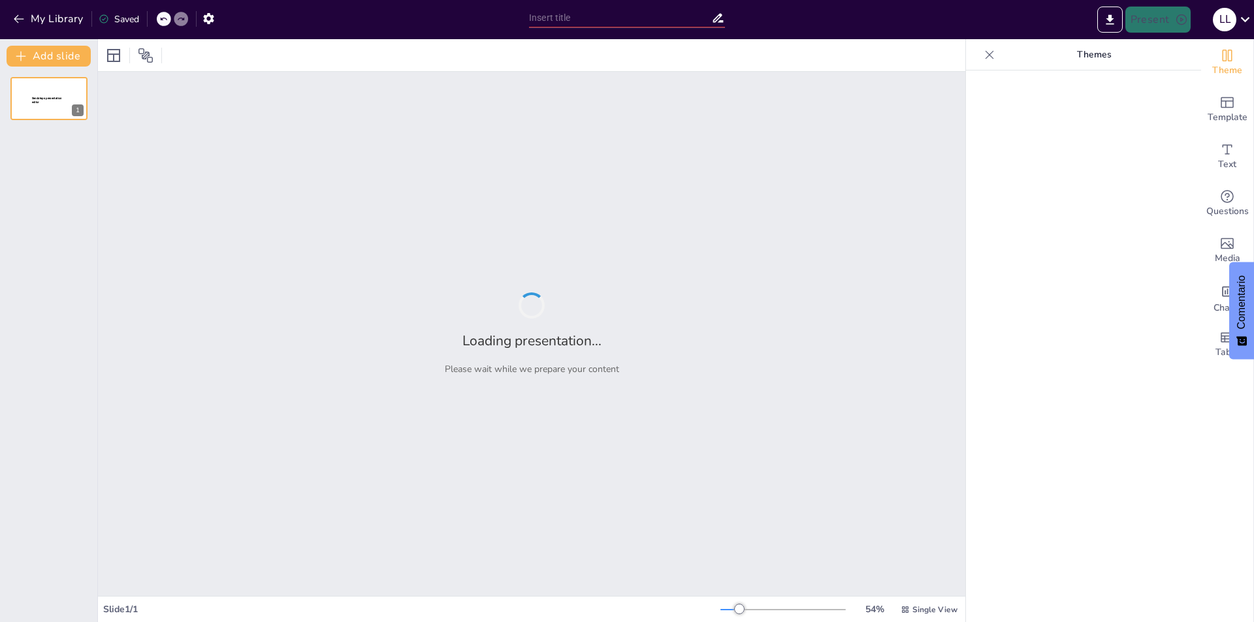
type input "Implementación de un Sistema de Costos por Procesos: Mejores Prácticas"
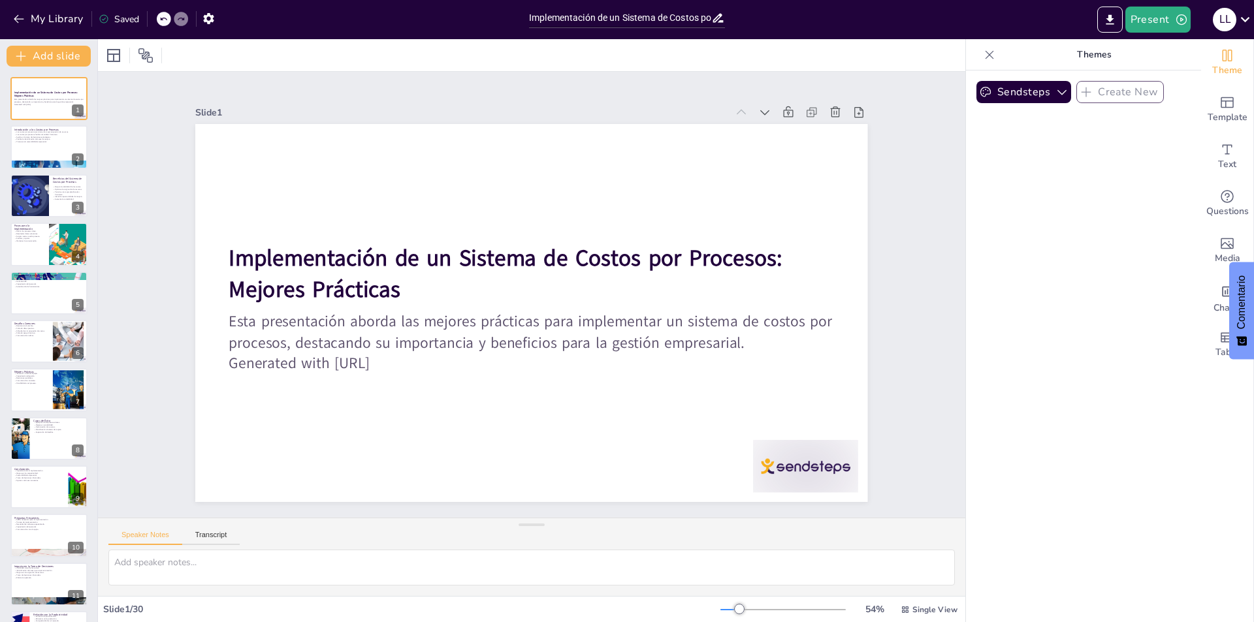
checkbox input "true"
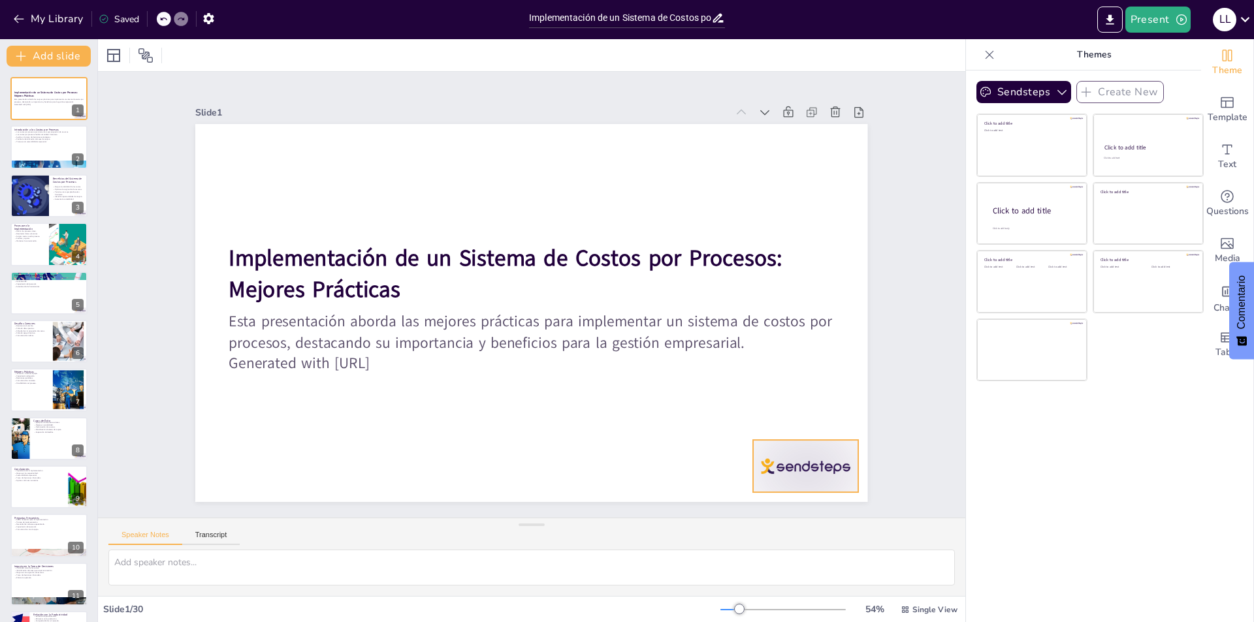
checkbox input "true"
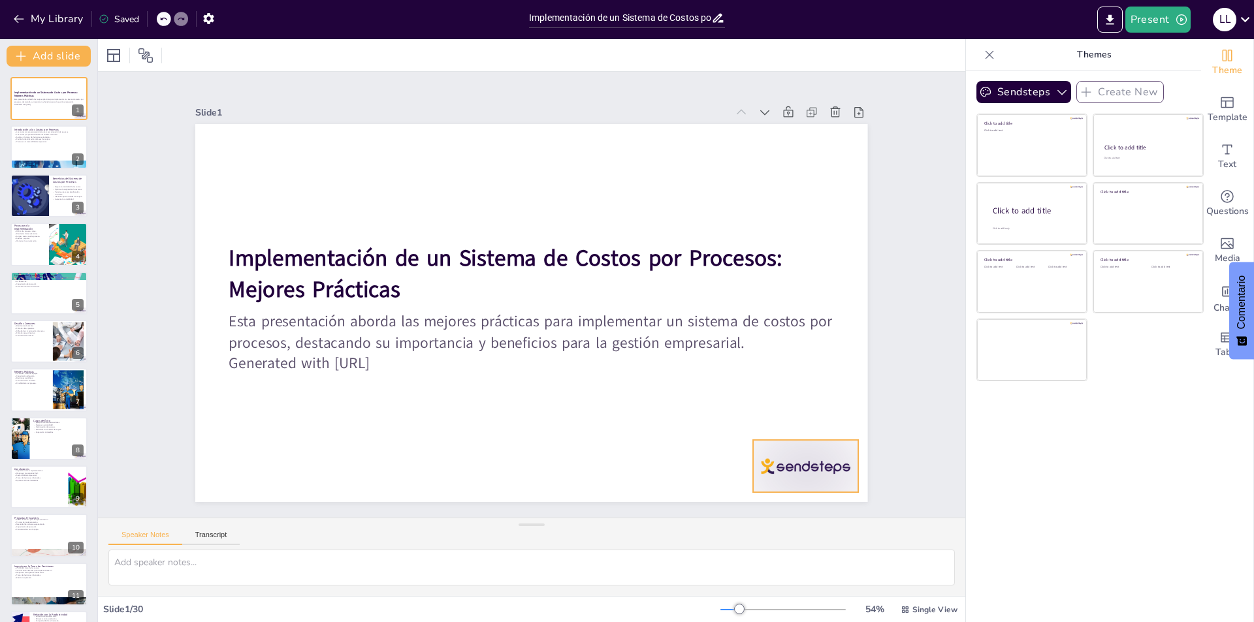
checkbox input "true"
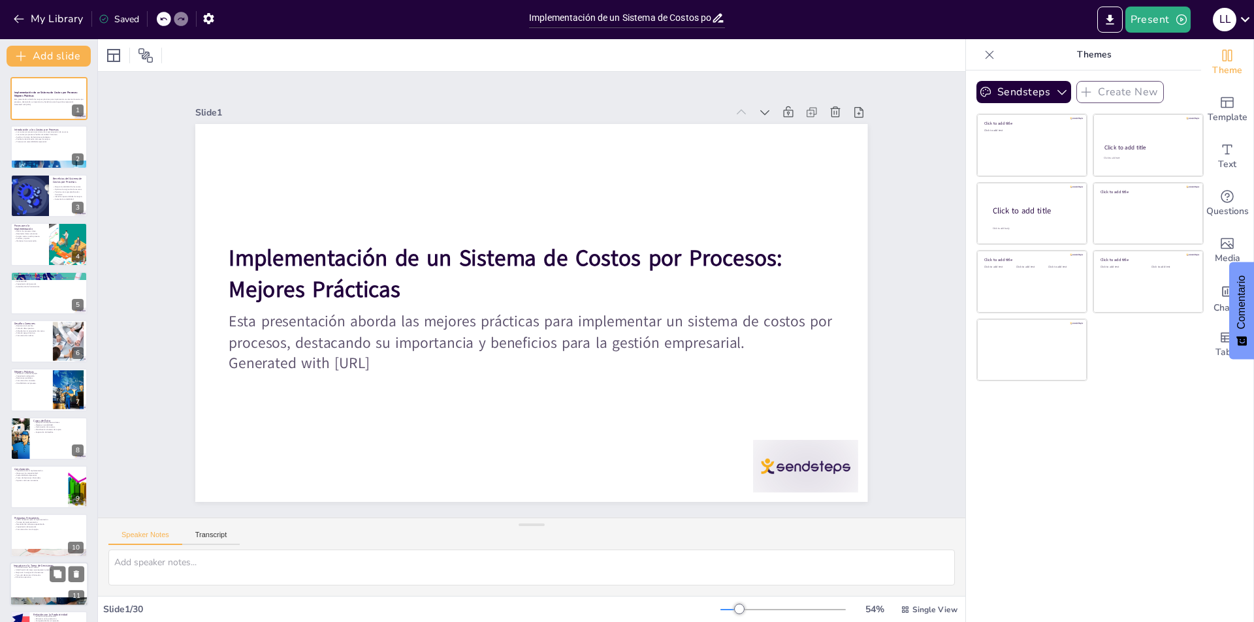
checkbox input "true"
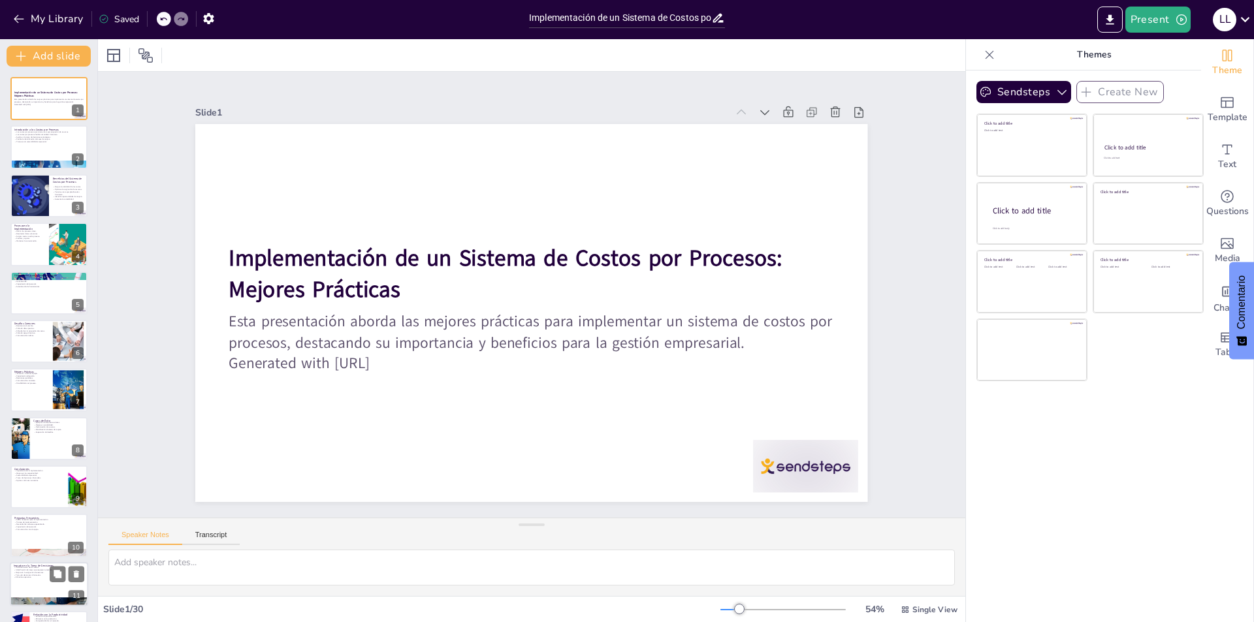
checkbox input "true"
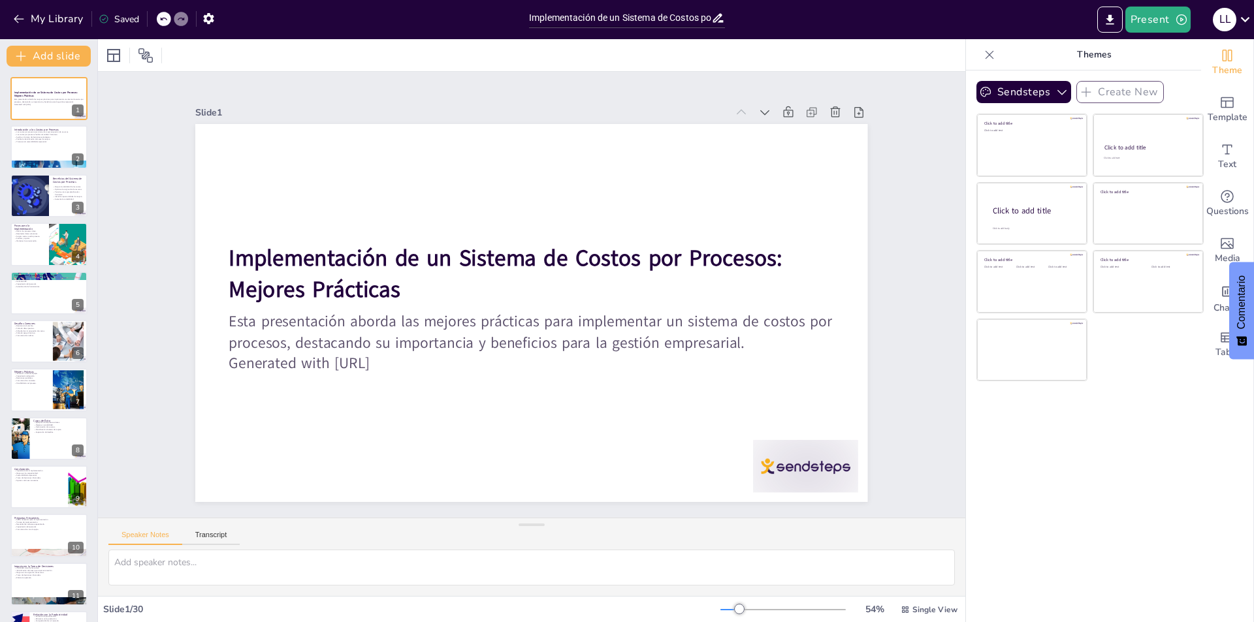
checkbox input "true"
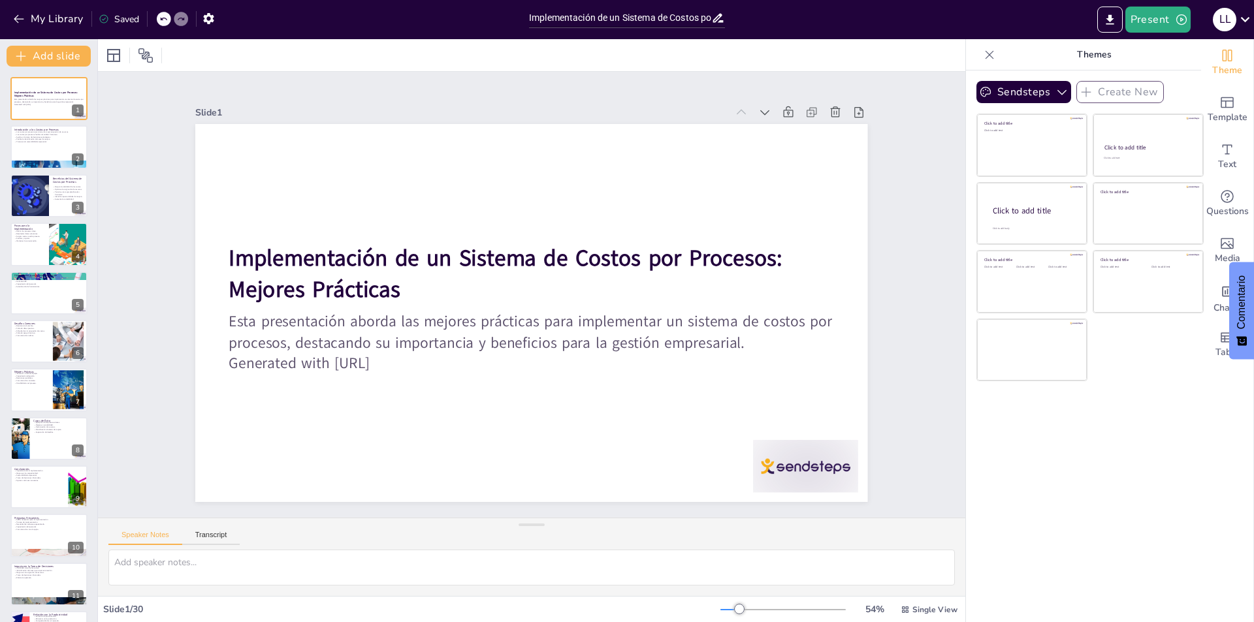
checkbox input "true"
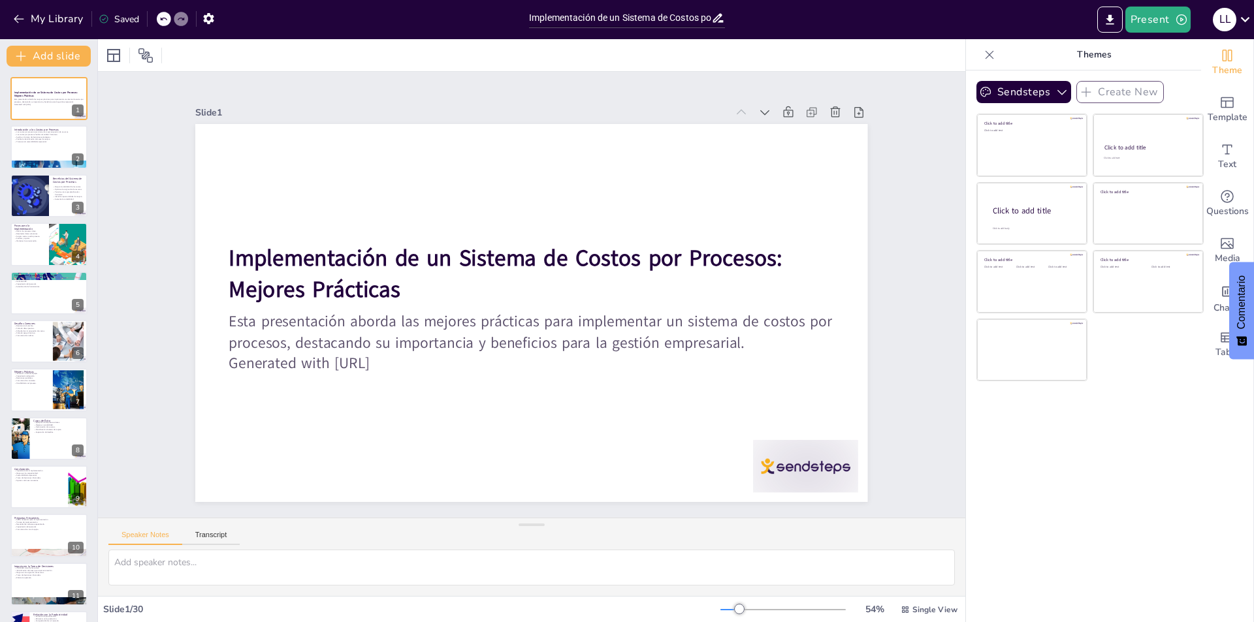
checkbox input "true"
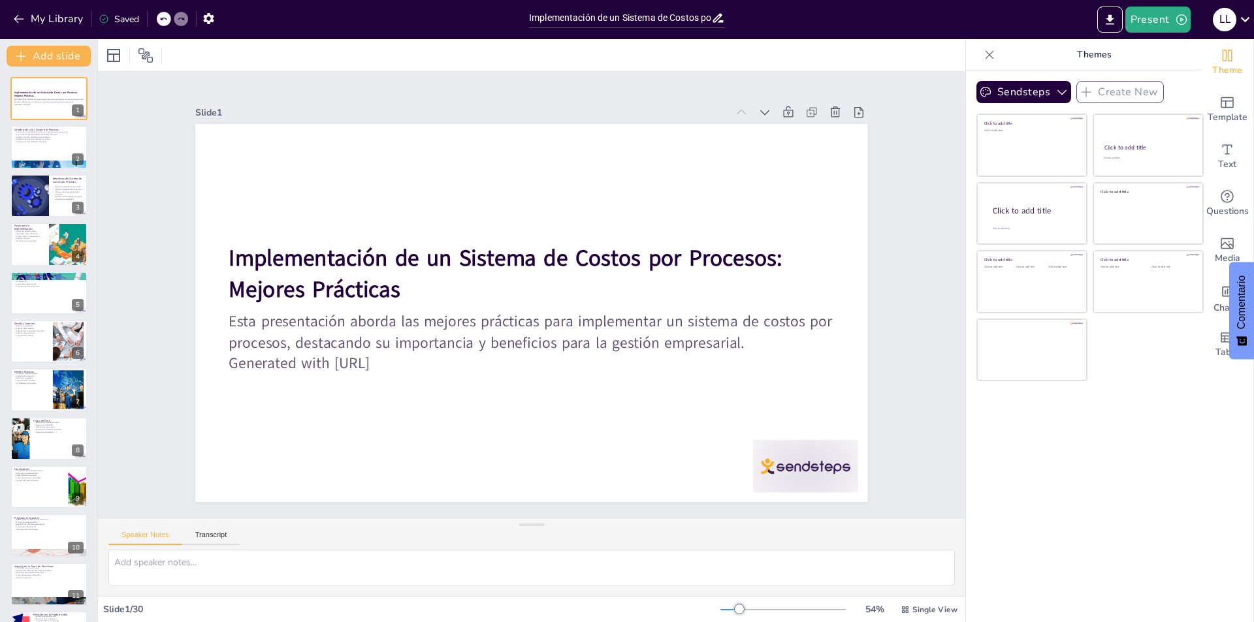
checkbox input "true"
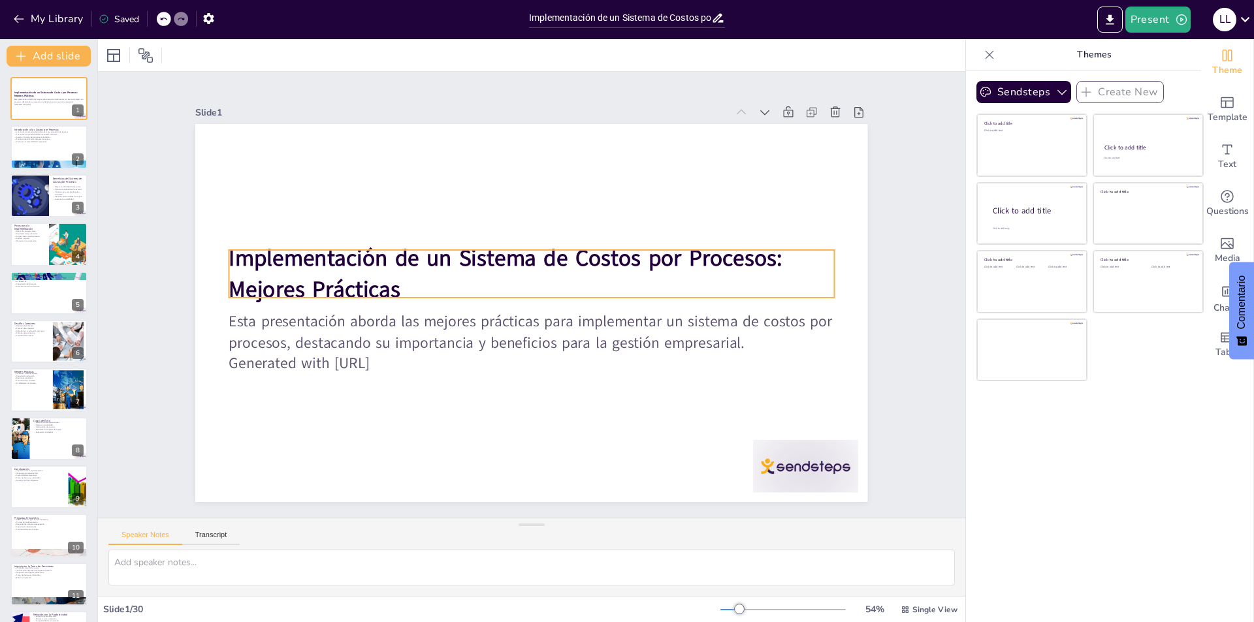
checkbox input "true"
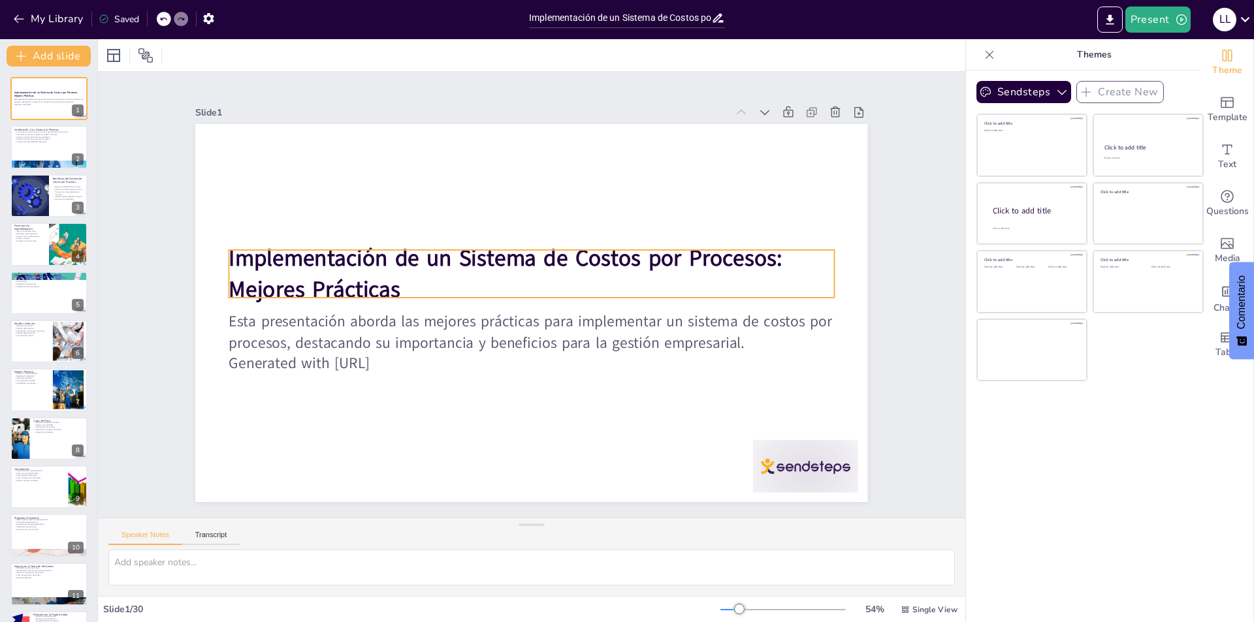
checkbox input "true"
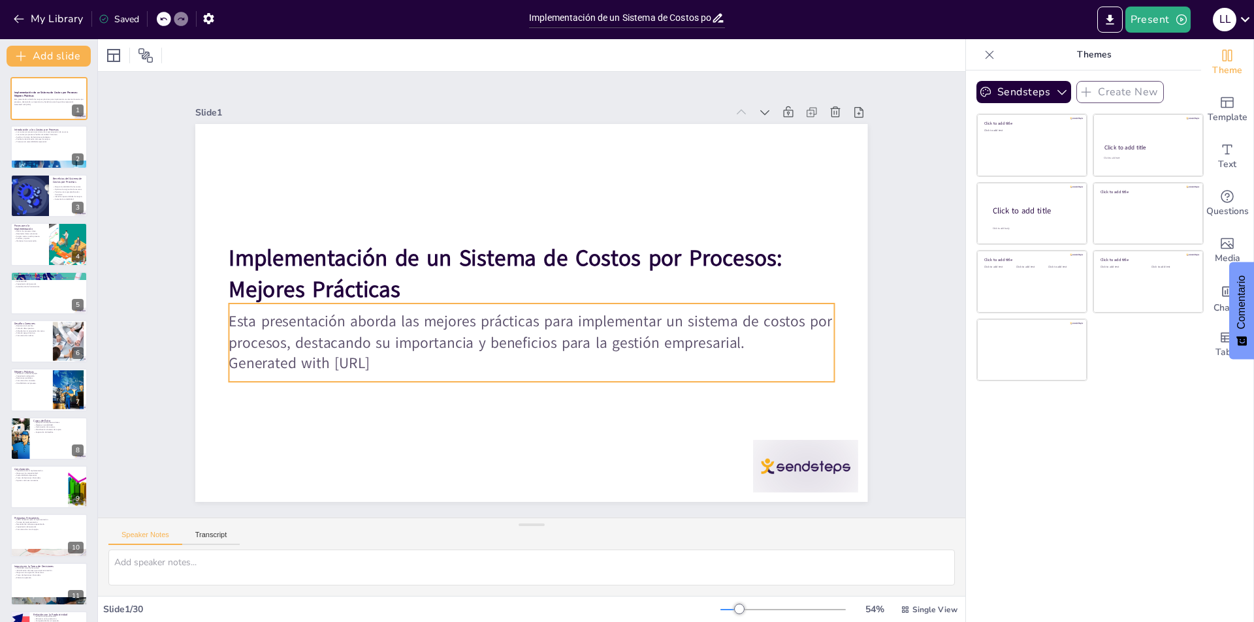
checkbox input "true"
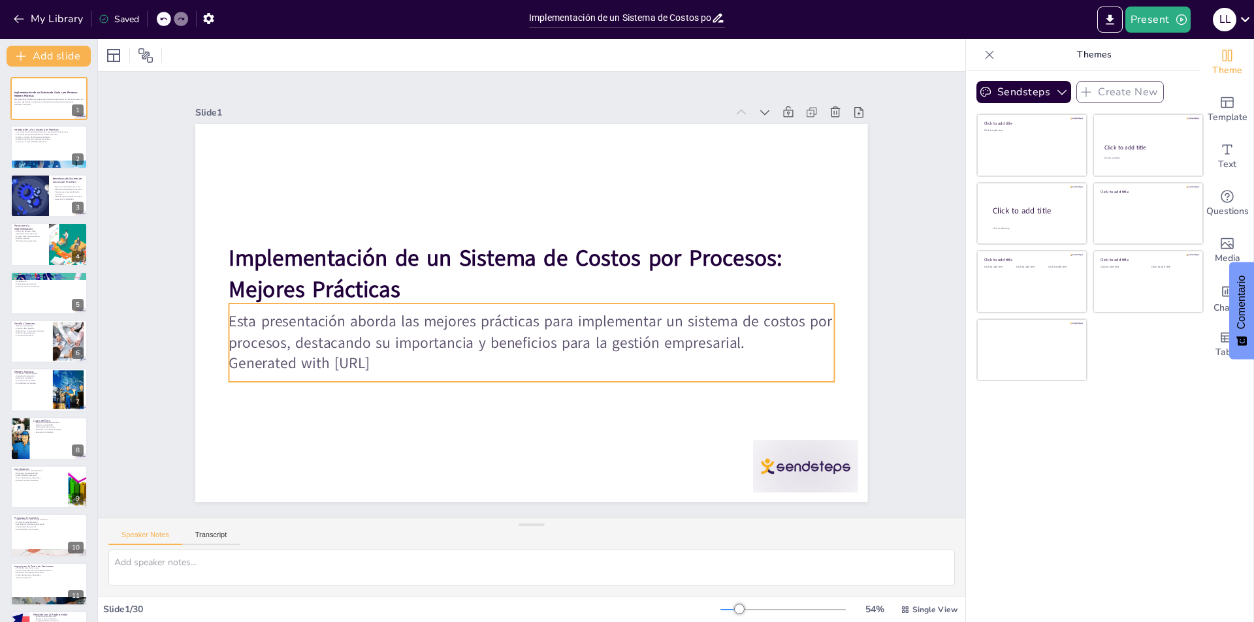
checkbox input "true"
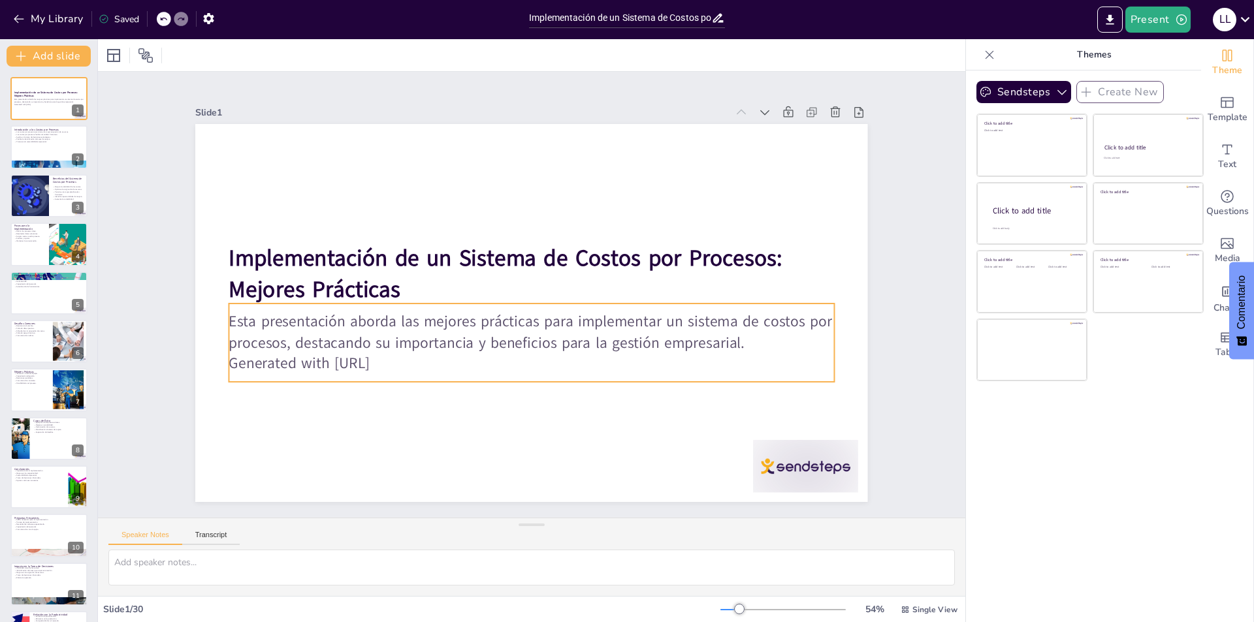
checkbox input "true"
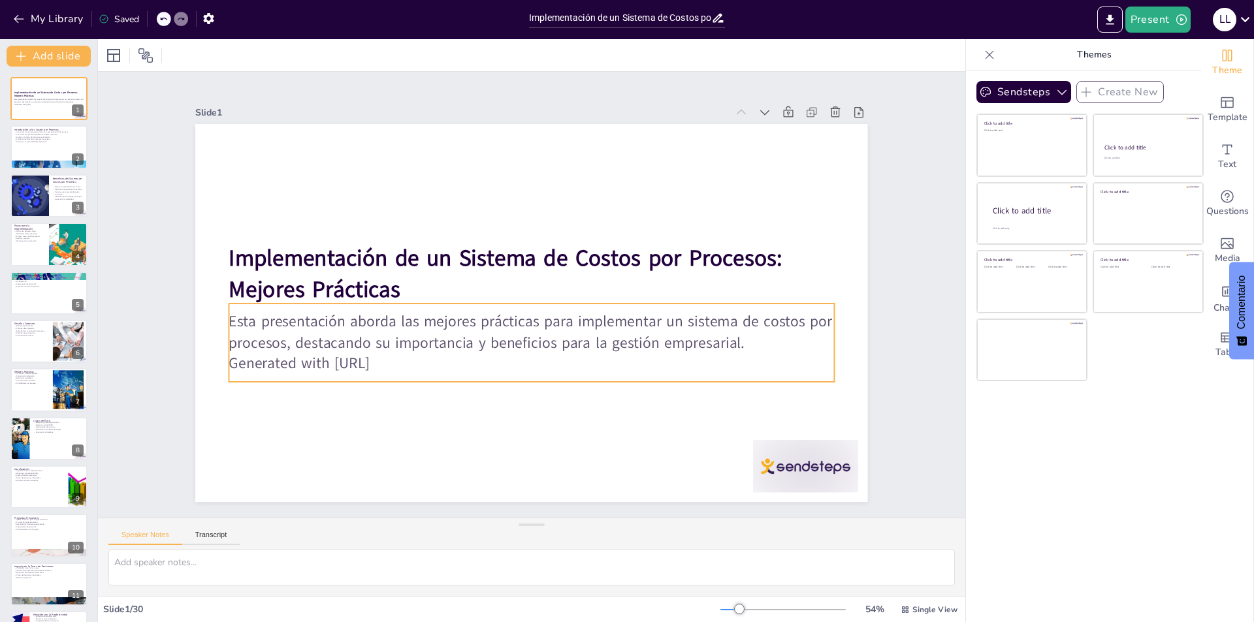
checkbox input "true"
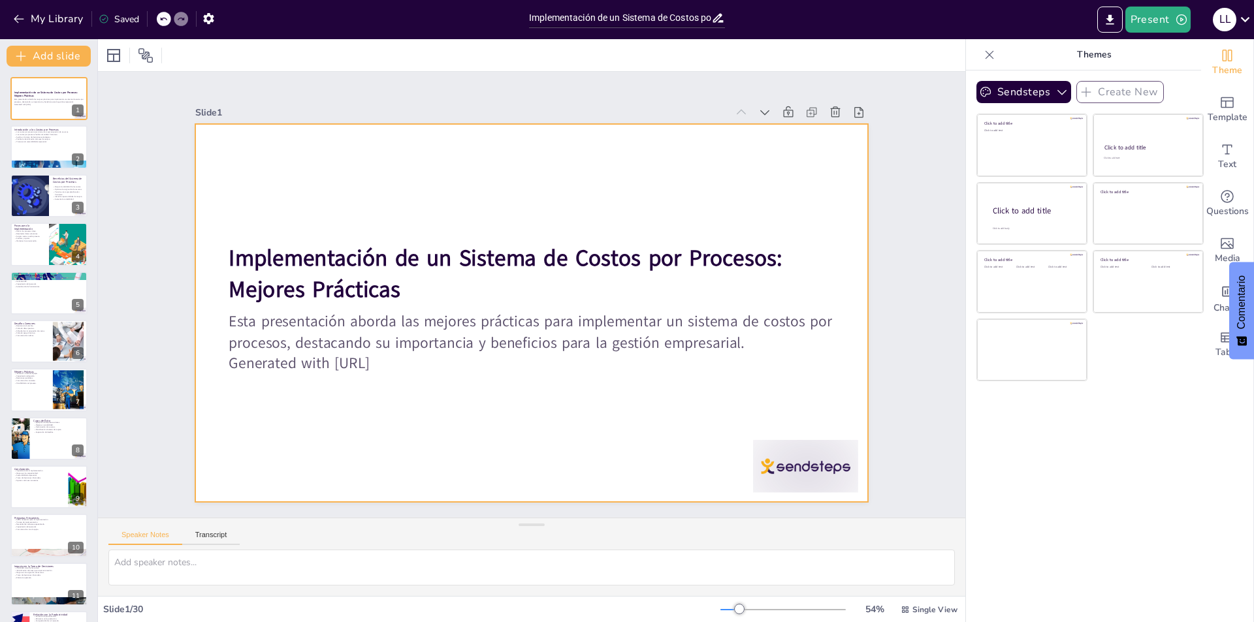
checkbox input "true"
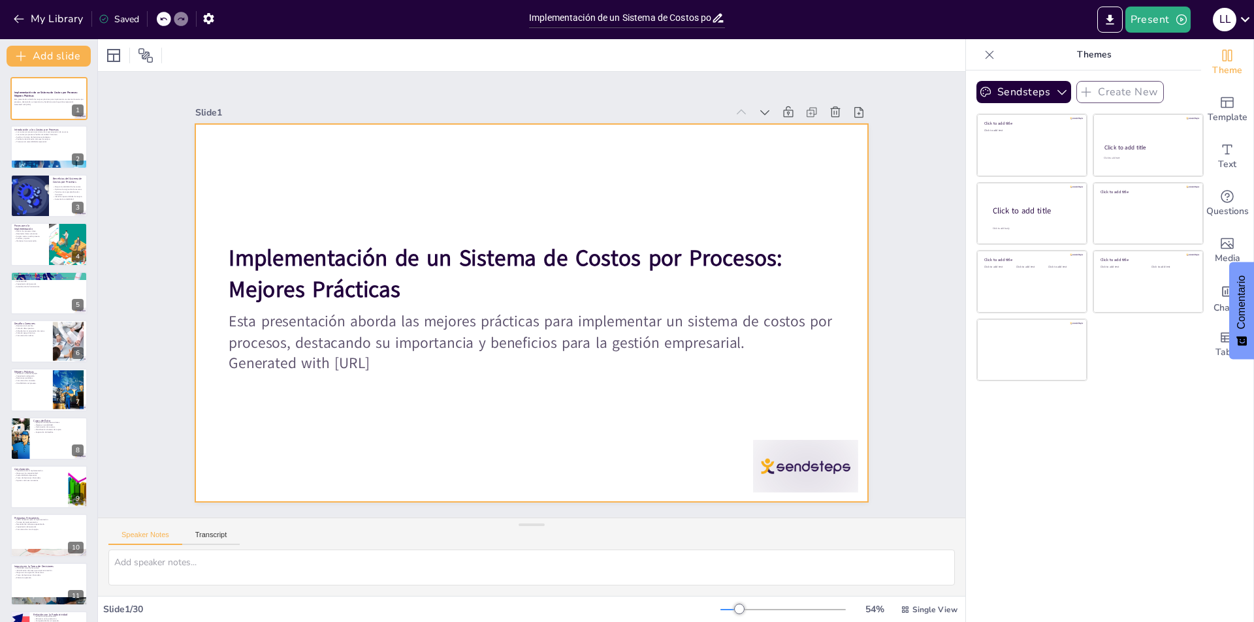
checkbox input "true"
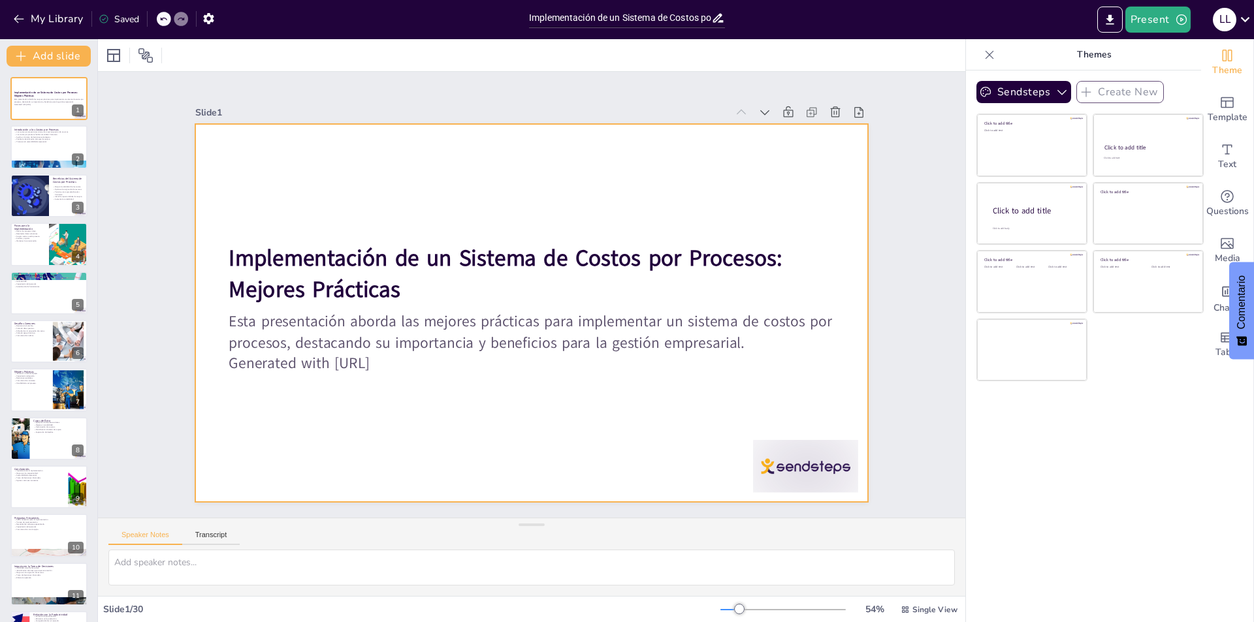
checkbox input "true"
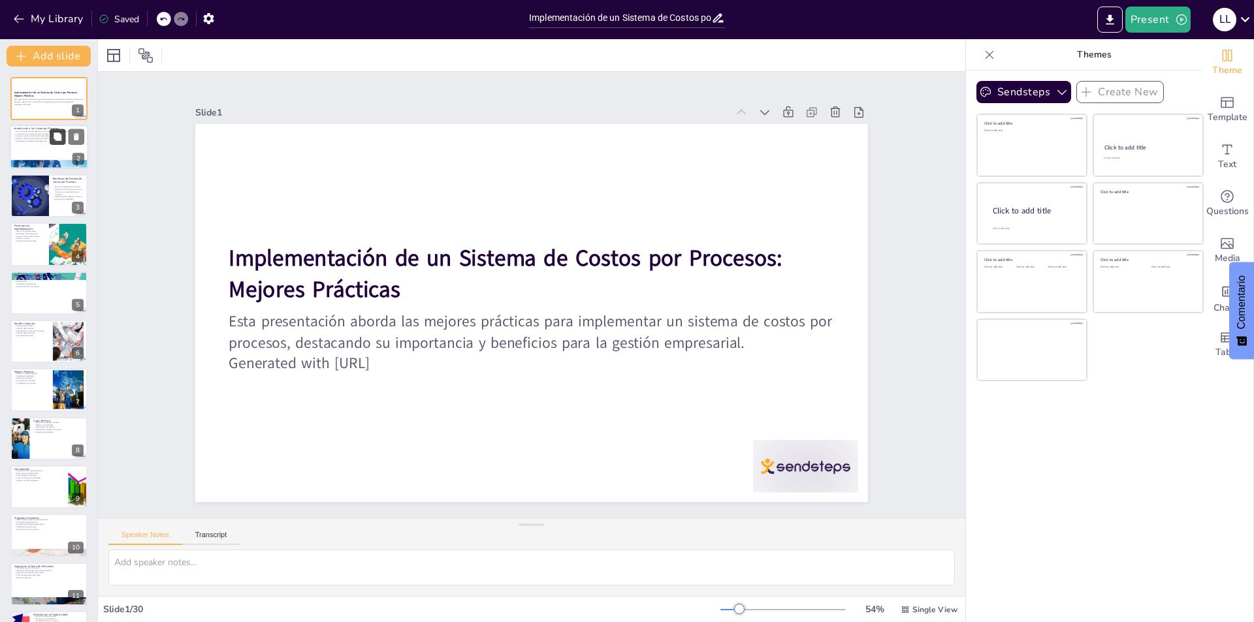
checkbox input "true"
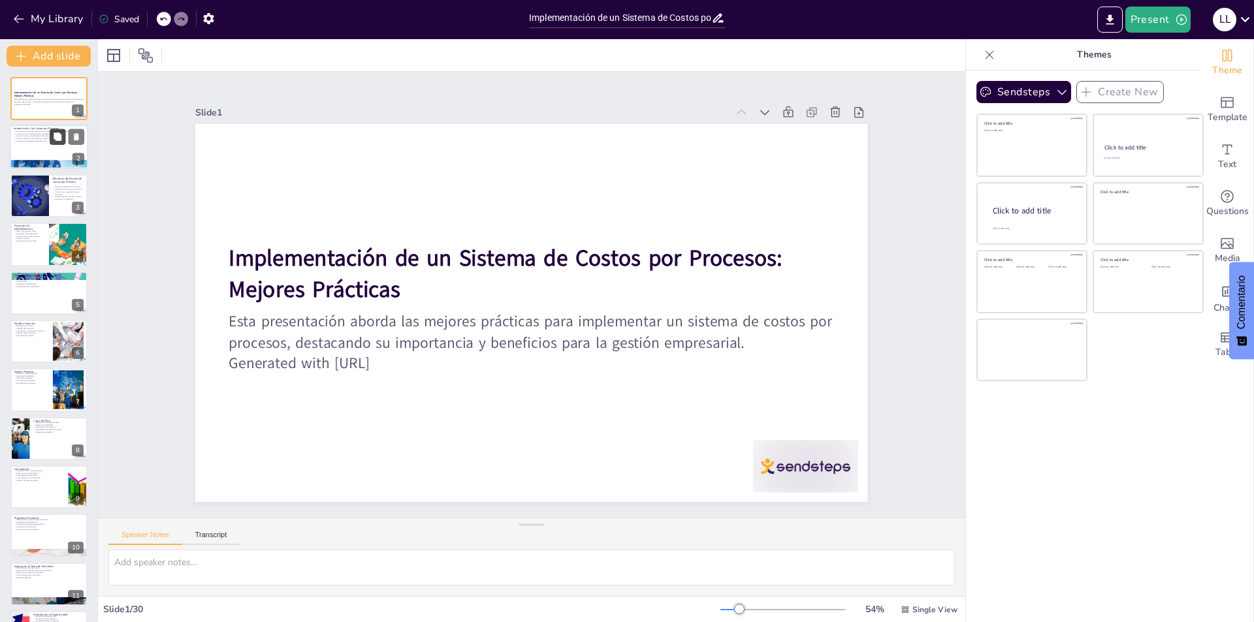
checkbox input "true"
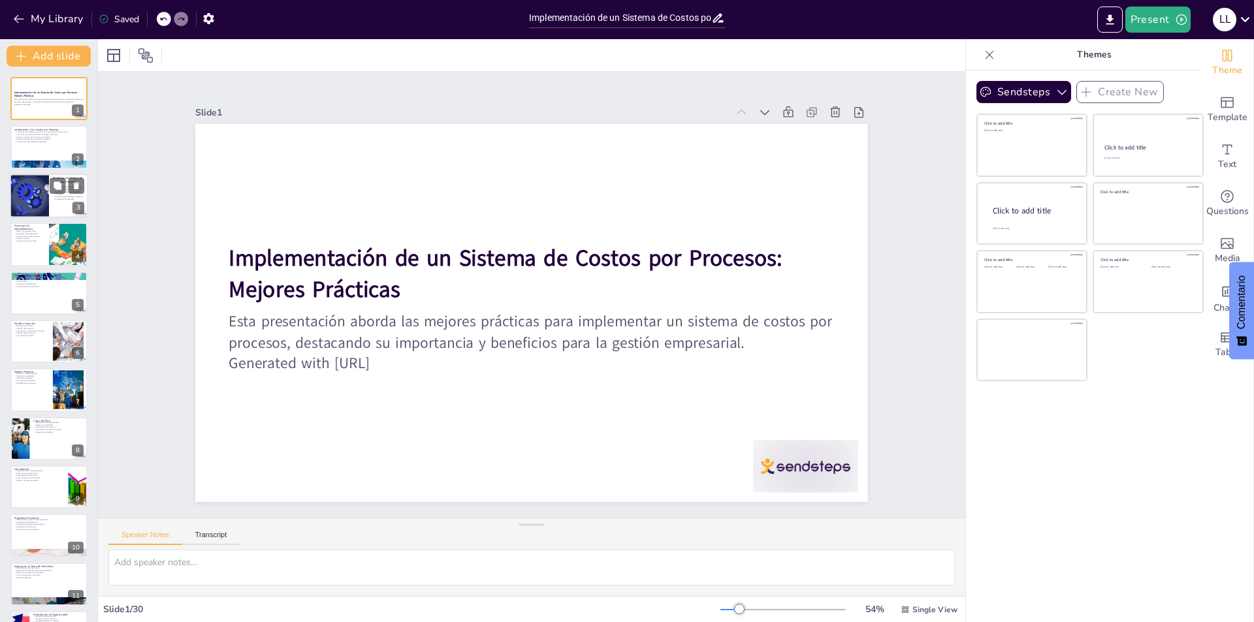
checkbox input "true"
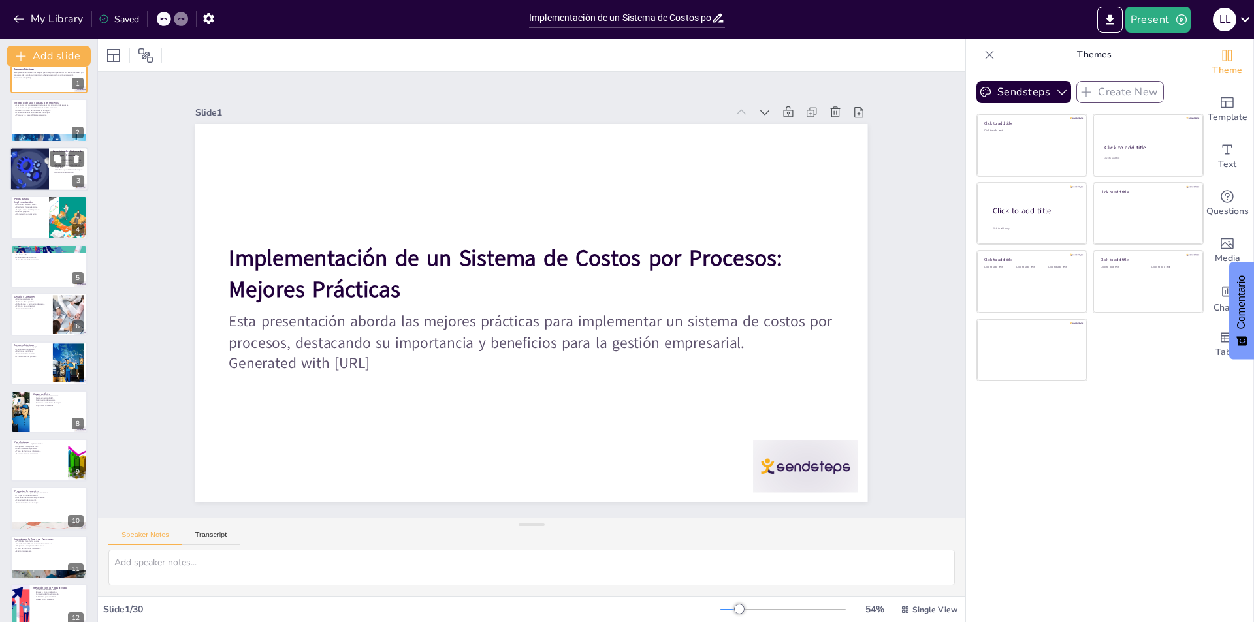
checkbox input "true"
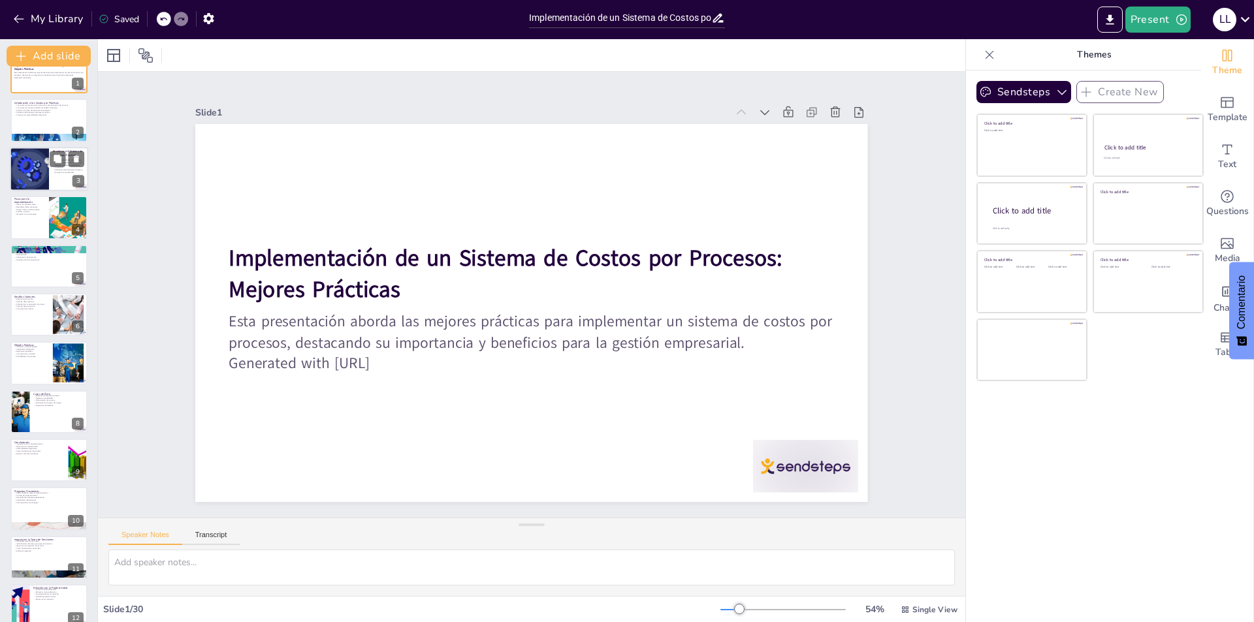
checkbox input "true"
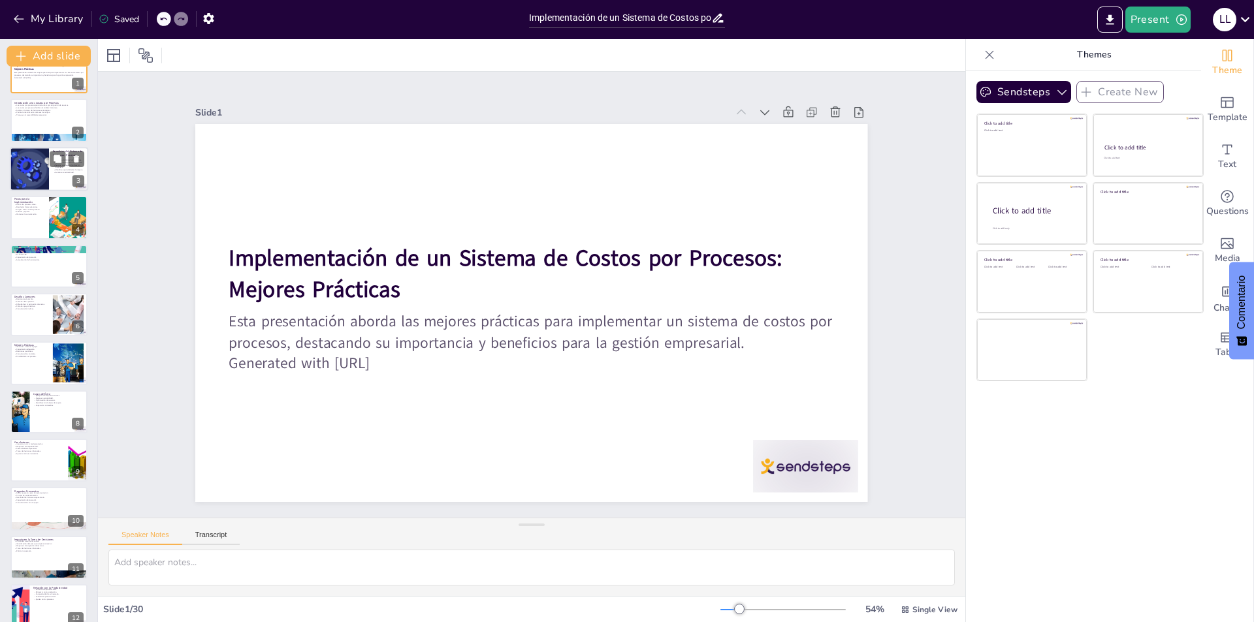
scroll to position [65, 0]
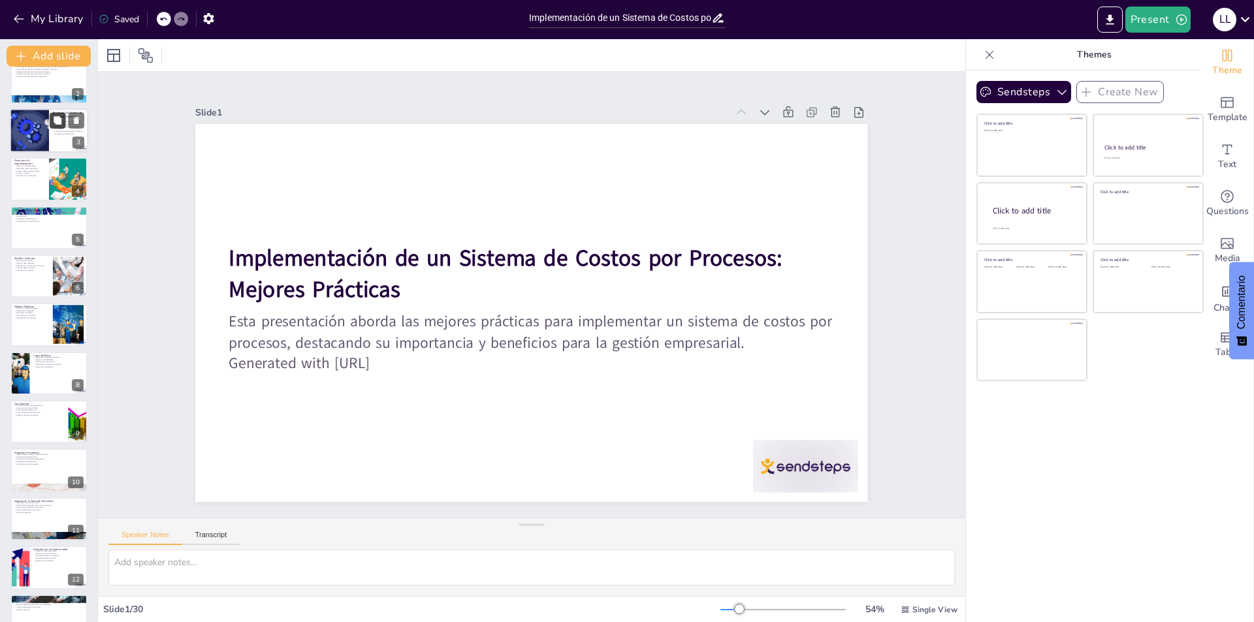
checkbox input "true"
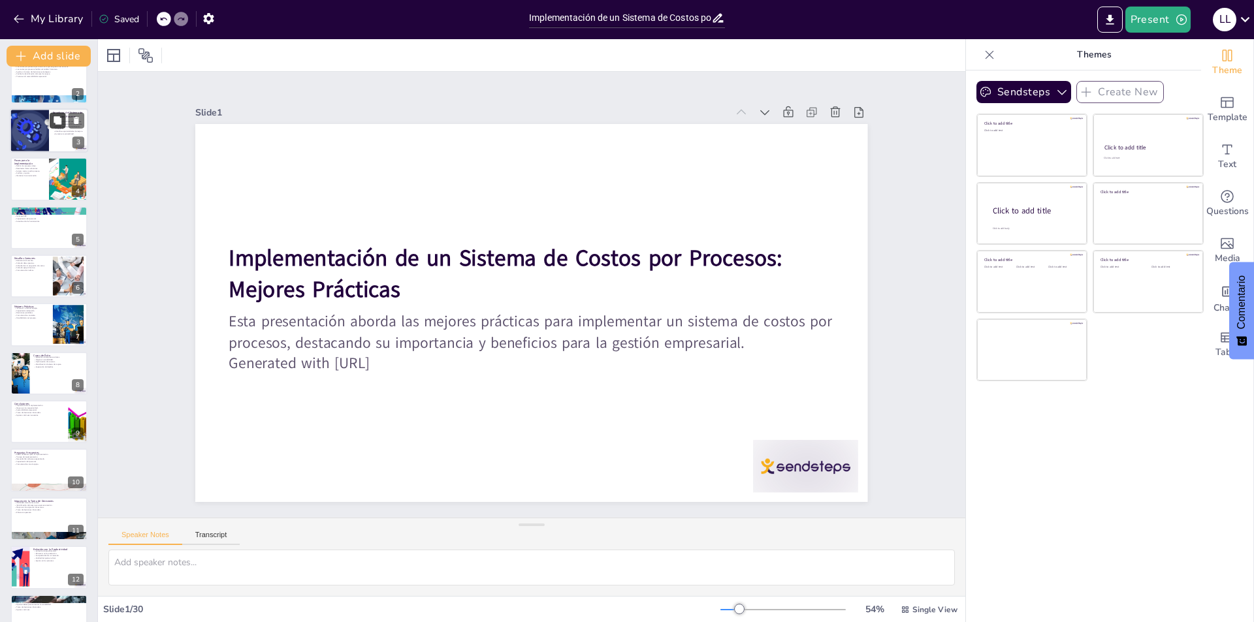
checkbox input "true"
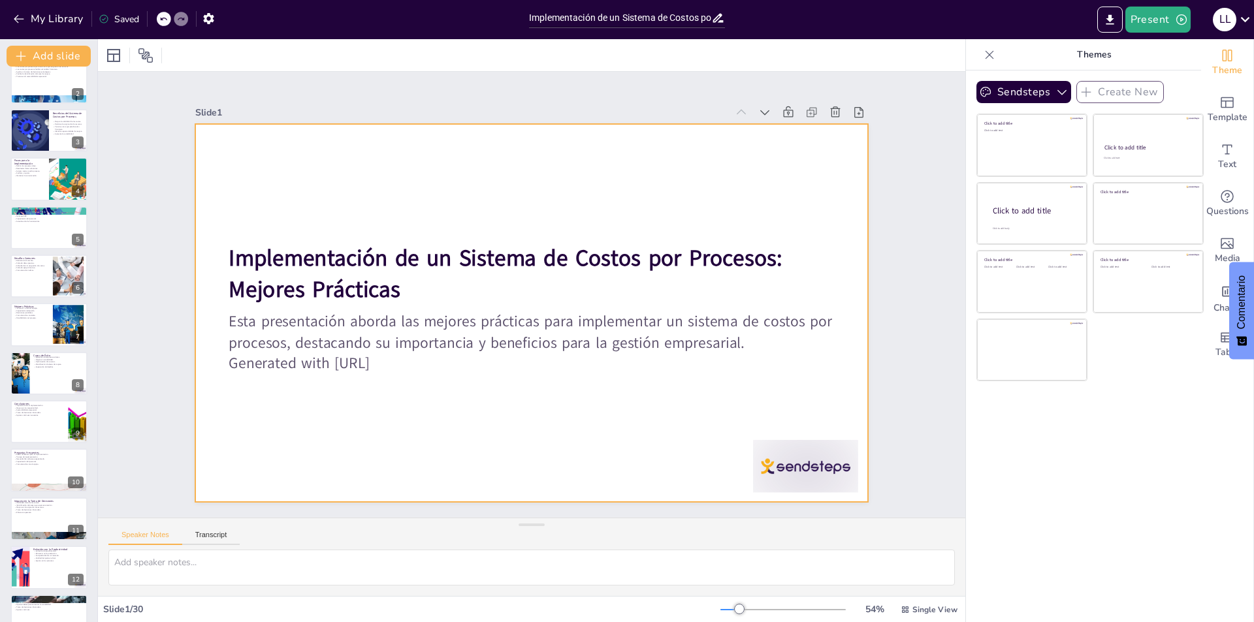
checkbox input "true"
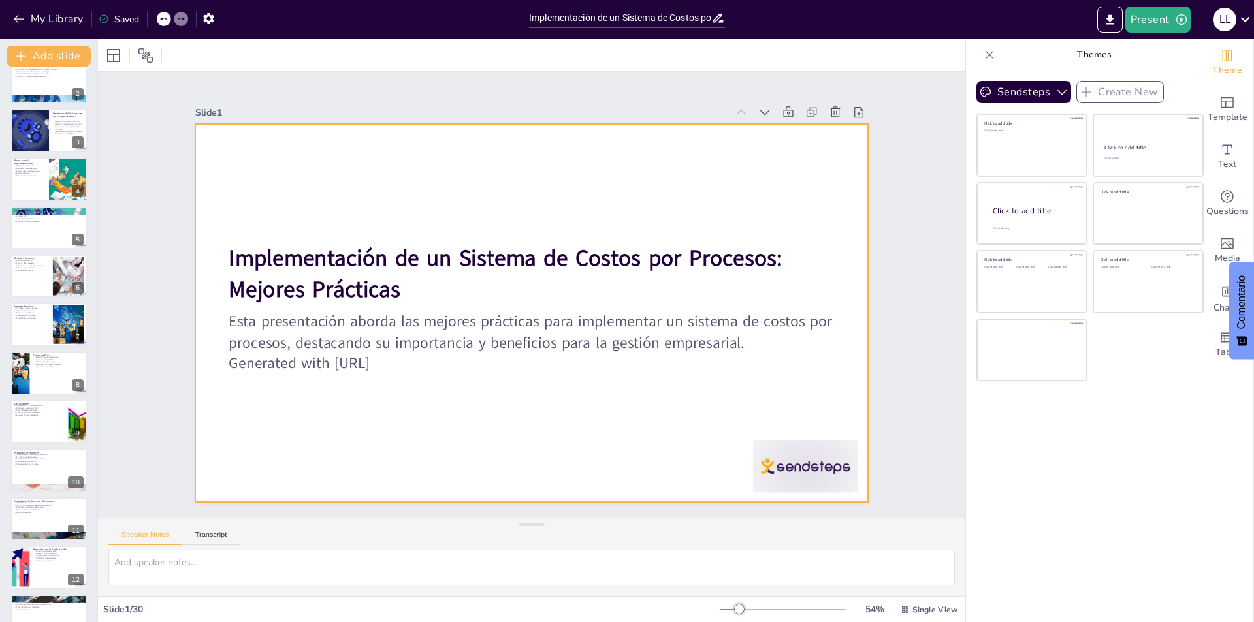
checkbox input "true"
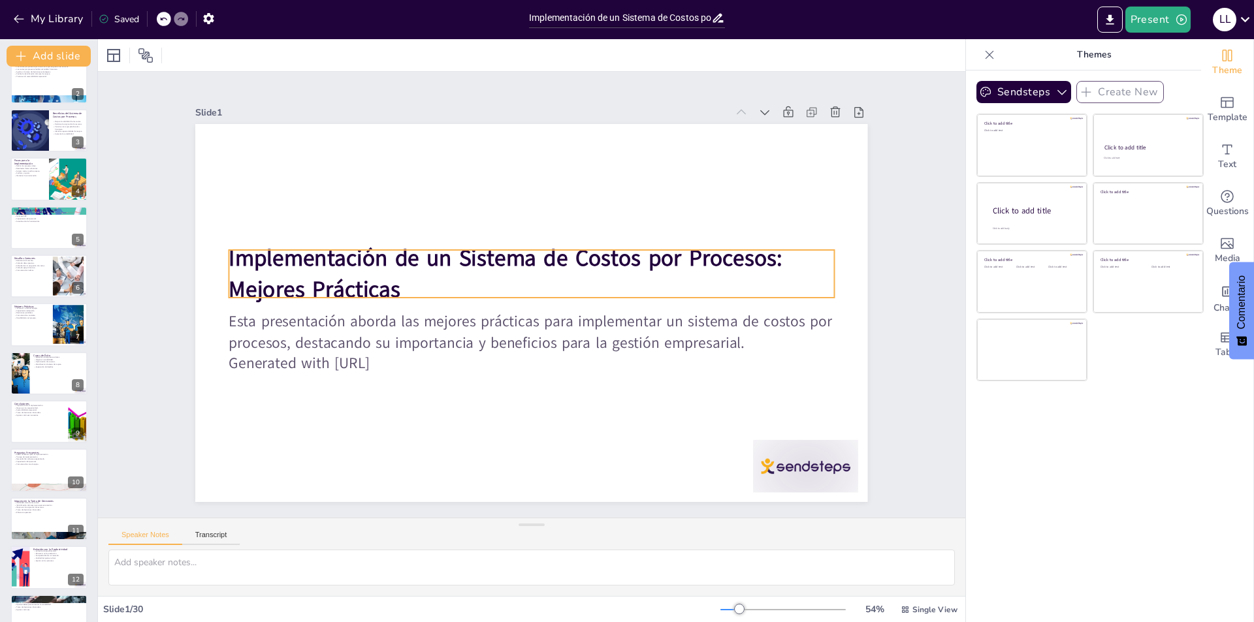
checkbox input "true"
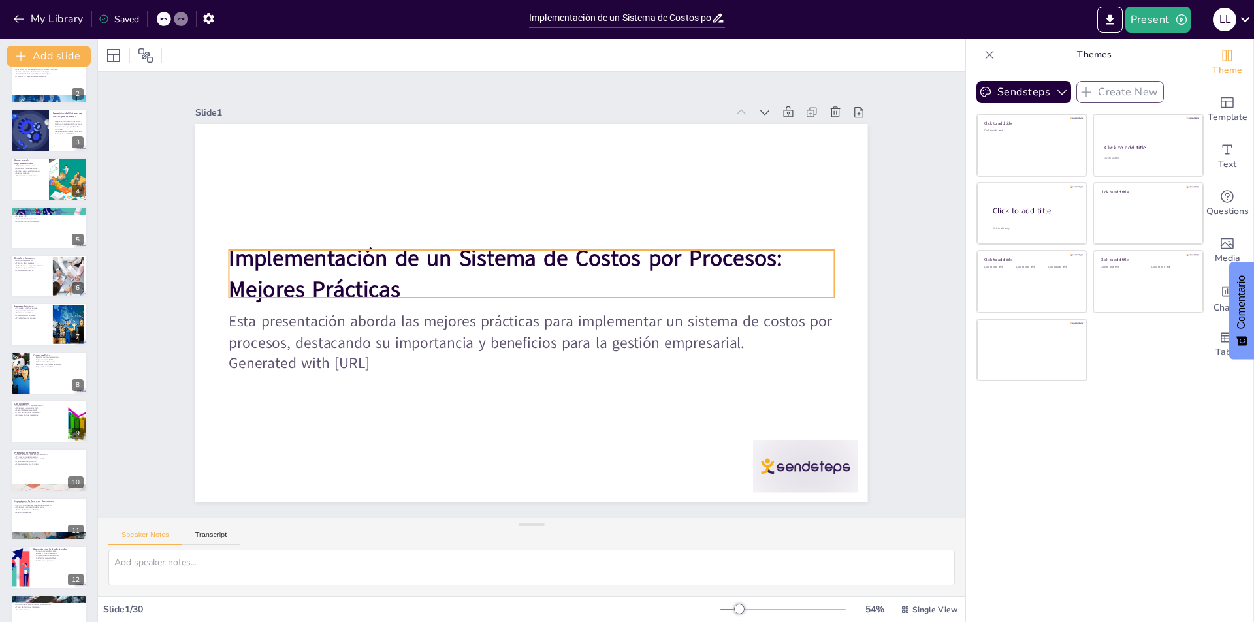
checkbox input "true"
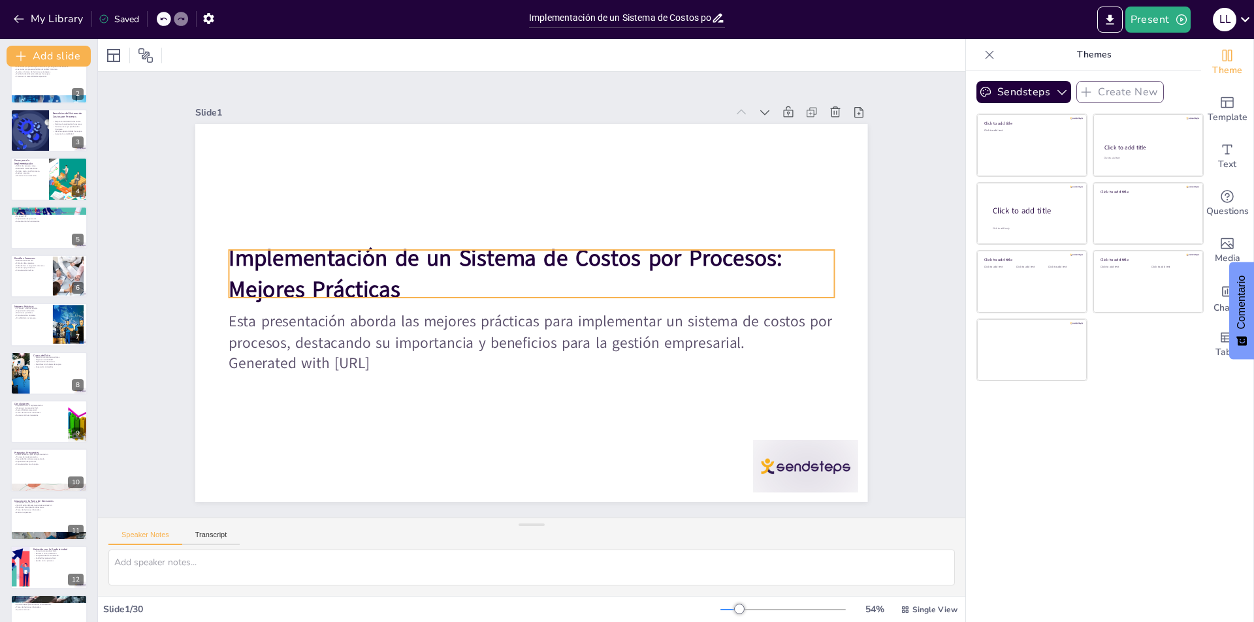
checkbox input "true"
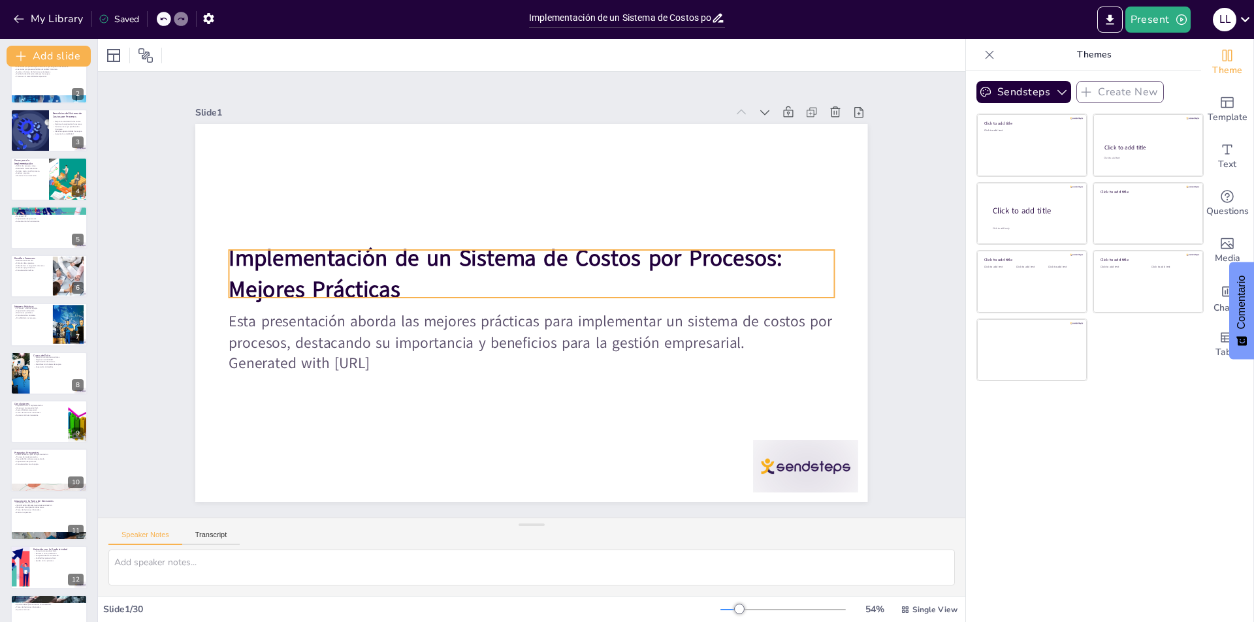
checkbox input "true"
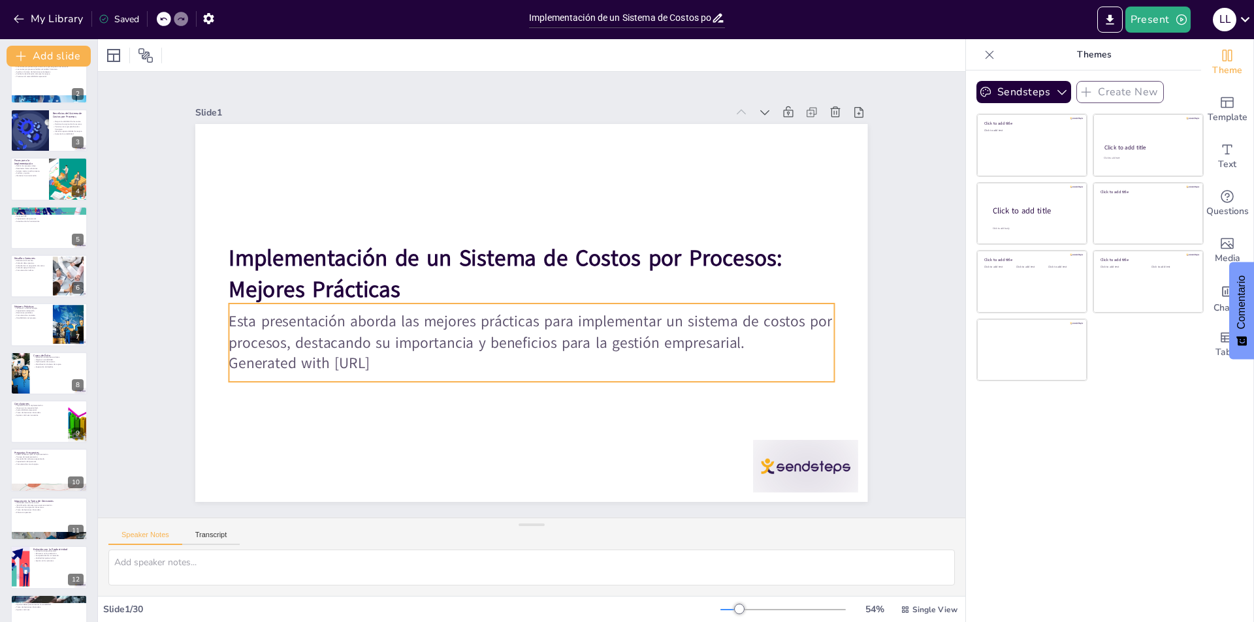
checkbox input "true"
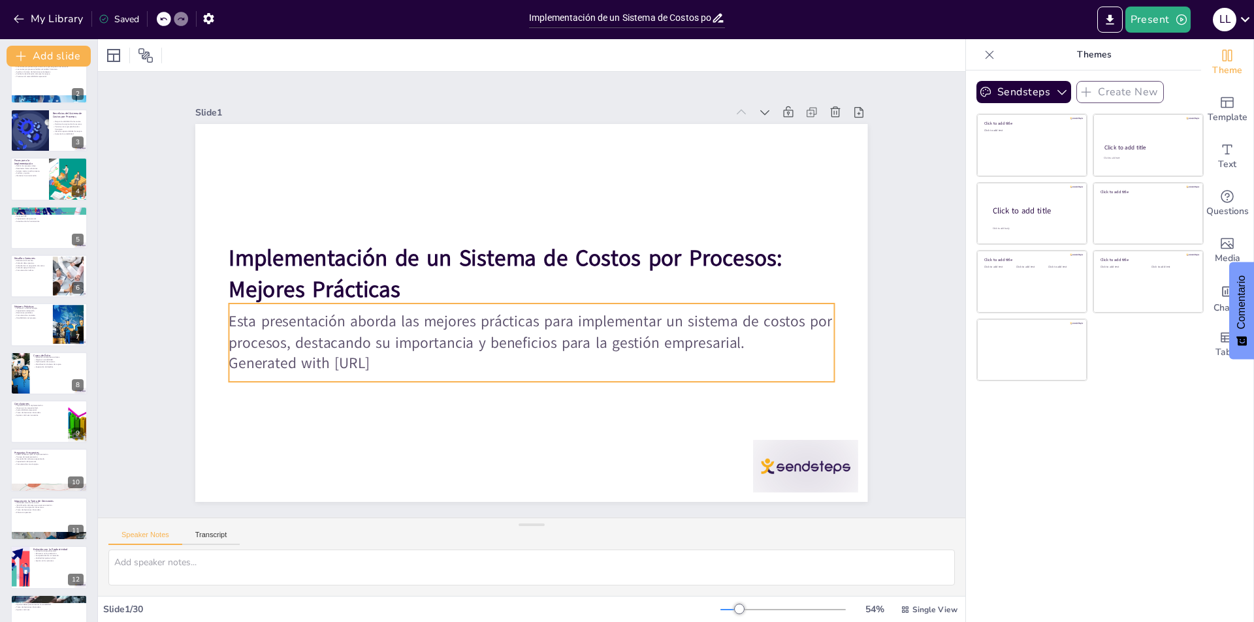
checkbox input "true"
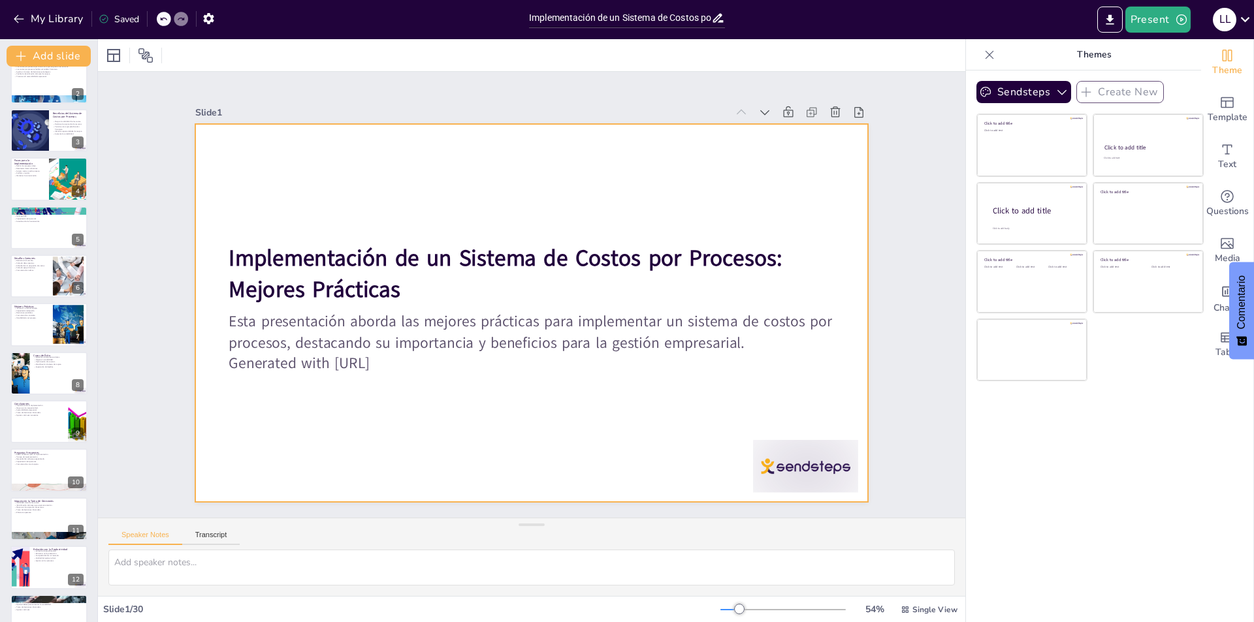
checkbox input "true"
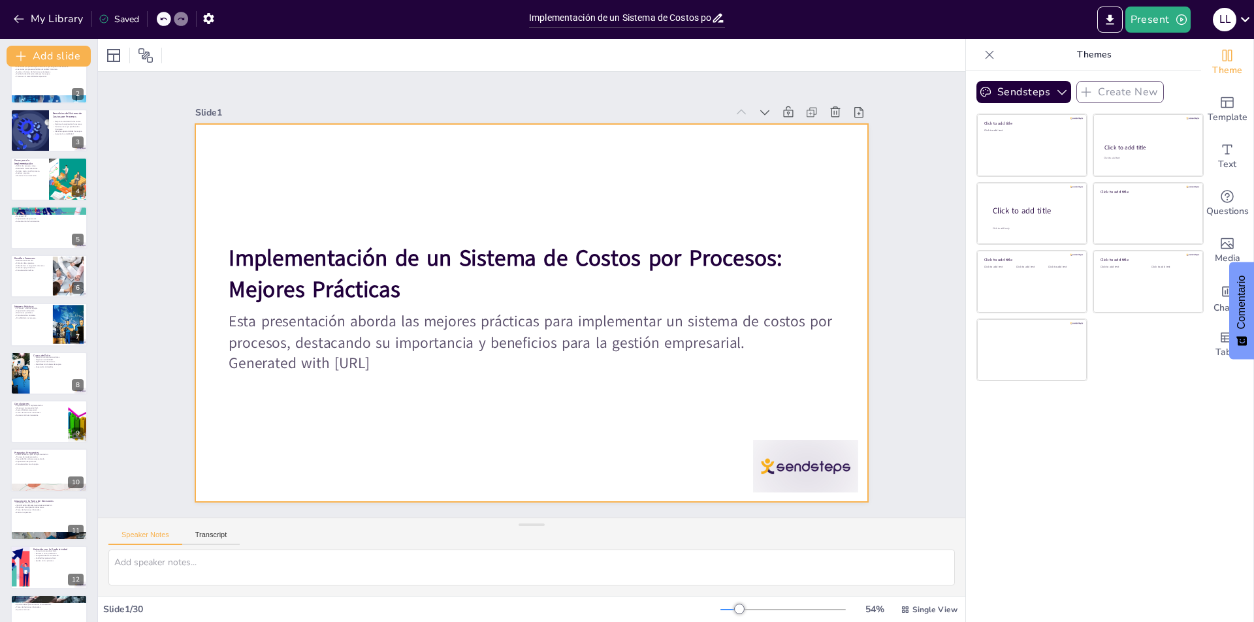
checkbox input "true"
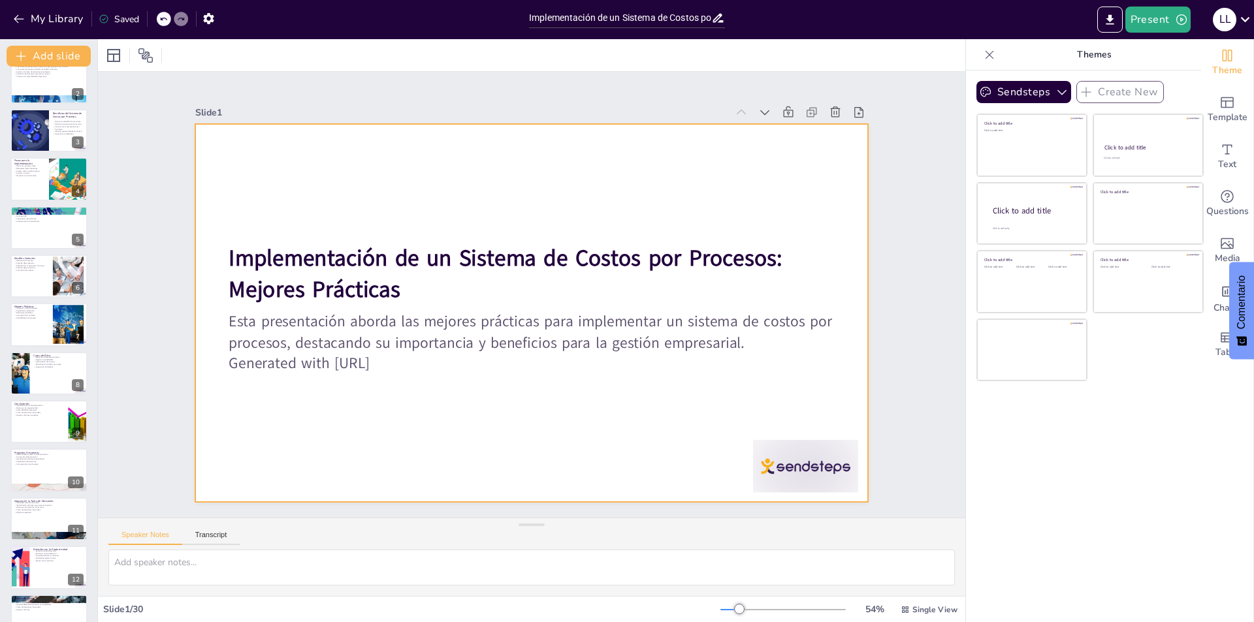
checkbox input "true"
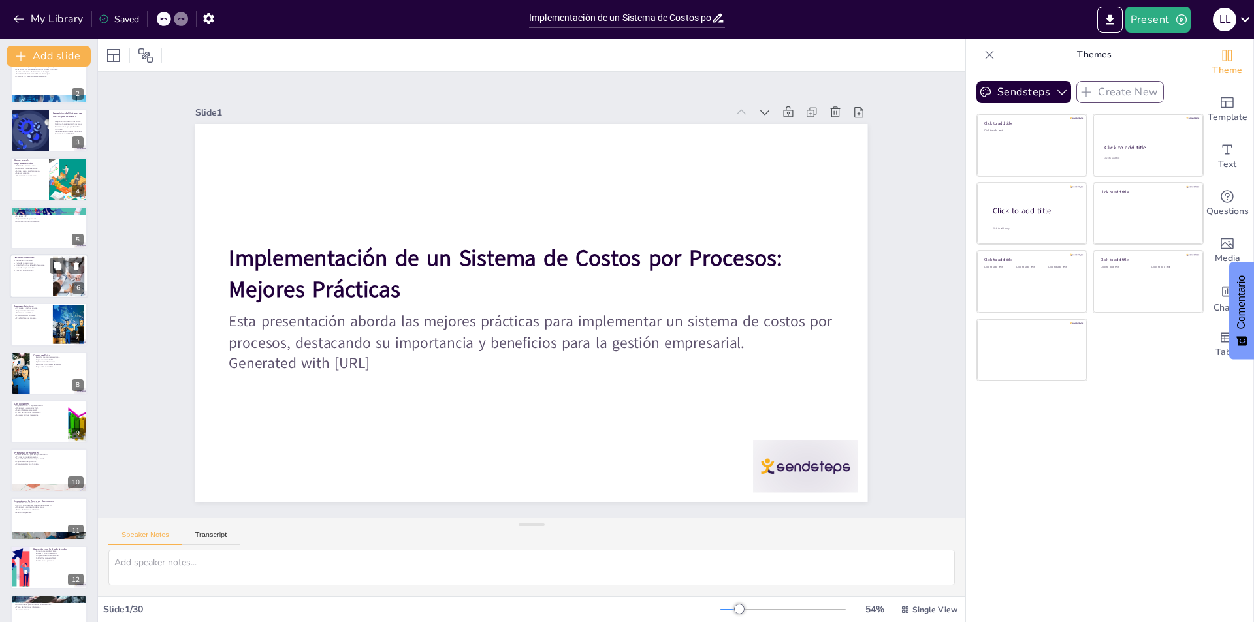
checkbox input "true"
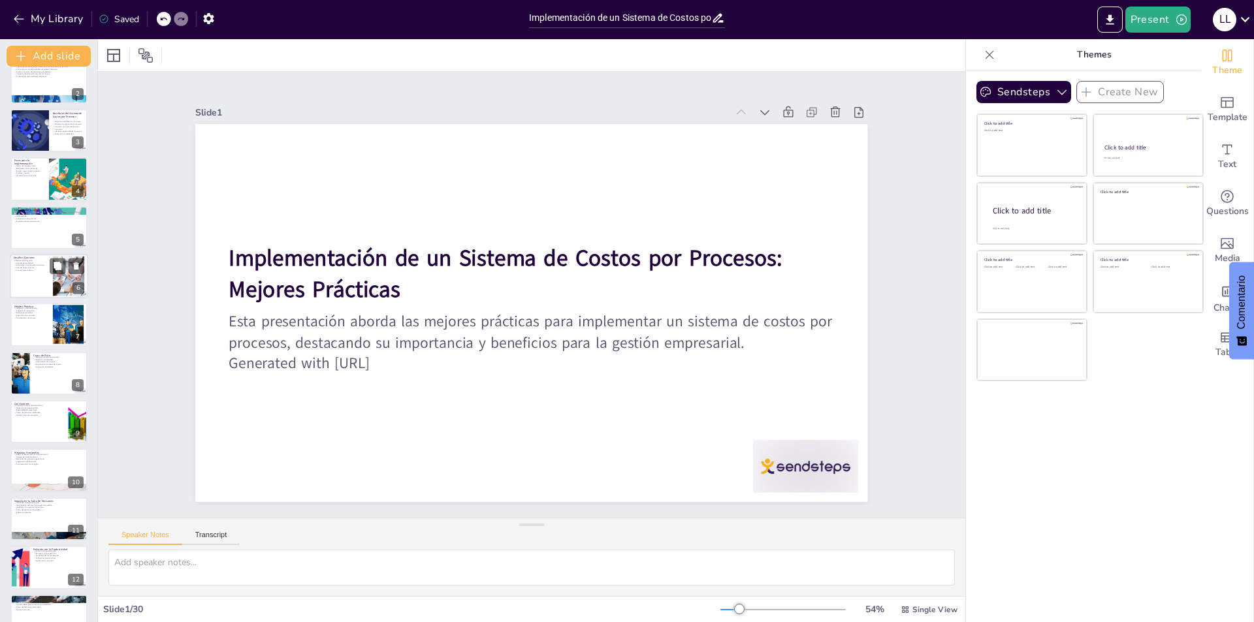
checkbox input "true"
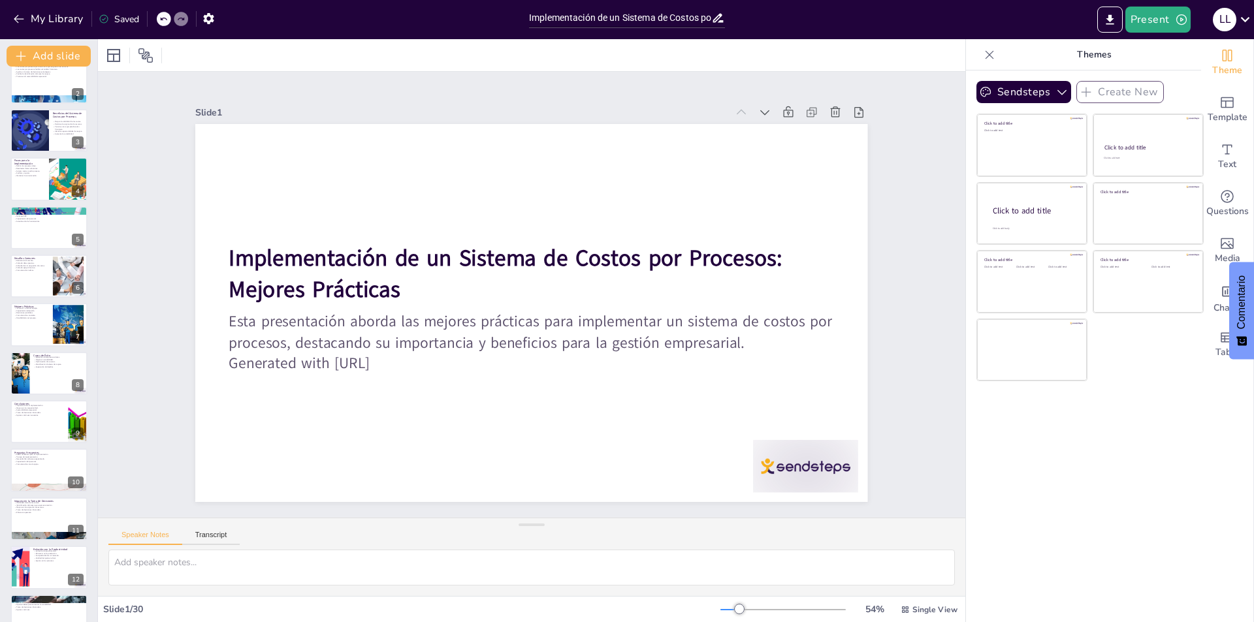
checkbox input "true"
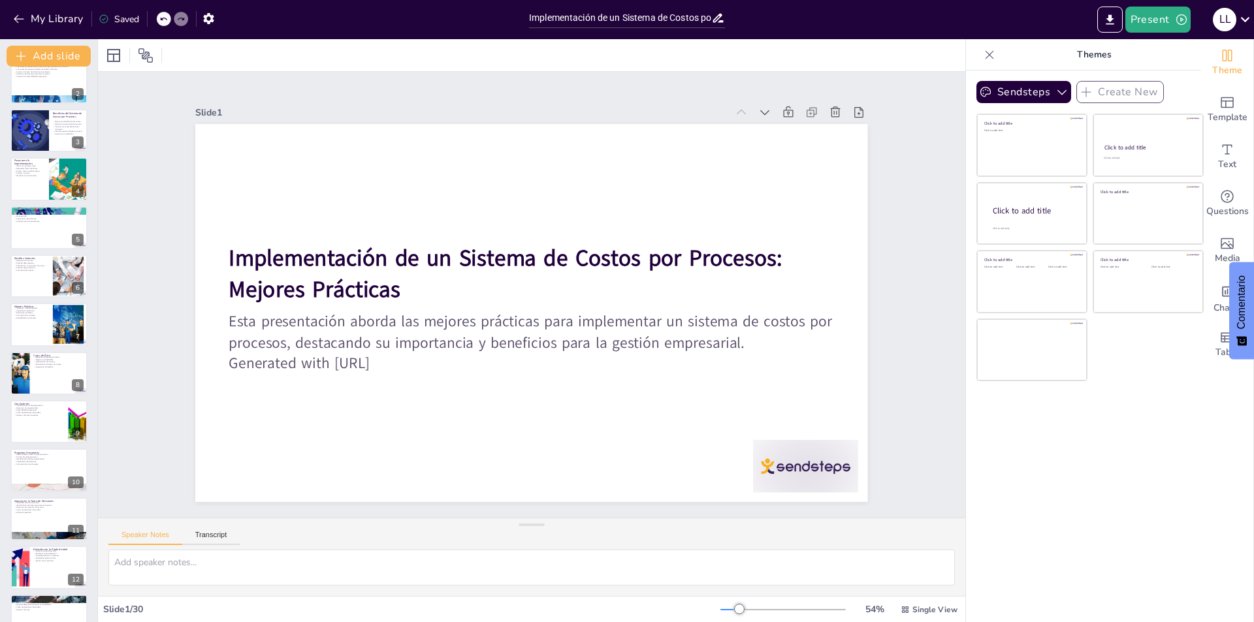
checkbox input "true"
click at [53, 321] on button at bounding box center [58, 315] width 16 height 16
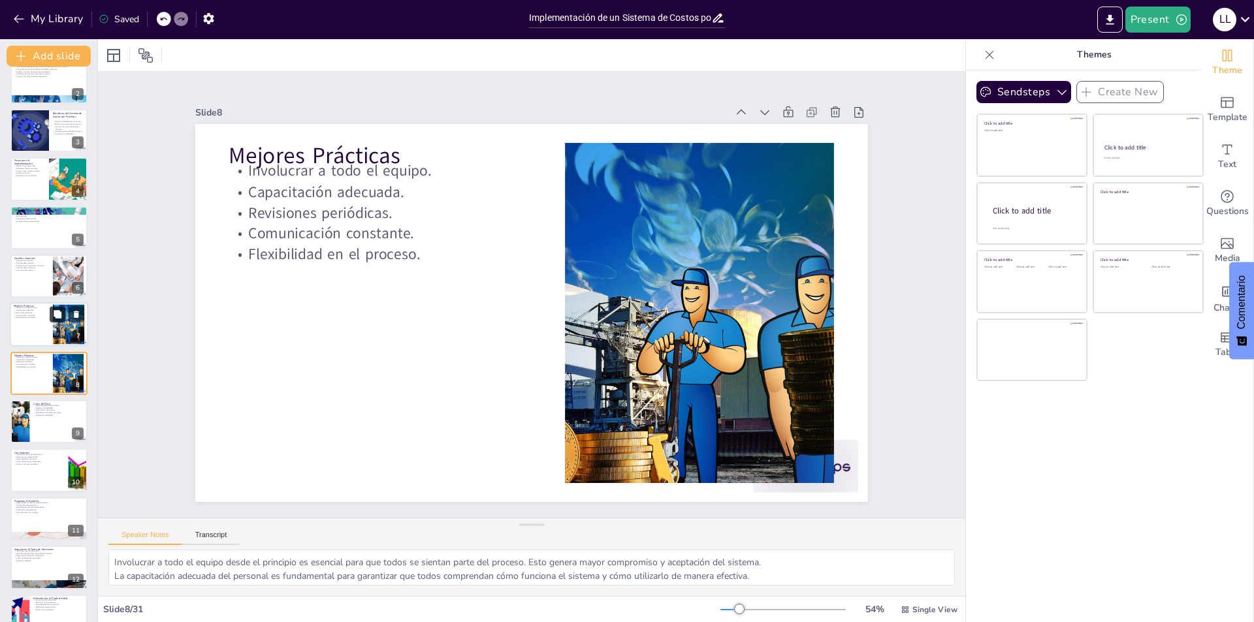
scroll to position [94, 0]
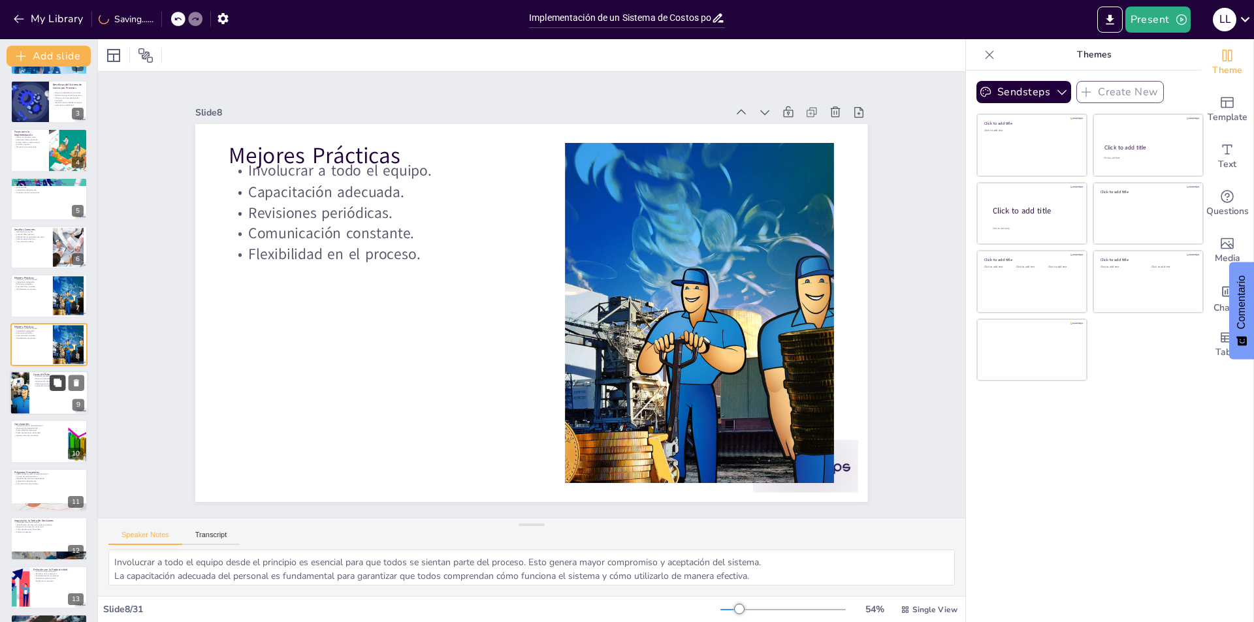
click at [55, 384] on icon at bounding box center [58, 383] width 8 height 8
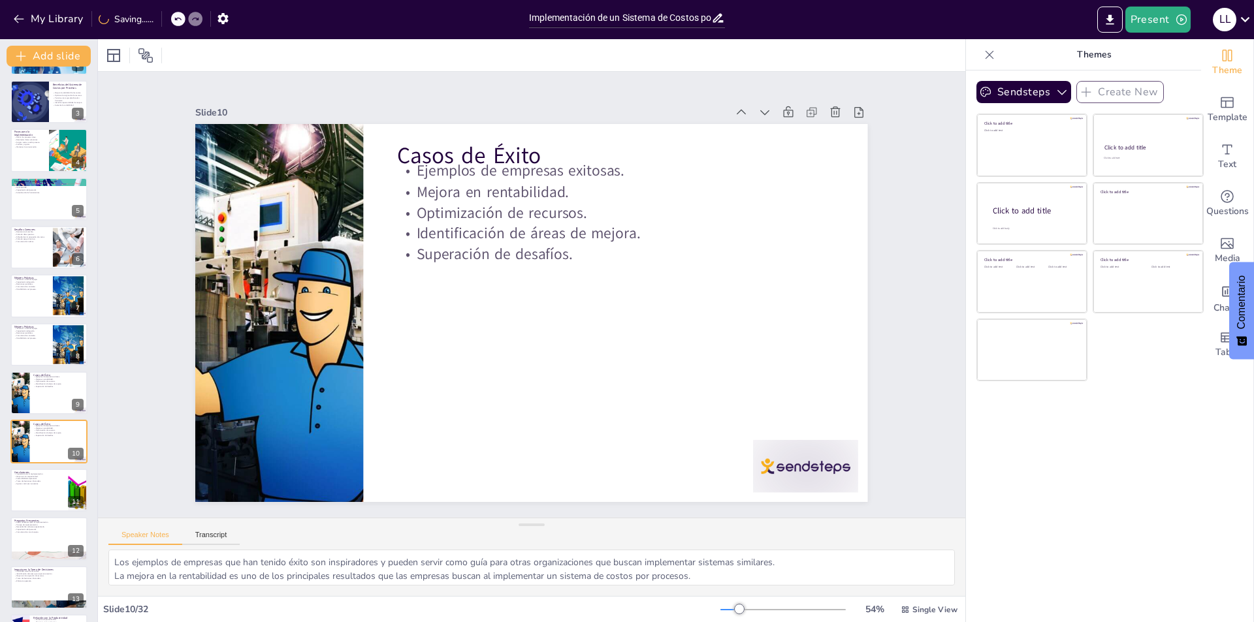
scroll to position [191, 0]
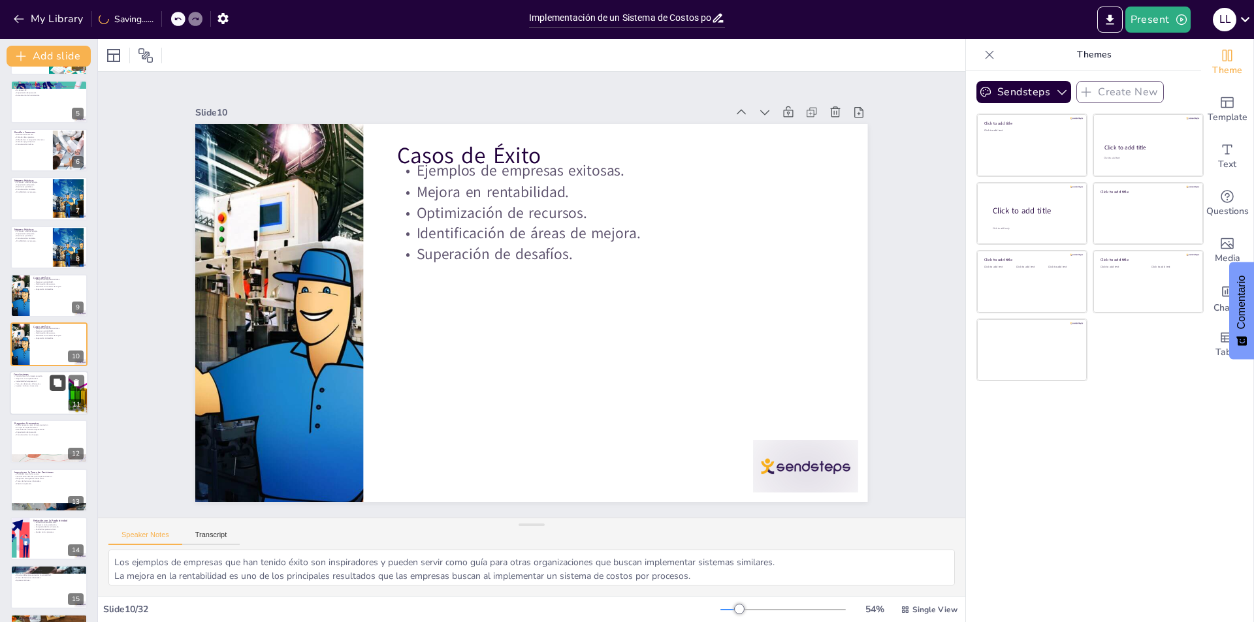
click at [59, 387] on icon at bounding box center [58, 383] width 8 height 8
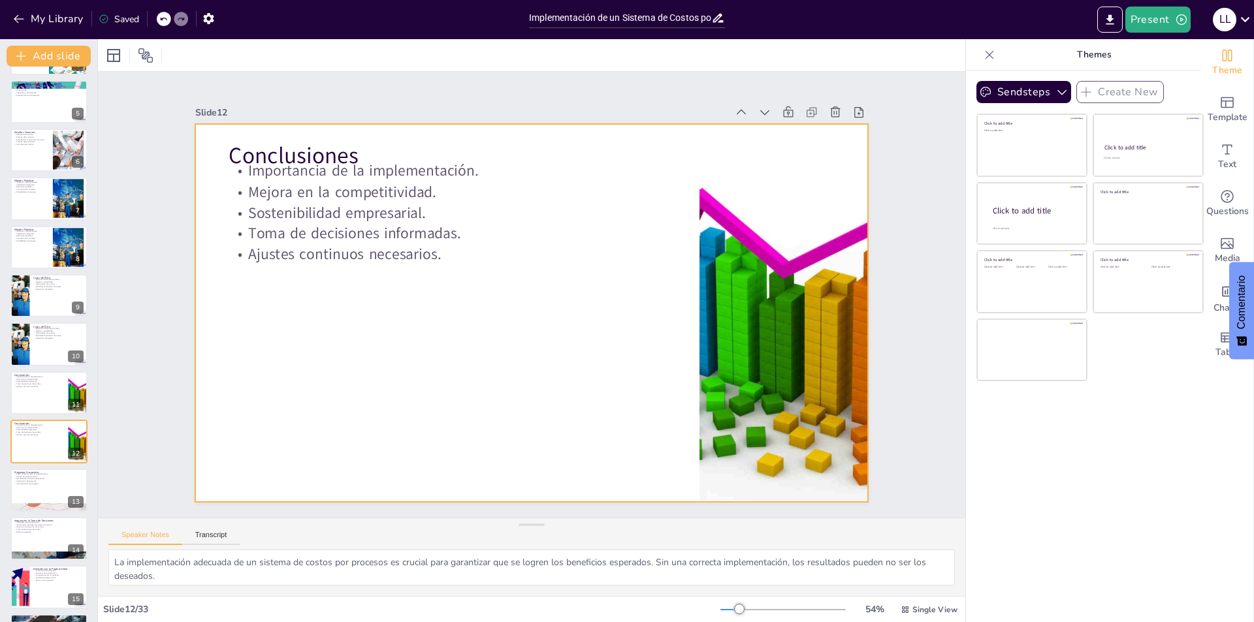
scroll to position [289, 0]
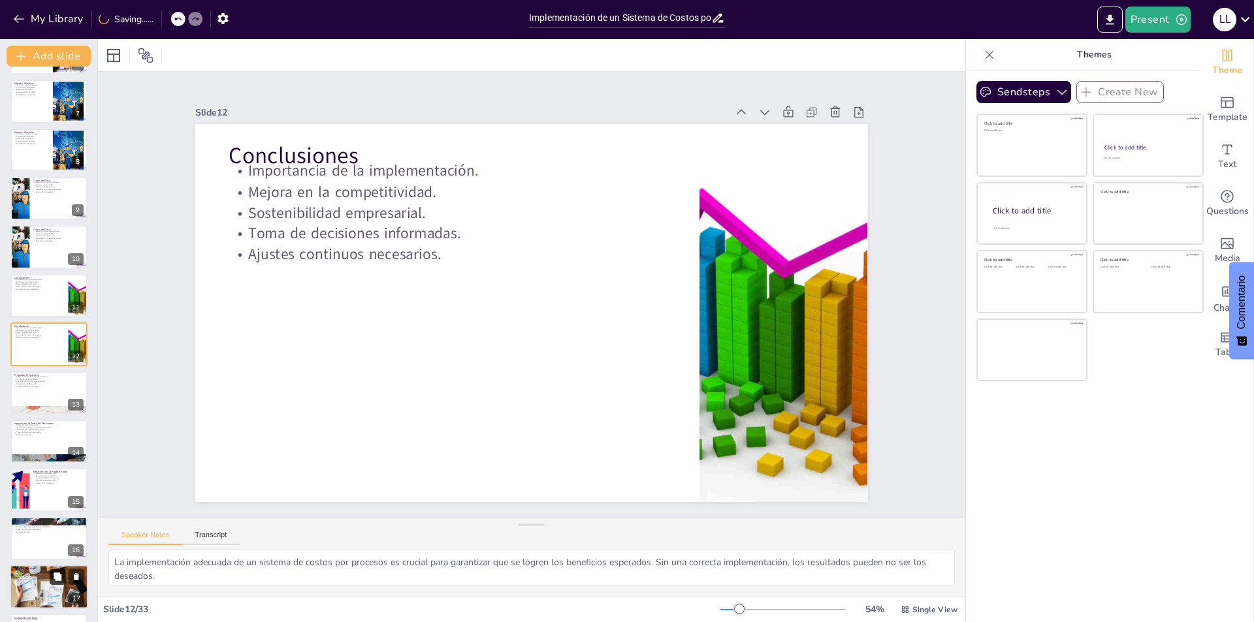
click at [58, 578] on icon at bounding box center [58, 577] width 8 height 8
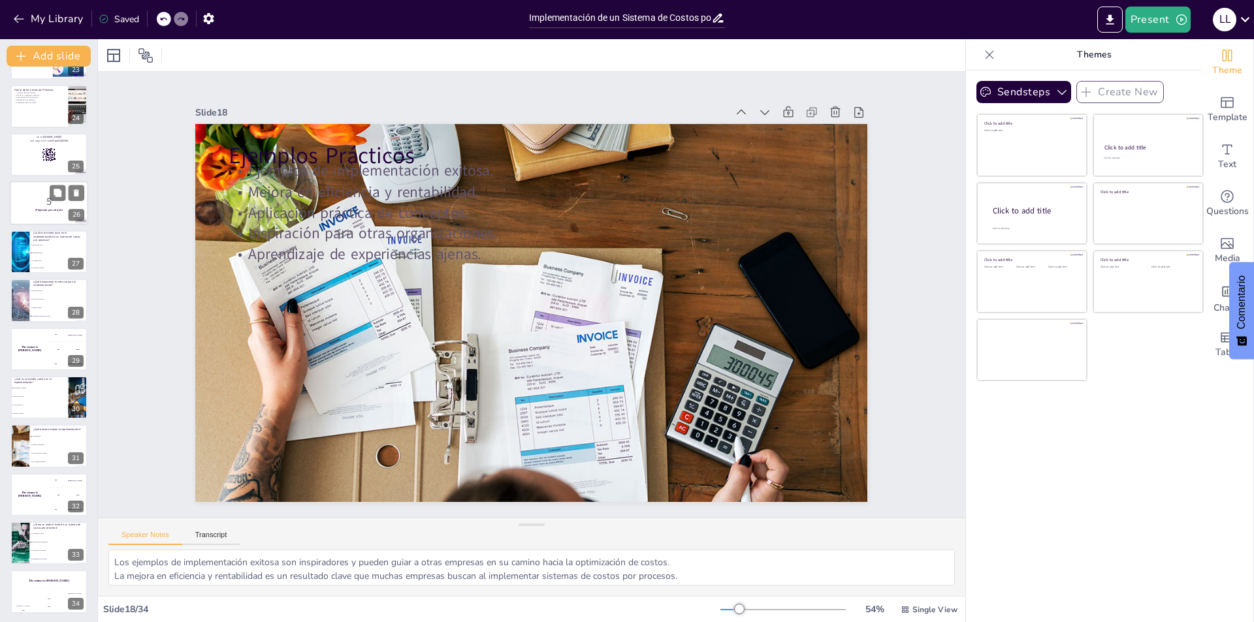
scroll to position [1111, 0]
click at [50, 541] on span "b) Mejora en la rentabilidad" at bounding box center [59, 540] width 56 height 2
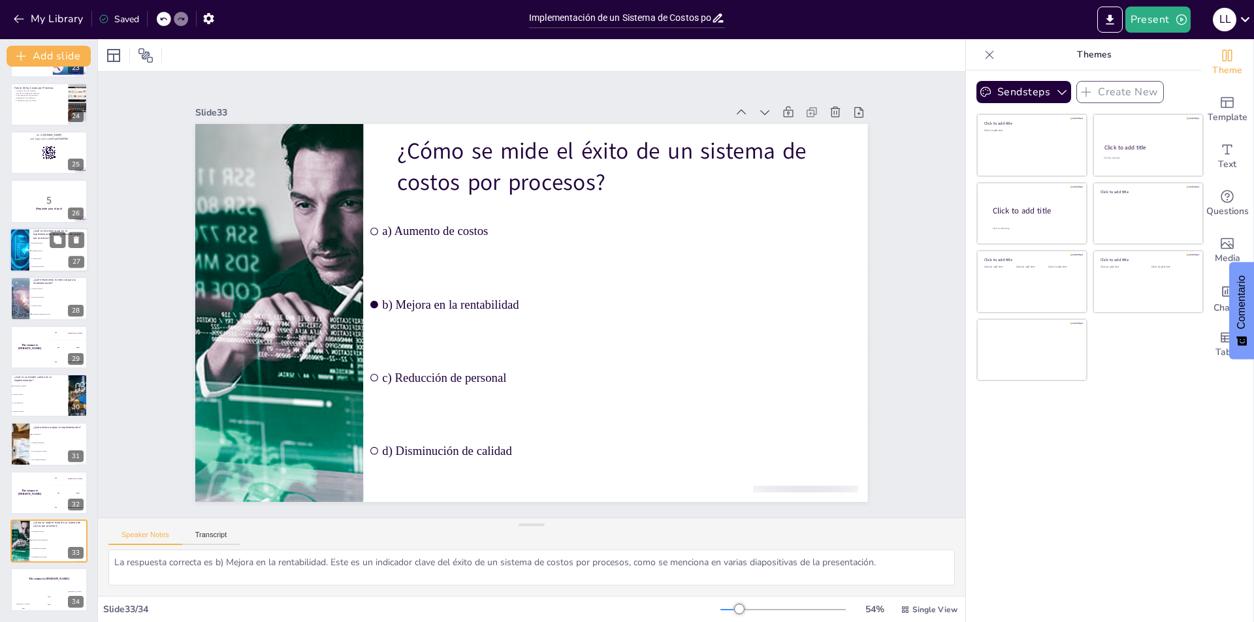
click at [33, 250] on span "b) Definir procesos" at bounding box center [59, 251] width 56 height 2
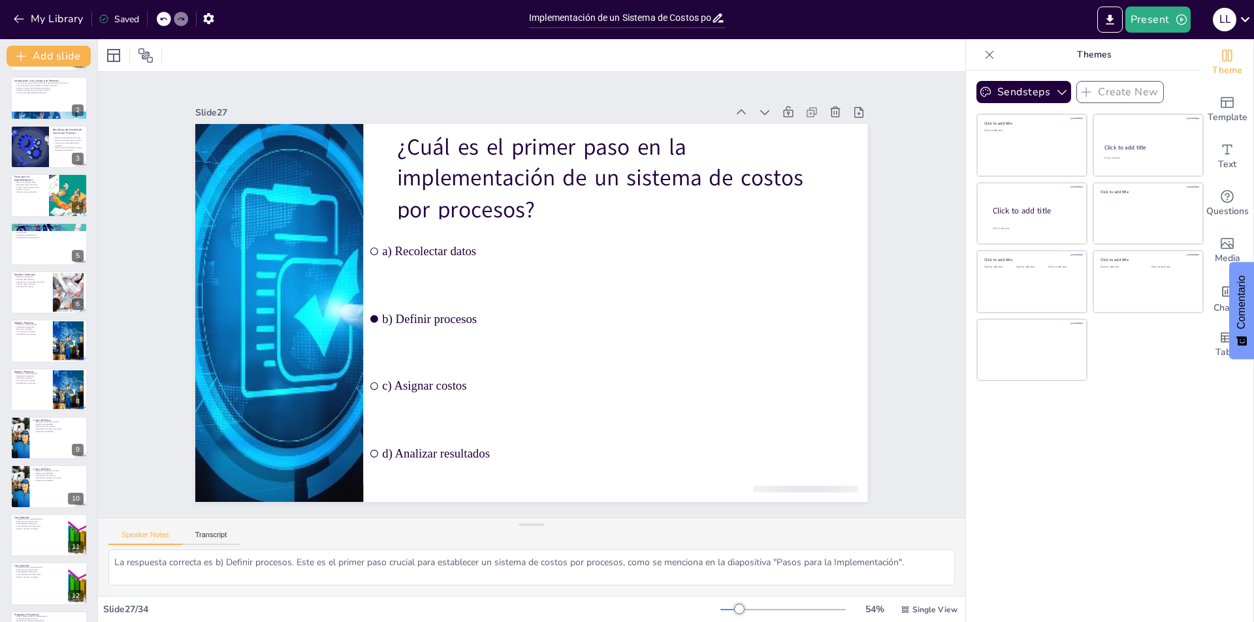
scroll to position [0, 0]
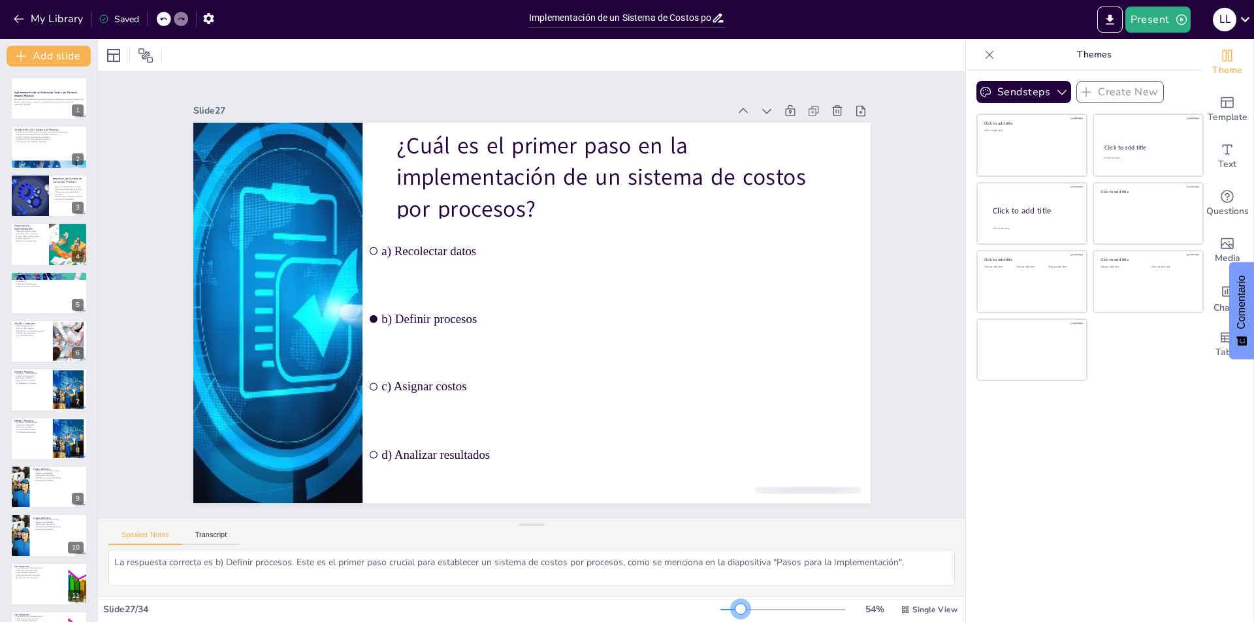
drag, startPoint x: 733, startPoint y: 610, endPoint x: 730, endPoint y: 600, distance: 10.1
click at [730, 600] on div "54 % Single View" at bounding box center [840, 609] width 240 height 21
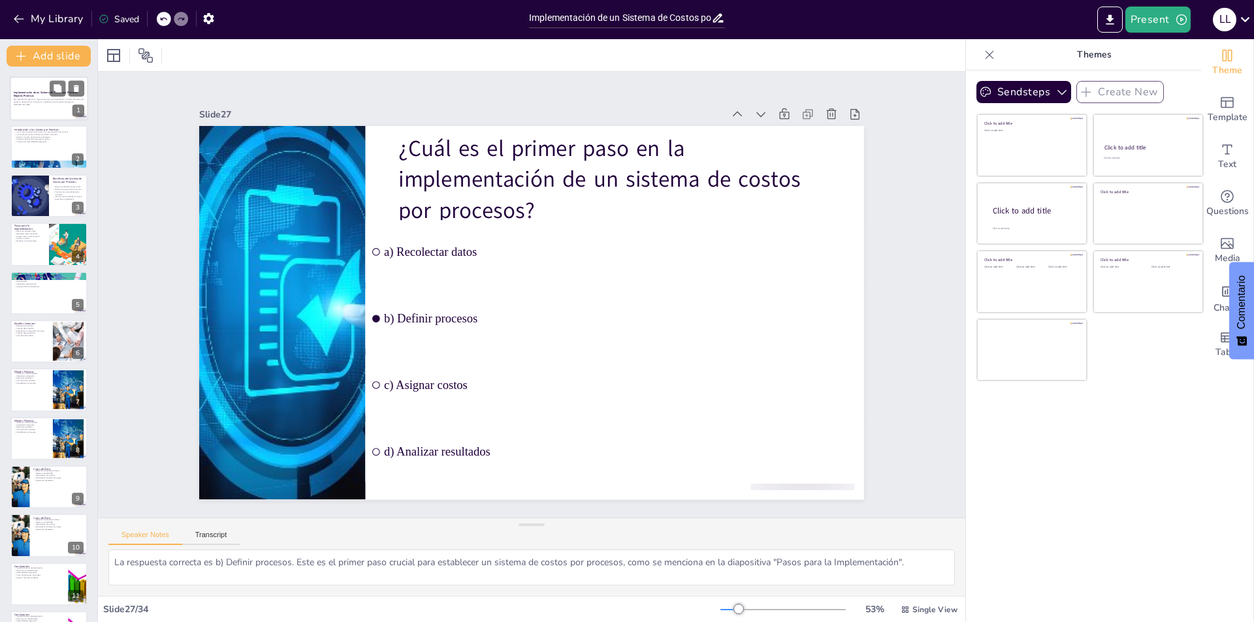
click at [53, 104] on p "Generated with [URL]" at bounding box center [49, 104] width 71 height 3
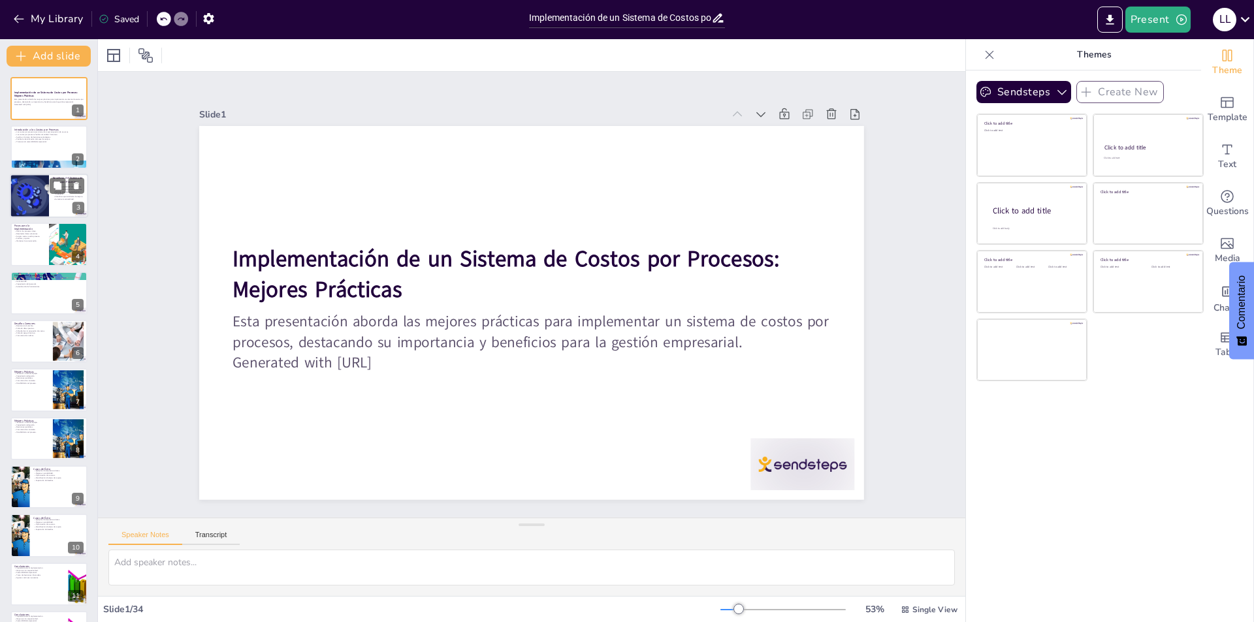
click at [54, 200] on div "Mejora la visibilidad de los costos. Optimiza la asignación de recursos. Permit…" at bounding box center [68, 193] width 31 height 16
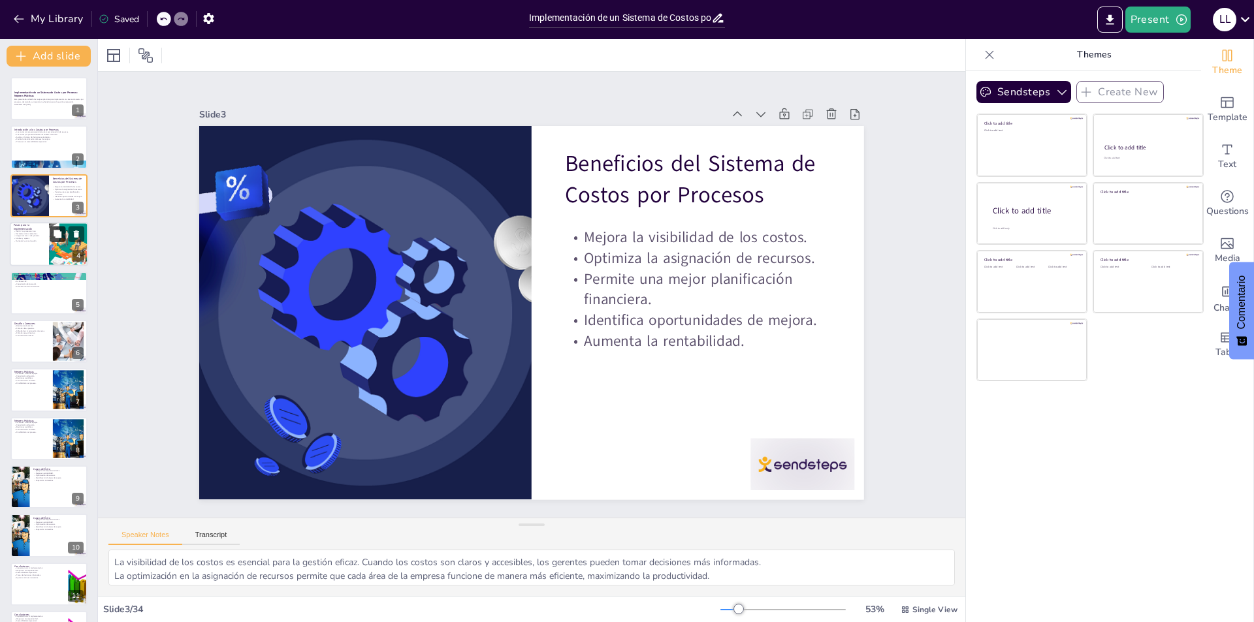
click at [60, 241] on button at bounding box center [58, 235] width 16 height 16
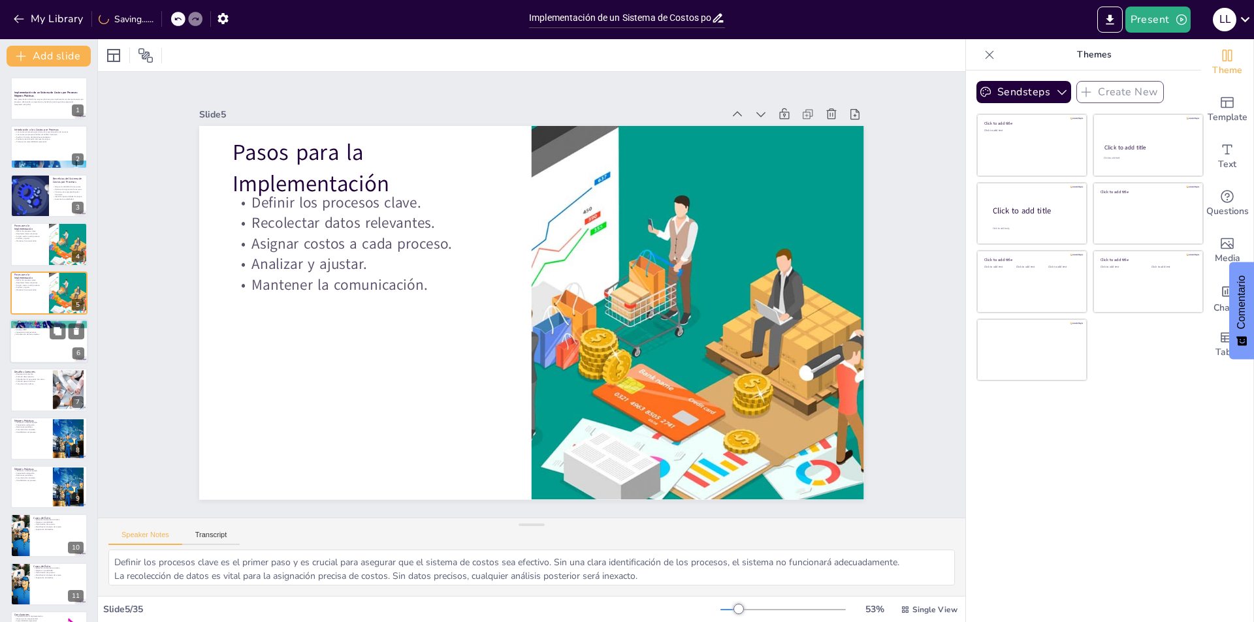
click at [70, 350] on div at bounding box center [49, 341] width 78 height 44
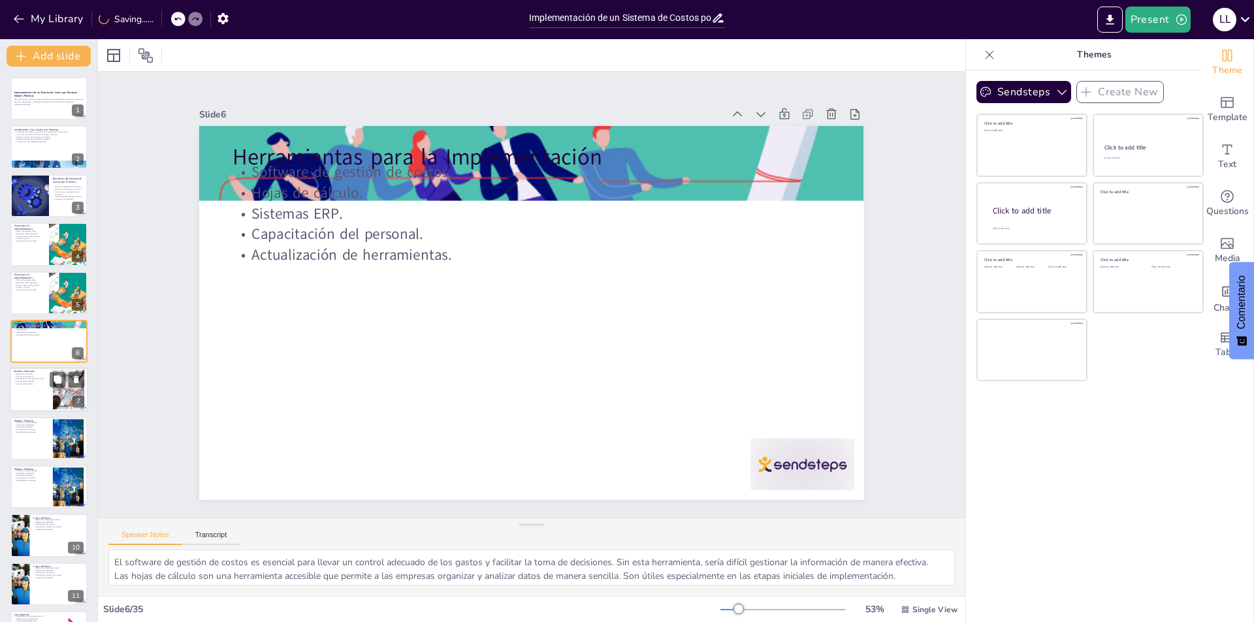
click at [70, 391] on div at bounding box center [68, 390] width 59 height 40
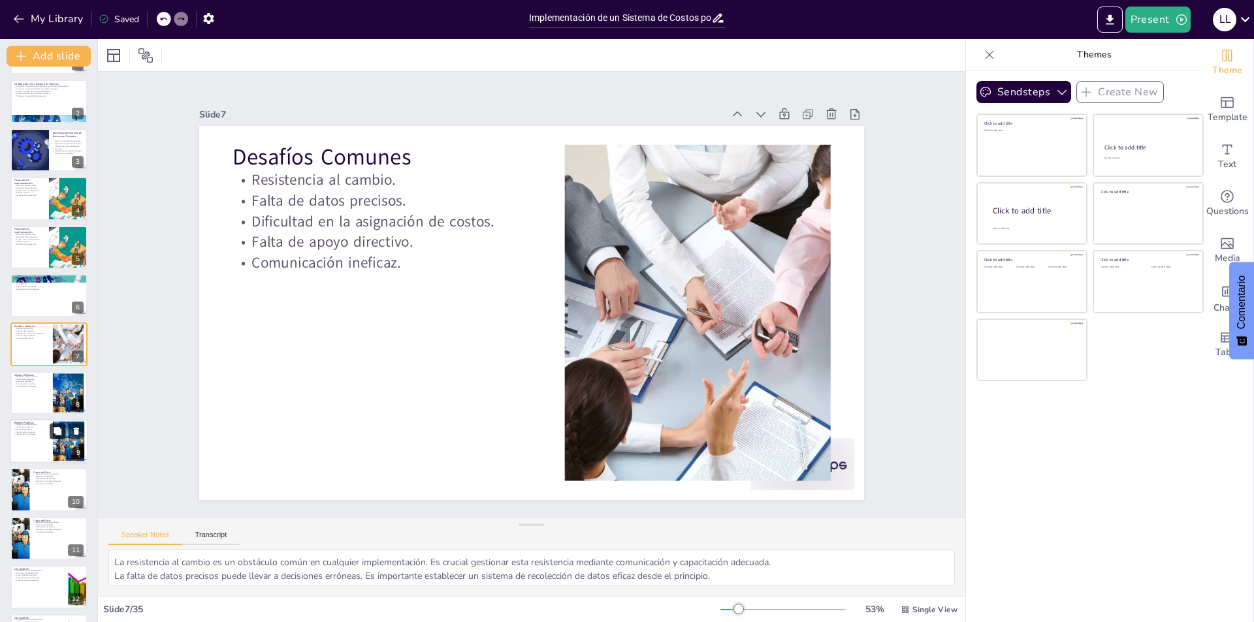
click at [65, 426] on button at bounding box center [58, 431] width 16 height 16
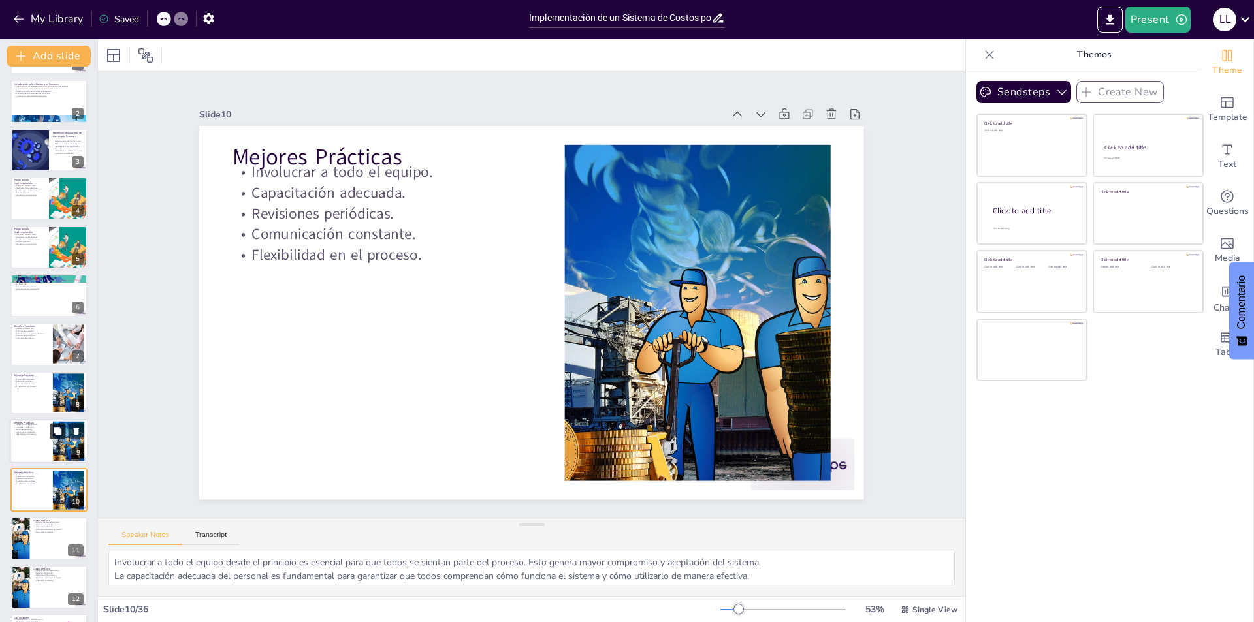
scroll to position [191, 0]
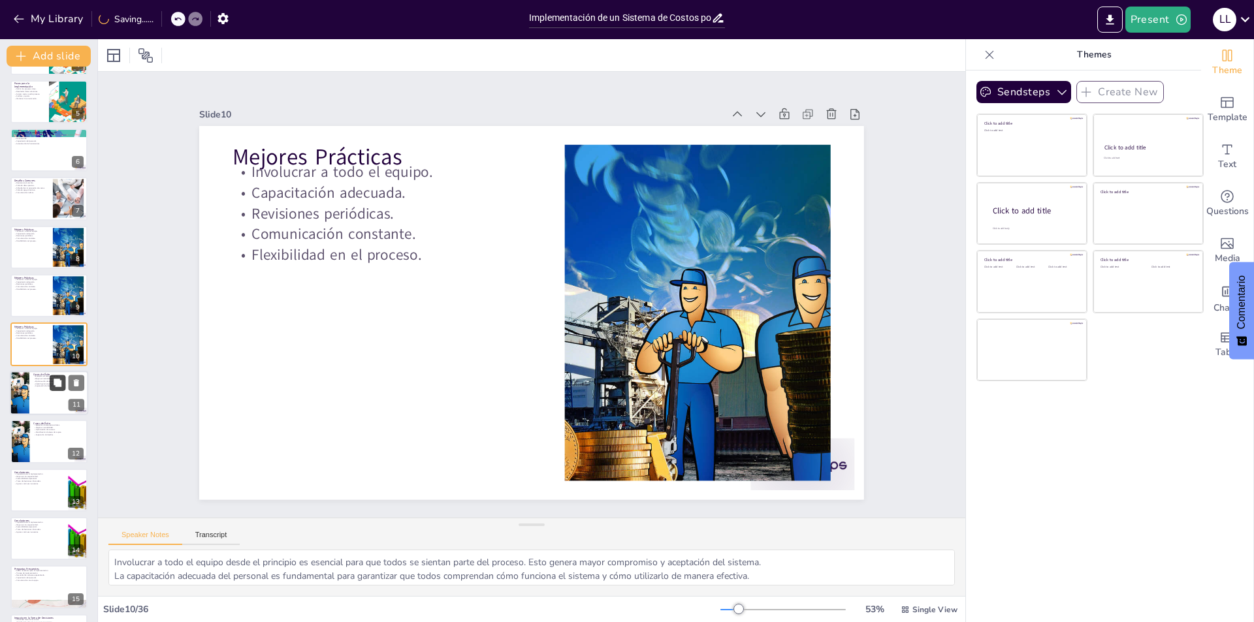
click at [60, 387] on icon at bounding box center [58, 383] width 8 height 8
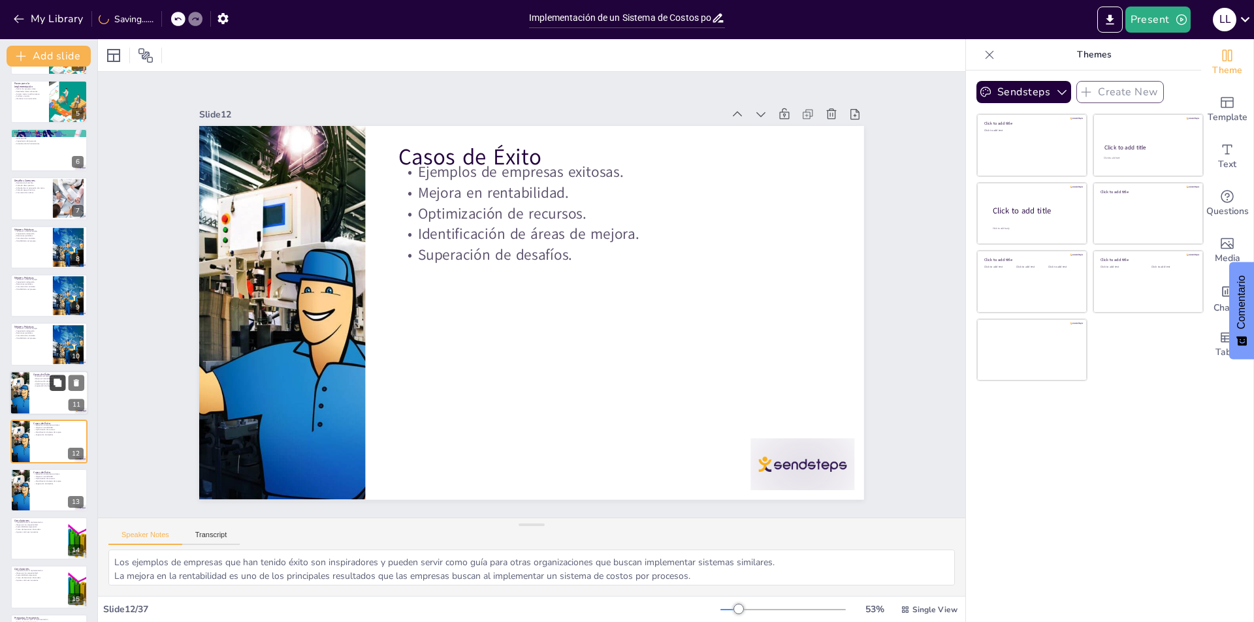
scroll to position [289, 0]
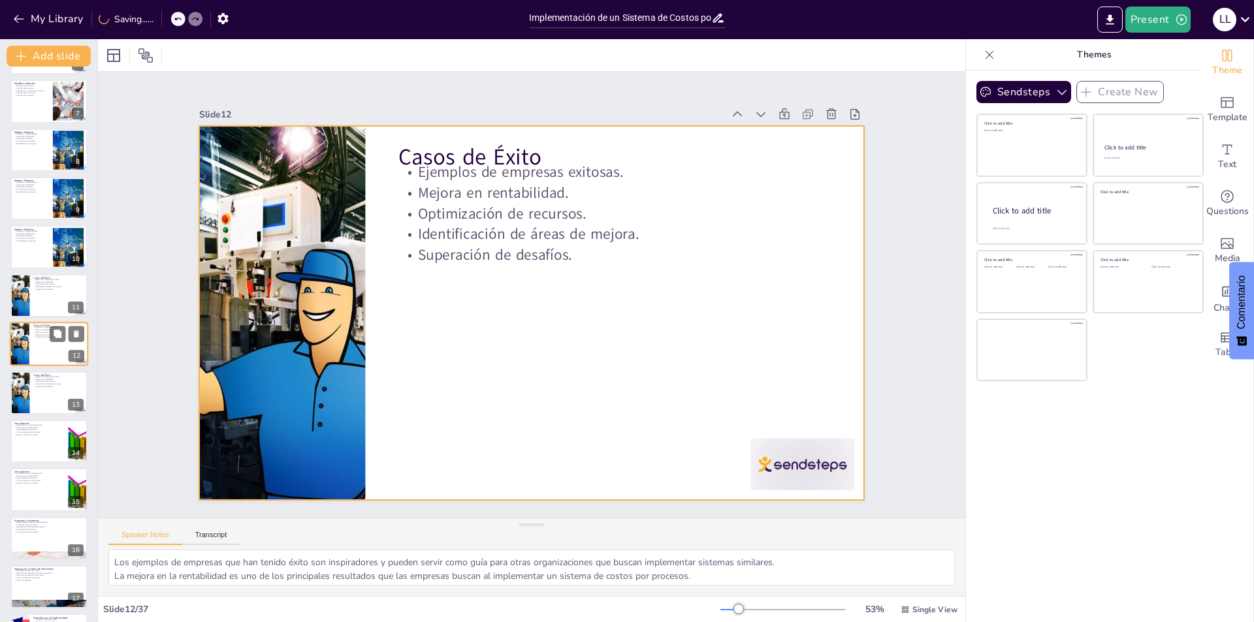
click at [60, 348] on div at bounding box center [49, 344] width 78 height 44
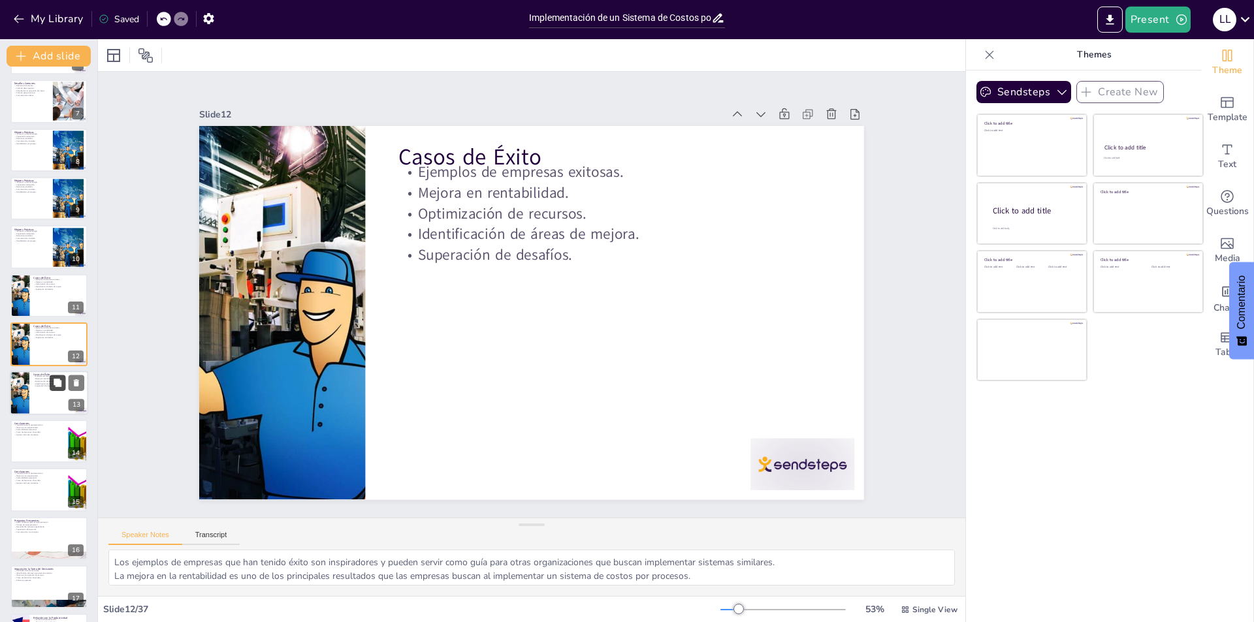
click at [56, 389] on button at bounding box center [58, 383] width 16 height 16
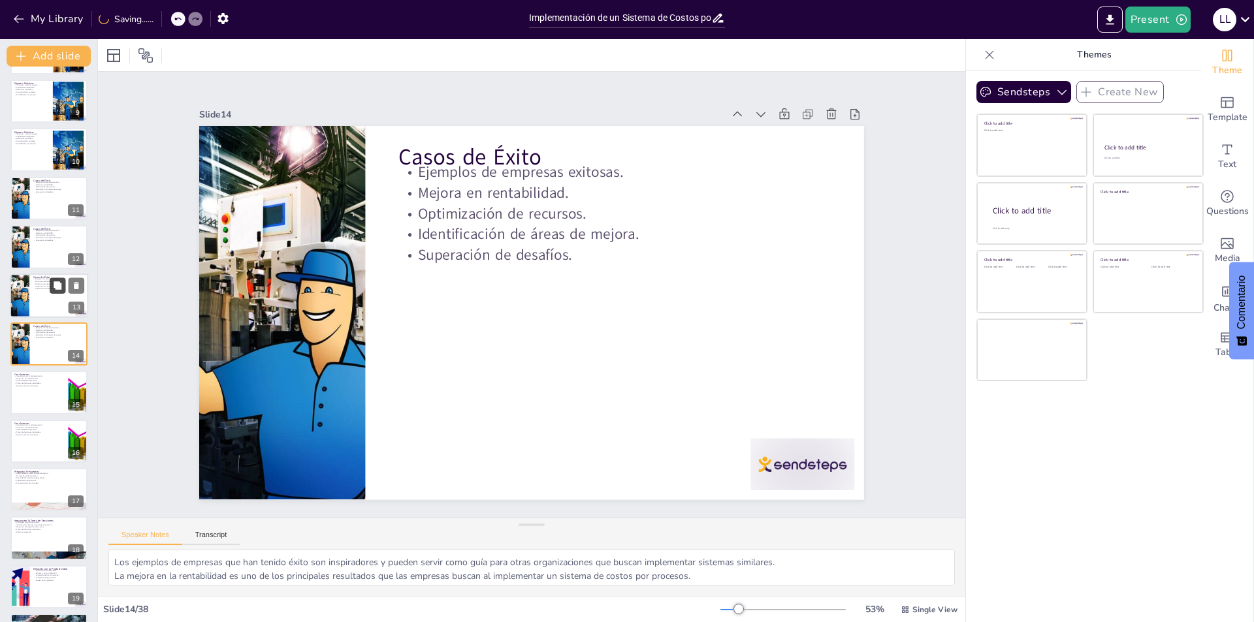
click at [56, 389] on button at bounding box center [58, 383] width 16 height 16
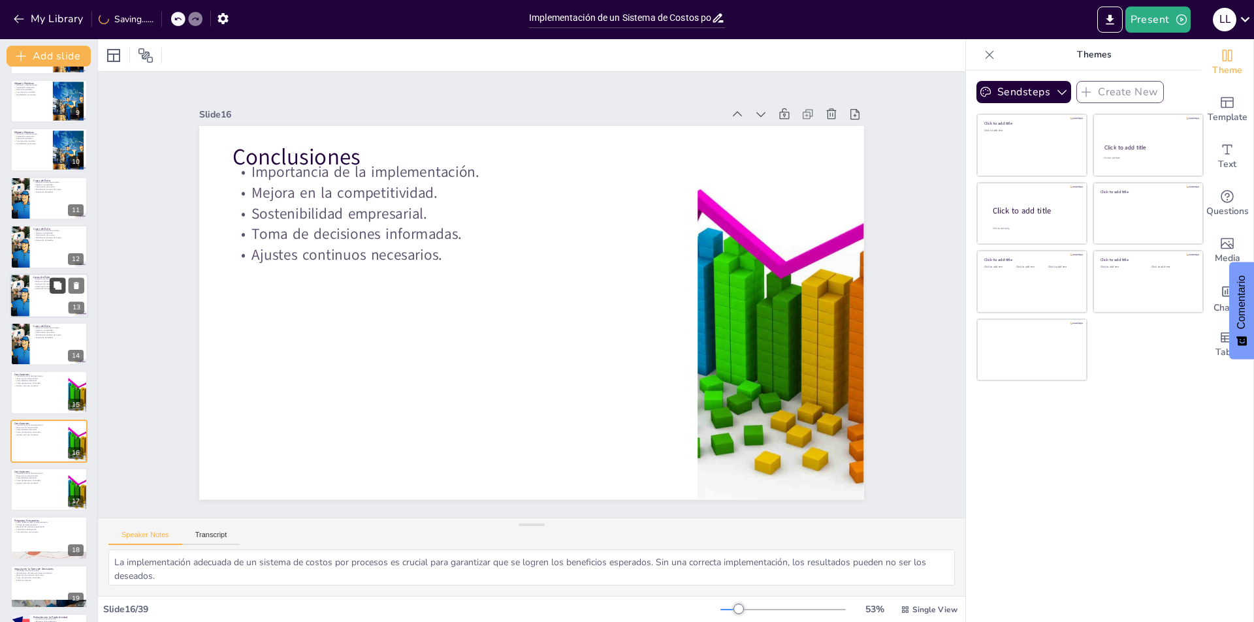
scroll to position [482, 0]
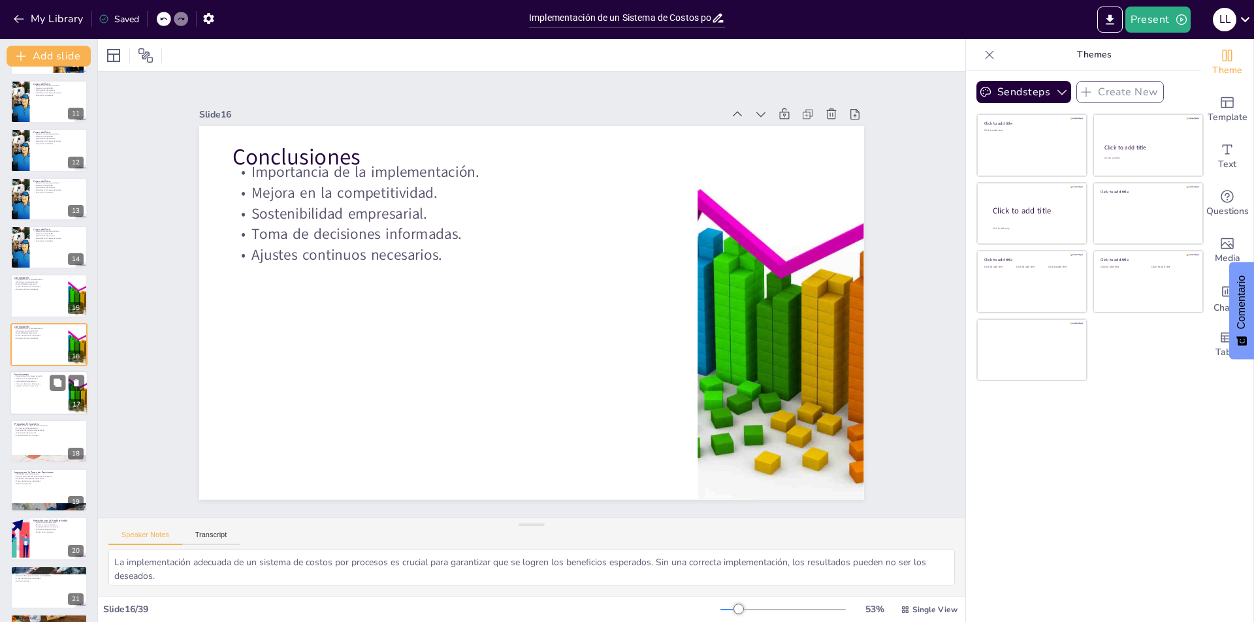
click at [54, 392] on div at bounding box center [49, 393] width 78 height 44
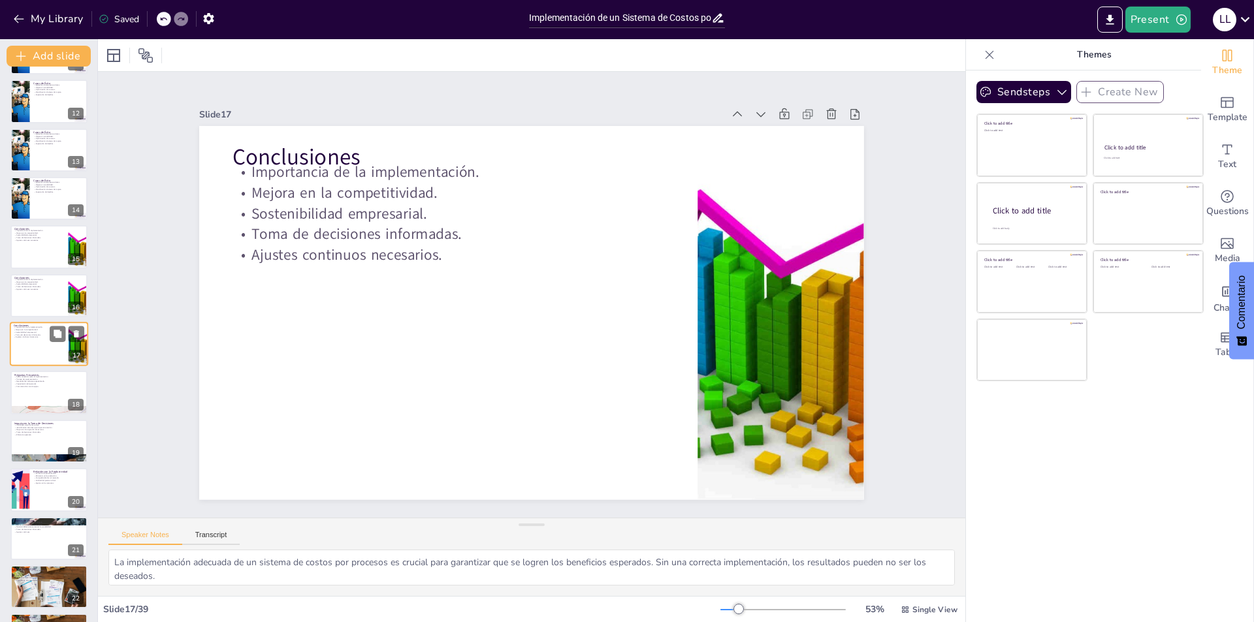
click at [54, 392] on div at bounding box center [48, 392] width 77 height 43
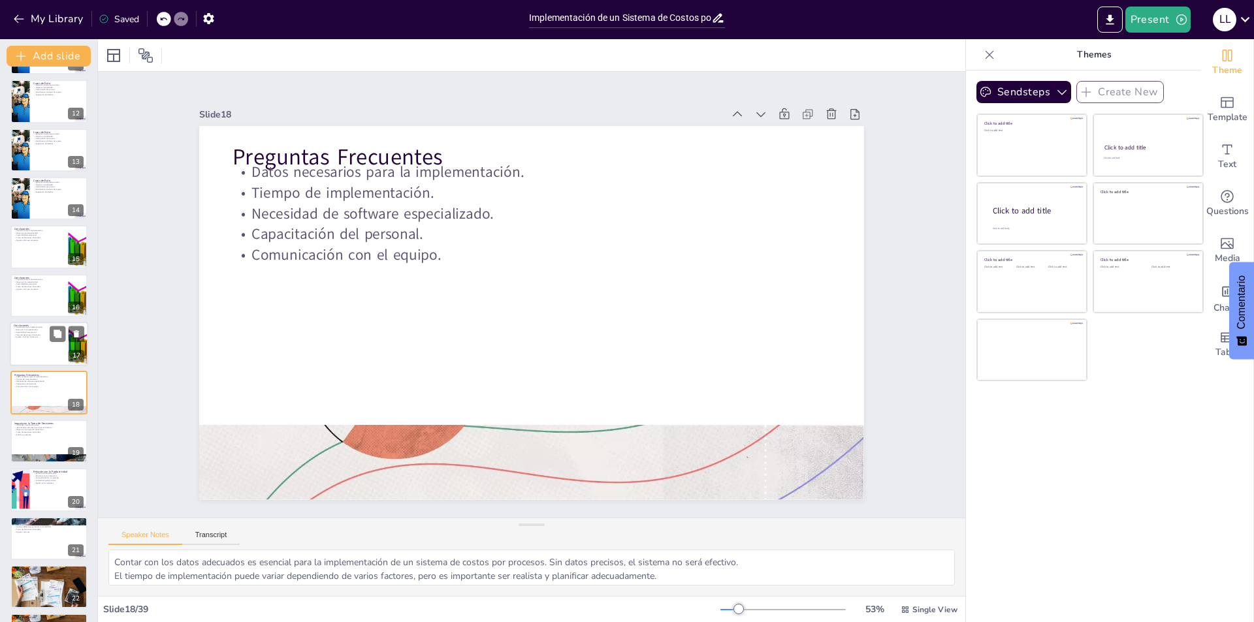
scroll to position [580, 0]
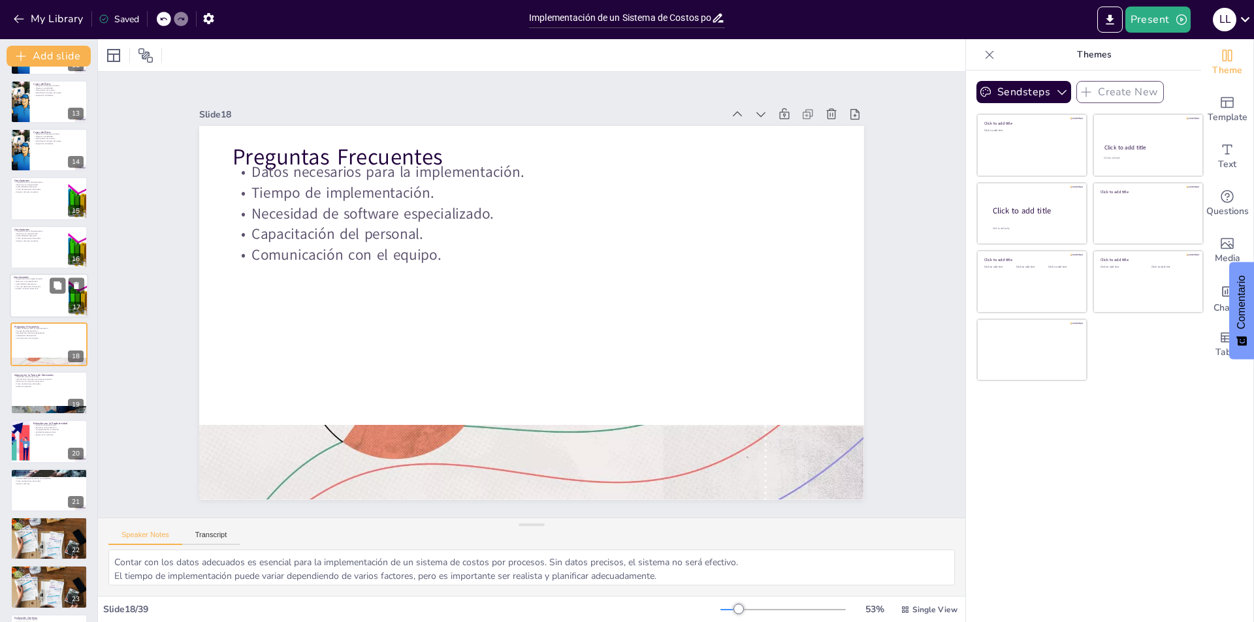
click at [54, 392] on div at bounding box center [48, 393] width 77 height 43
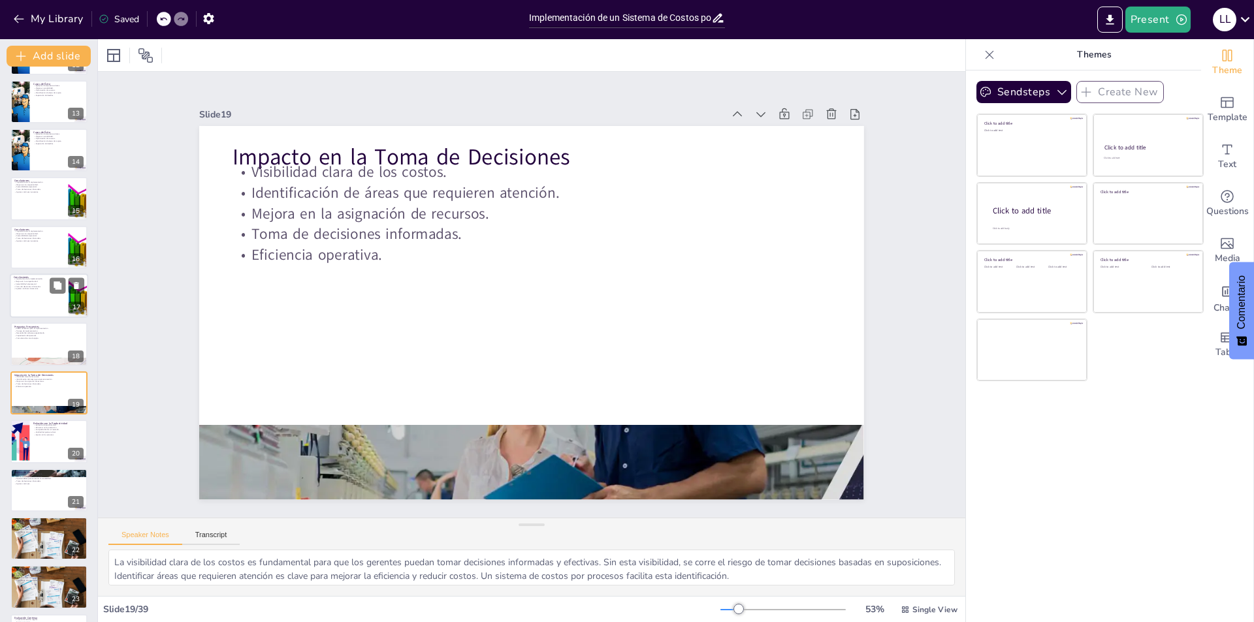
scroll to position [628, 0]
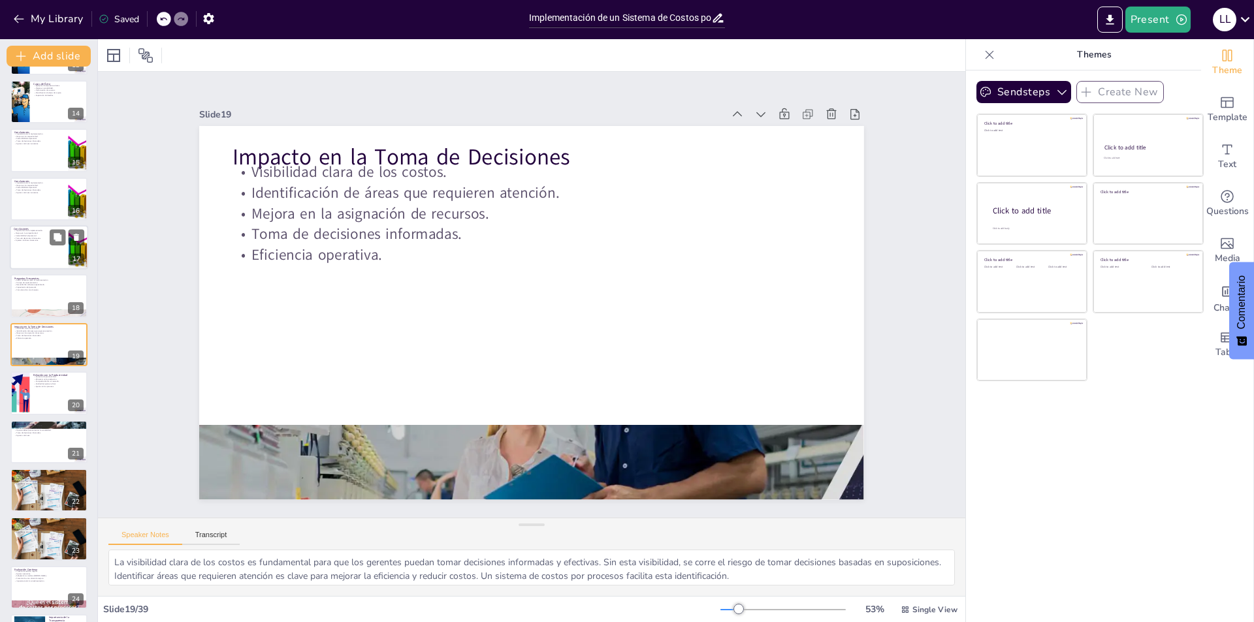
click at [54, 392] on div at bounding box center [48, 393] width 77 height 43
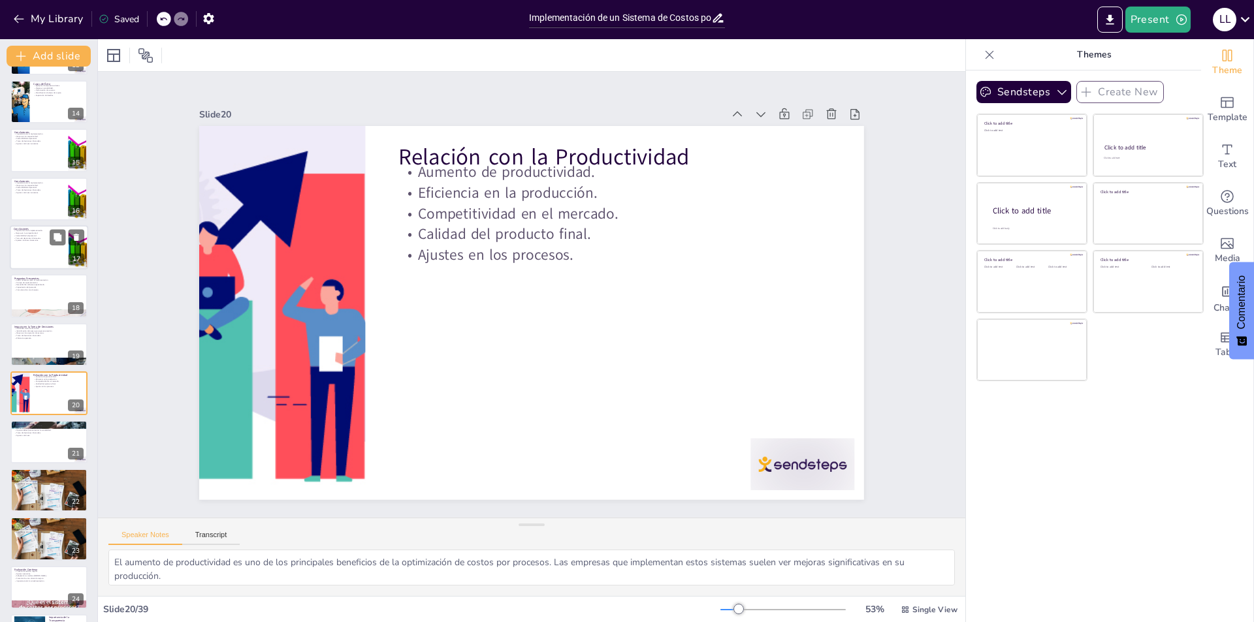
scroll to position [677, 0]
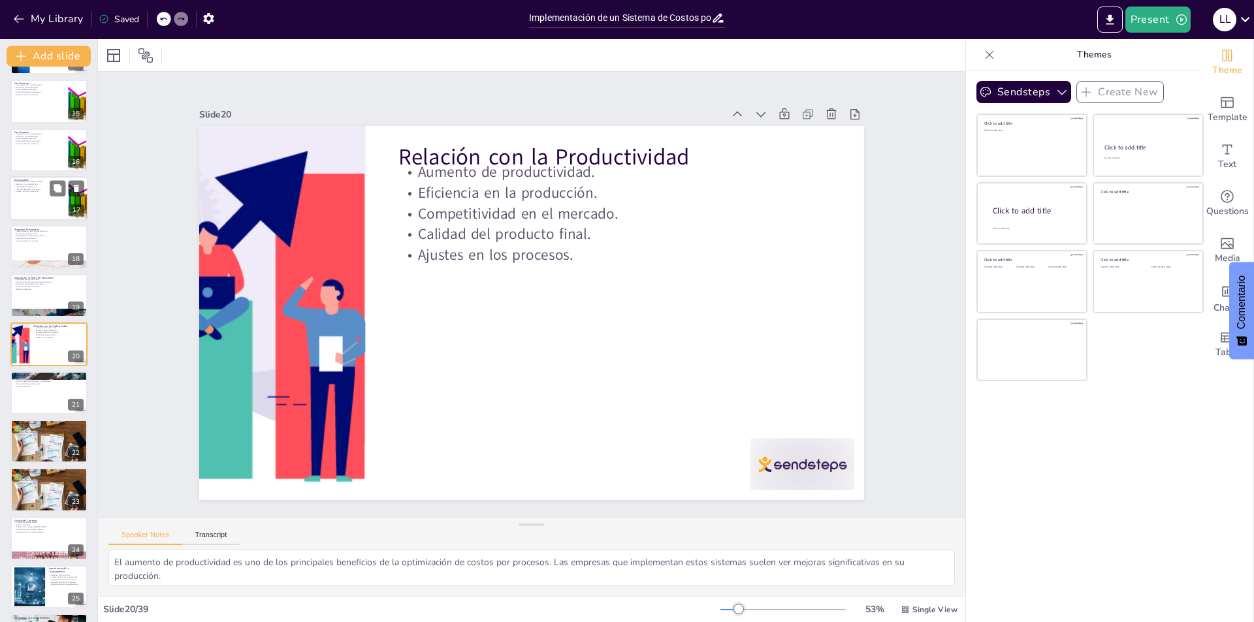
click at [54, 392] on div at bounding box center [48, 393] width 77 height 43
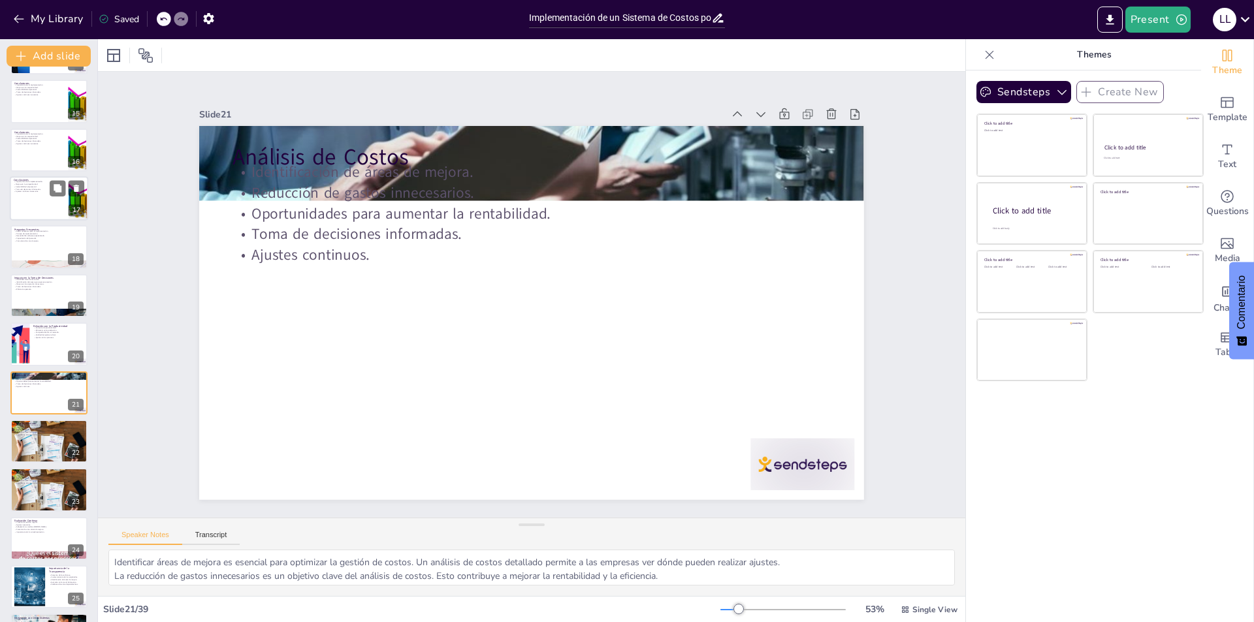
scroll to position [725, 0]
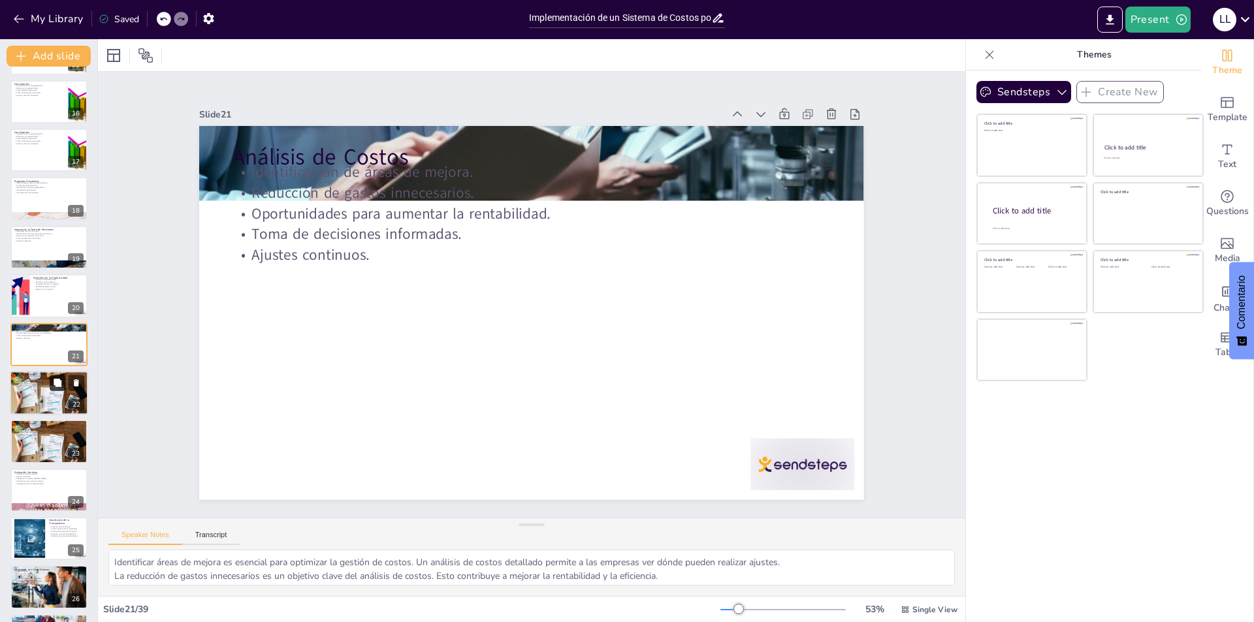
click at [64, 387] on button at bounding box center [58, 383] width 16 height 16
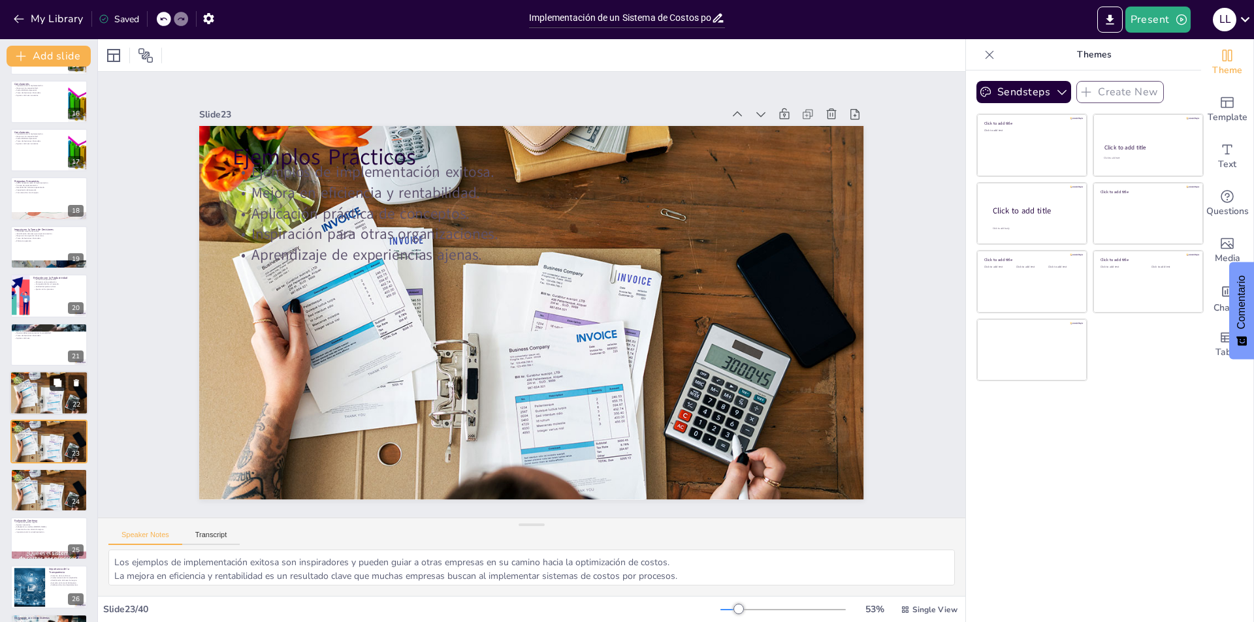
scroll to position [823, 0]
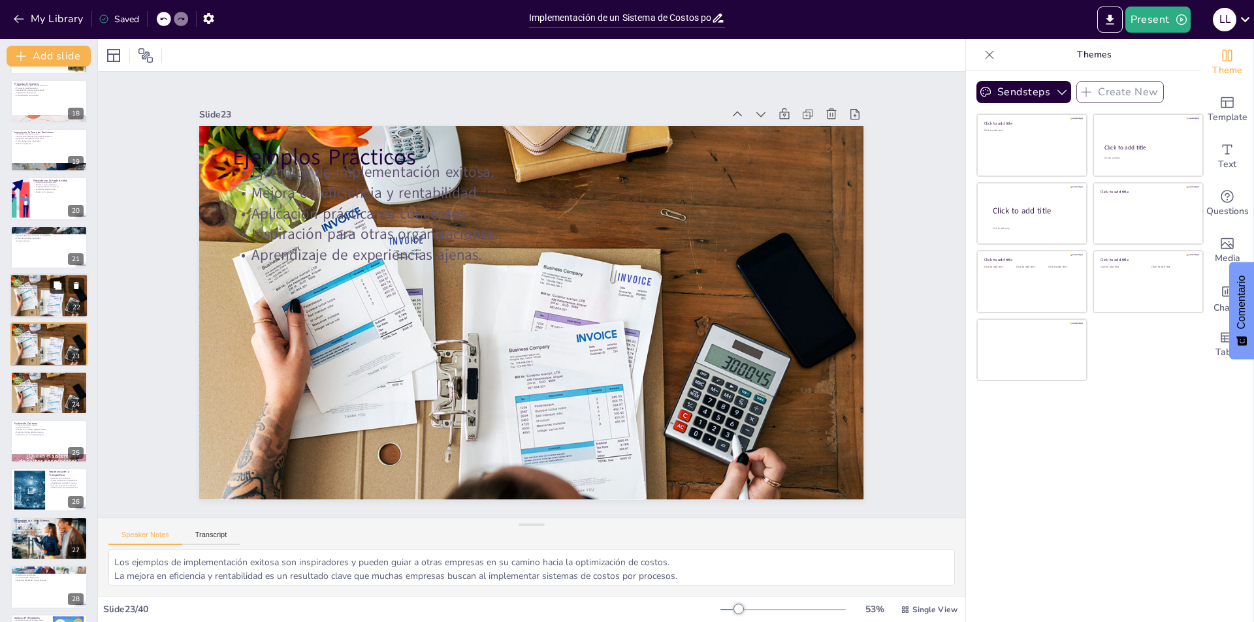
click at [64, 387] on button at bounding box center [58, 383] width 16 height 16
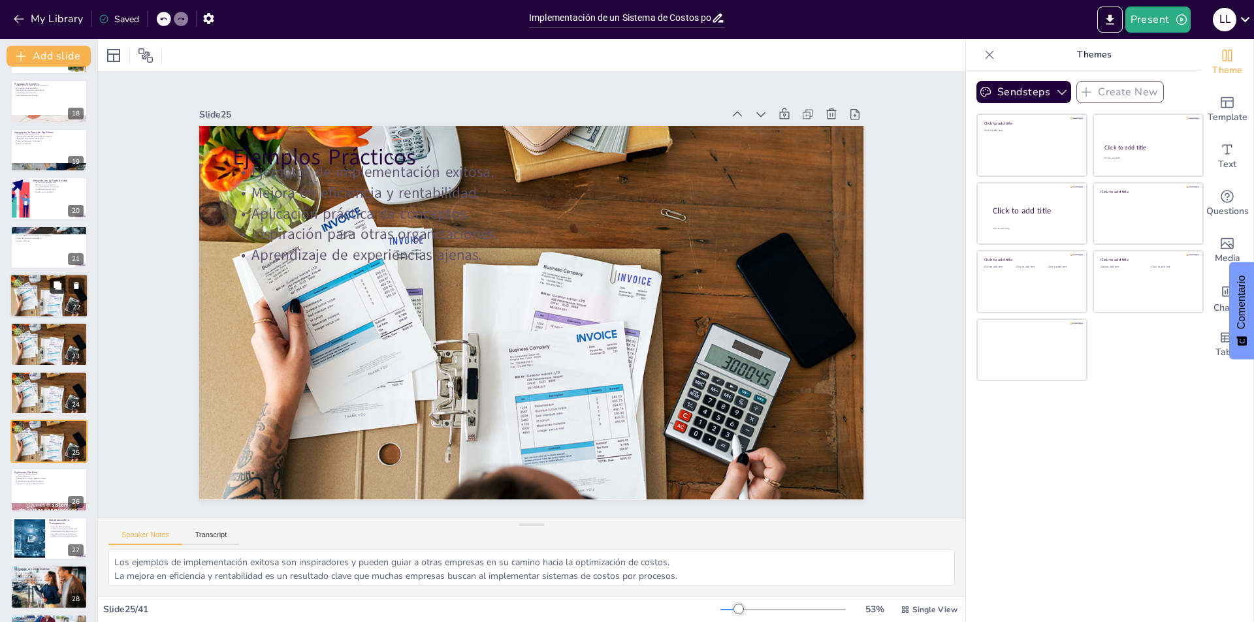
scroll to position [920, 0]
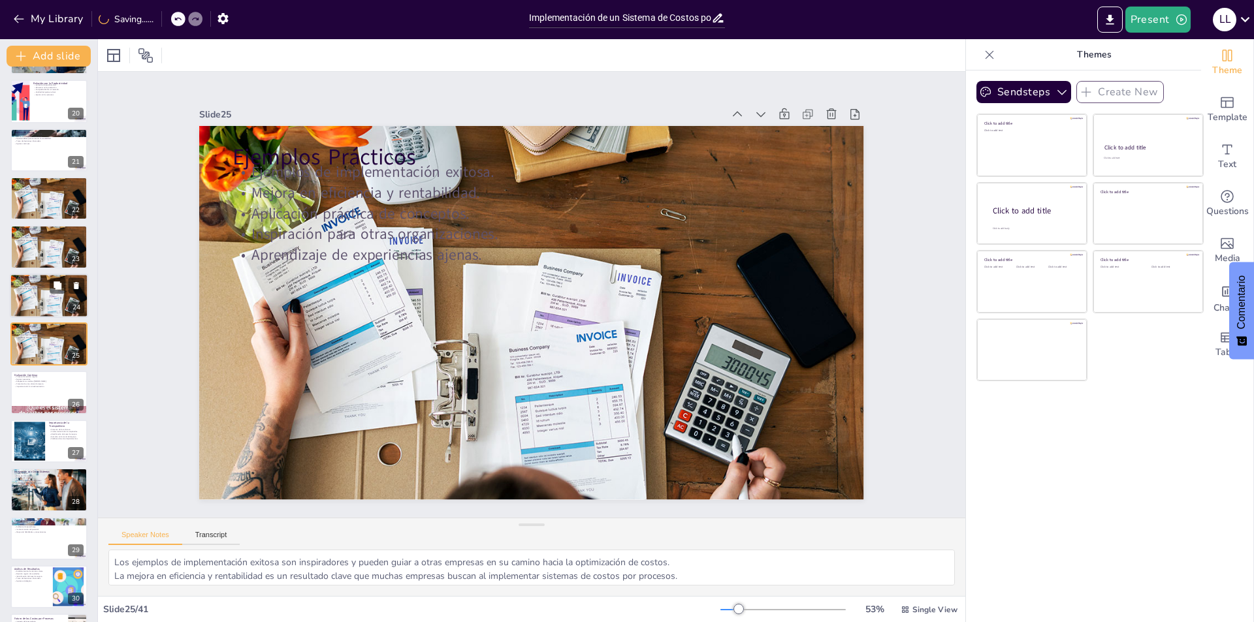
click at [63, 294] on div at bounding box center [49, 295] width 78 height 55
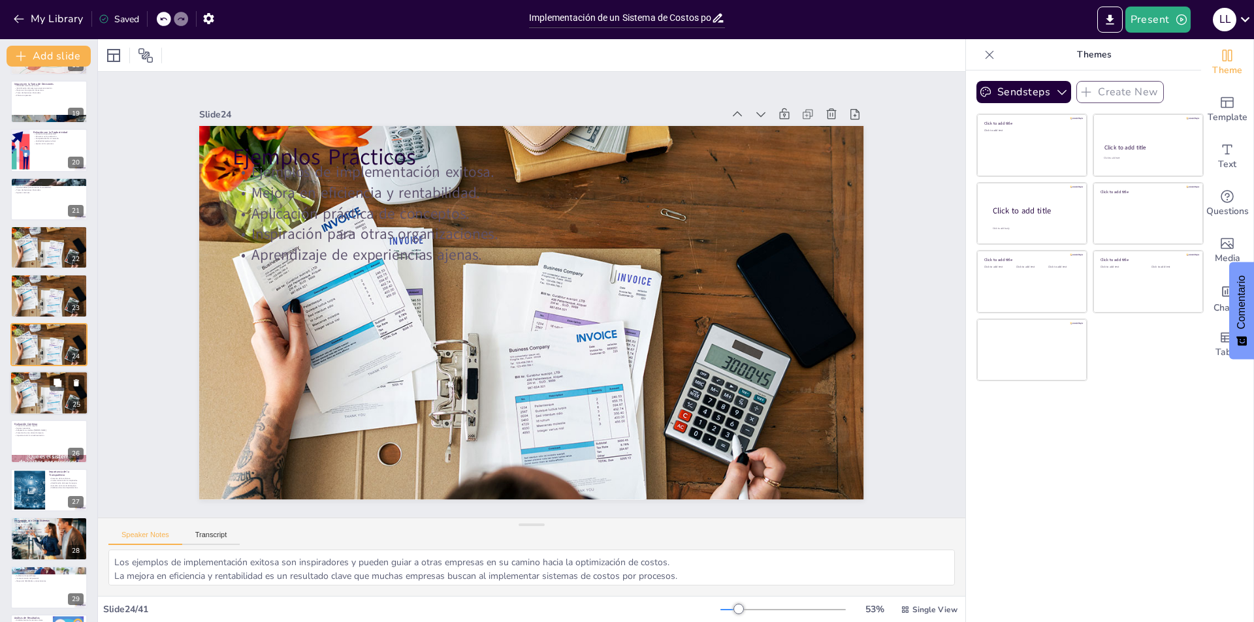
click at [68, 398] on div at bounding box center [49, 393] width 78 height 55
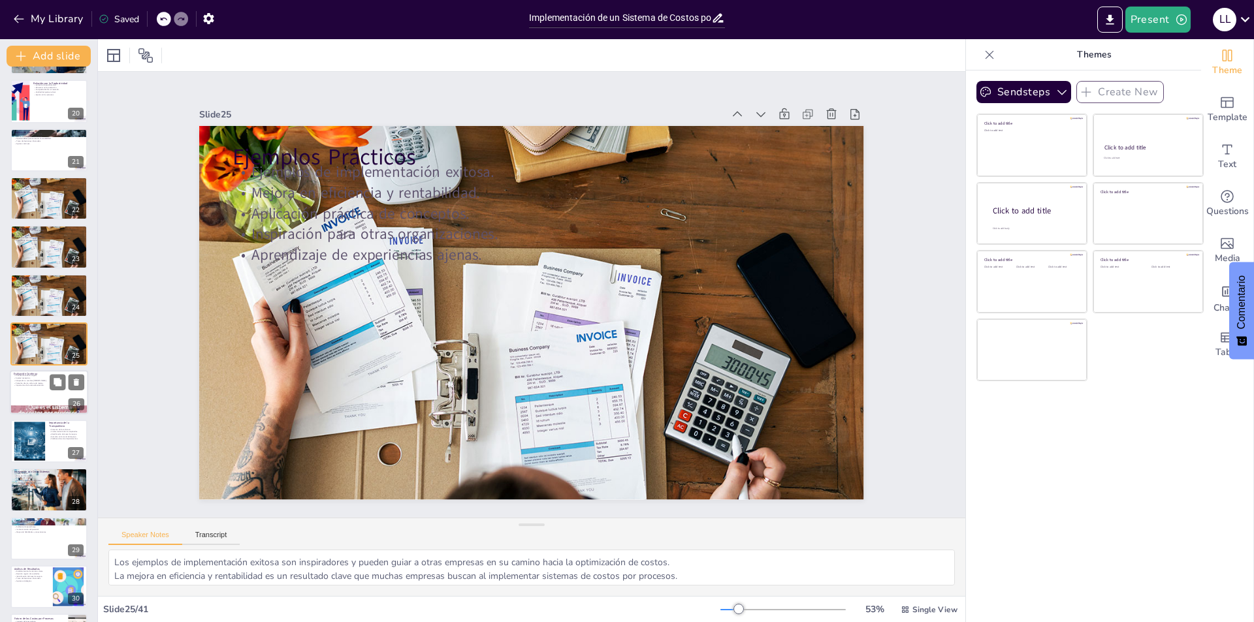
click at [71, 395] on div at bounding box center [49, 393] width 78 height 44
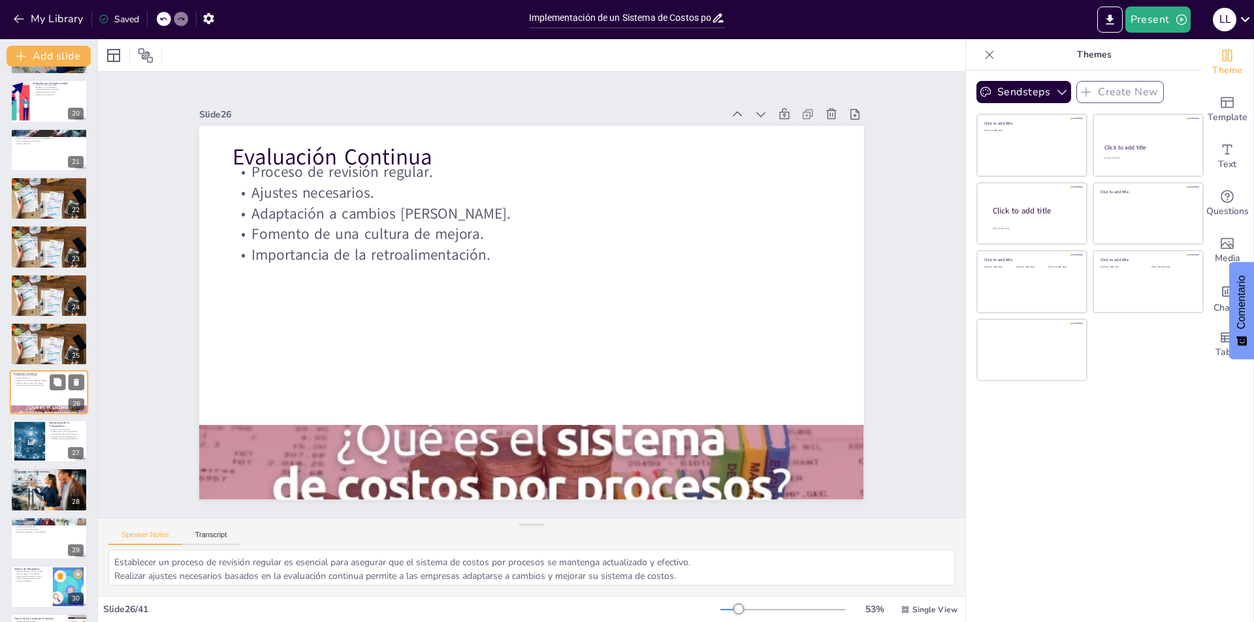
scroll to position [968, 0]
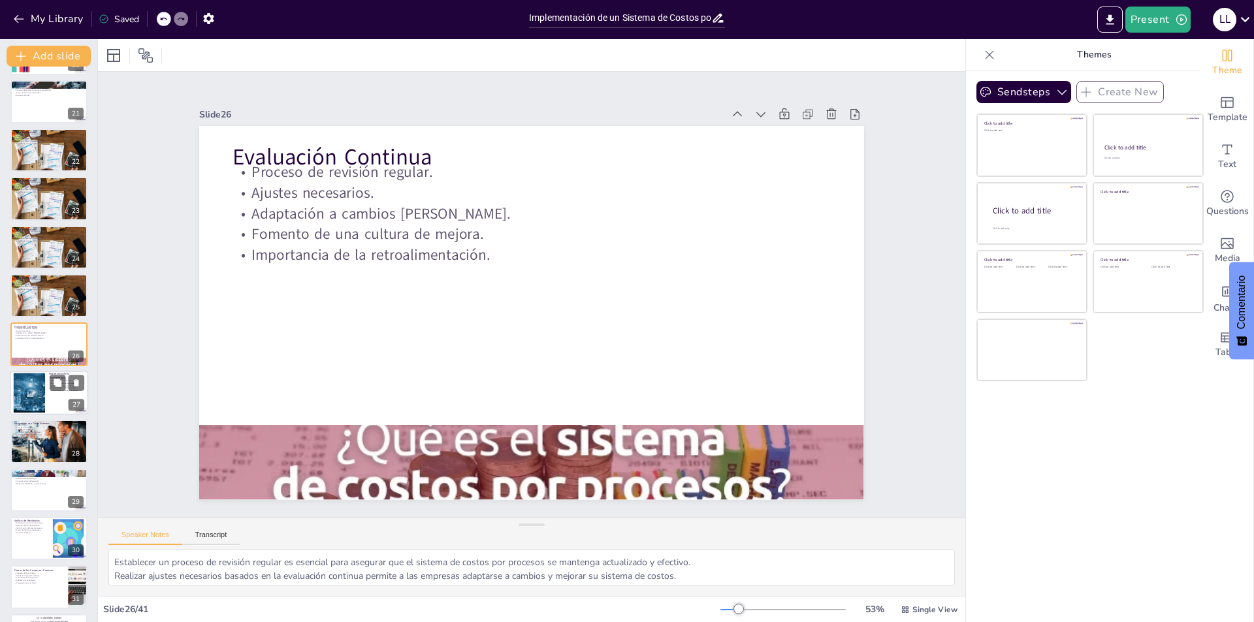
click at [62, 398] on div at bounding box center [49, 393] width 78 height 44
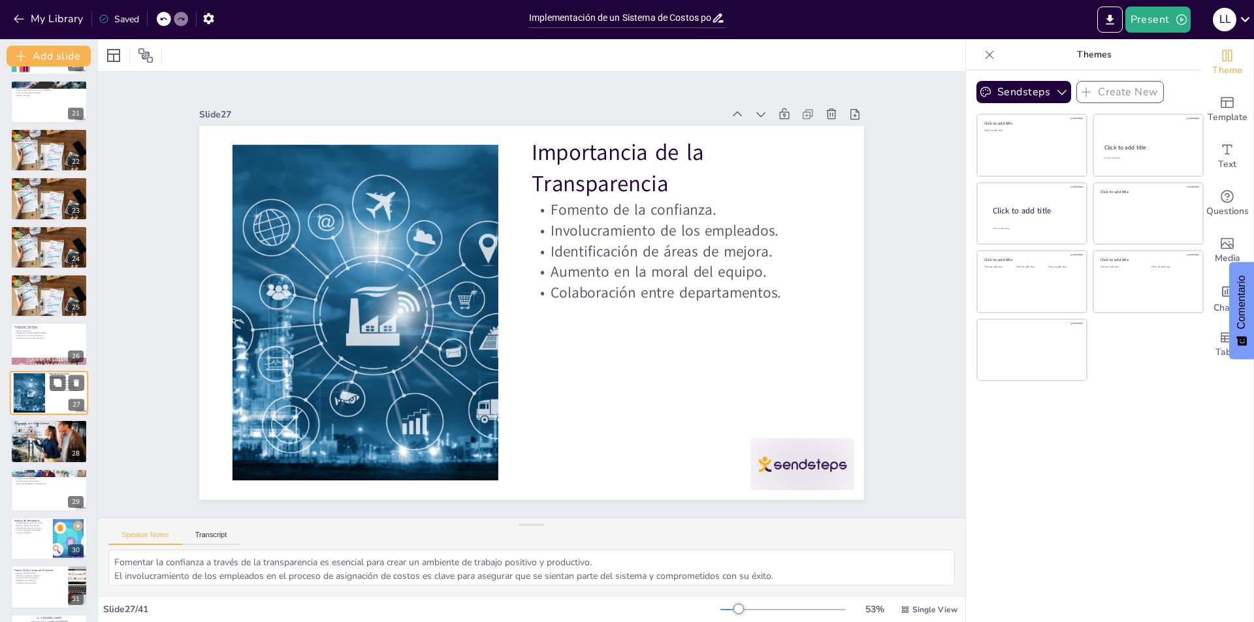
scroll to position [1017, 0]
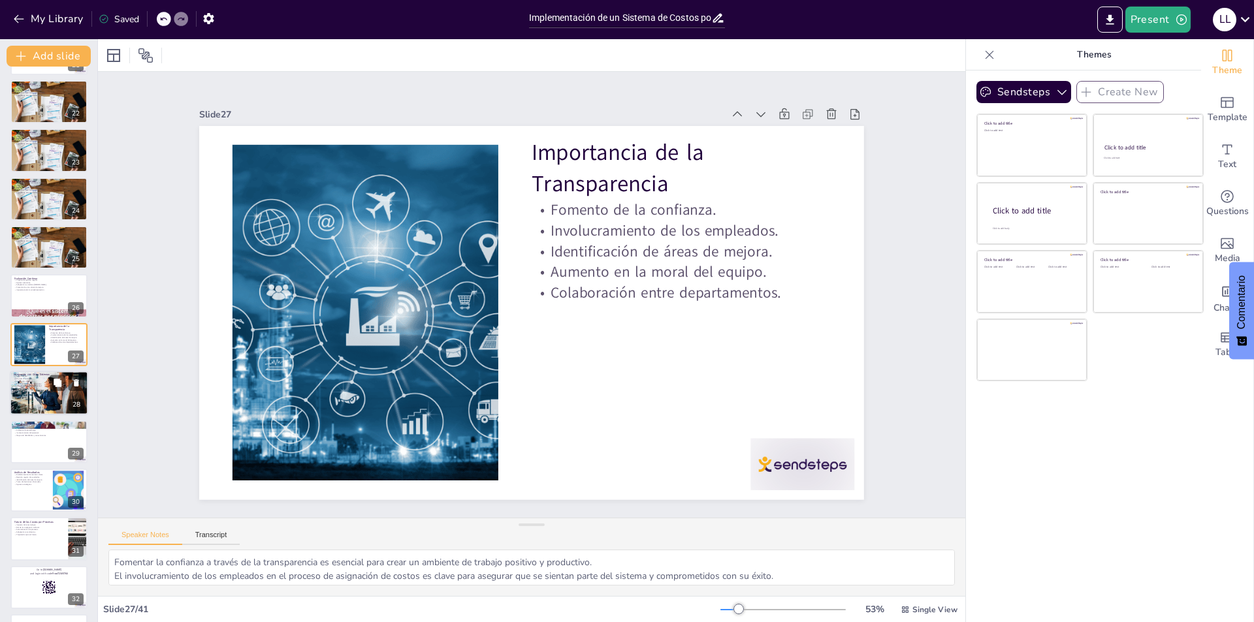
click at [49, 388] on div at bounding box center [49, 393] width 78 height 52
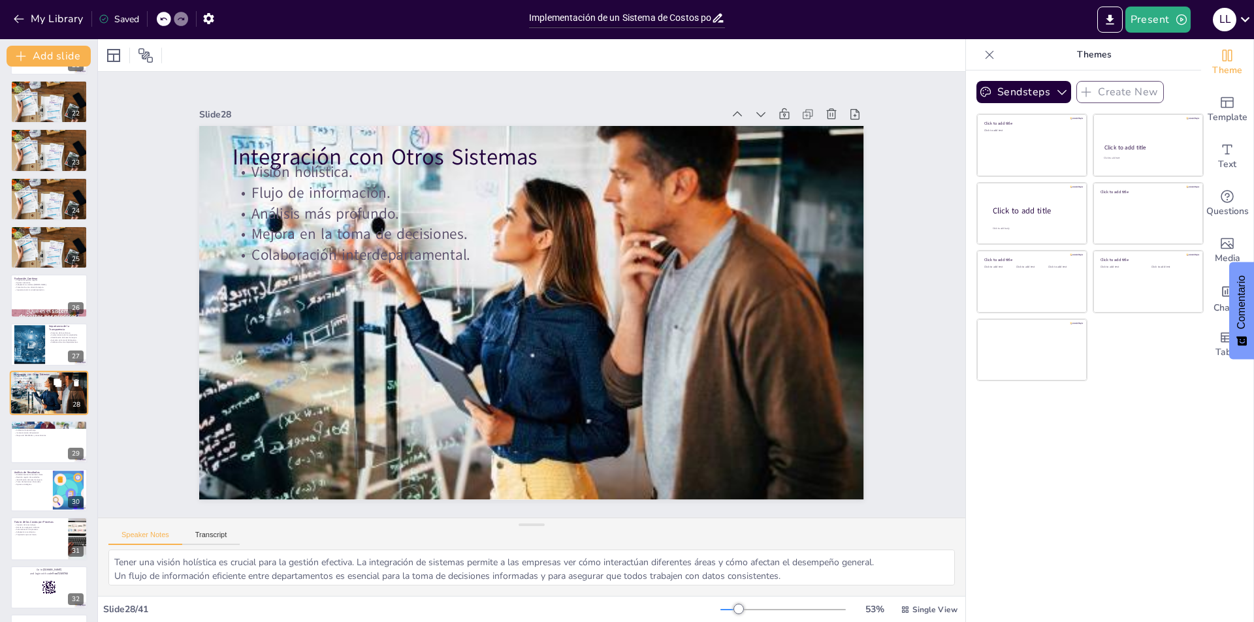
scroll to position [1066, 0]
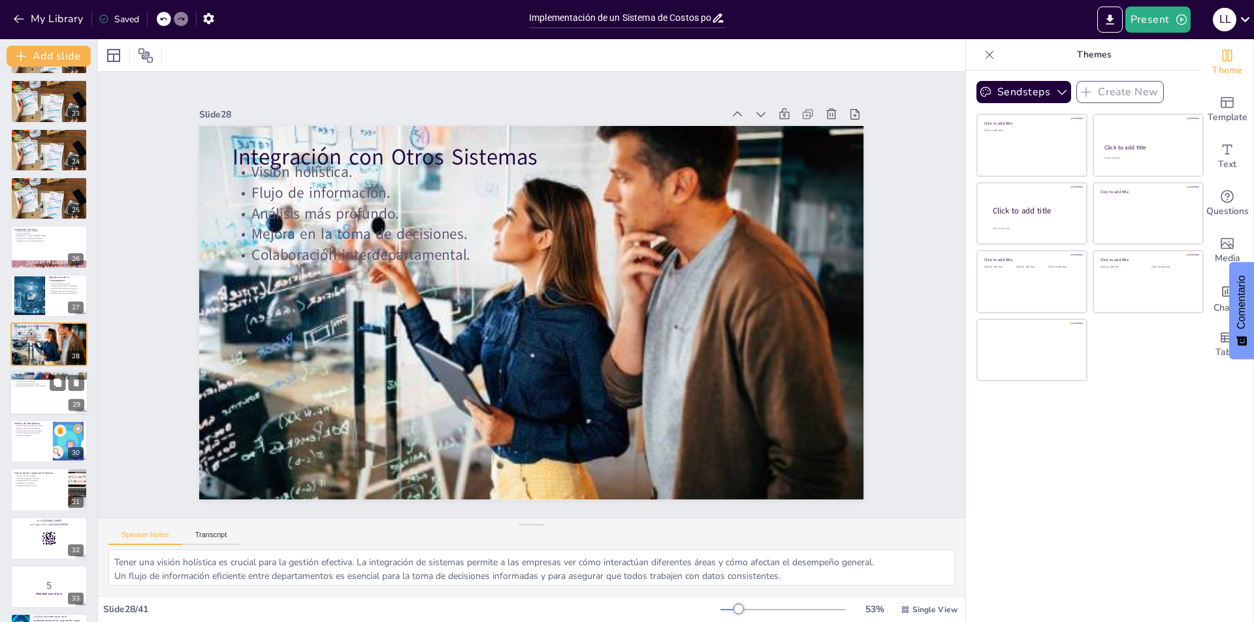
click at [52, 400] on div at bounding box center [49, 393] width 78 height 44
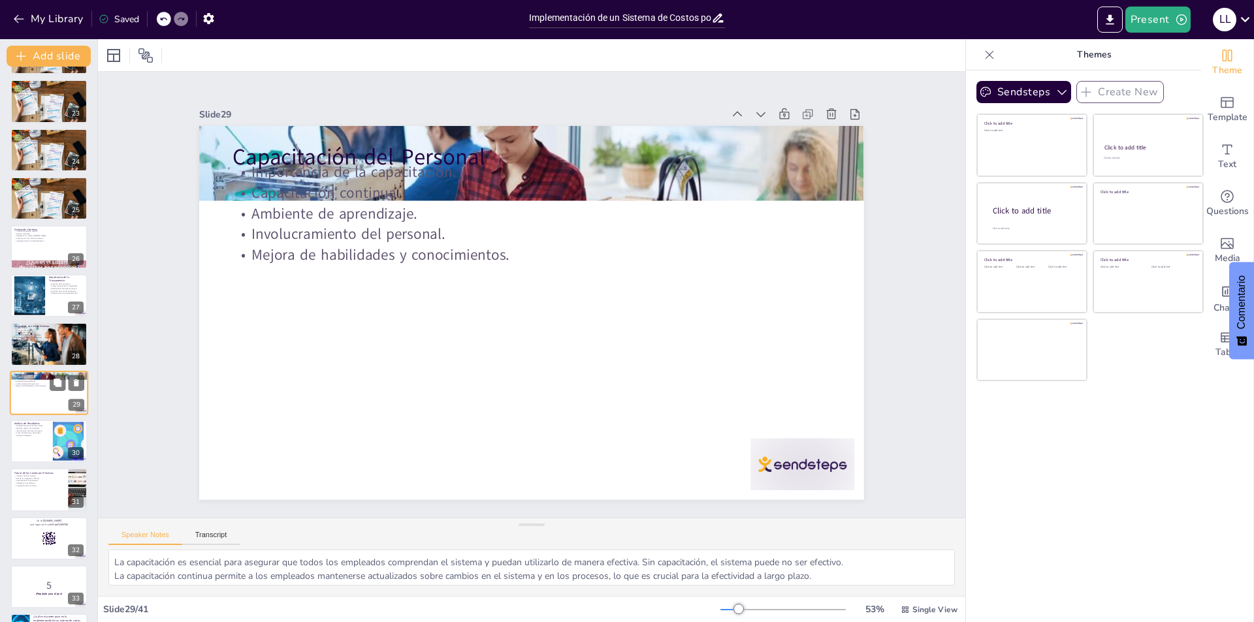
scroll to position [1114, 0]
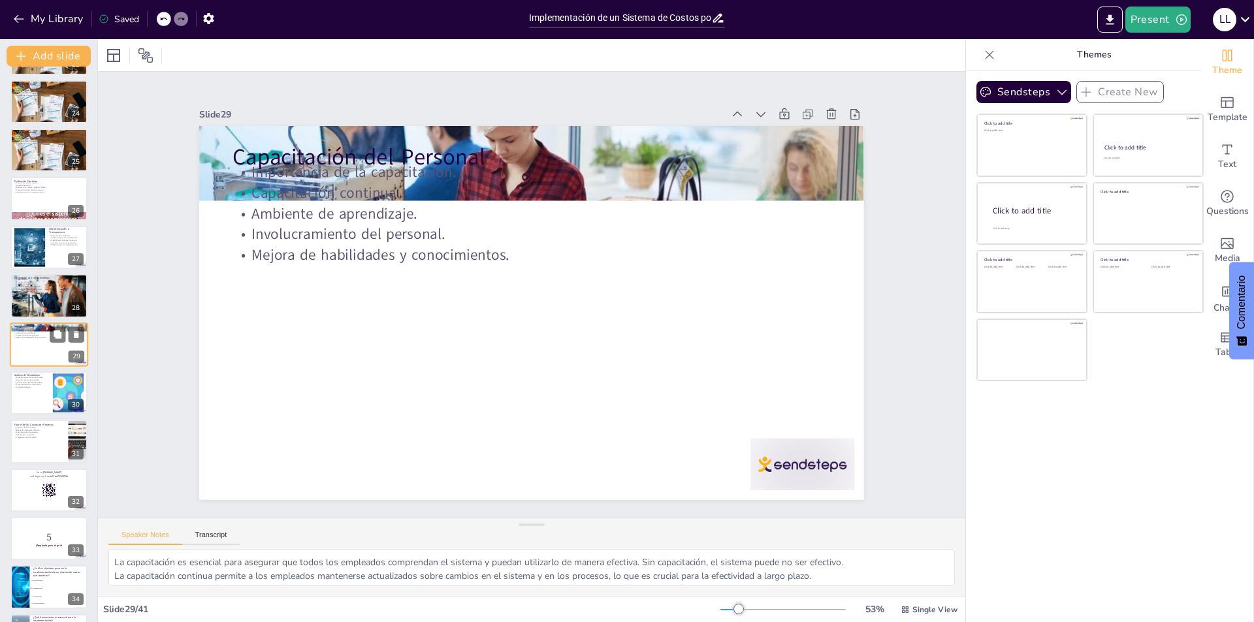
click at [52, 400] on div at bounding box center [48, 393] width 77 height 43
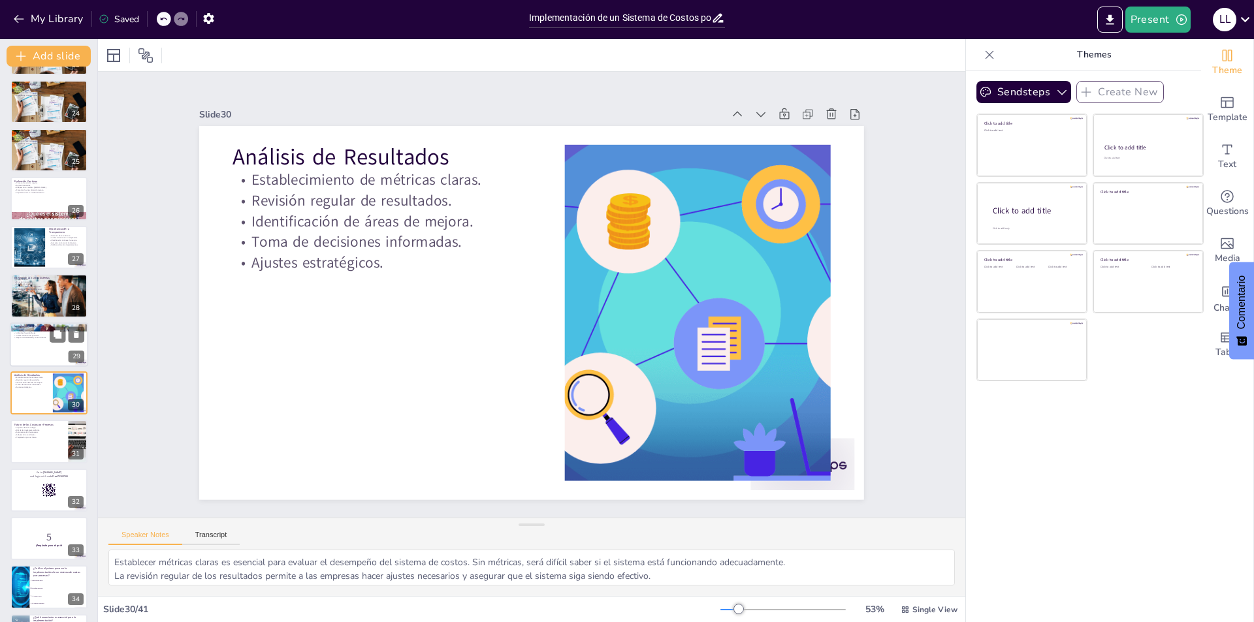
scroll to position [1163, 0]
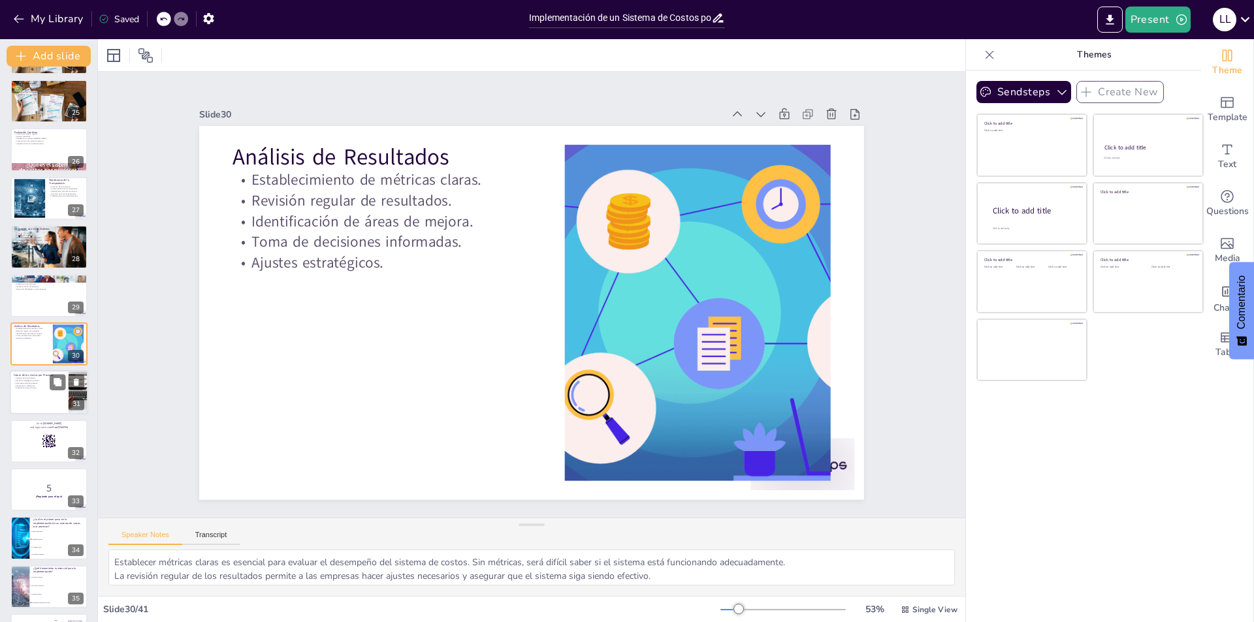
click at [47, 401] on div at bounding box center [49, 393] width 78 height 44
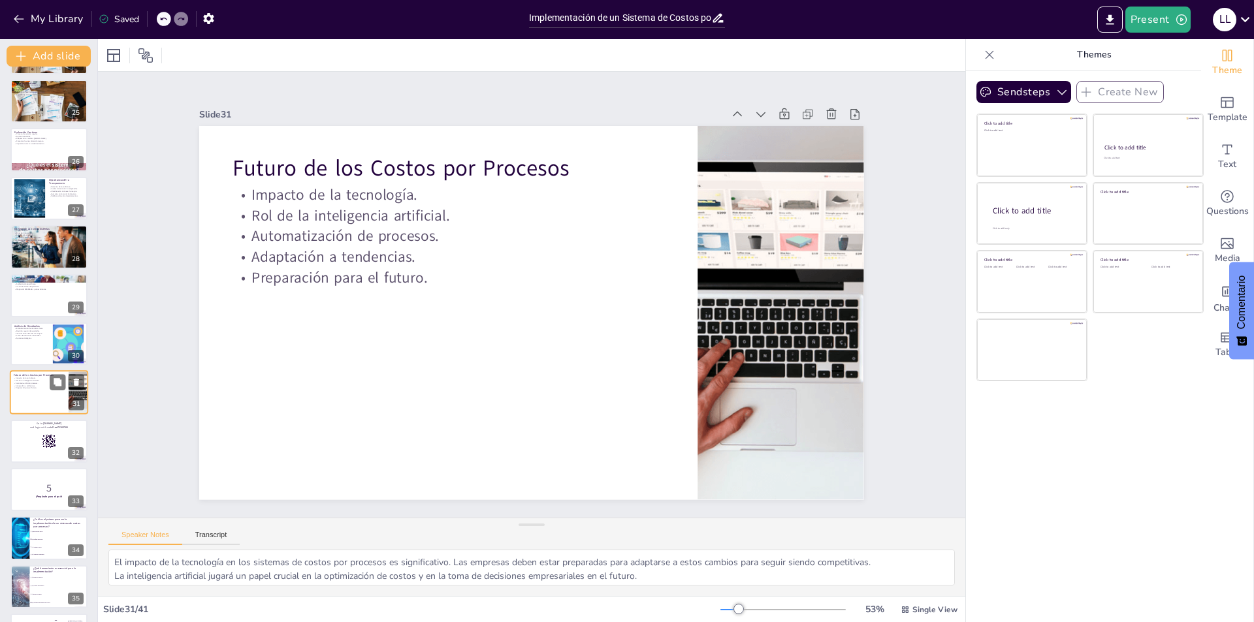
scroll to position [1211, 0]
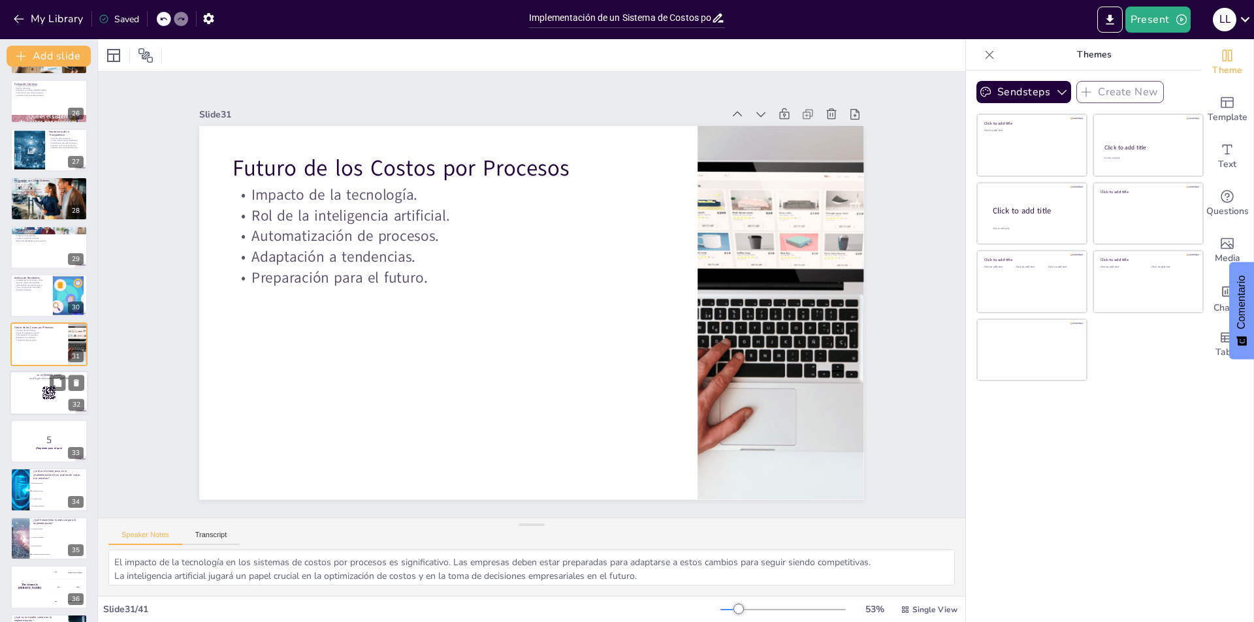
click at [55, 396] on rect at bounding box center [49, 393] width 14 height 14
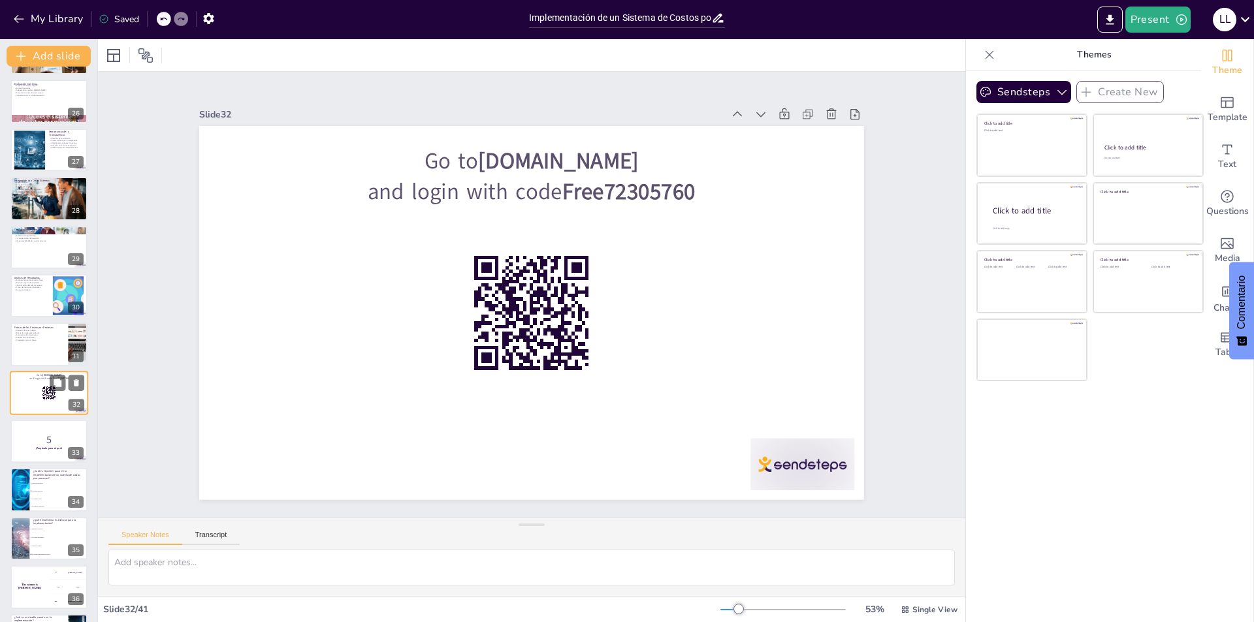
scroll to position [1259, 0]
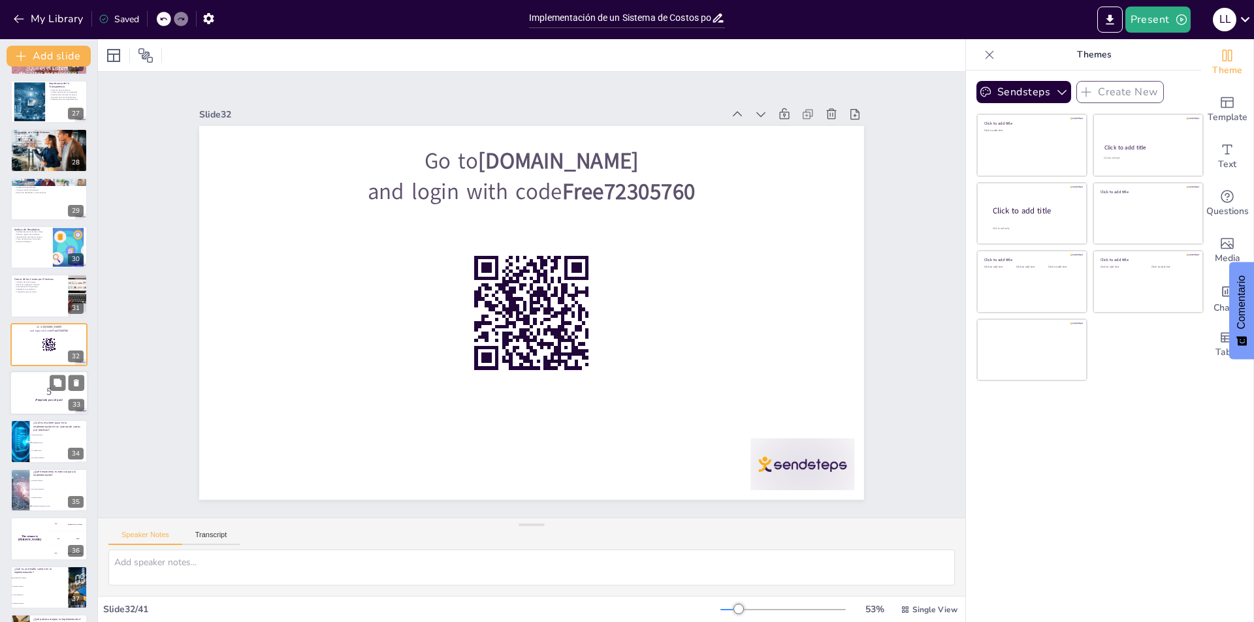
click at [27, 385] on p "5" at bounding box center [49, 392] width 71 height 14
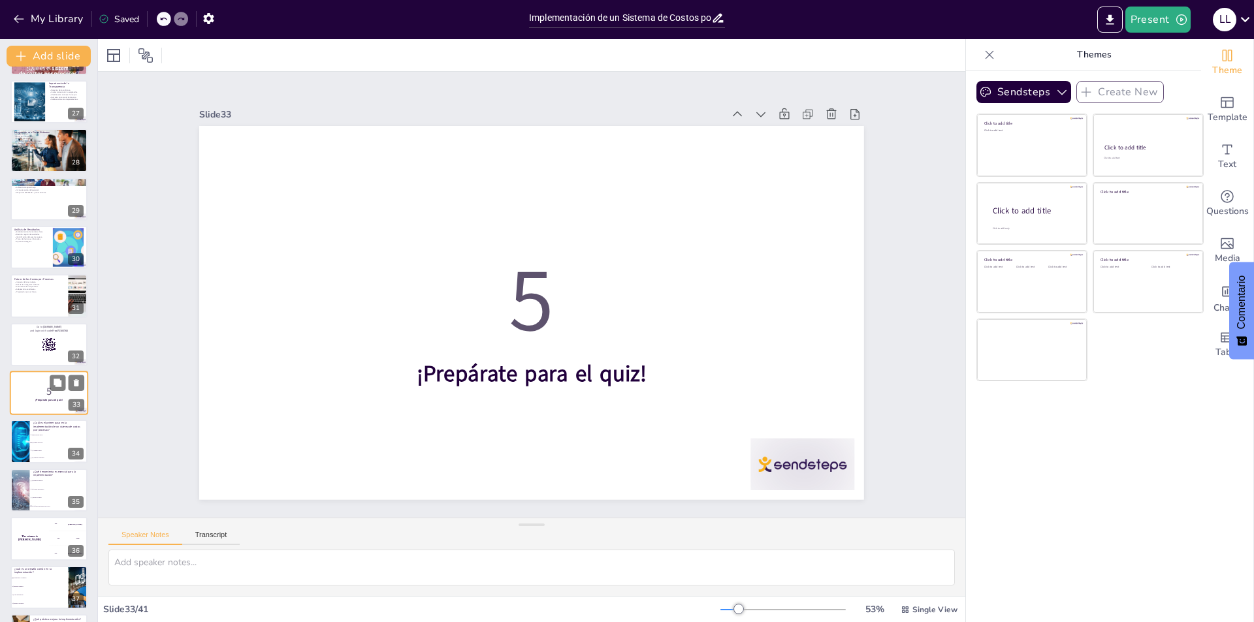
scroll to position [1308, 0]
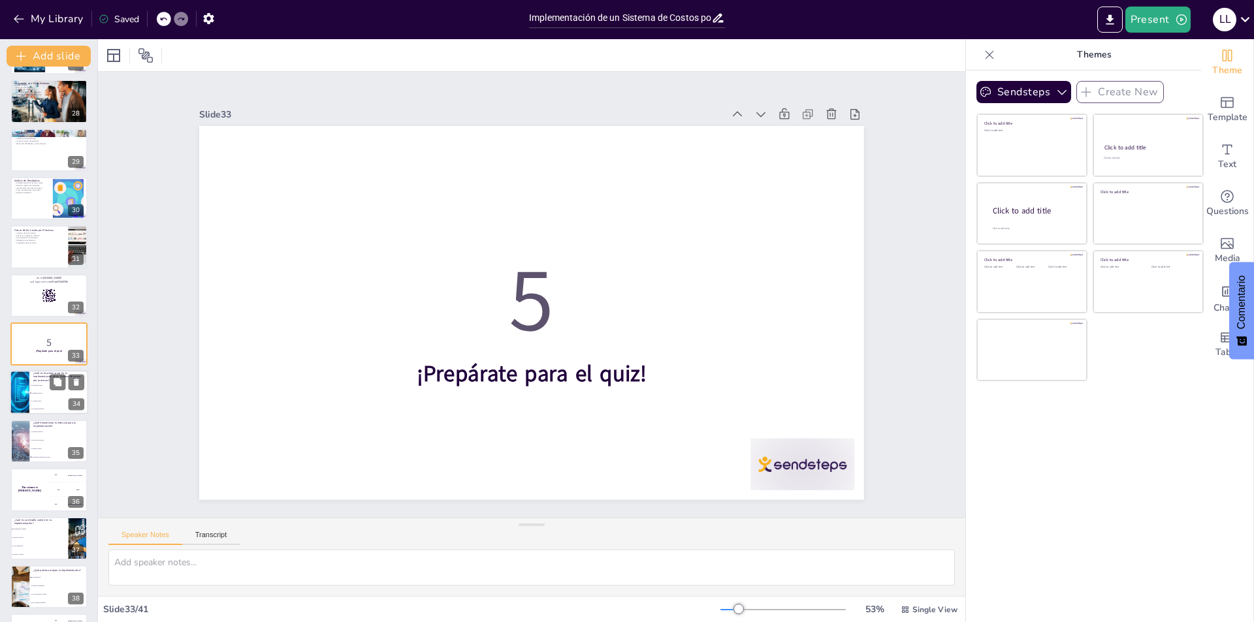
click at [55, 398] on li "c) Asignar costos" at bounding box center [58, 402] width 59 height 8
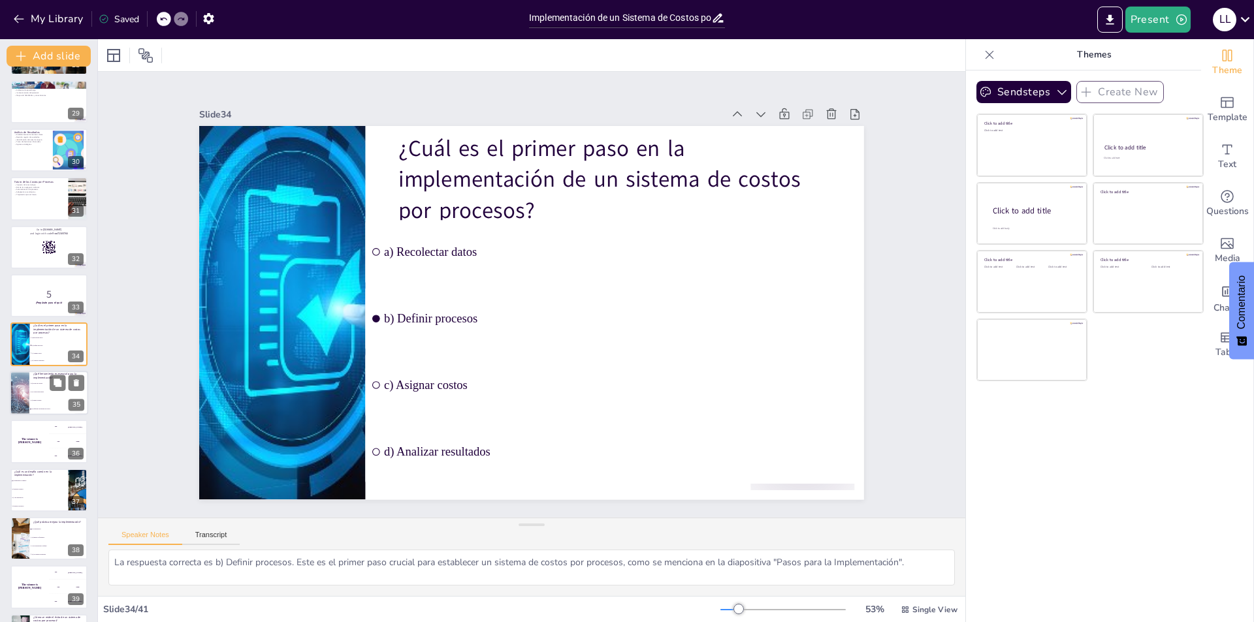
click at [44, 397] on li "c) Redes sociales" at bounding box center [58, 400] width 59 height 8
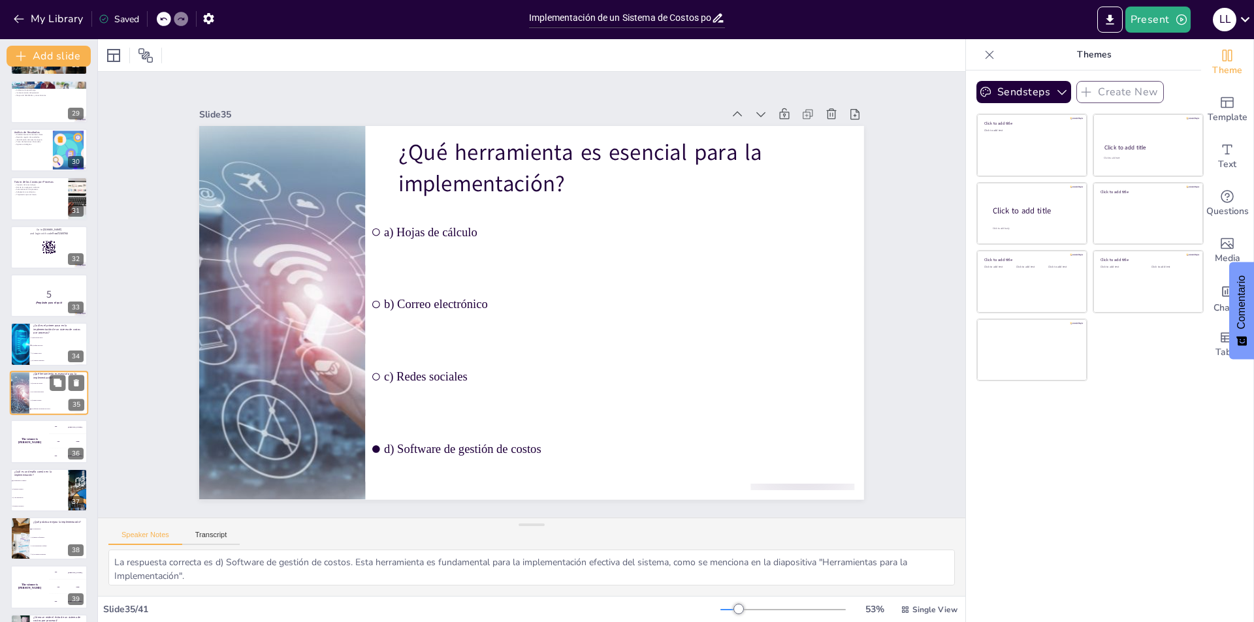
scroll to position [1405, 0]
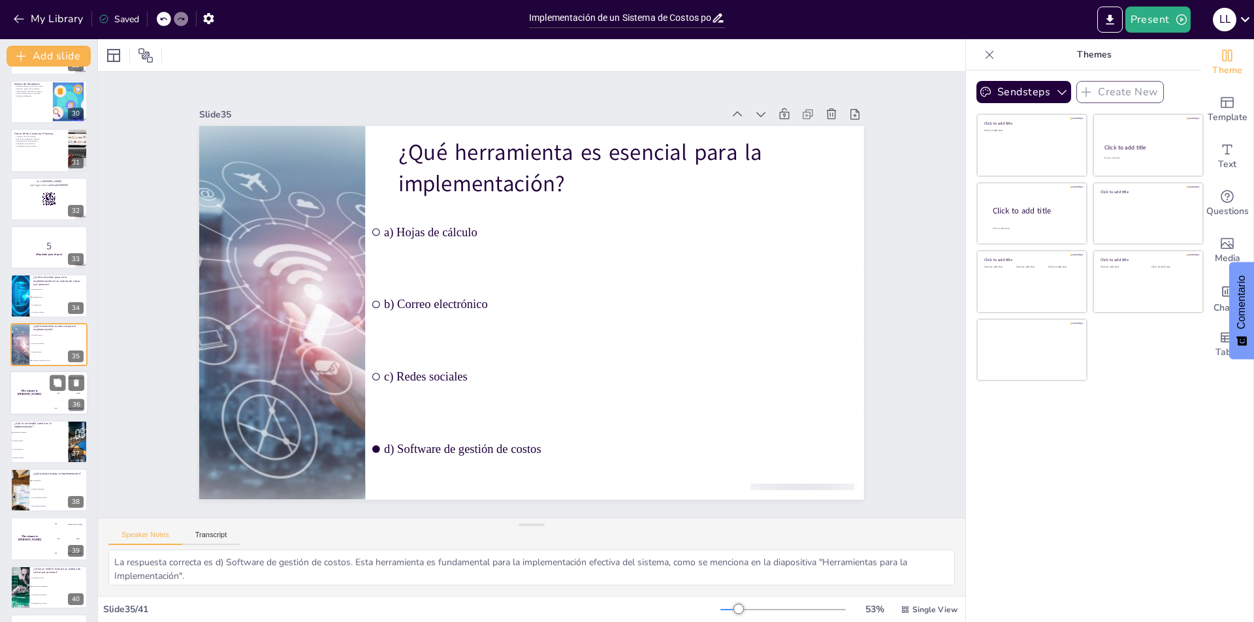
click at [35, 400] on div "The winner is [PERSON_NAME]" at bounding box center [29, 393] width 39 height 44
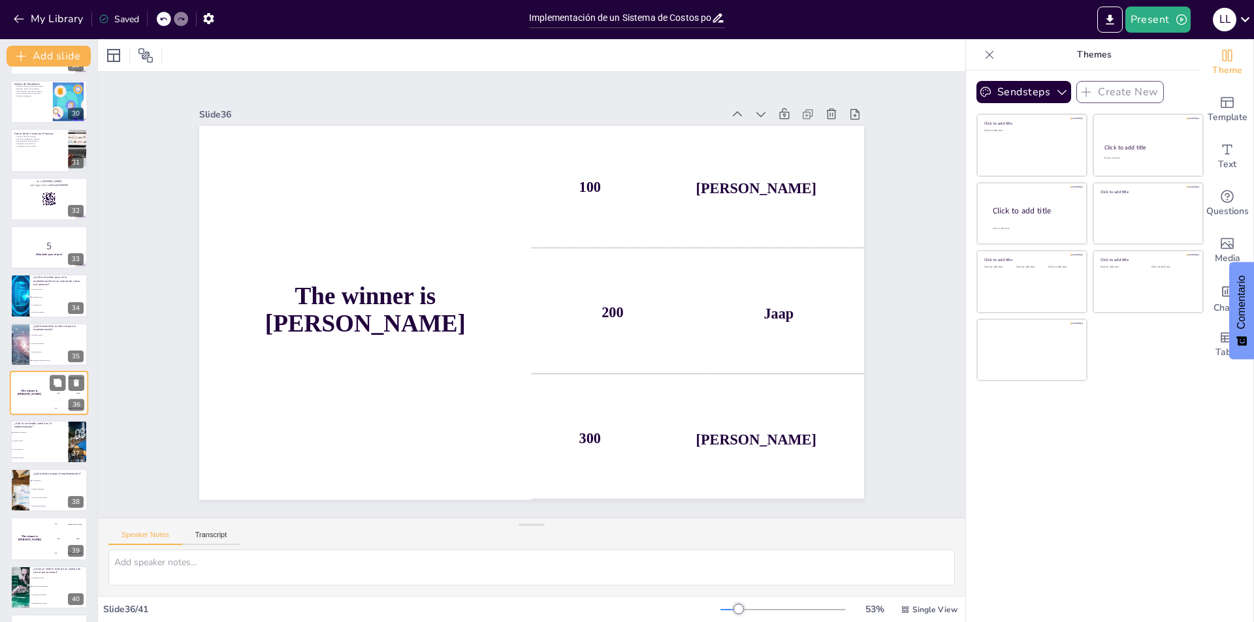
scroll to position [1451, 0]
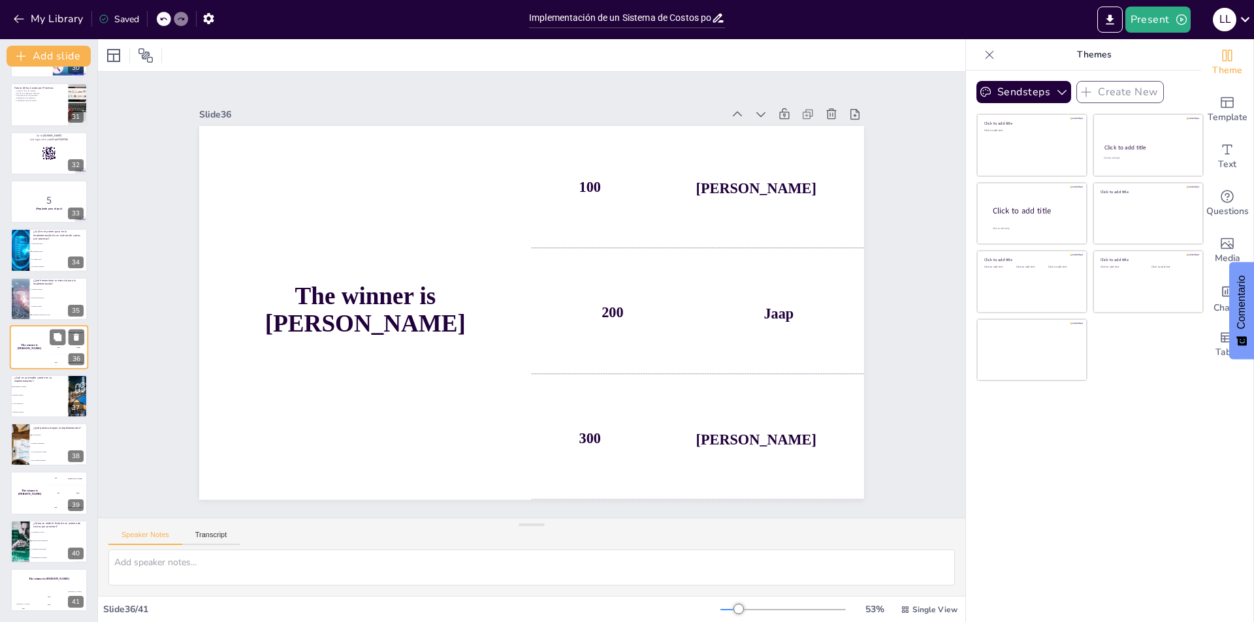
click at [35, 400] on li "c) Alta motivación" at bounding box center [39, 404] width 58 height 8
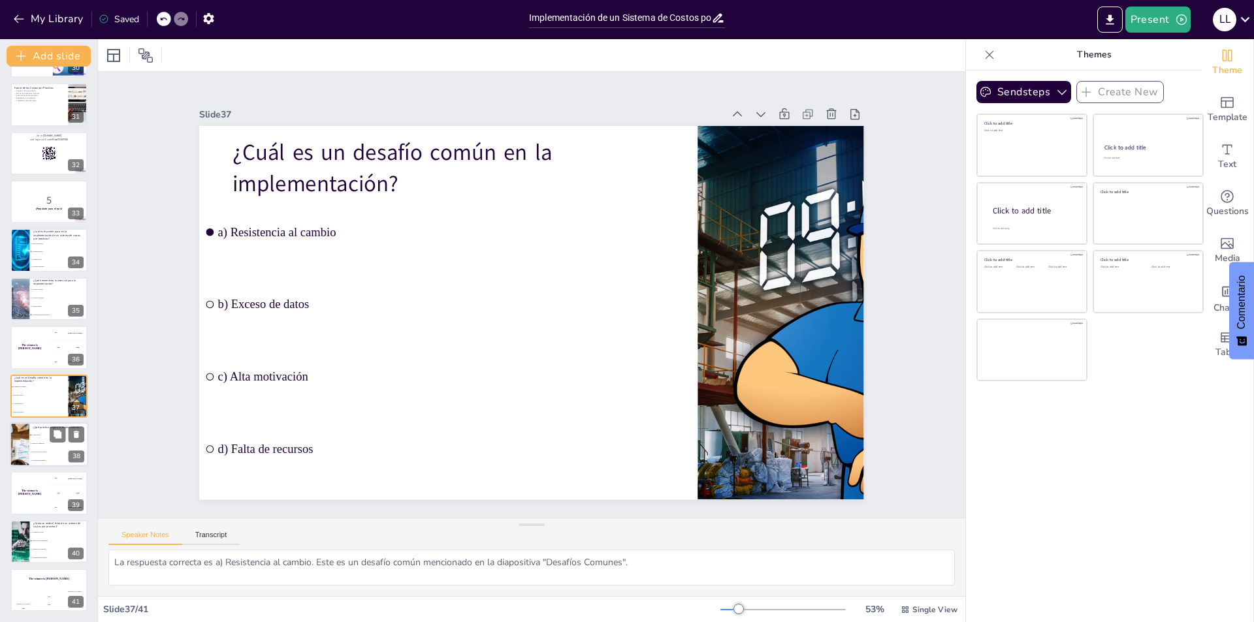
click at [57, 451] on span "c) No involucrar al equipo" at bounding box center [59, 452] width 56 height 2
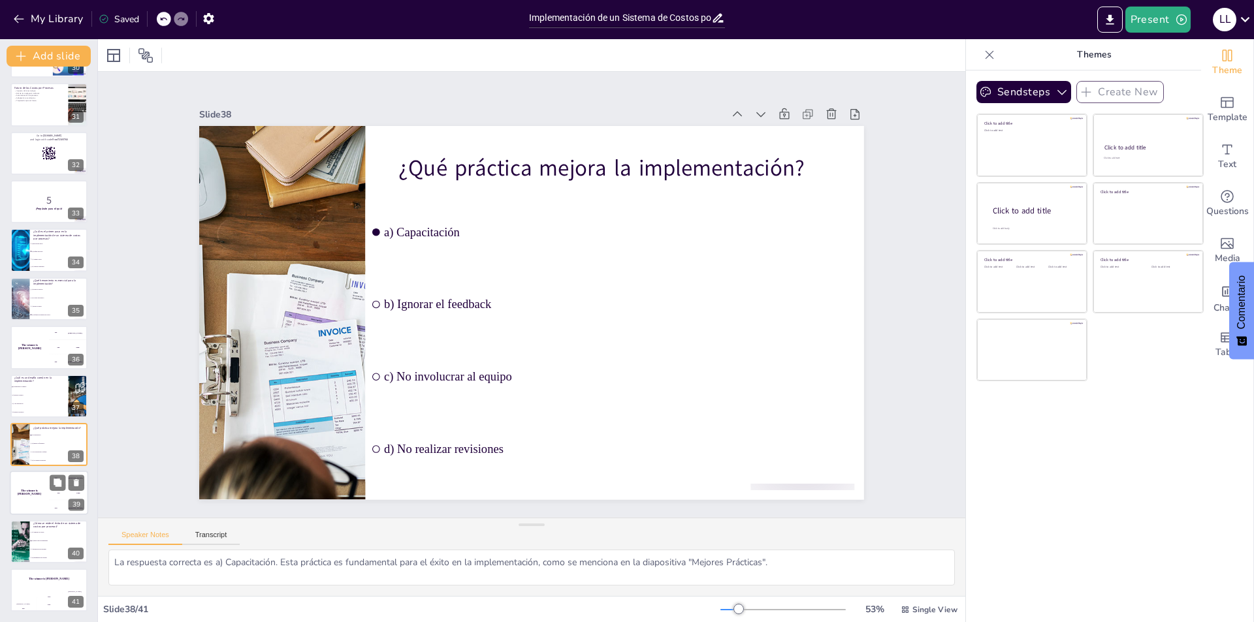
click at [35, 504] on div "The winner is [PERSON_NAME]" at bounding box center [29, 493] width 39 height 44
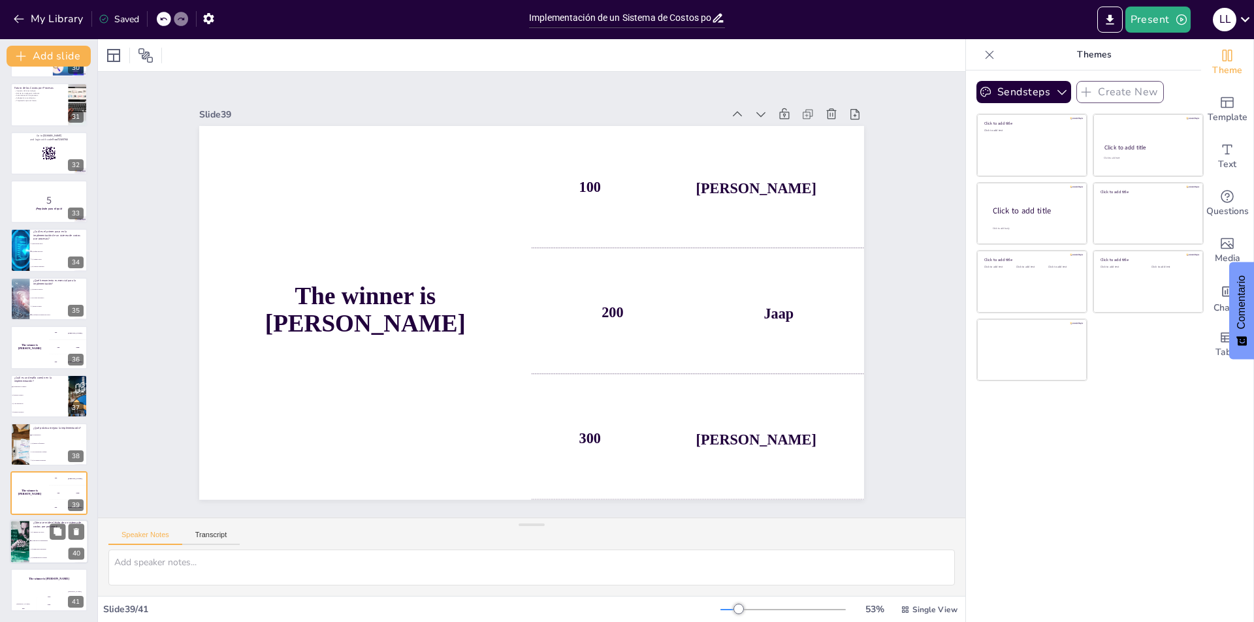
click at [65, 542] on li "b) Mejora en la rentabilidad" at bounding box center [58, 541] width 59 height 8
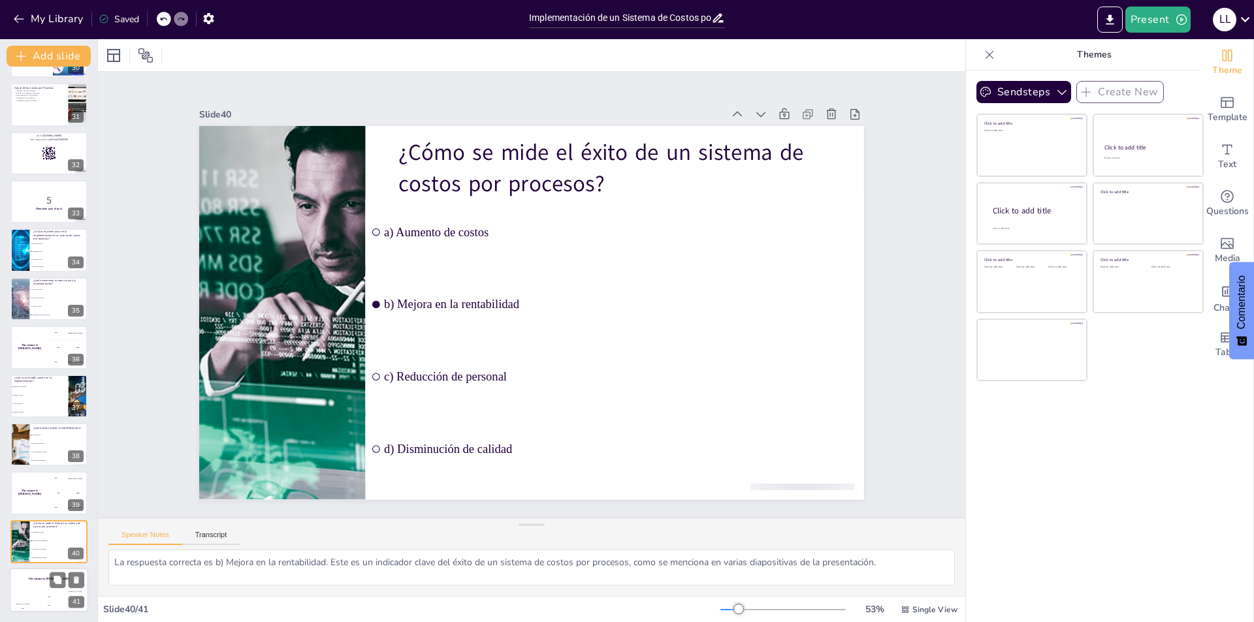
click at [58, 593] on div "Jaap 200" at bounding box center [49, 601] width 26 height 22
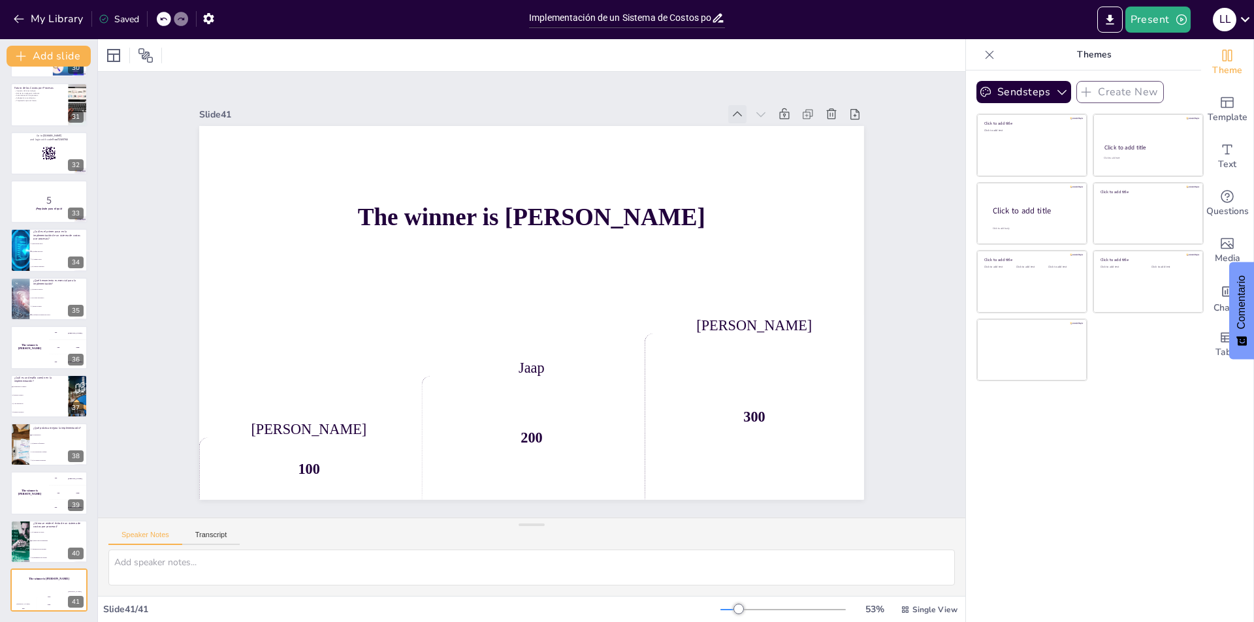
click at [731, 109] on icon at bounding box center [737, 114] width 13 height 13
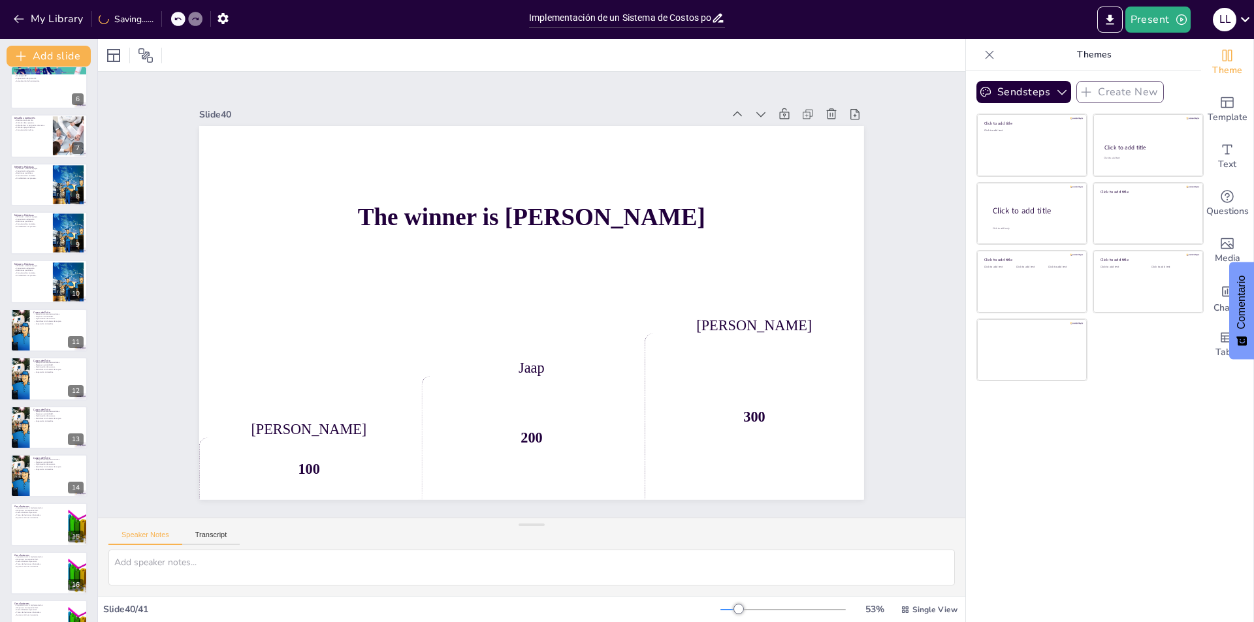
scroll to position [0, 0]
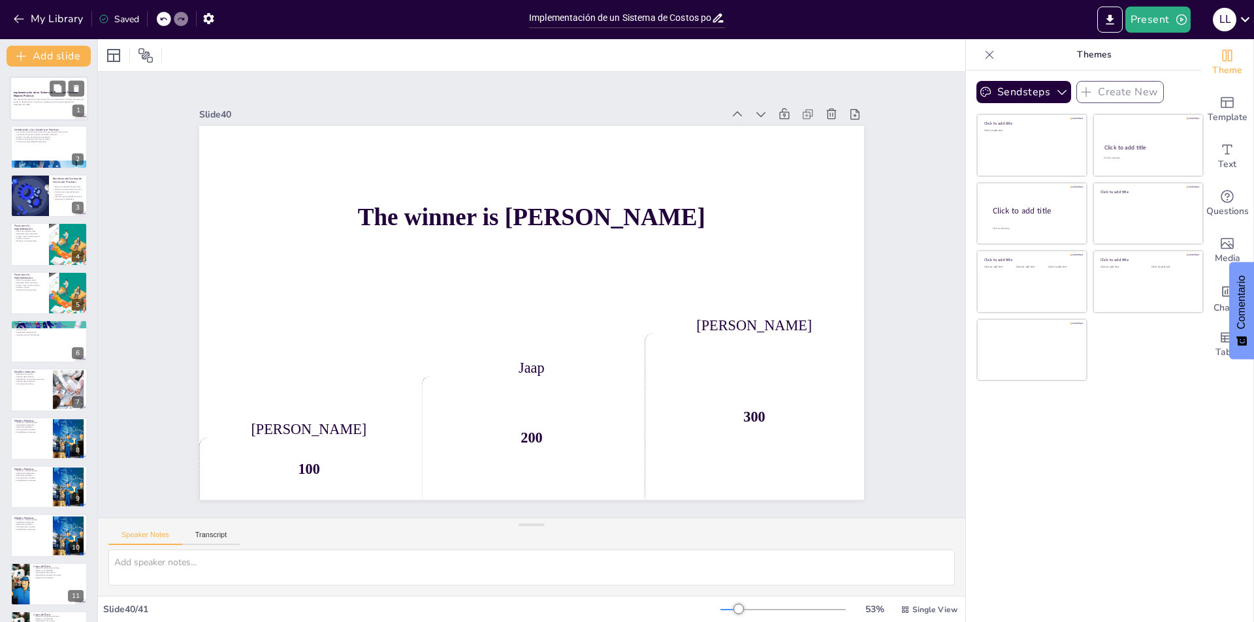
click at [54, 112] on div at bounding box center [49, 98] width 78 height 44
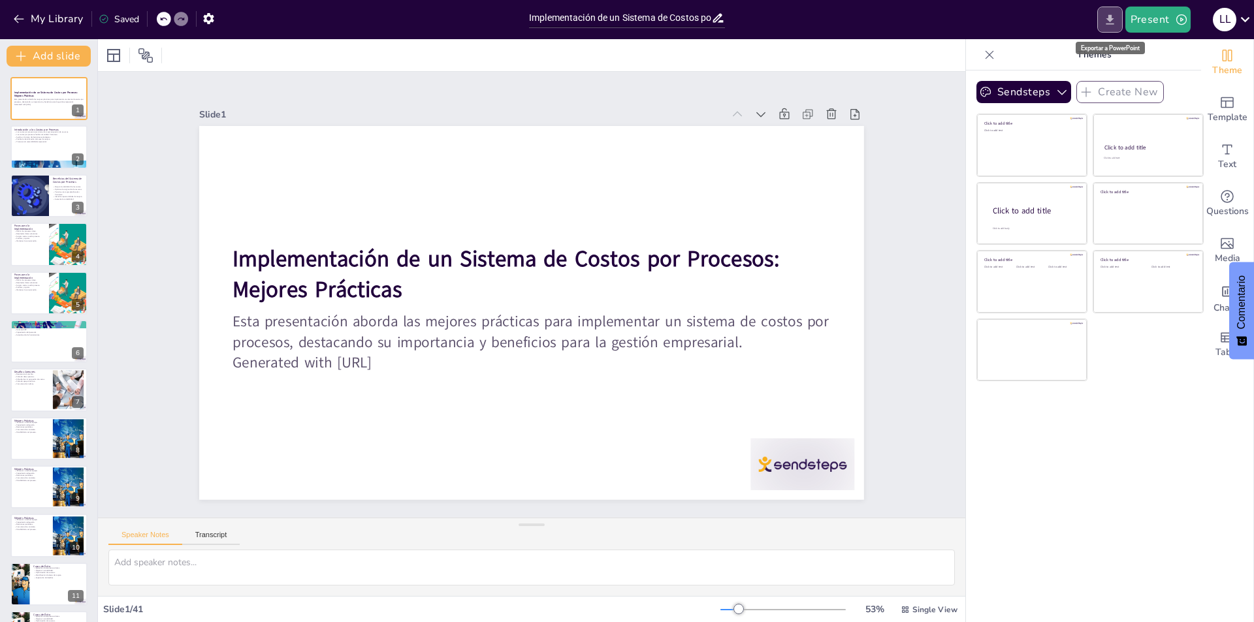
click at [1111, 23] on icon "Export to PowerPoint" at bounding box center [1110, 20] width 14 height 14
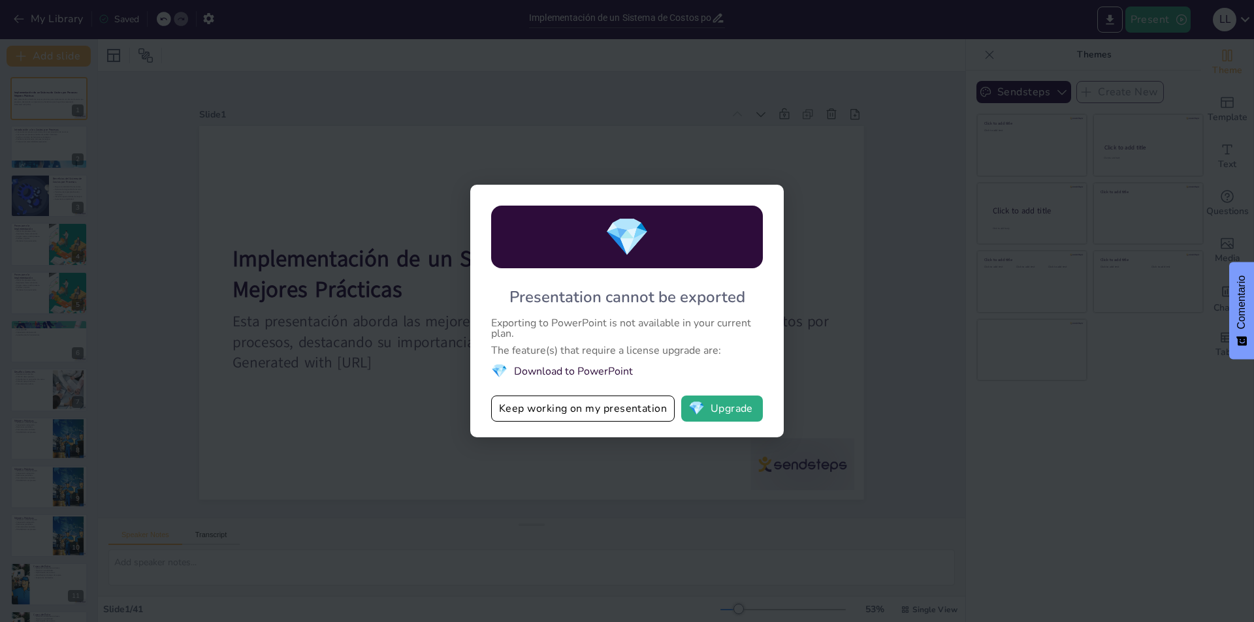
click at [826, 394] on div "💎 Presentation cannot be exported Exporting to PowerPoint is not available in y…" at bounding box center [627, 311] width 1254 height 622
click at [349, 410] on div "💎 Presentation cannot be exported Exporting to PowerPoint is not available in y…" at bounding box center [627, 311] width 1254 height 622
click at [1087, 246] on div "💎 Presentation cannot be exported Exporting to PowerPoint is not available in y…" at bounding box center [627, 311] width 1254 height 622
click at [71, 98] on div "💎 Presentation cannot be exported Exporting to PowerPoint is not available in y…" at bounding box center [627, 311] width 1254 height 622
click at [1119, 187] on div "💎 Presentation cannot be exported Exporting to PowerPoint is not available in y…" at bounding box center [627, 311] width 1254 height 622
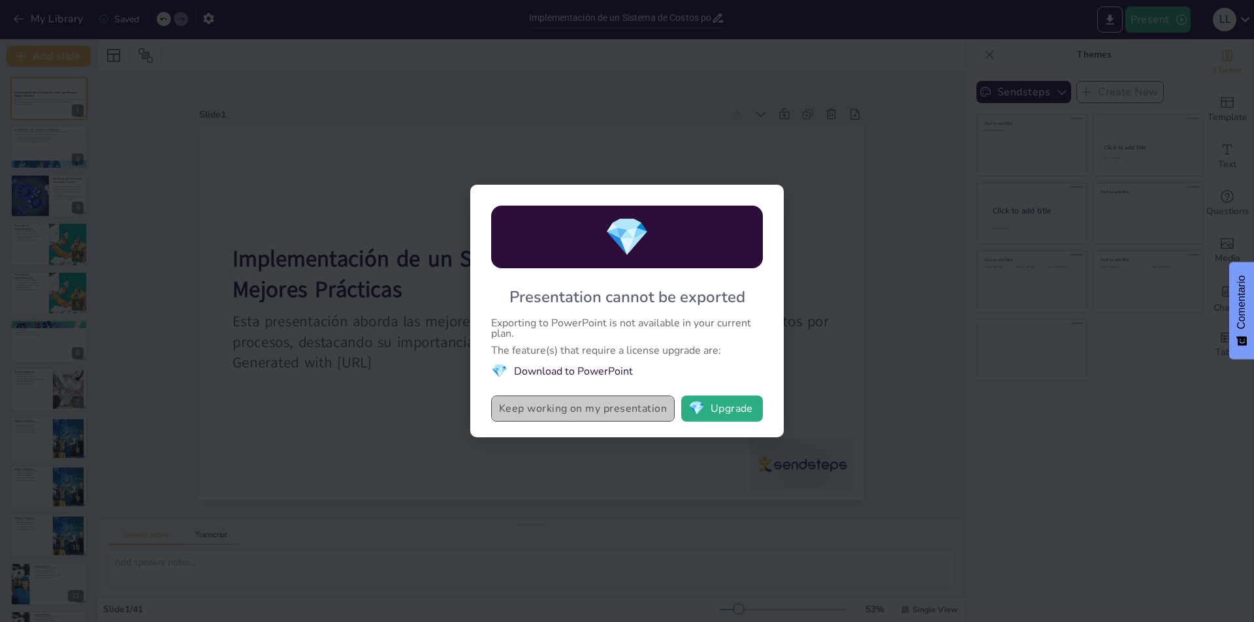
click at [581, 417] on button "Keep working on my presentation" at bounding box center [582, 409] width 183 height 26
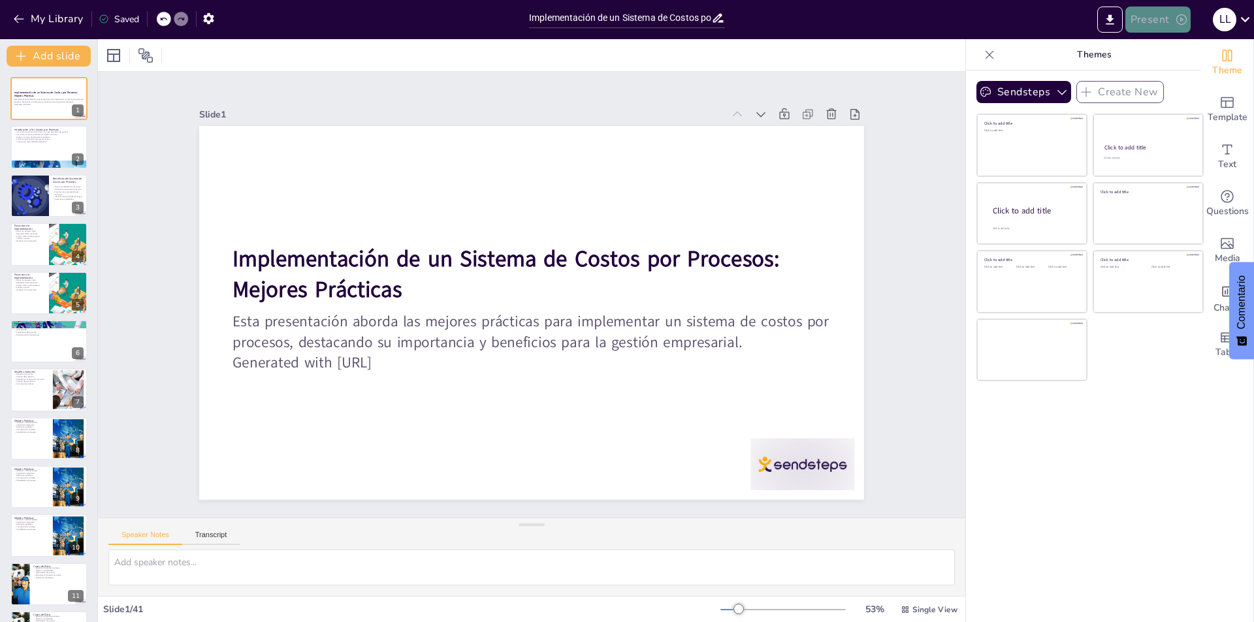
click at [1151, 20] on button "Present" at bounding box center [1157, 20] width 65 height 26
click at [1200, 84] on font "Presentación del juego" at bounding box center [1182, 81] width 90 height 10
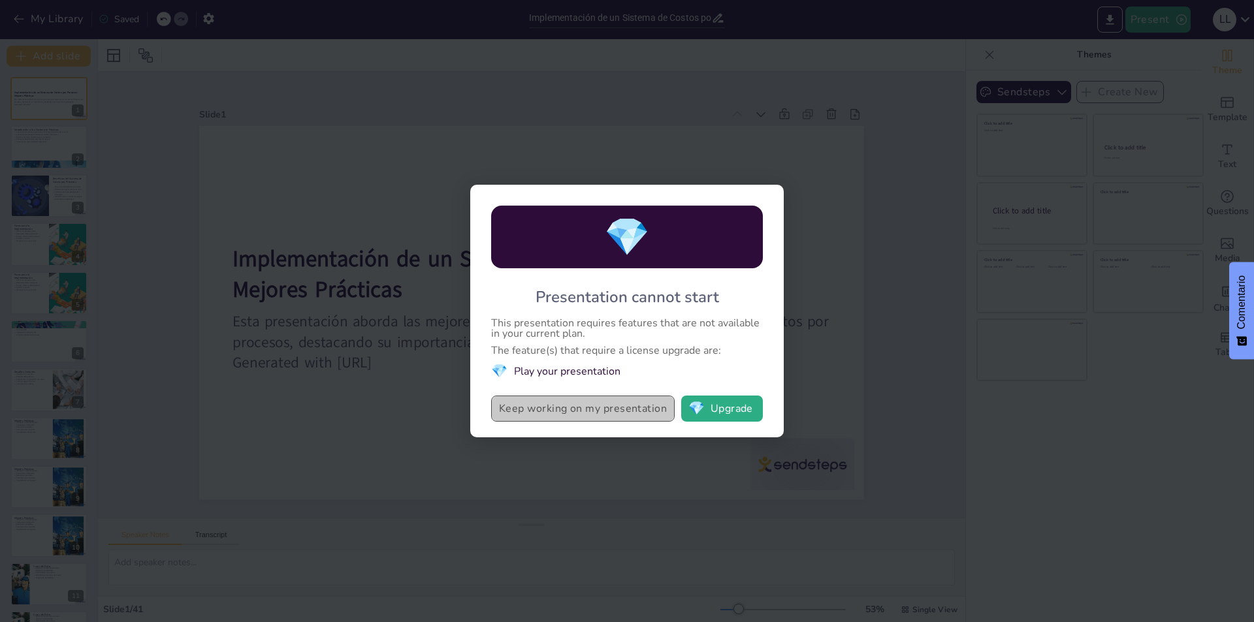
click at [646, 405] on button "Keep working on my presentation" at bounding box center [582, 409] width 183 height 26
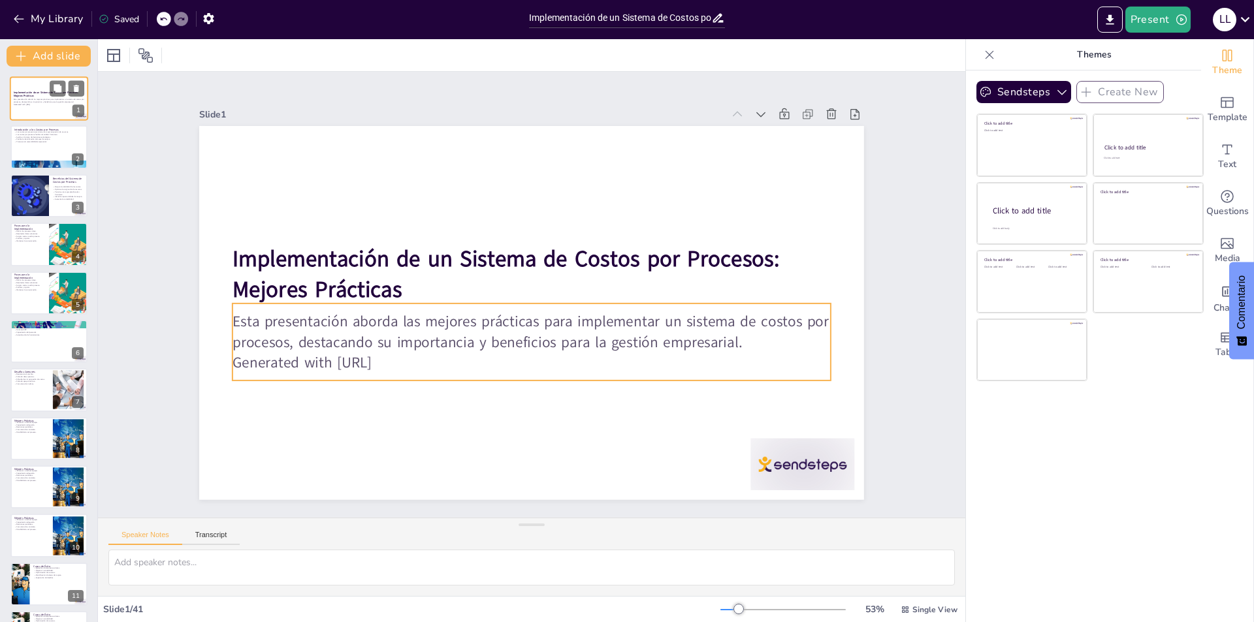
click at [43, 104] on p "Generated with [URL]" at bounding box center [49, 104] width 71 height 3
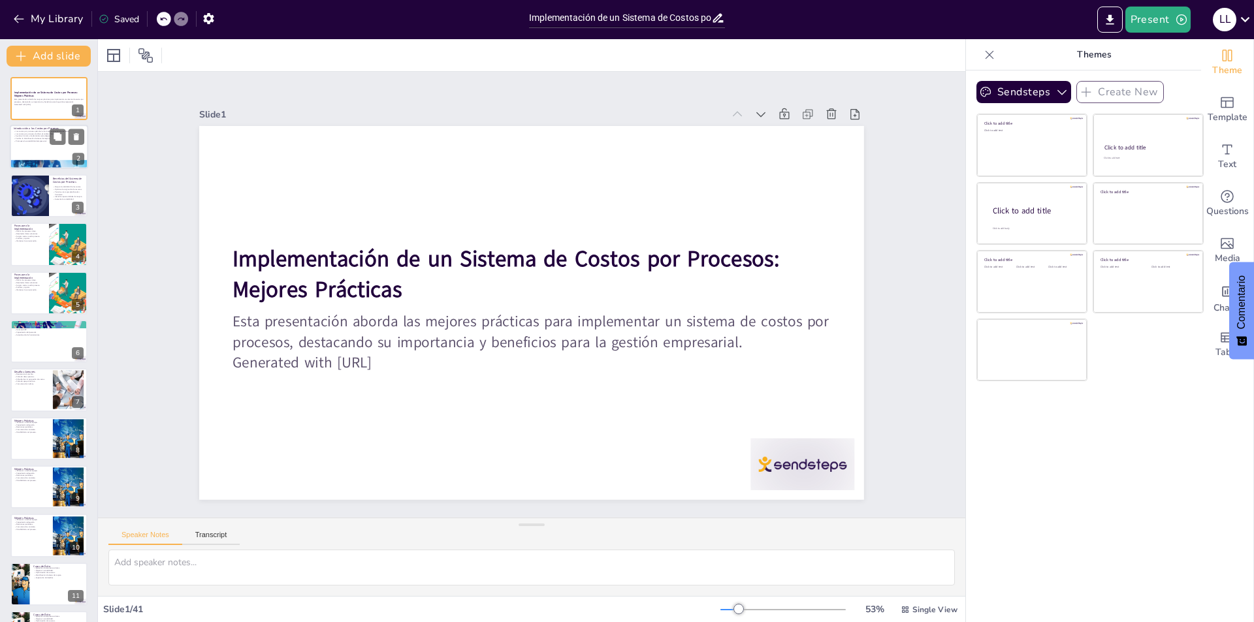
click at [39, 150] on div at bounding box center [49, 147] width 78 height 44
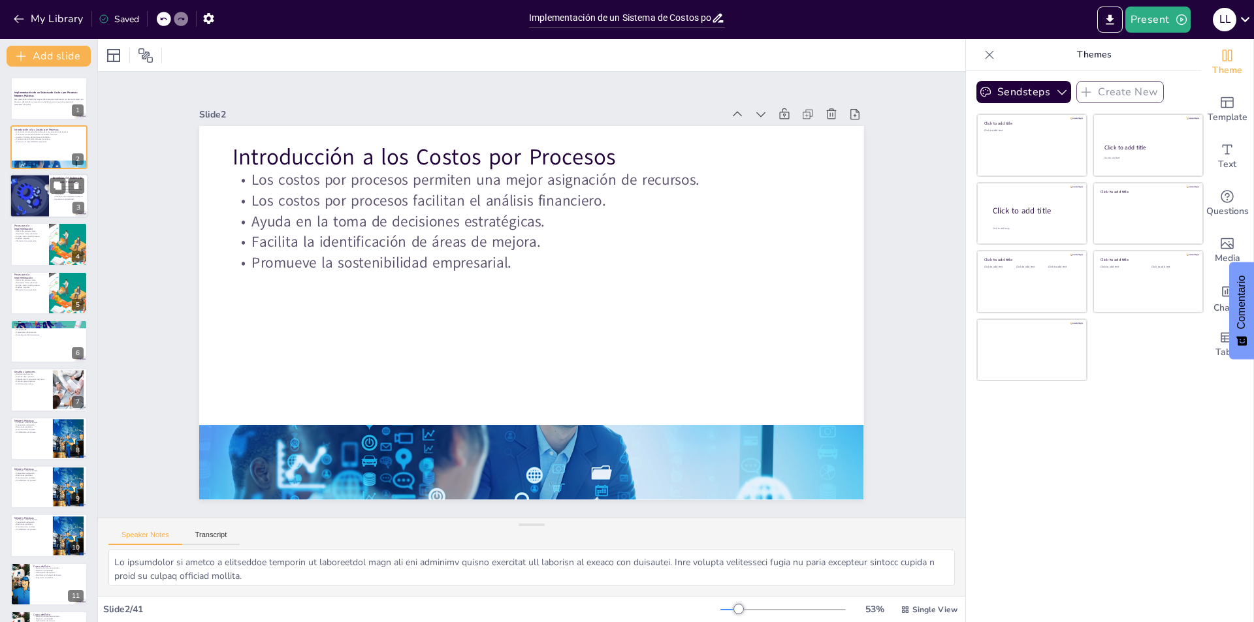
click at [42, 193] on div at bounding box center [30, 196] width 76 height 44
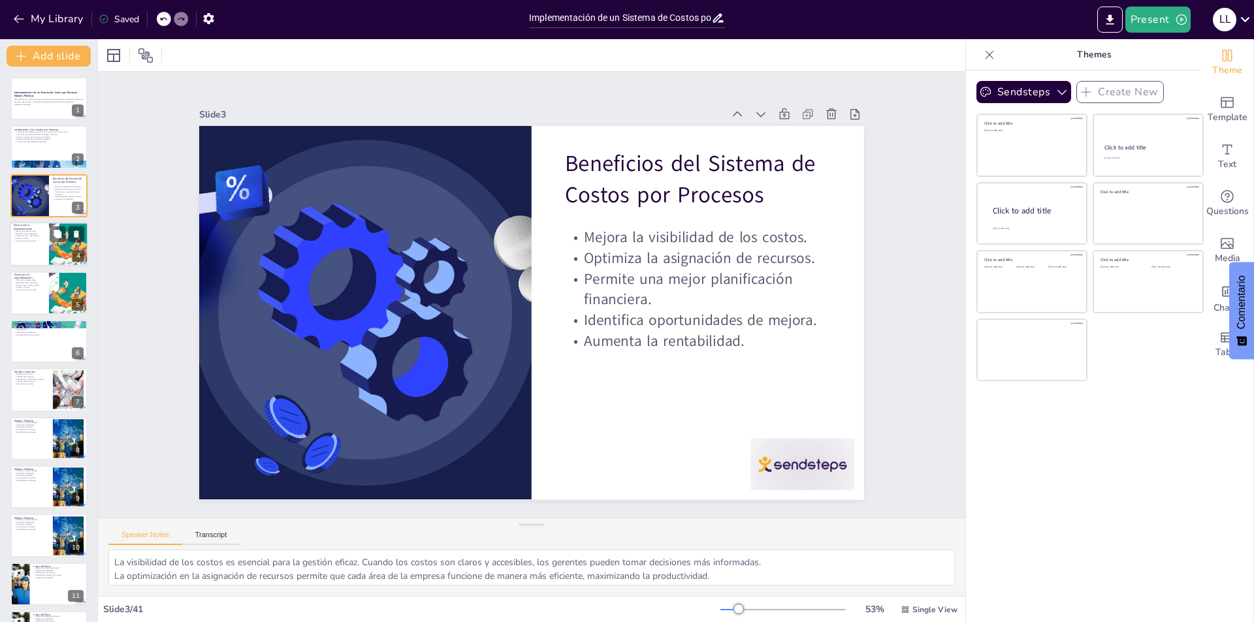
click at [43, 235] on p "Asignar costos a cada proceso." at bounding box center [29, 236] width 31 height 3
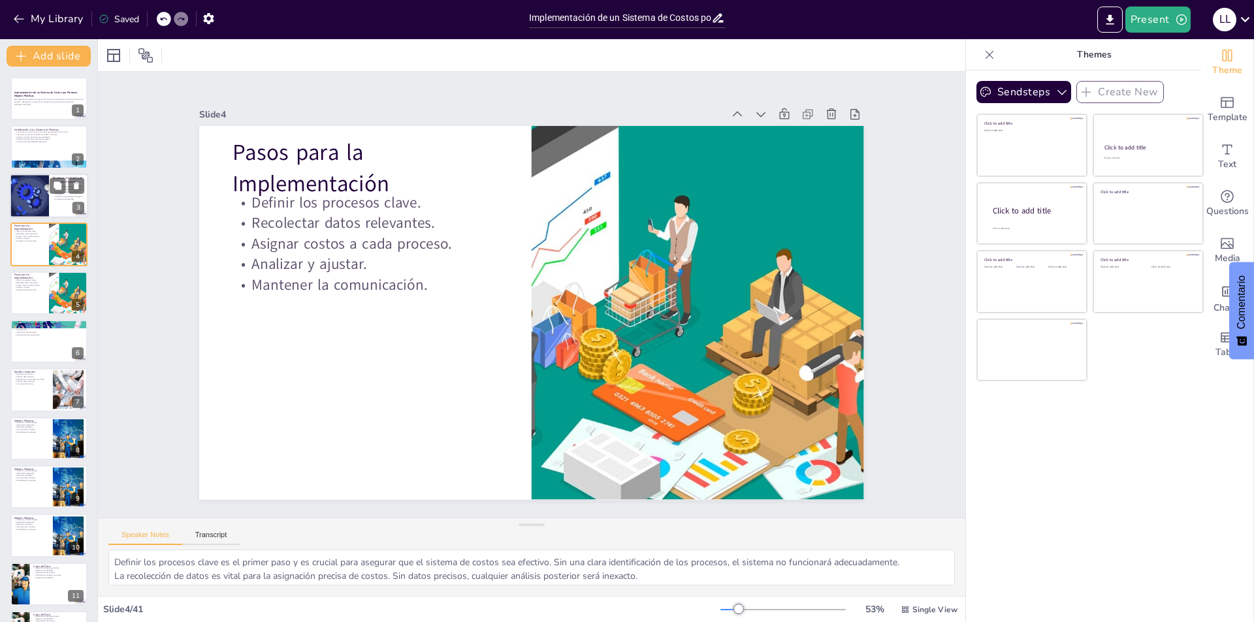
click at [44, 194] on div at bounding box center [30, 196] width 76 height 44
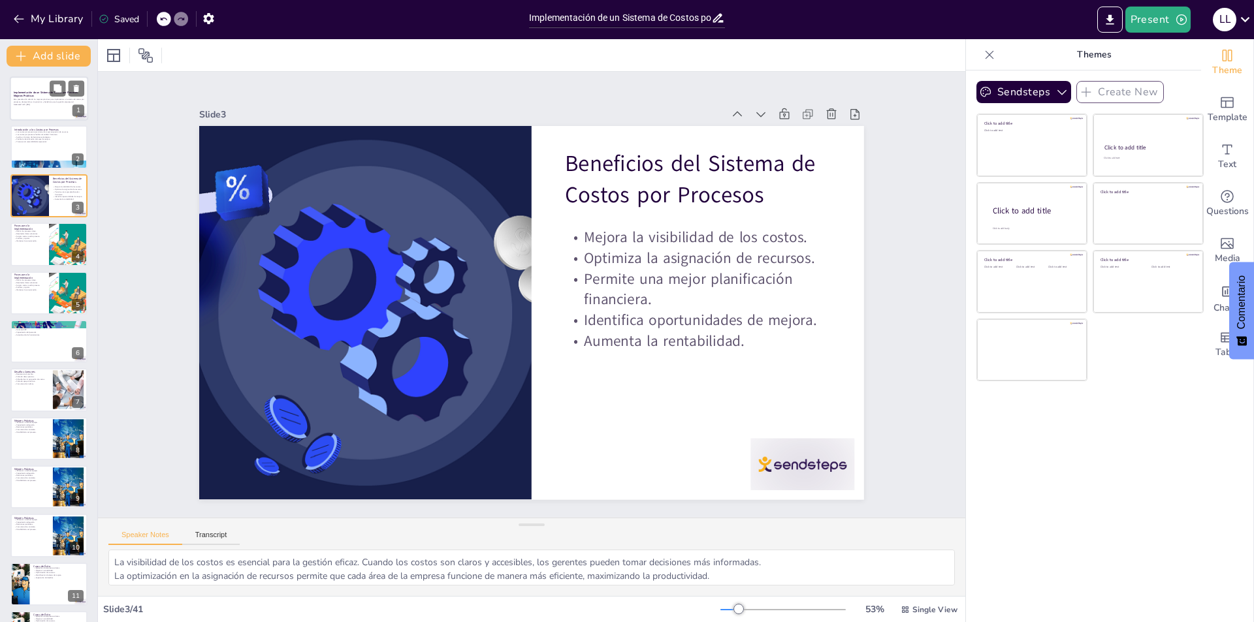
click at [37, 95] on p "Implementación de un Sistema de Costos por Procesos: Mejores Prácticas" at bounding box center [49, 94] width 71 height 7
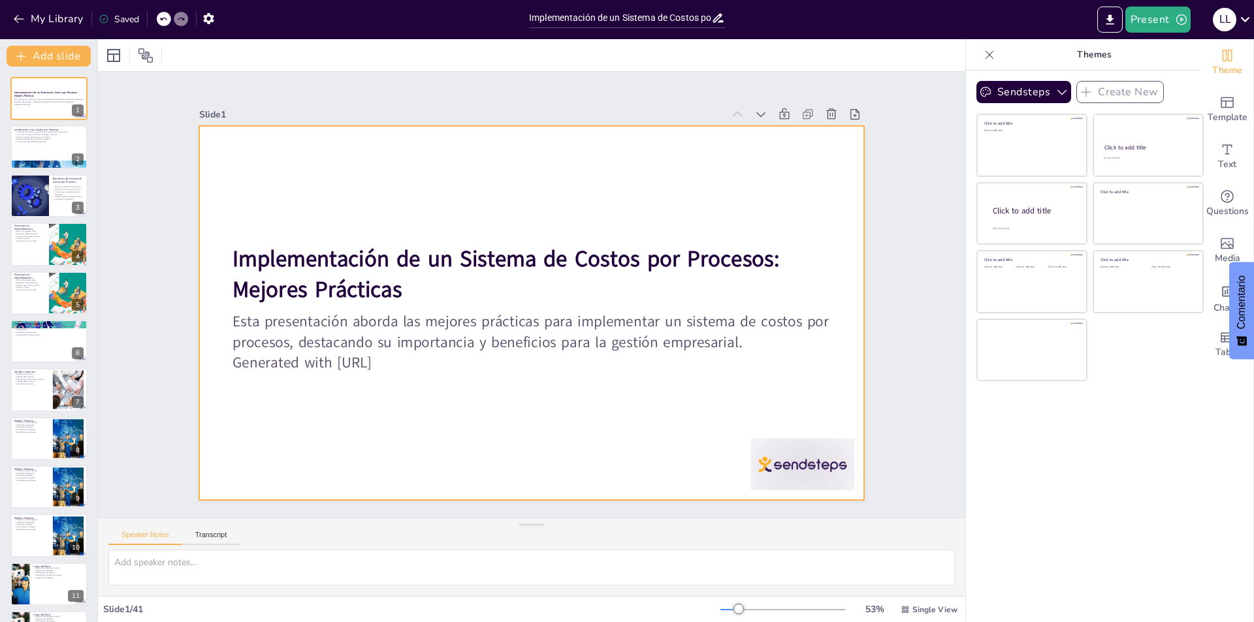
click at [584, 166] on div at bounding box center [530, 313] width 700 height 441
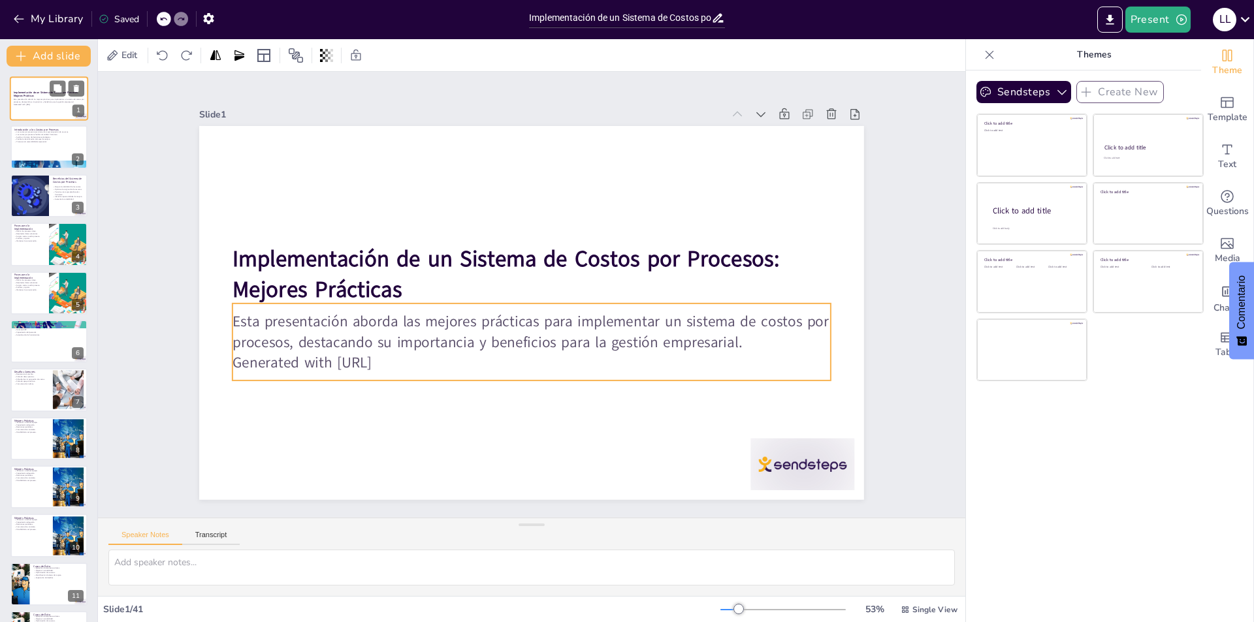
click at [58, 97] on div "Esta presentación aborda las mejores prácticas para implementar un sistema de c…" at bounding box center [49, 101] width 71 height 9
click at [457, 349] on p "Generated with [URL]" at bounding box center [504, 357] width 555 height 262
click at [457, 349] on p "Generated with [URL]" at bounding box center [524, 363] width 597 height 84
click at [416, 366] on p "Generated with [URL]" at bounding box center [524, 362] width 597 height 83
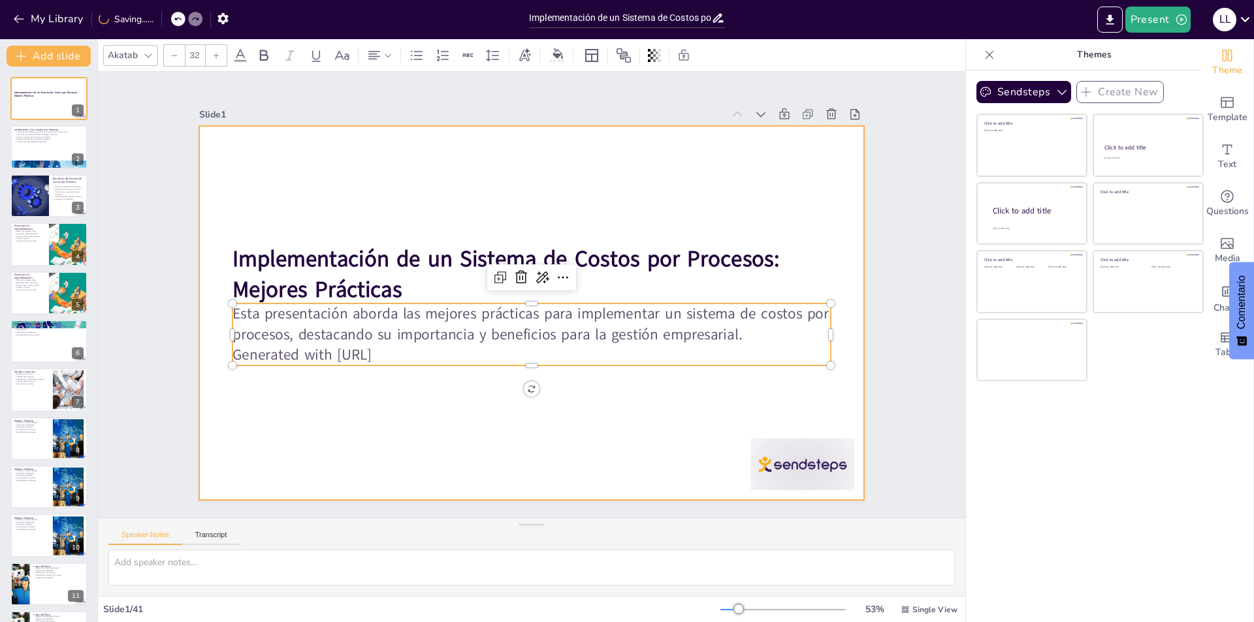
click at [416, 135] on div at bounding box center [531, 312] width 665 height 373
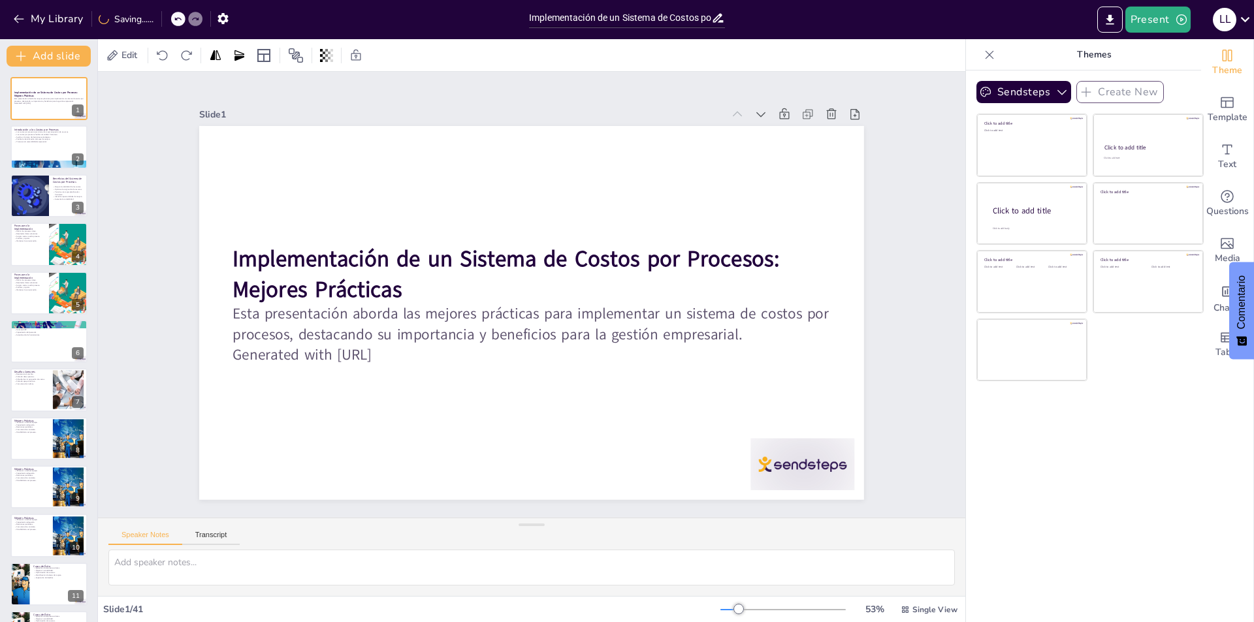
click at [407, 96] on div "Slide 1 Implementación de un Sistema de Costos por Procesos: Mejores Prácticas …" at bounding box center [531, 294] width 665 height 410
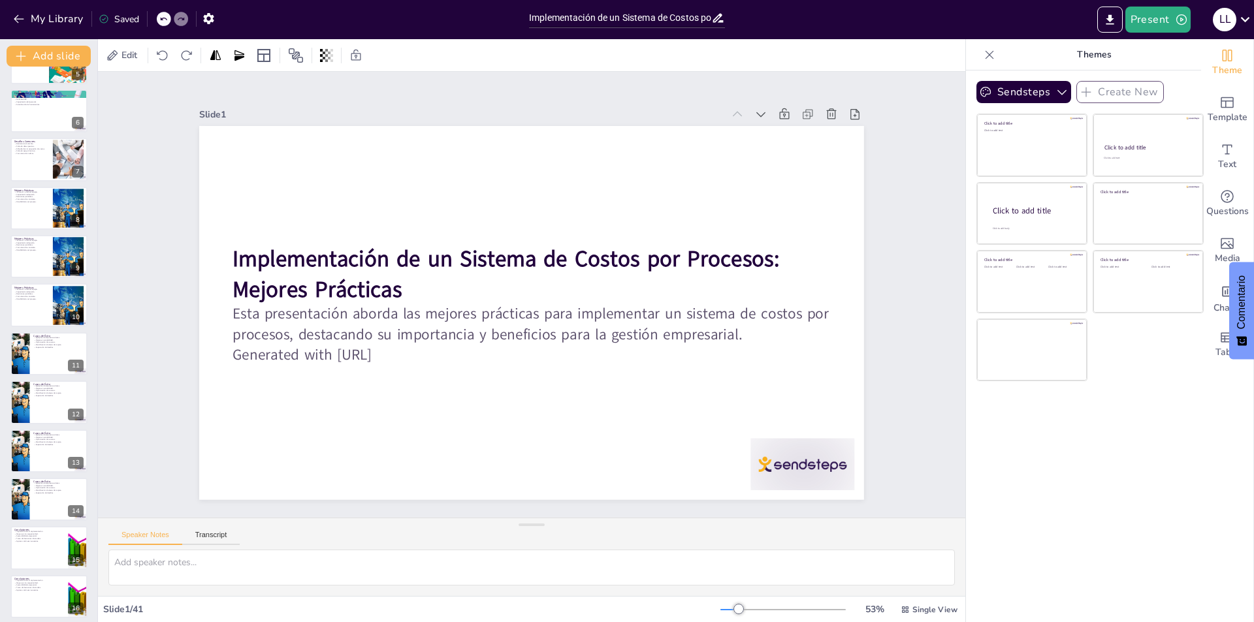
scroll to position [326, 0]
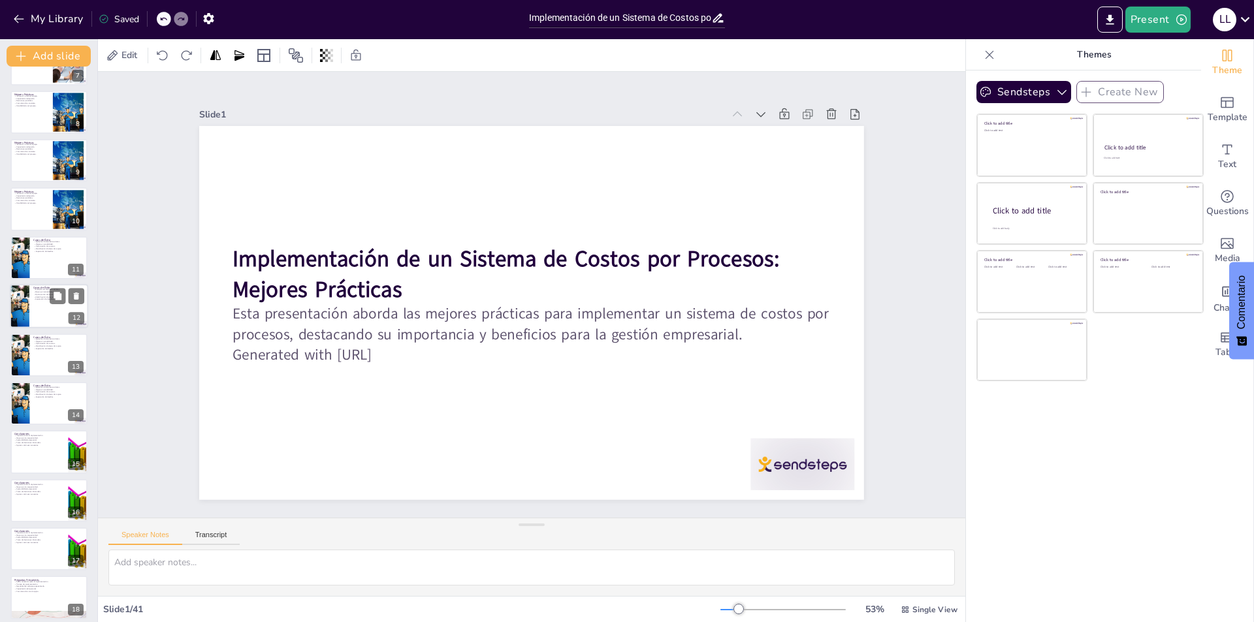
click at [33, 305] on div at bounding box center [49, 306] width 78 height 44
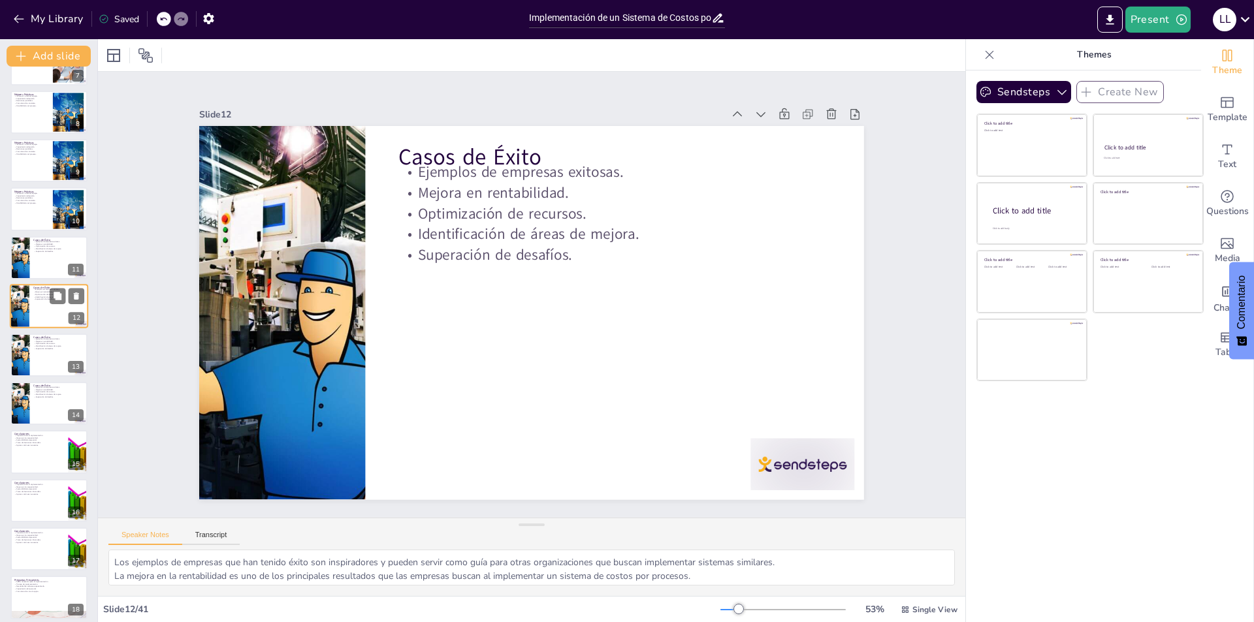
scroll to position [289, 0]
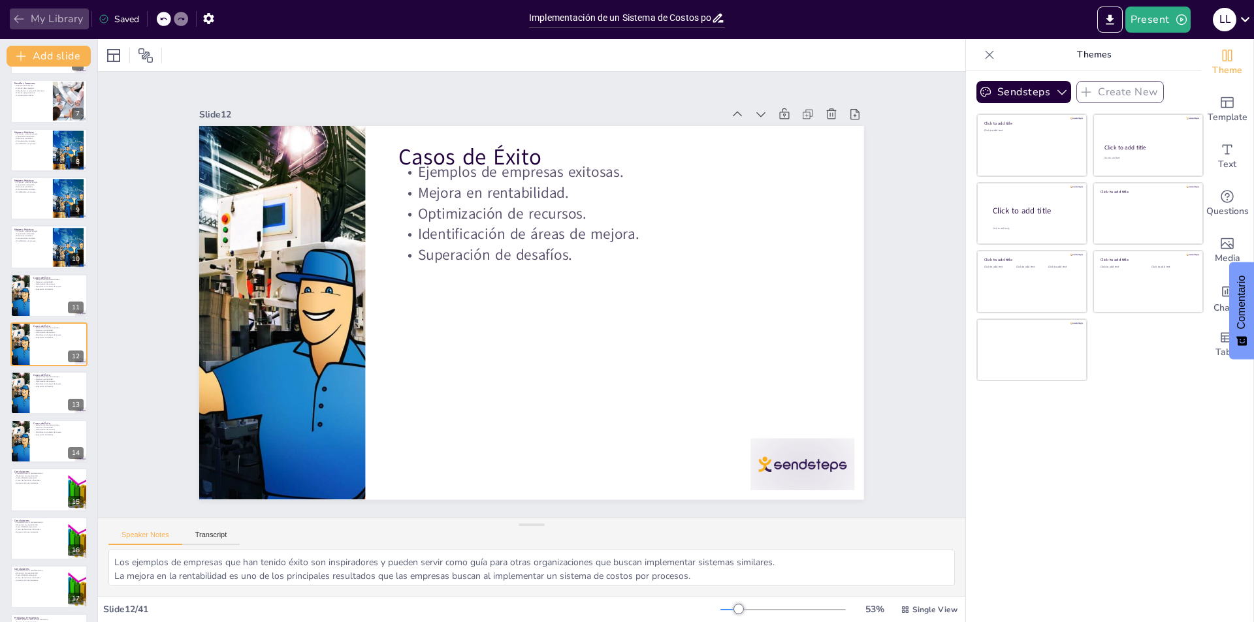
click at [20, 17] on icon "button" at bounding box center [18, 18] width 13 height 13
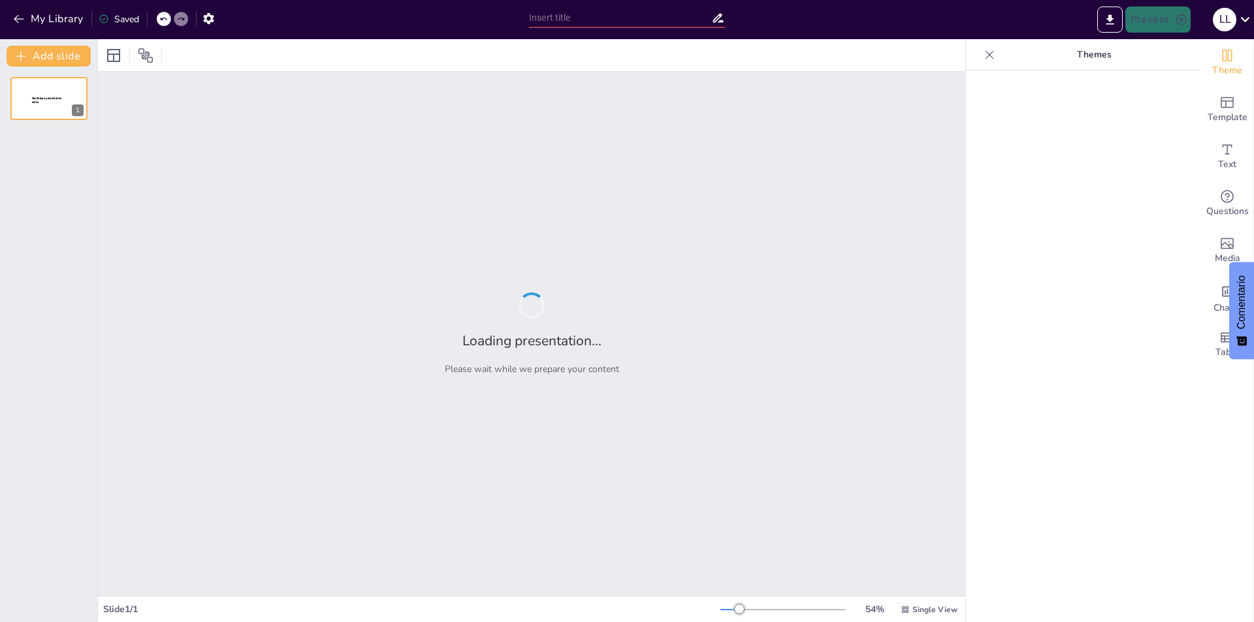
type input "Implementación de un Sistema de Costos por Procesos: Mejores Prácticas"
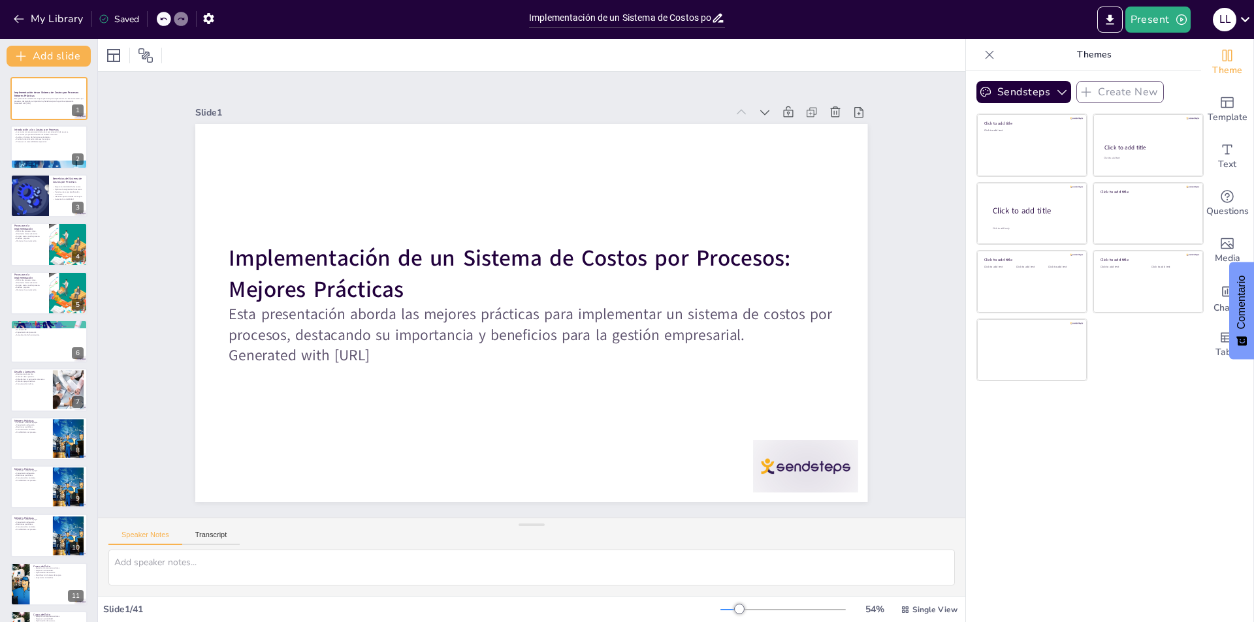
checkbox input "true"
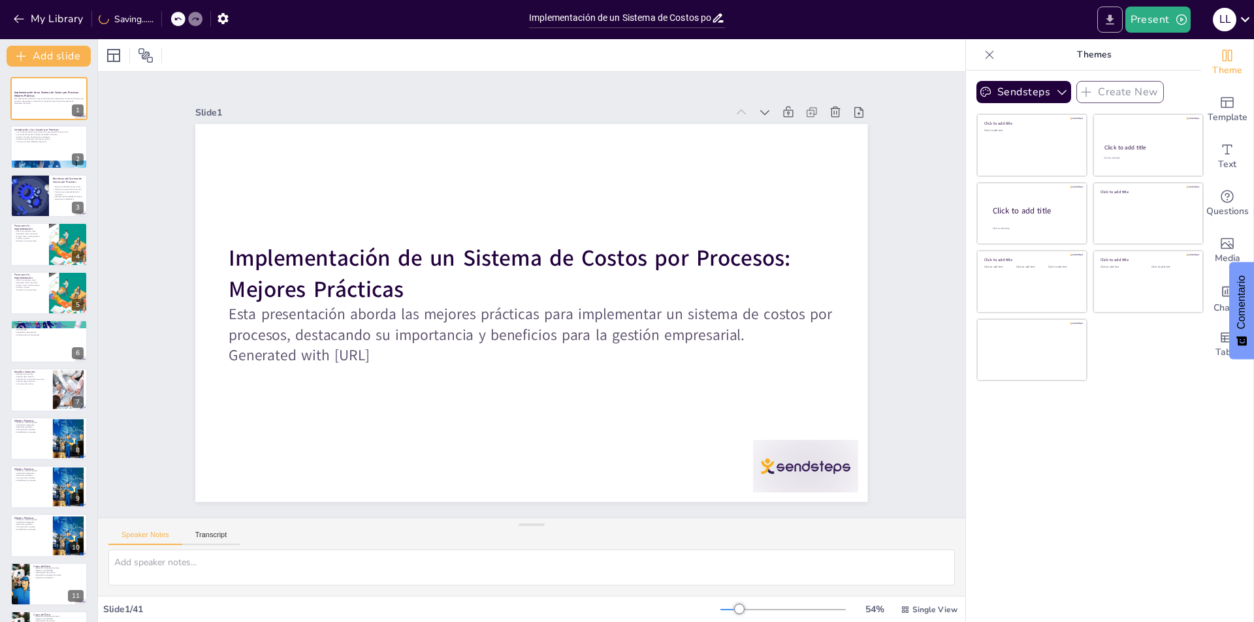
checkbox input "true"
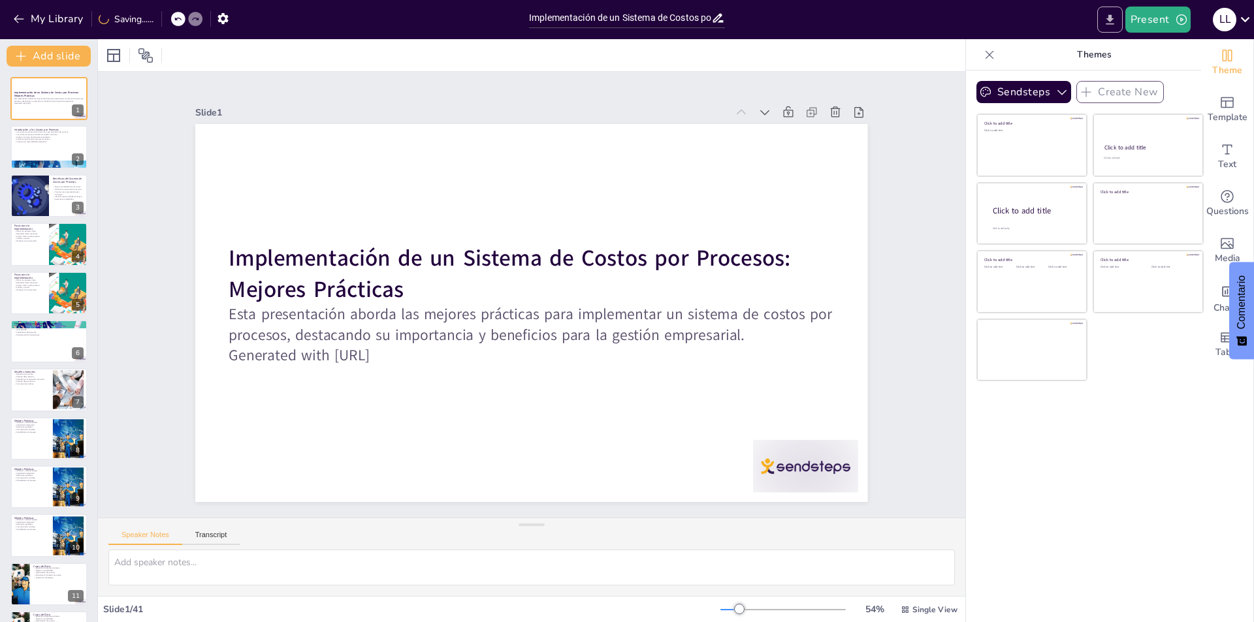
checkbox input "true"
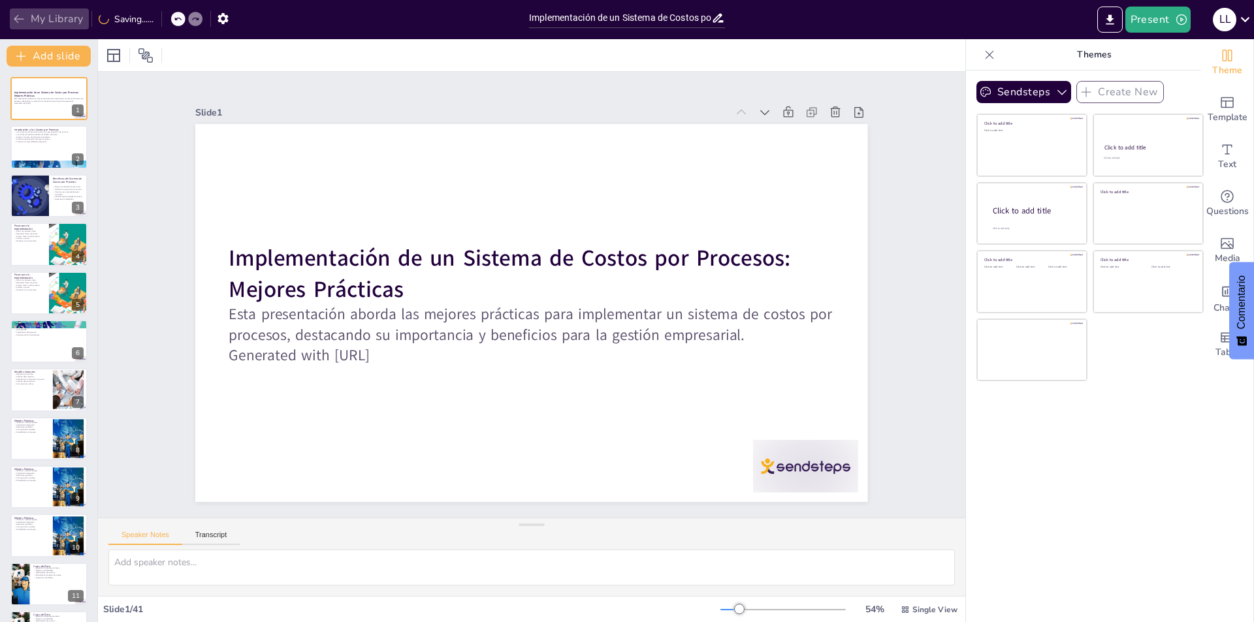
click at [29, 19] on button "My Library" at bounding box center [49, 18] width 79 height 21
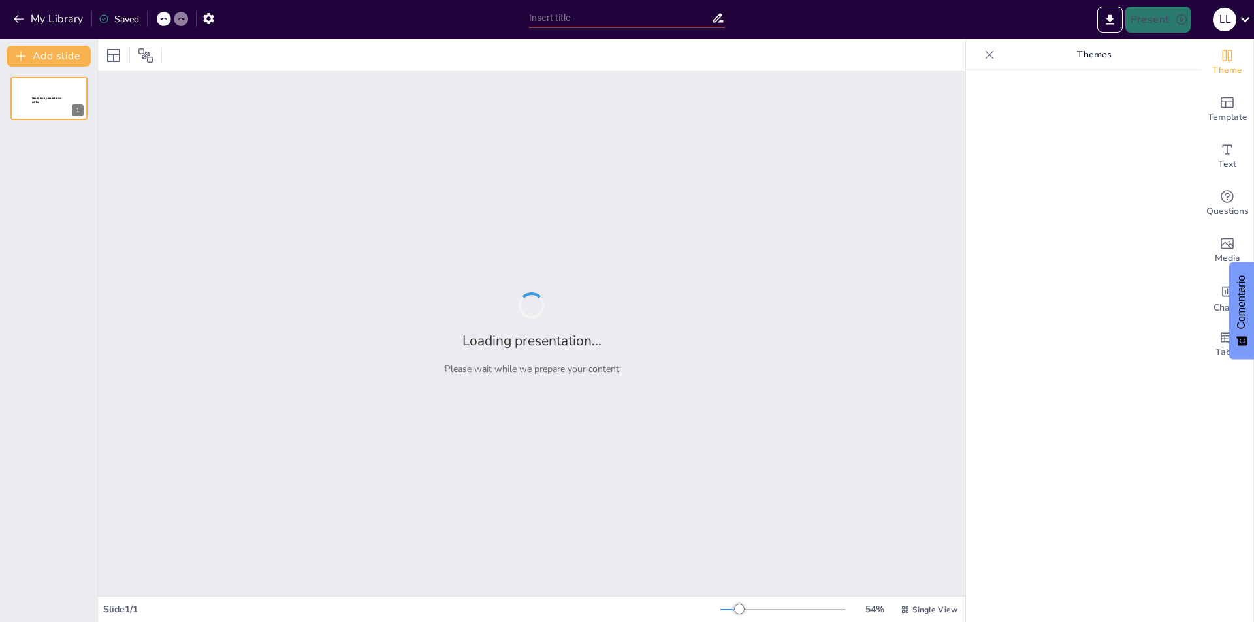
type input "Implementación de un Sistema de Costos por Procesos: Mejores Prácticas"
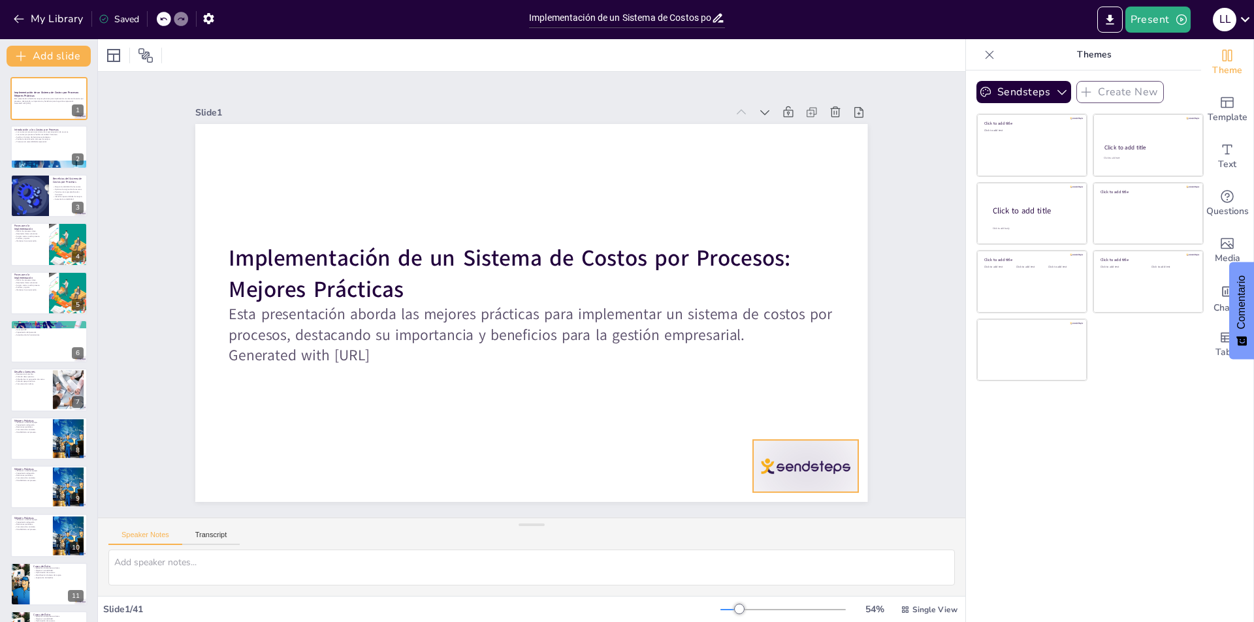
checkbox input "true"
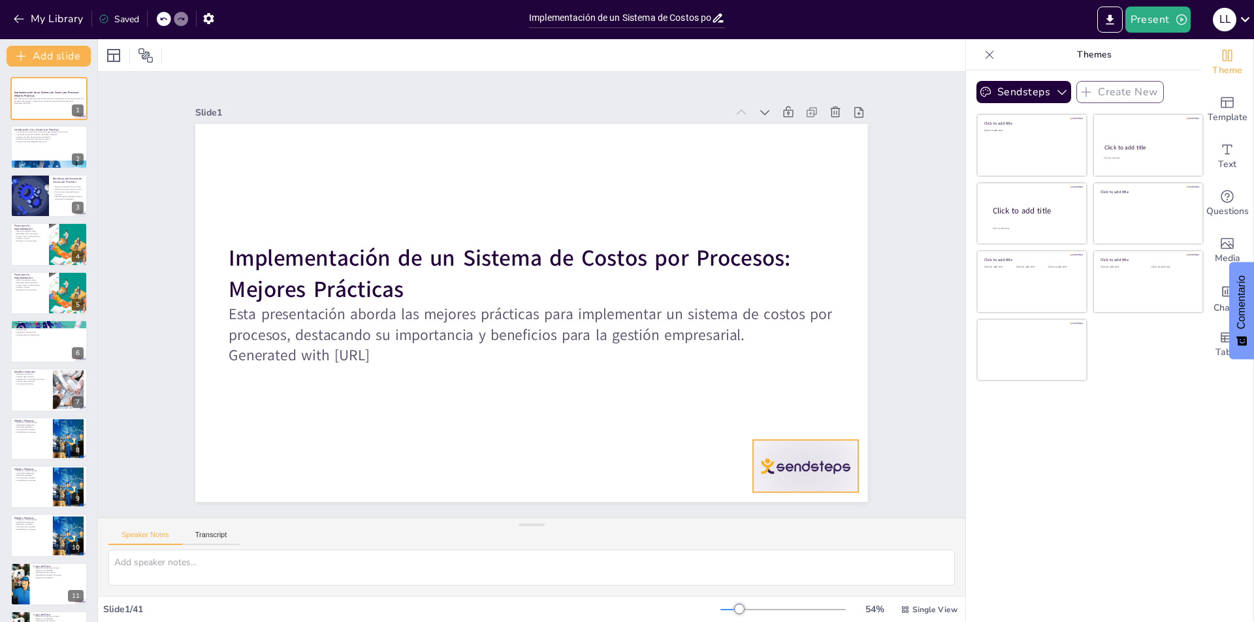
checkbox input "true"
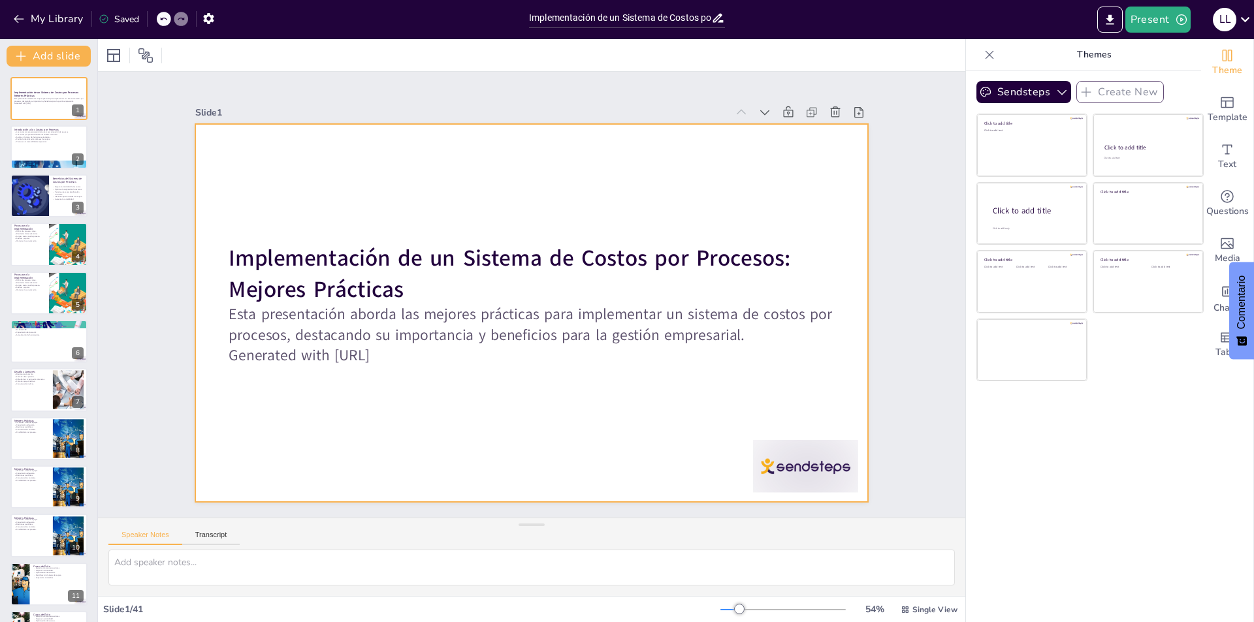
checkbox input "true"
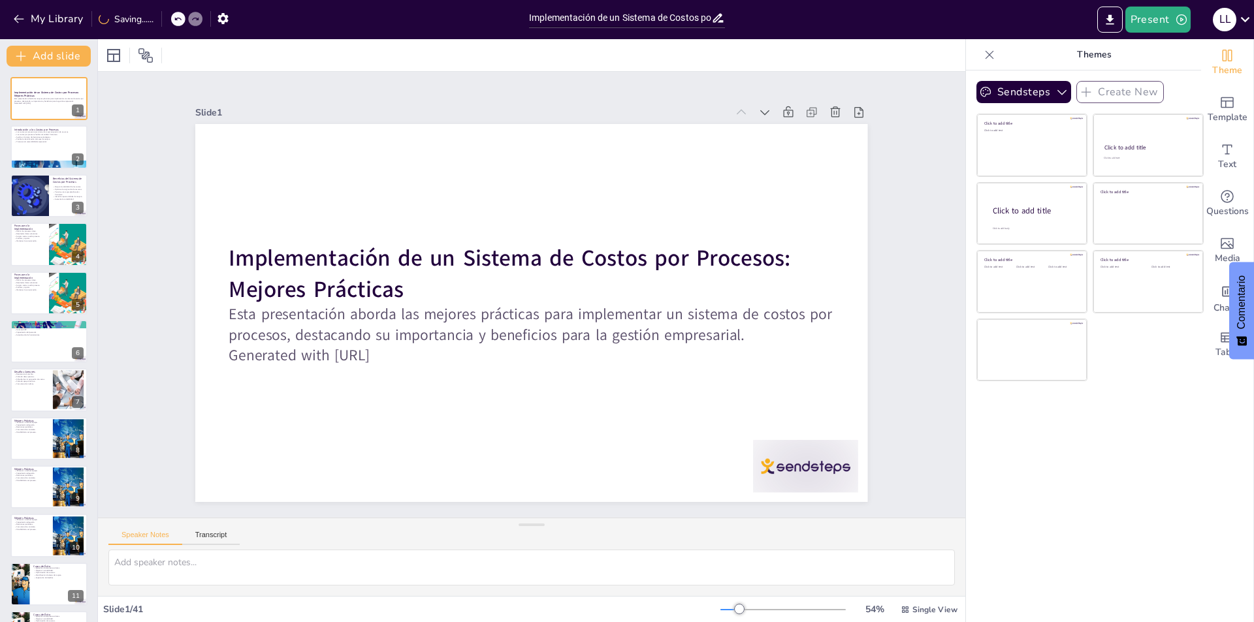
checkbox input "true"
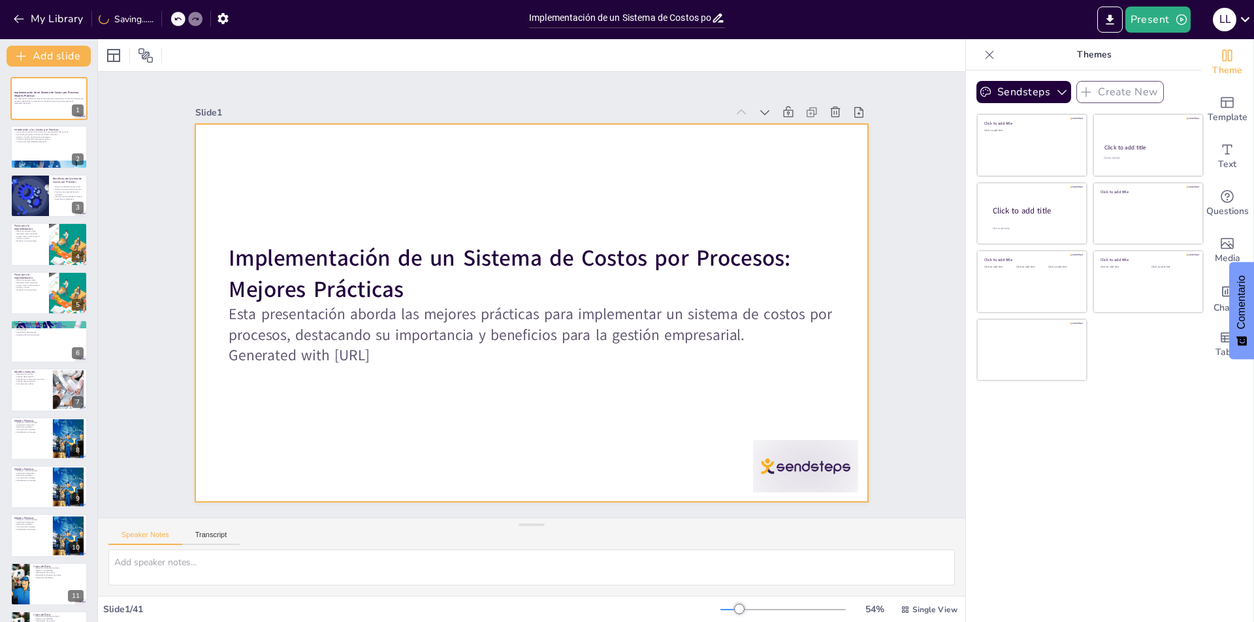
checkbox input "true"
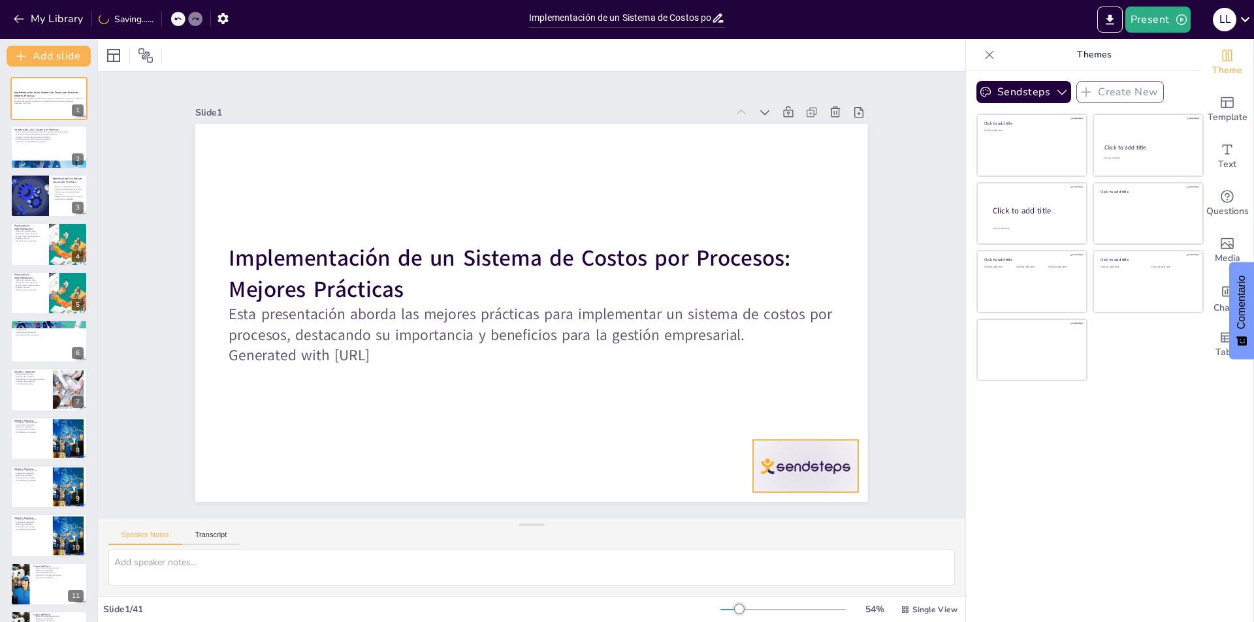
click at [778, 456] on div at bounding box center [805, 466] width 105 height 52
checkbox input "true"
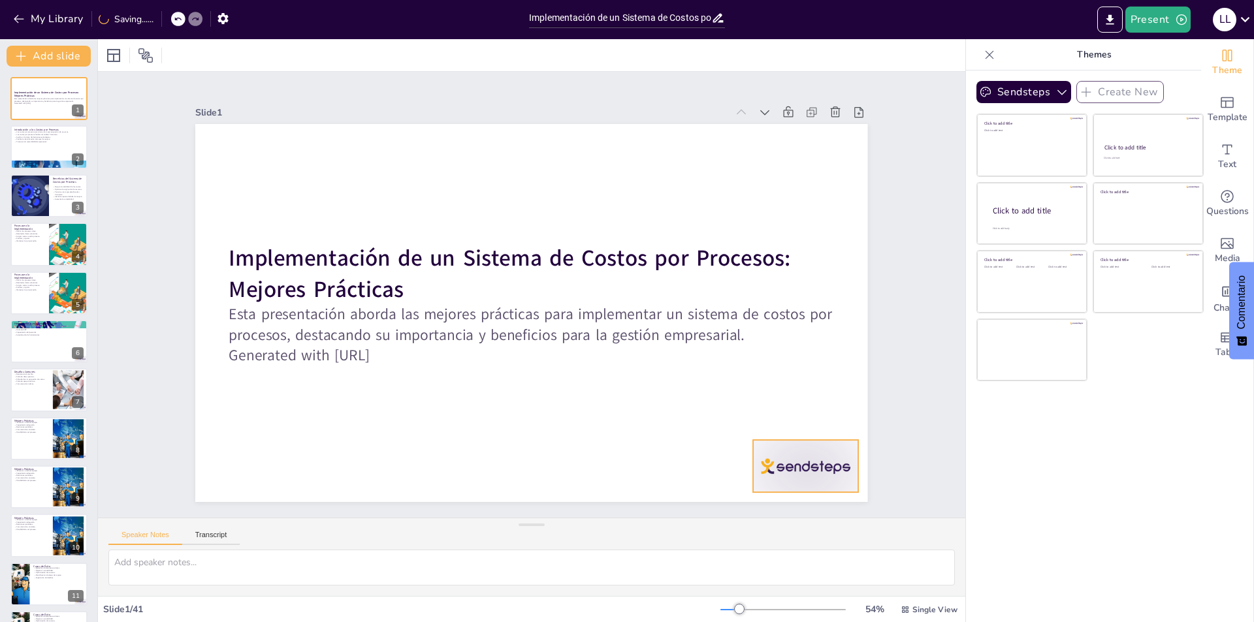
checkbox input "true"
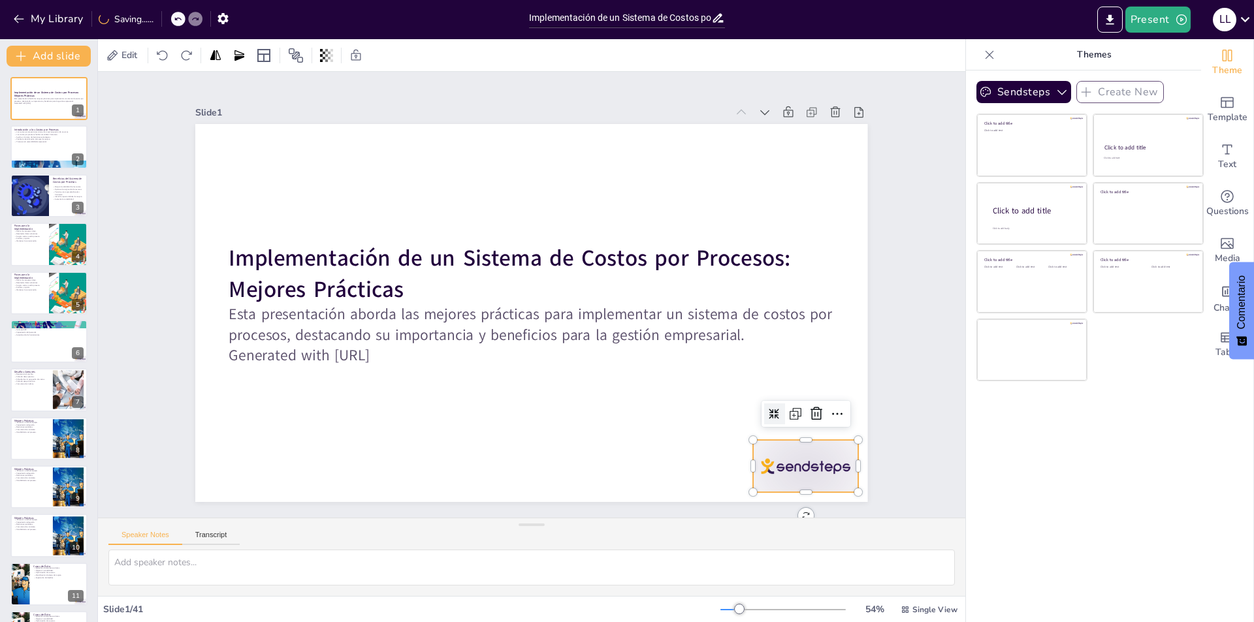
checkbox input "true"
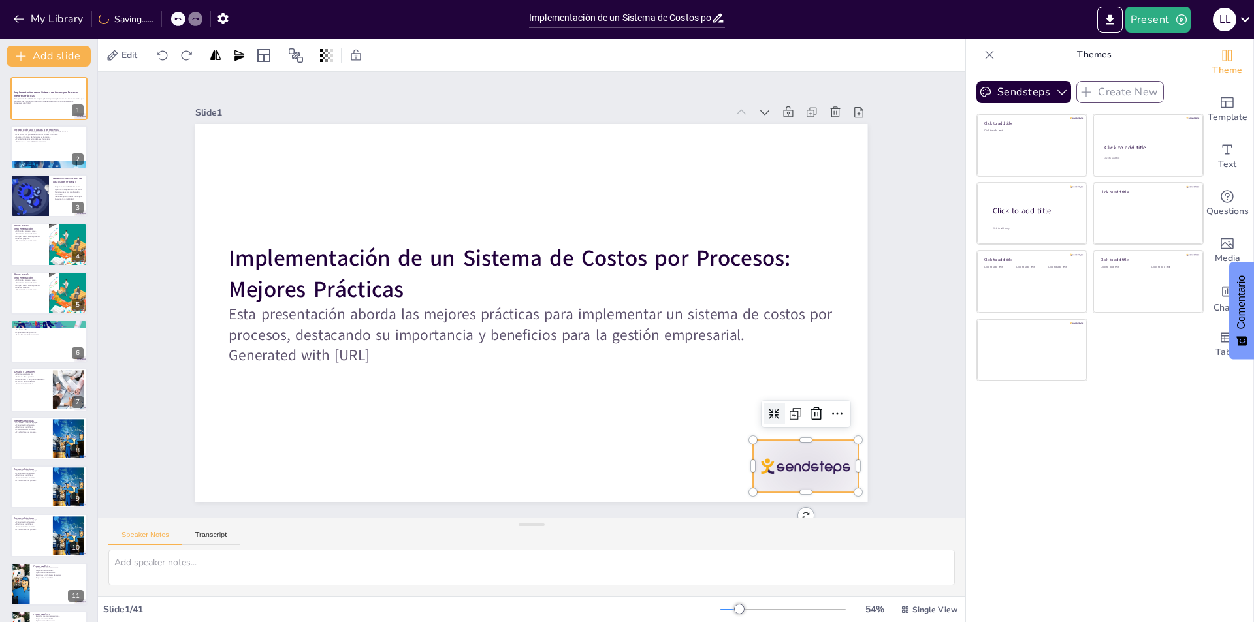
checkbox input "true"
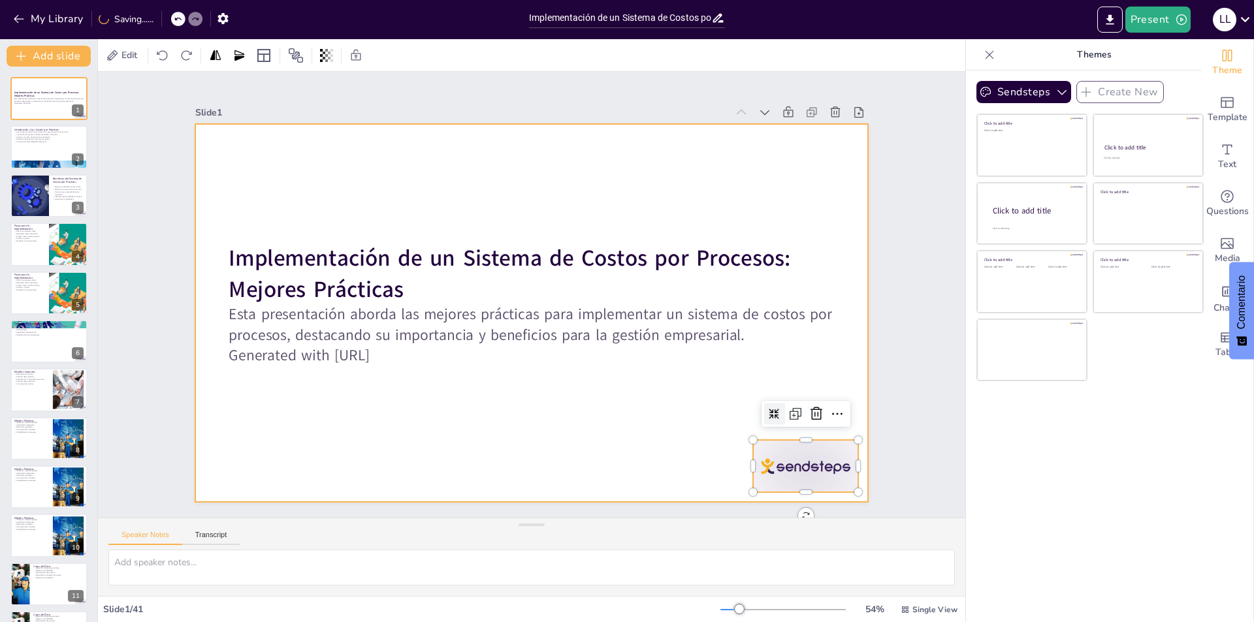
checkbox input "true"
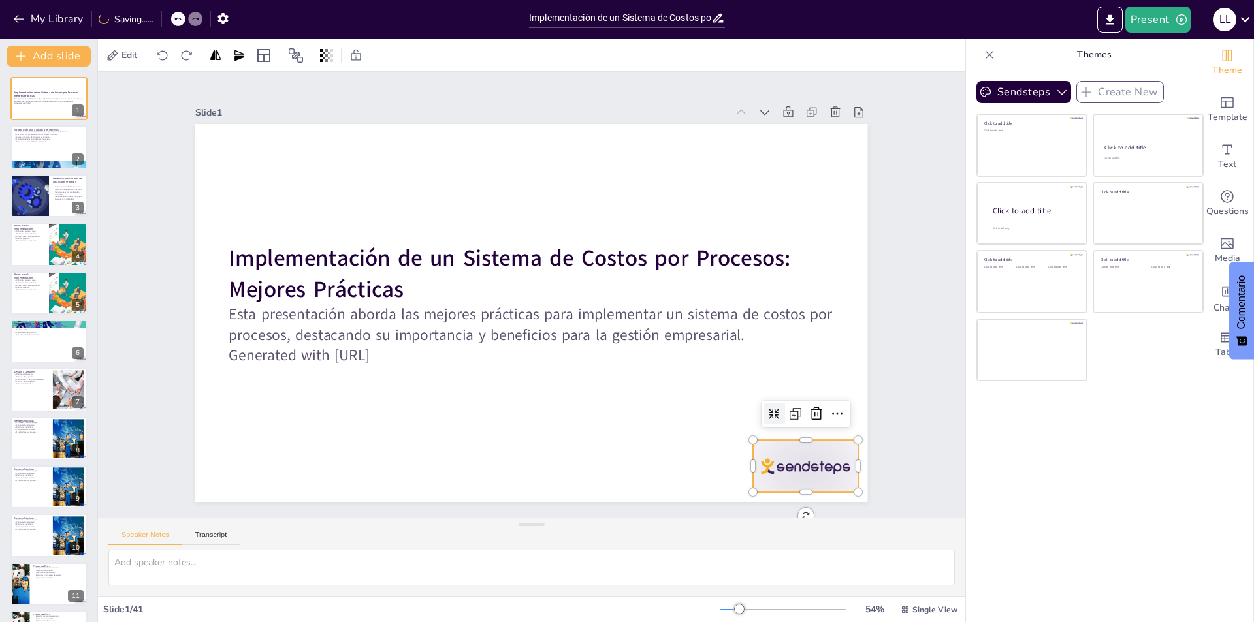
checkbox input "true"
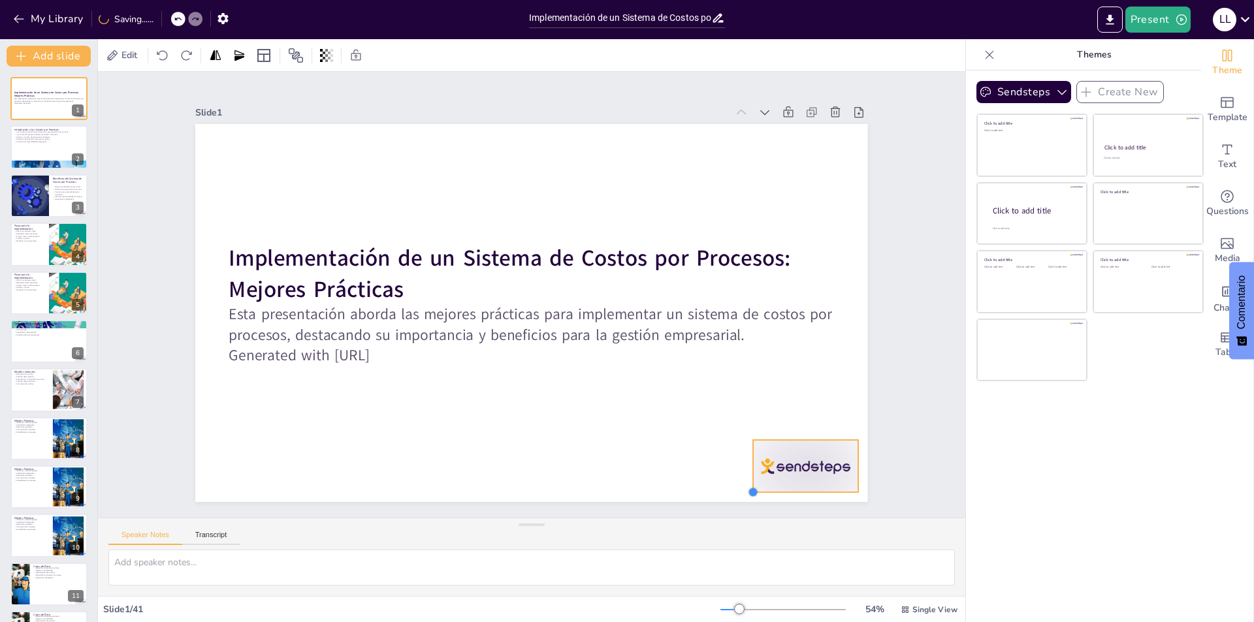
checkbox input "true"
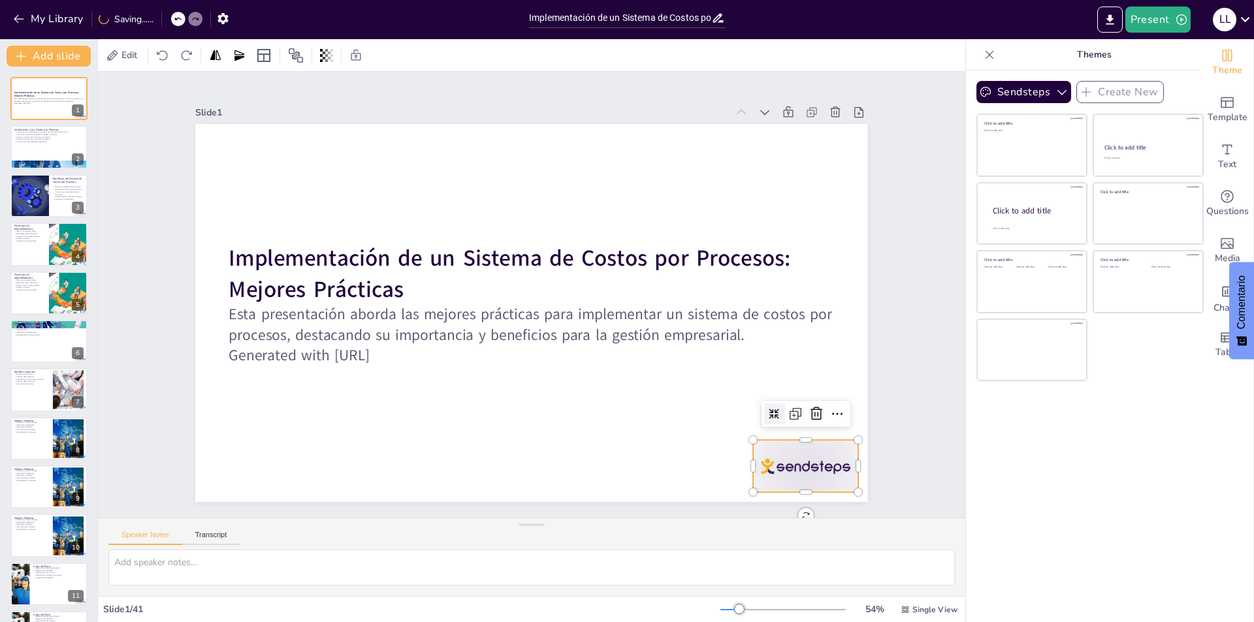
checkbox input "true"
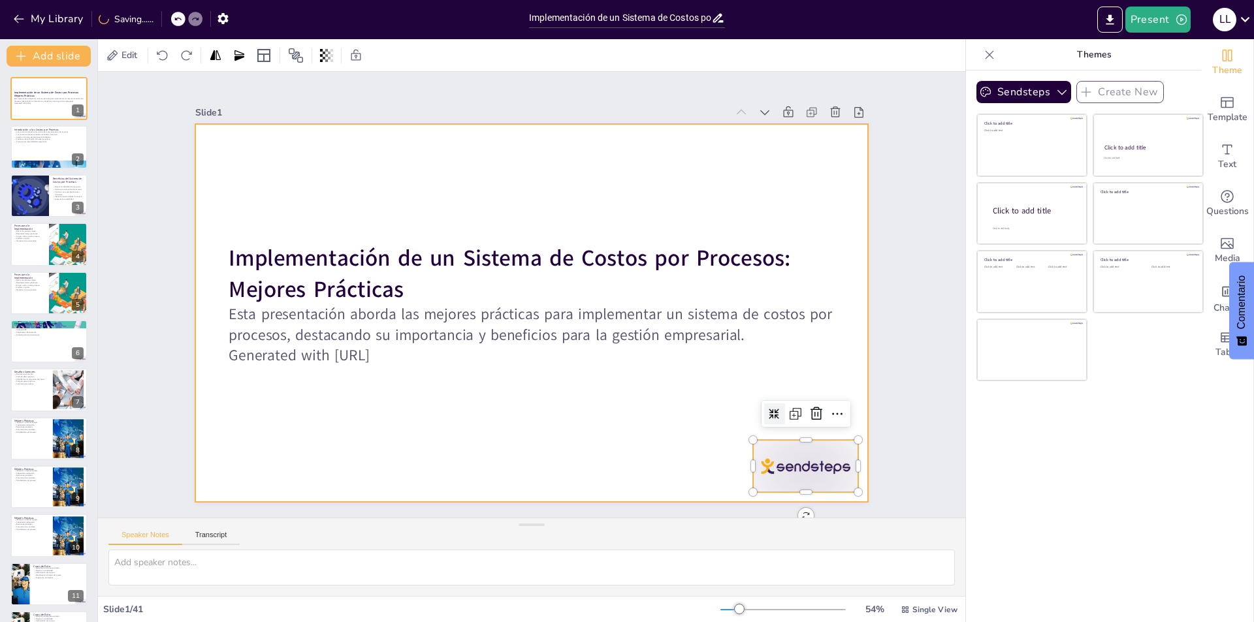
checkbox input "true"
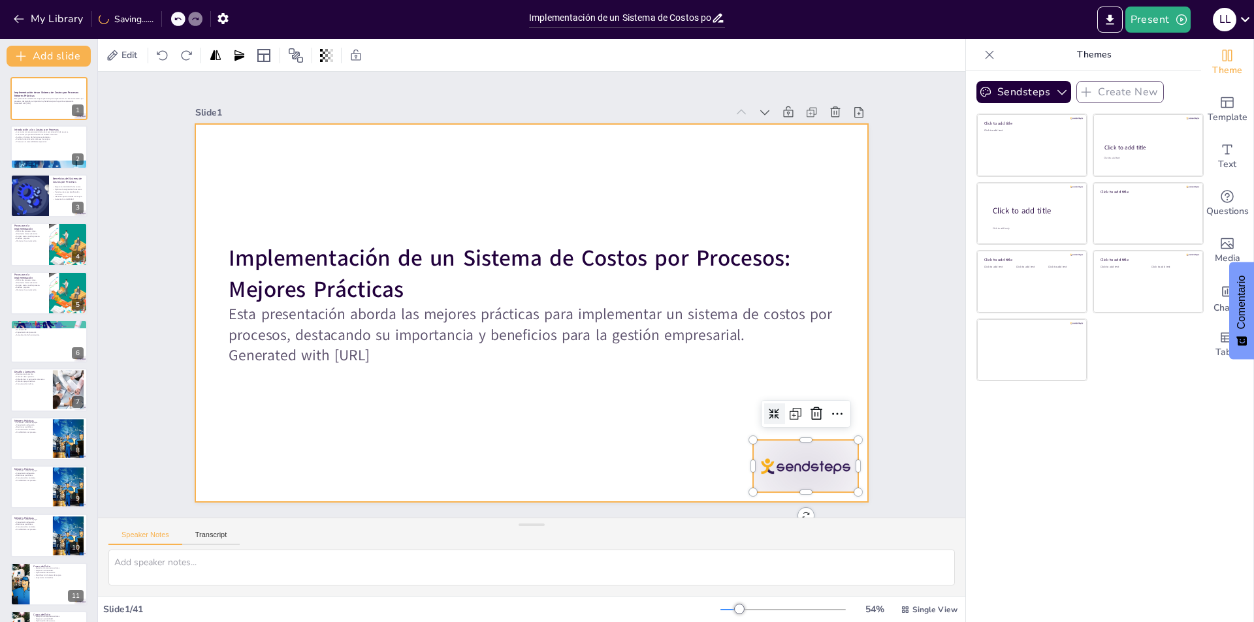
checkbox input "true"
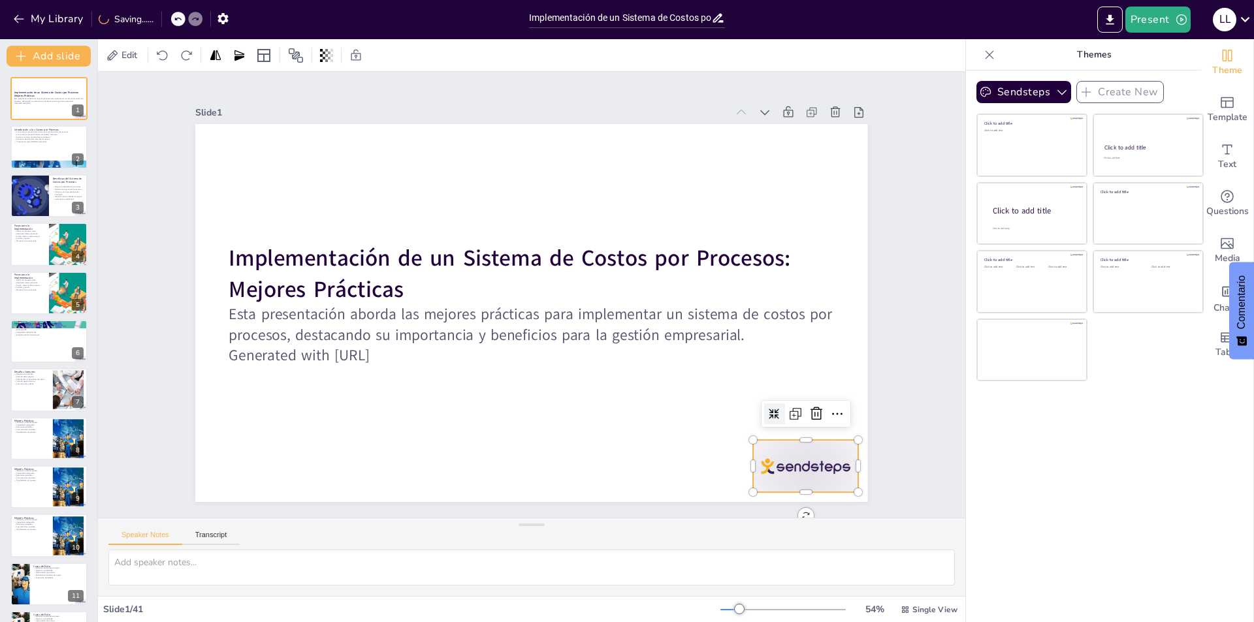
checkbox input "true"
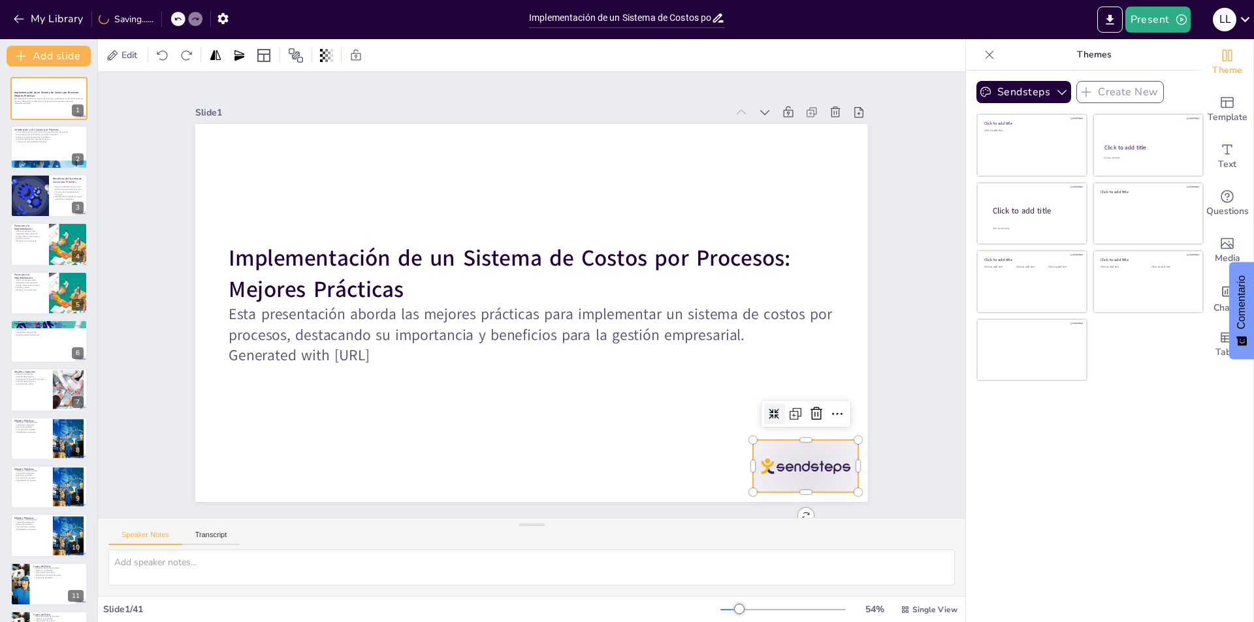
checkbox input "true"
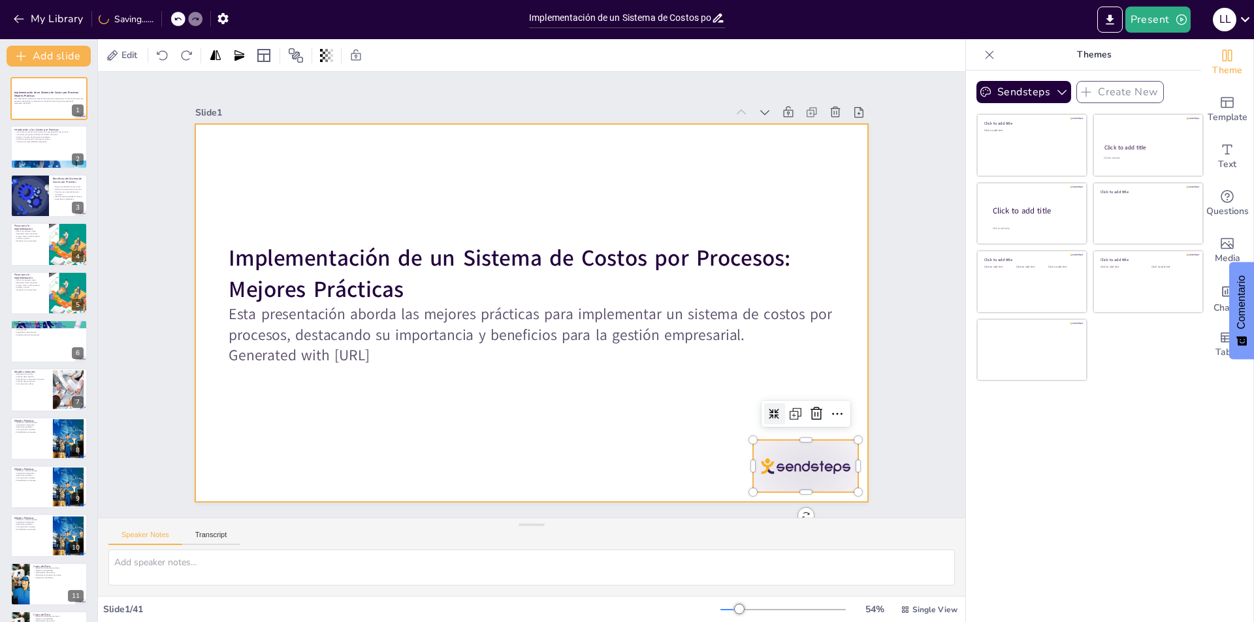
checkbox input "true"
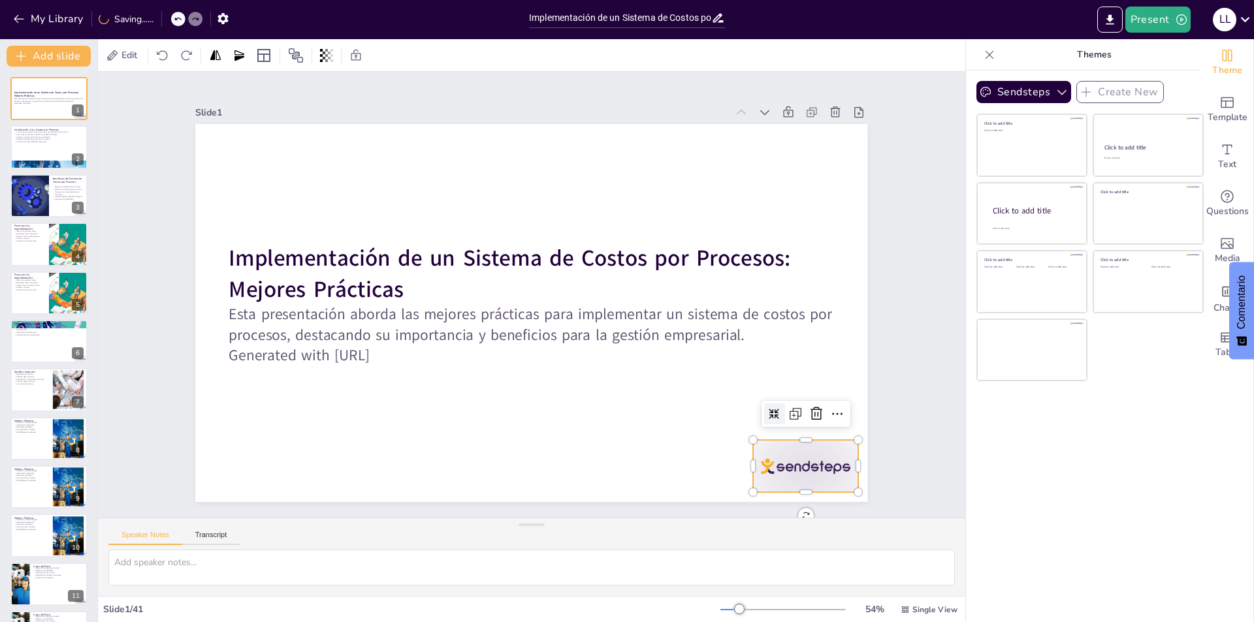
checkbox input "true"
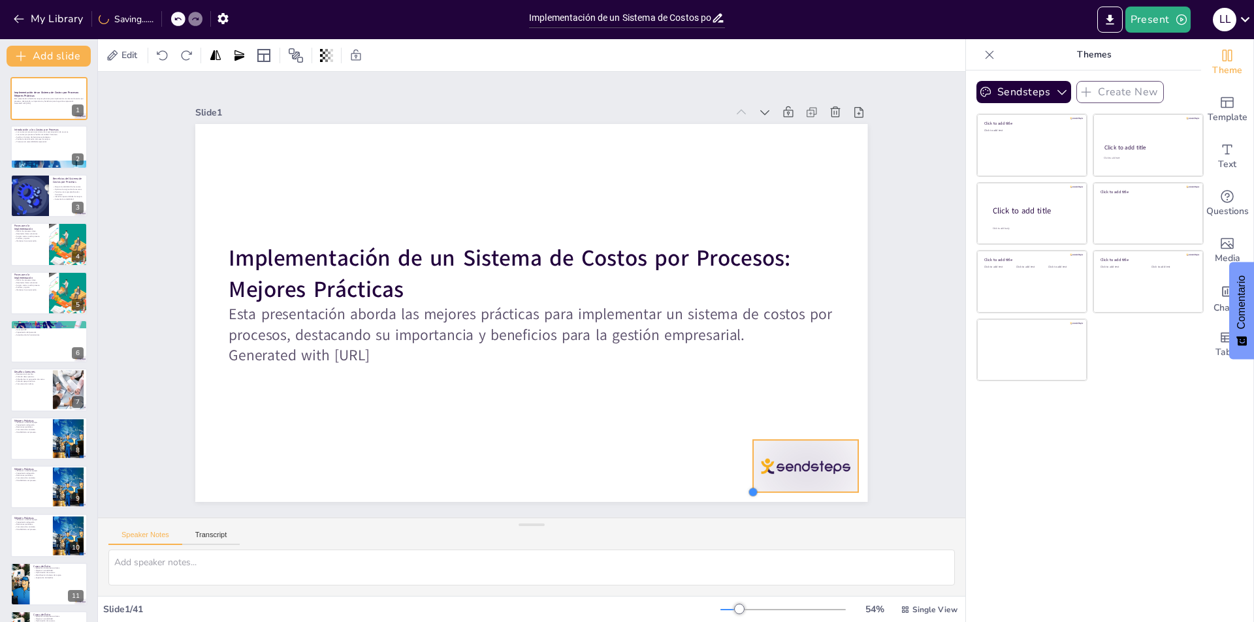
checkbox input "true"
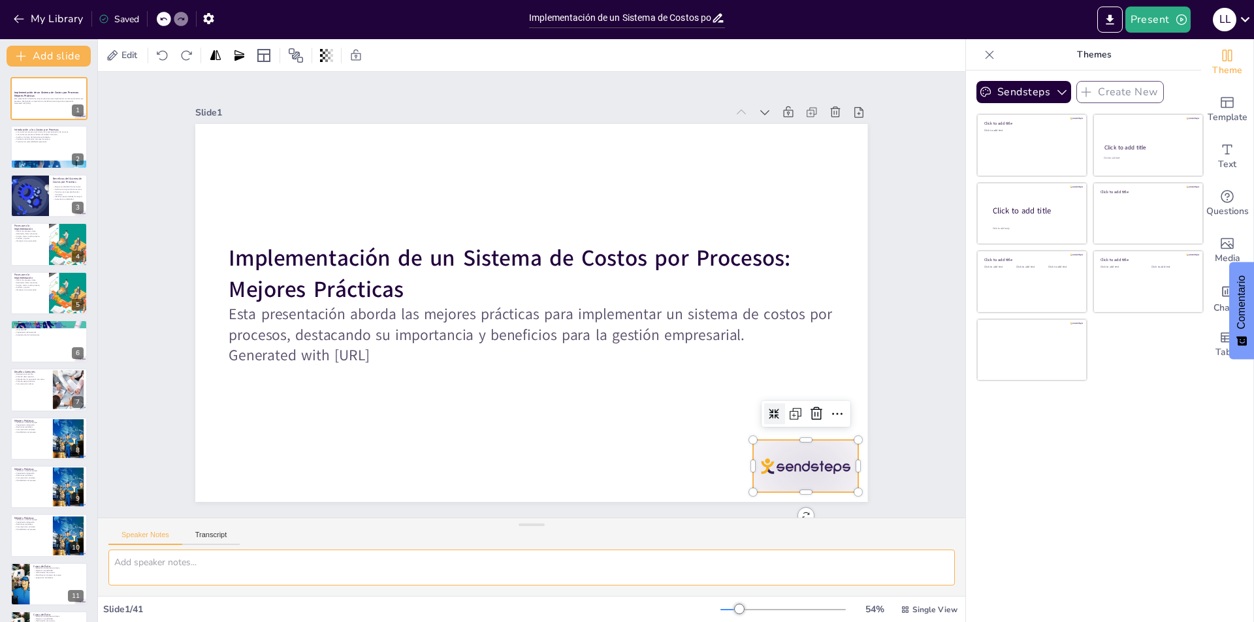
drag, startPoint x: 740, startPoint y: 486, endPoint x: 787, endPoint y: 562, distance: 89.1
click at [787, 562] on textarea at bounding box center [531, 568] width 846 height 36
checkbox input "true"
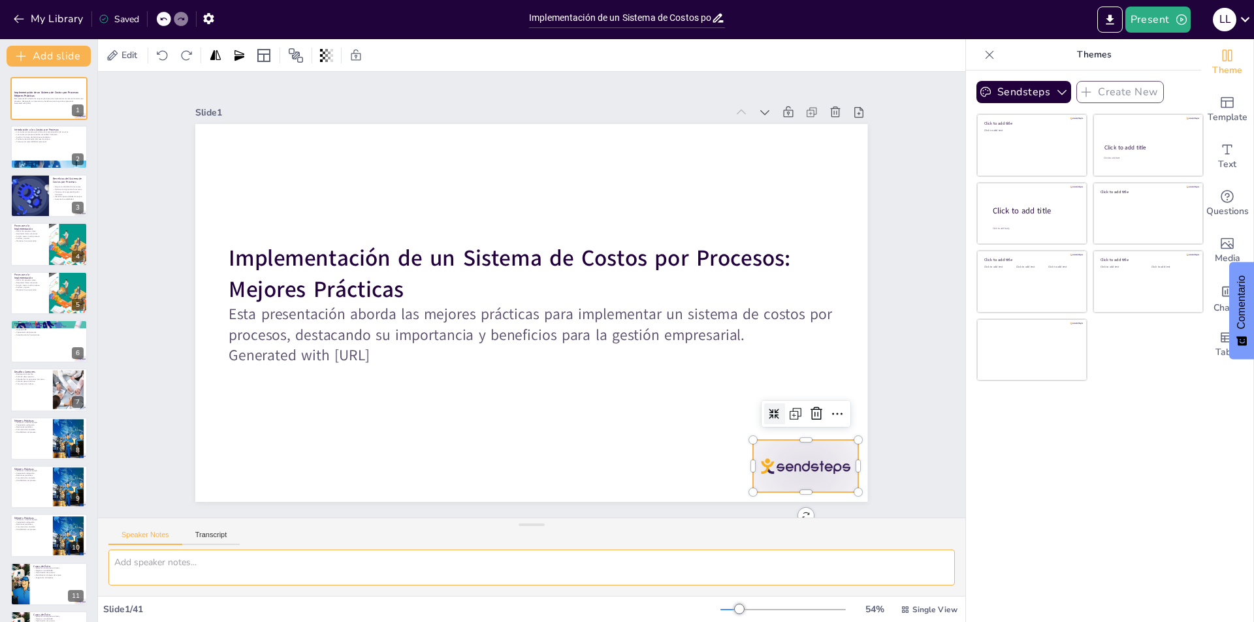
checkbox input "true"
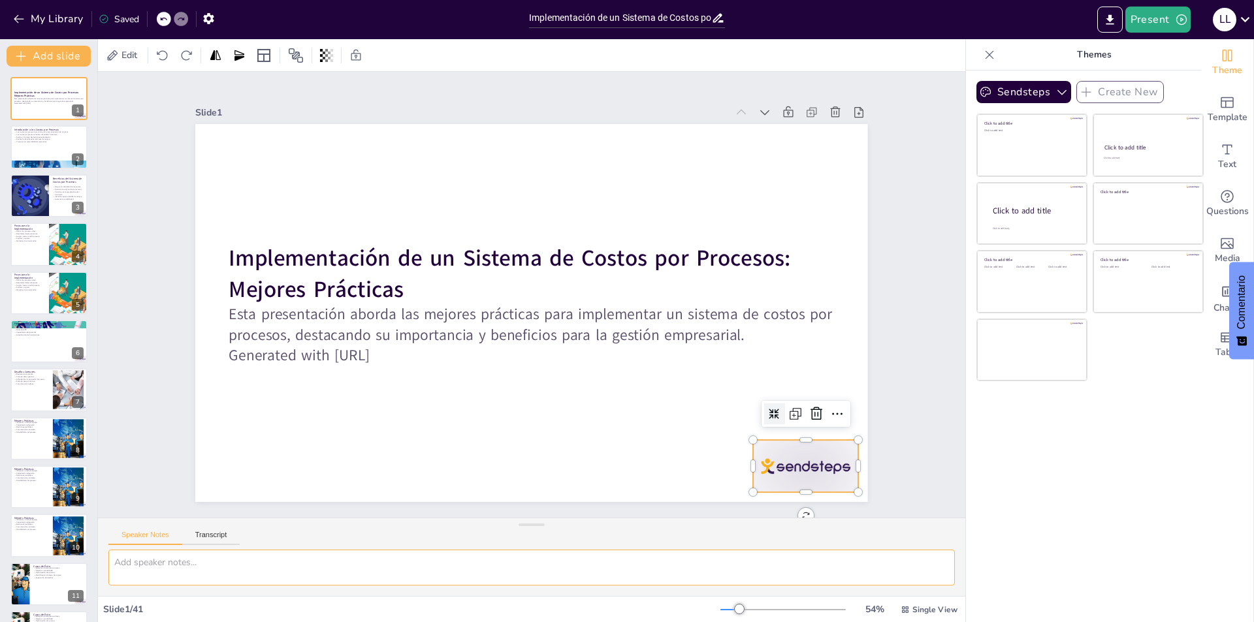
checkbox input "true"
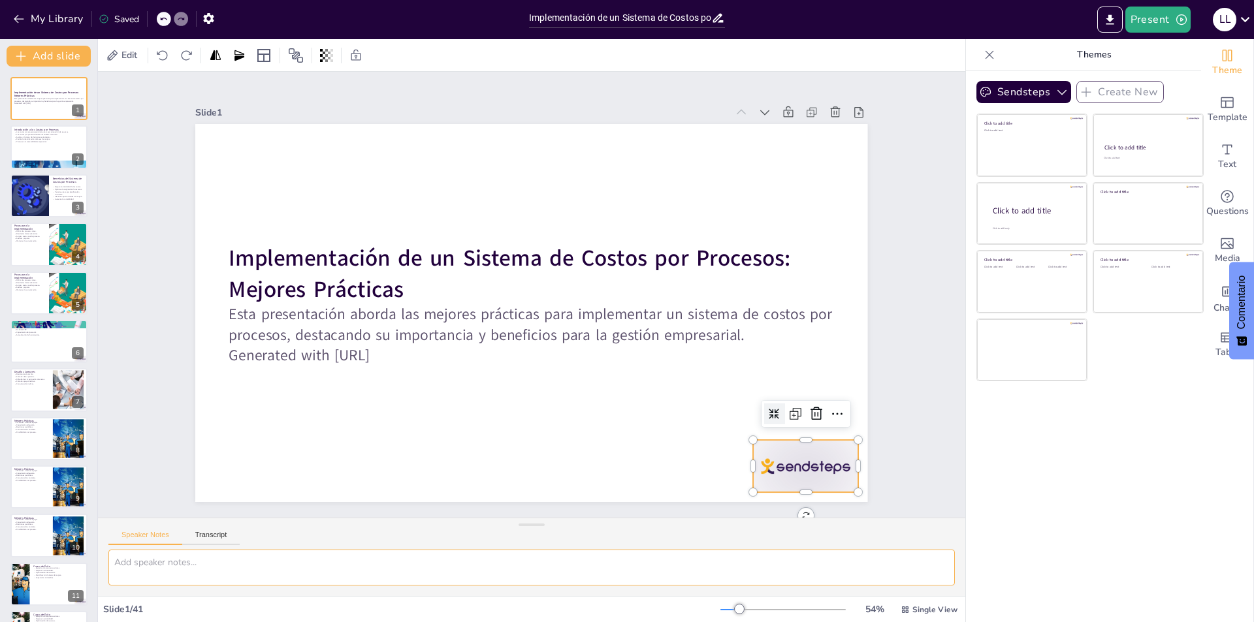
checkbox input "true"
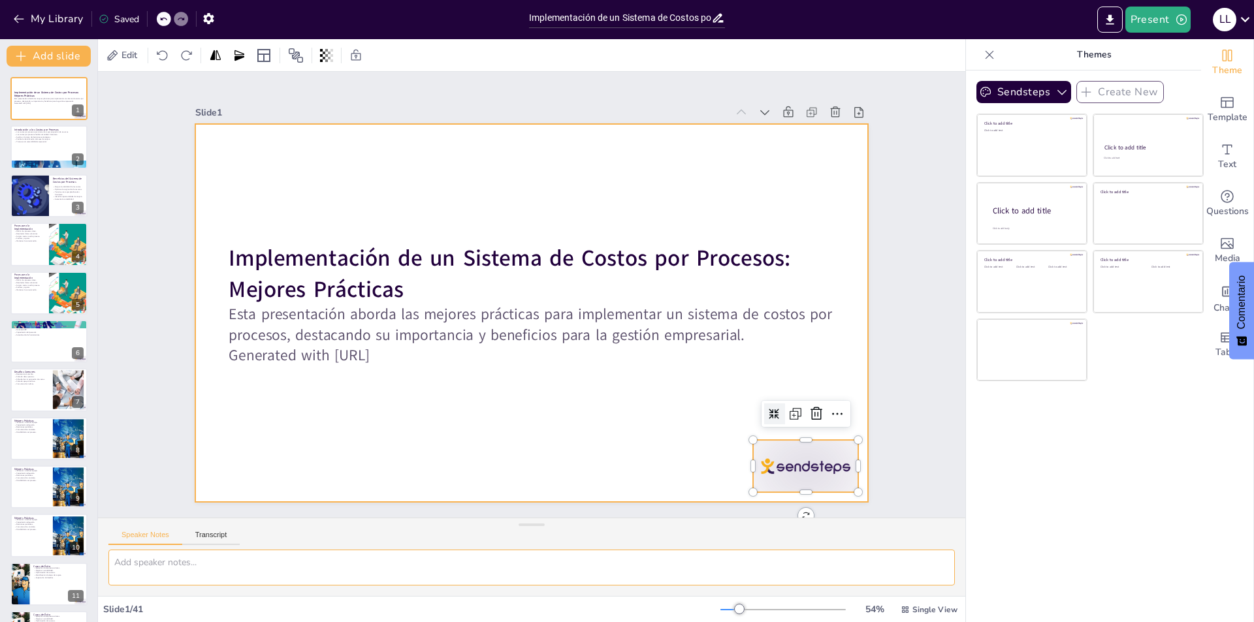
checkbox input "true"
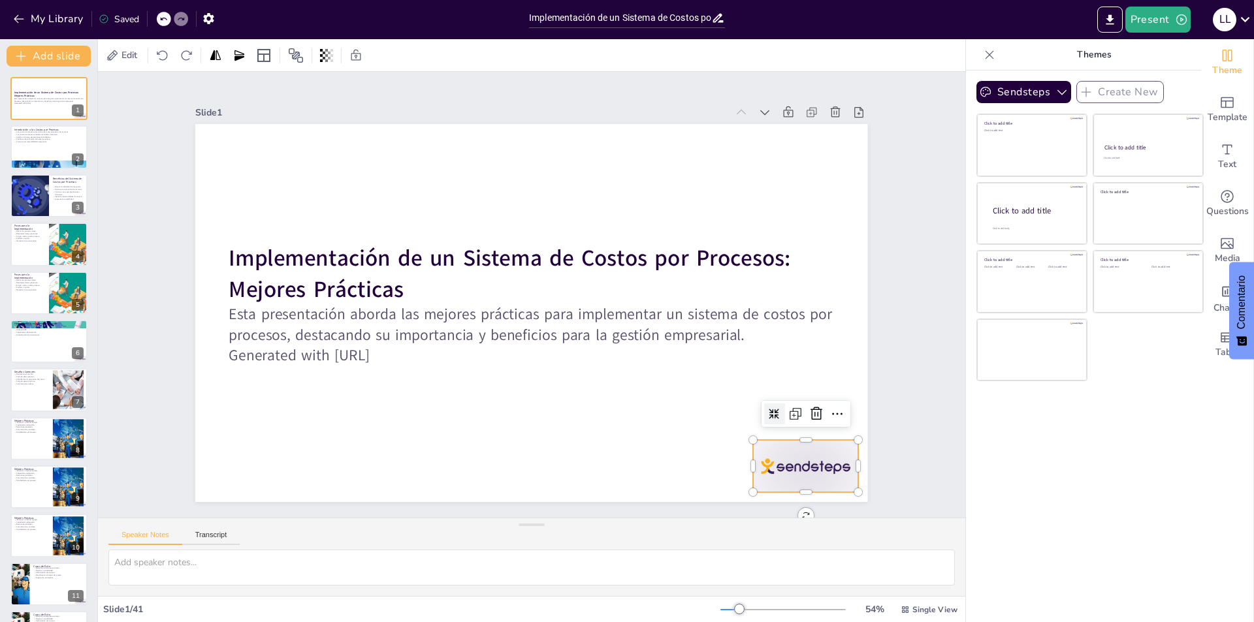
checkbox input "true"
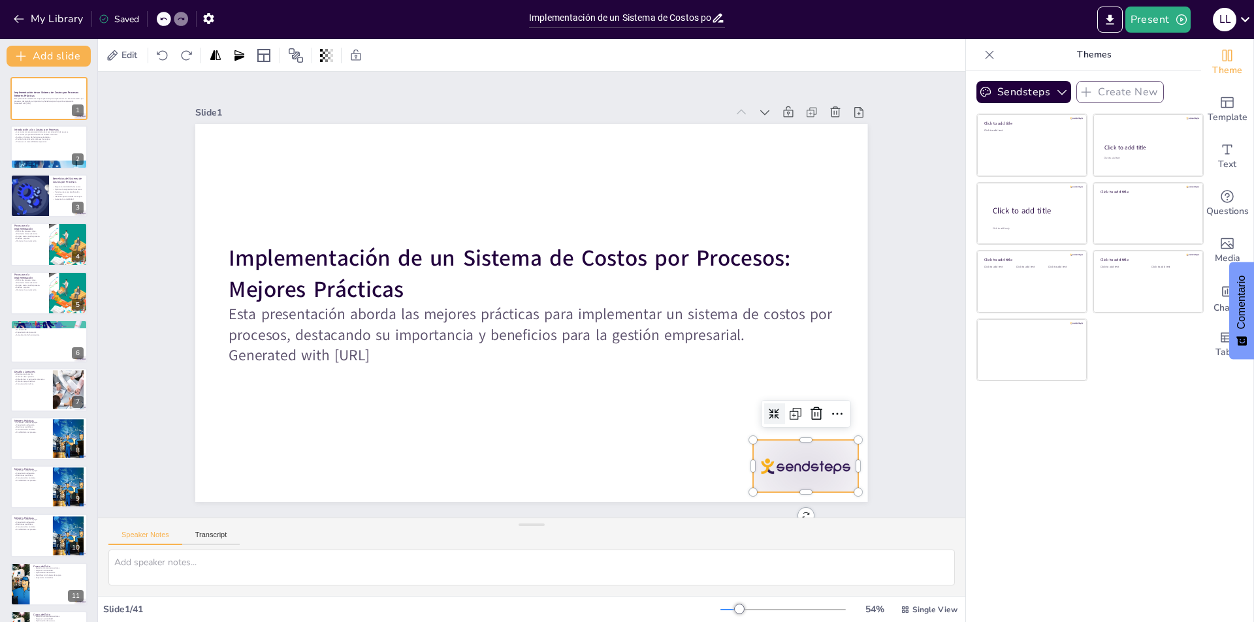
checkbox input "true"
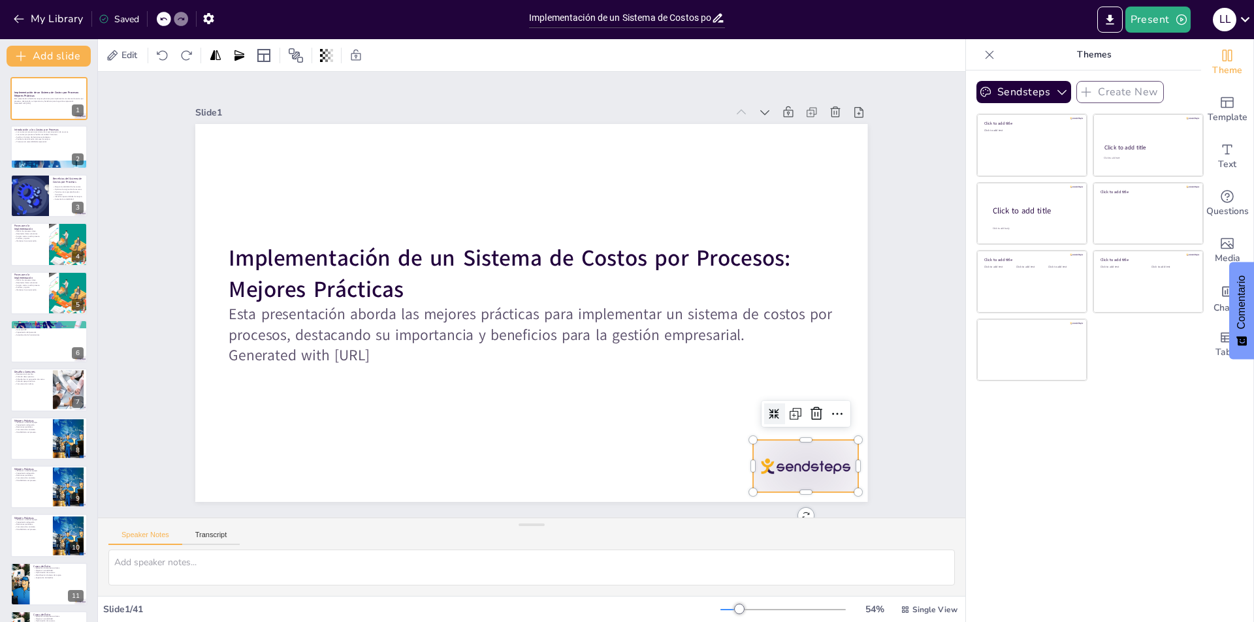
checkbox input "true"
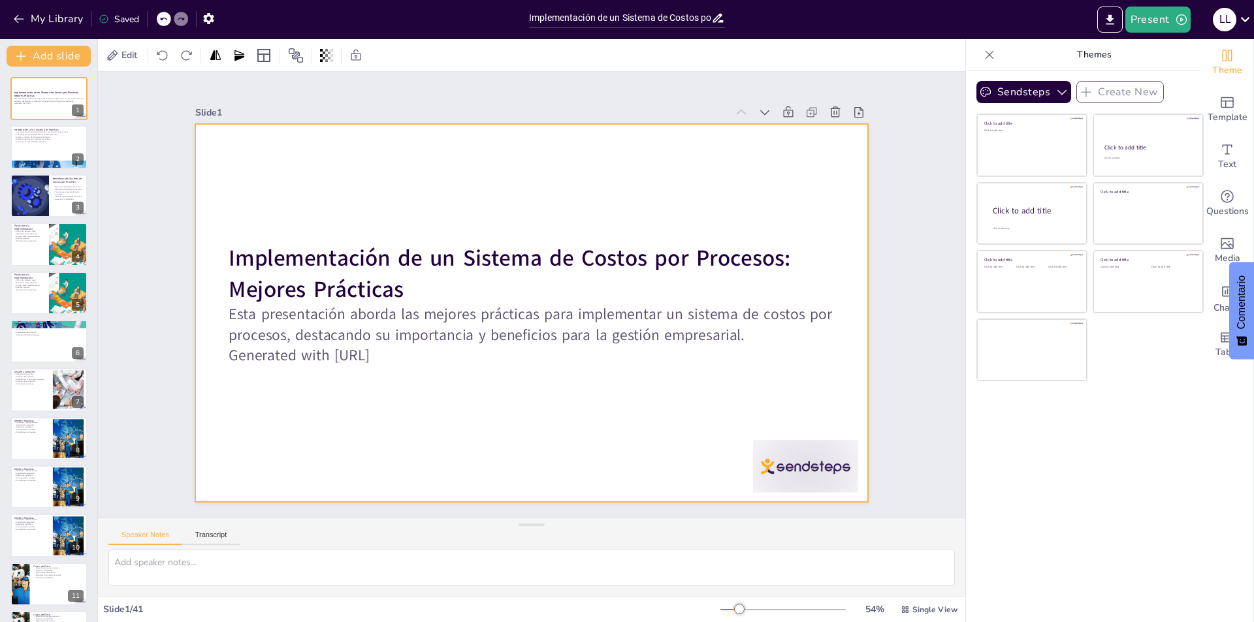
checkbox input "true"
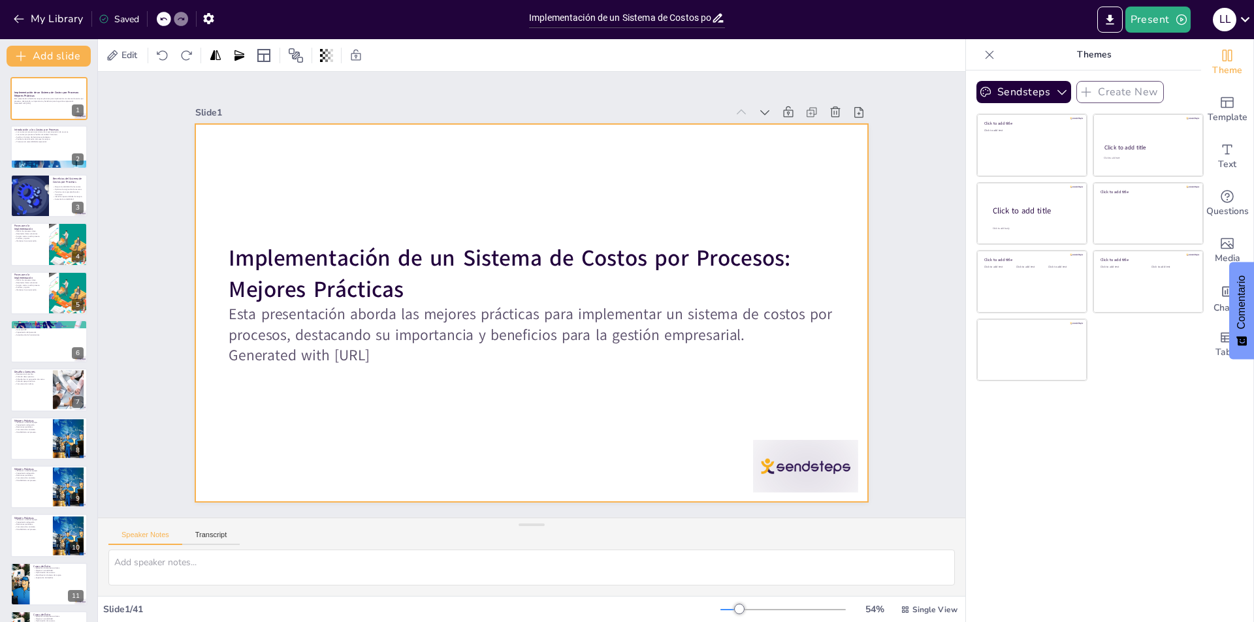
checkbox input "true"
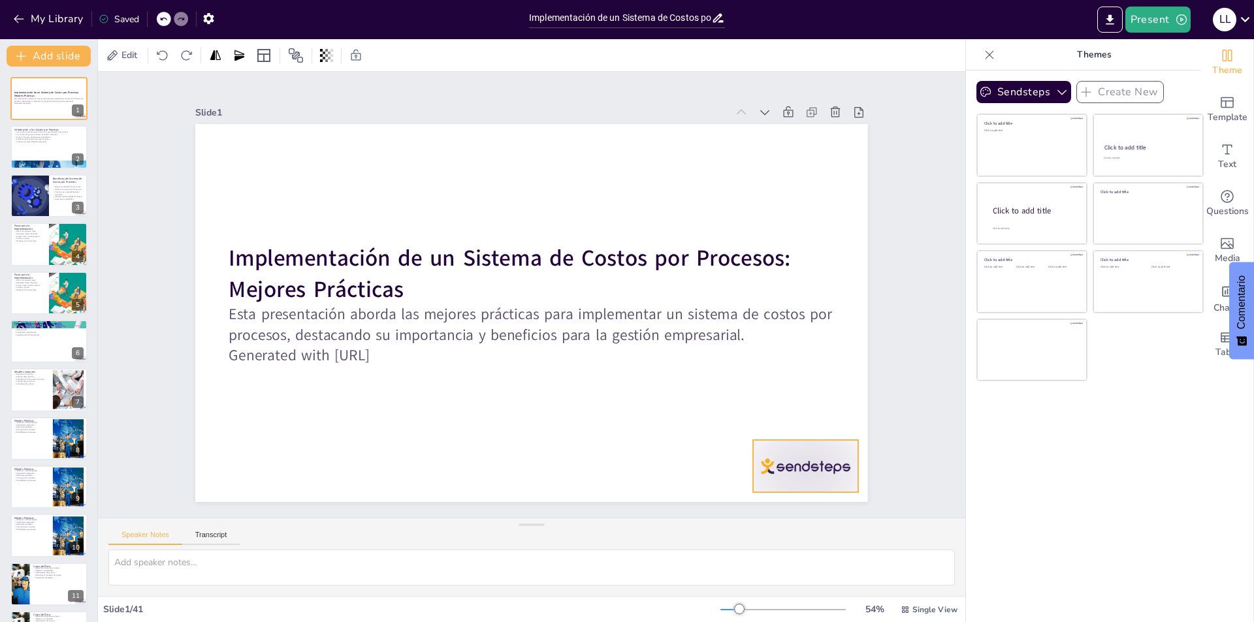
checkbox input "true"
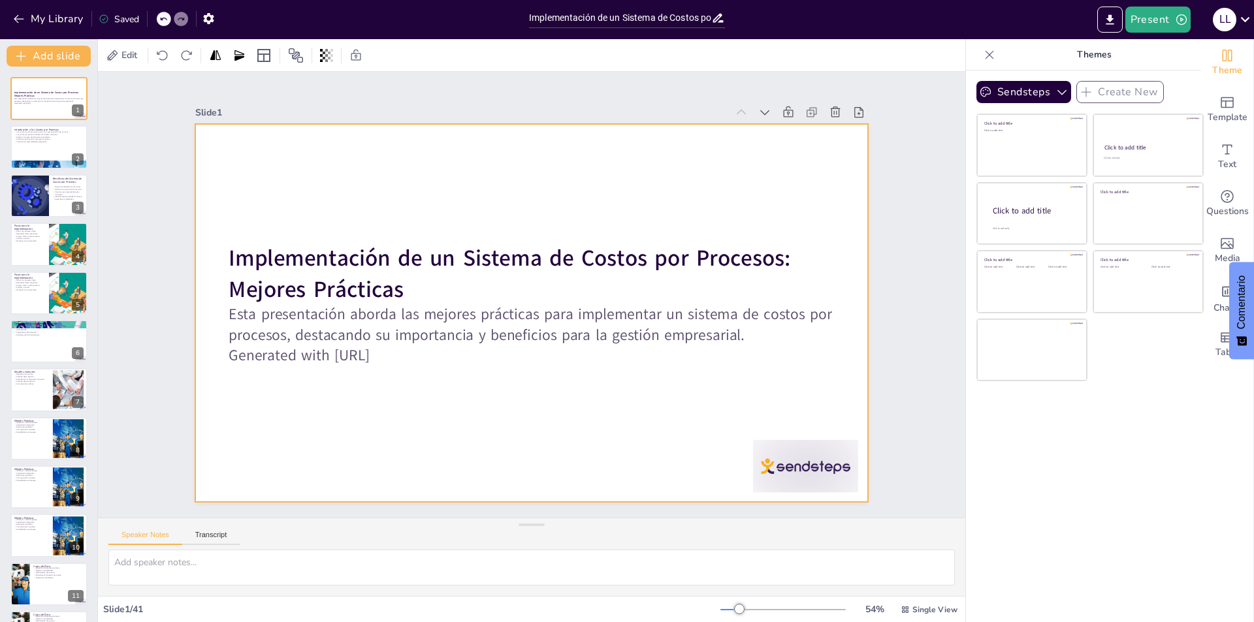
checkbox input "true"
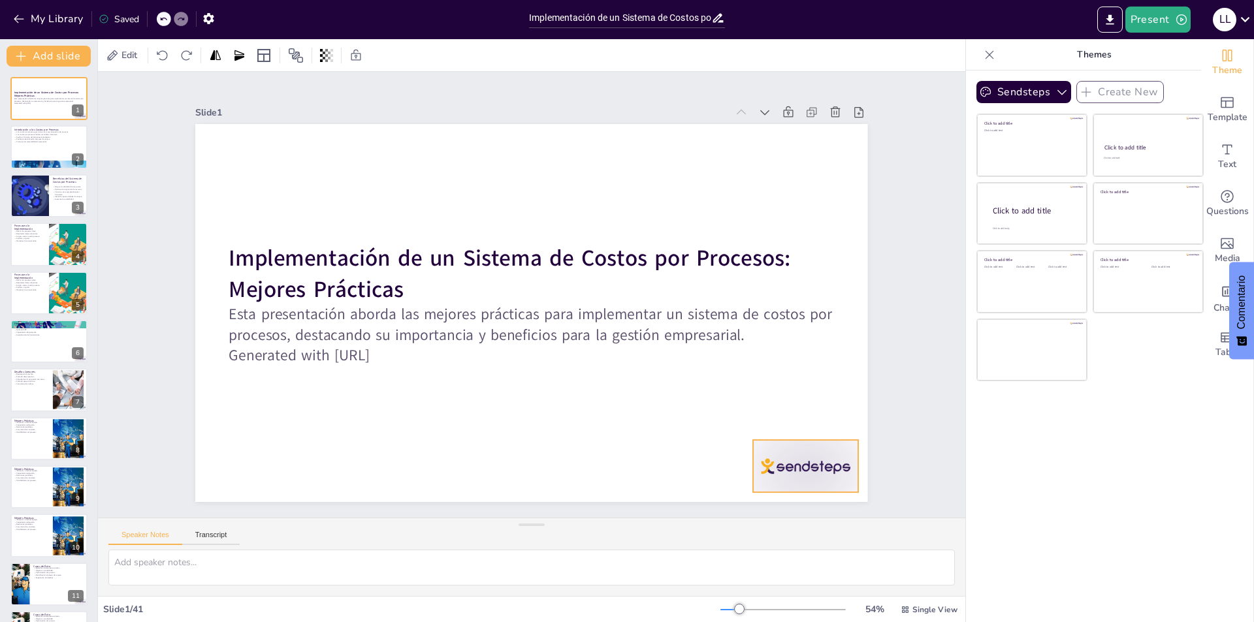
click at [789, 463] on div at bounding box center [786, 494] width 110 height 63
checkbox input "true"
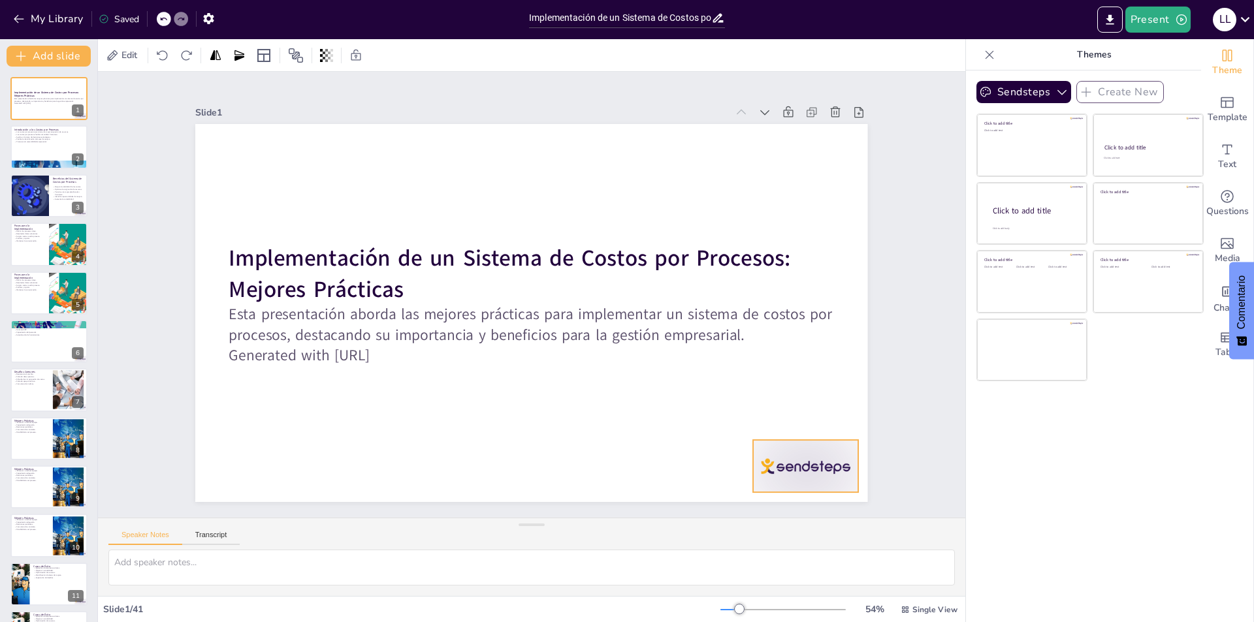
checkbox input "true"
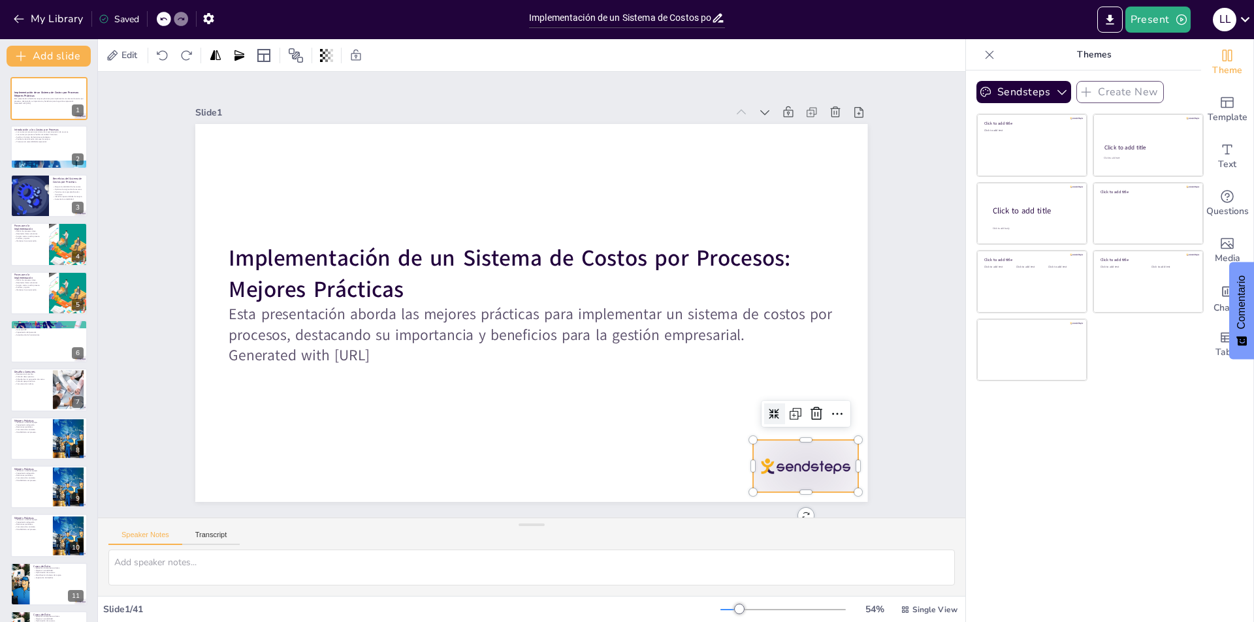
checkbox input "true"
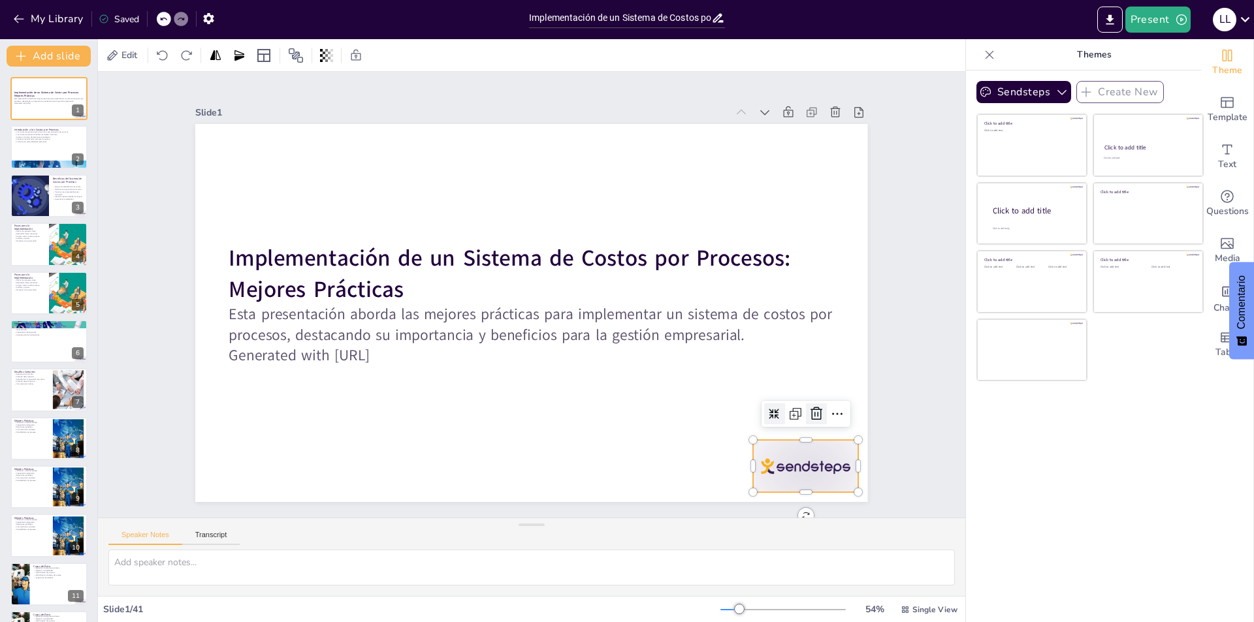
checkbox input "true"
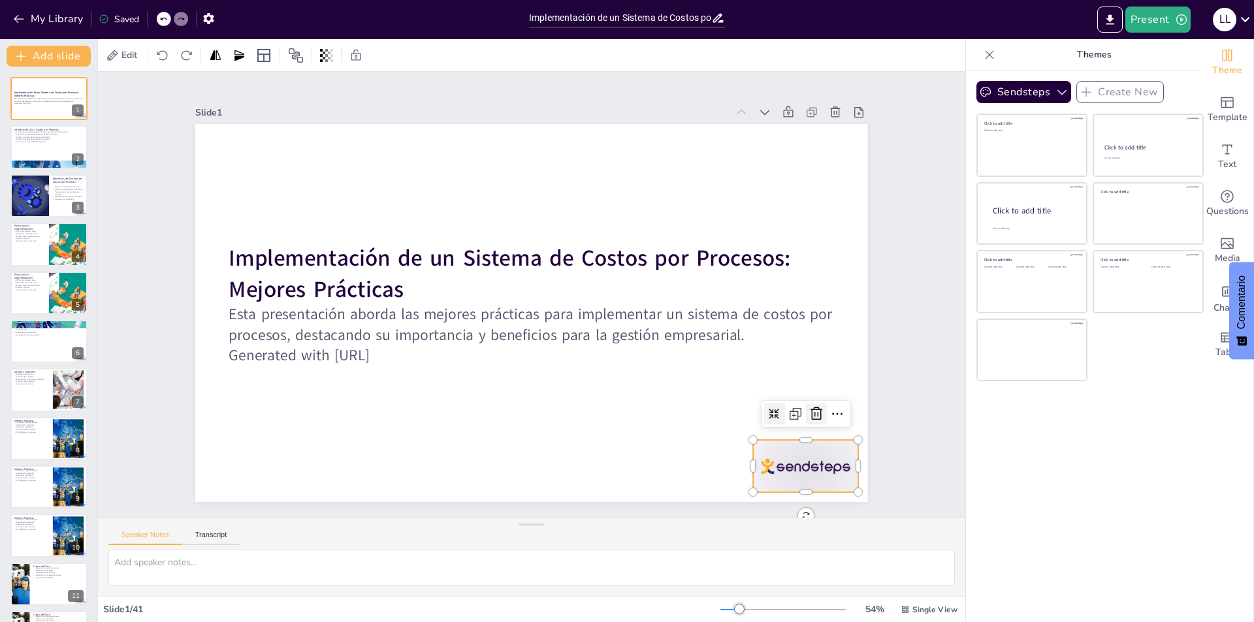
checkbox input "true"
click at [806, 434] on icon at bounding box center [801, 442] width 17 height 17
checkbox input "true"
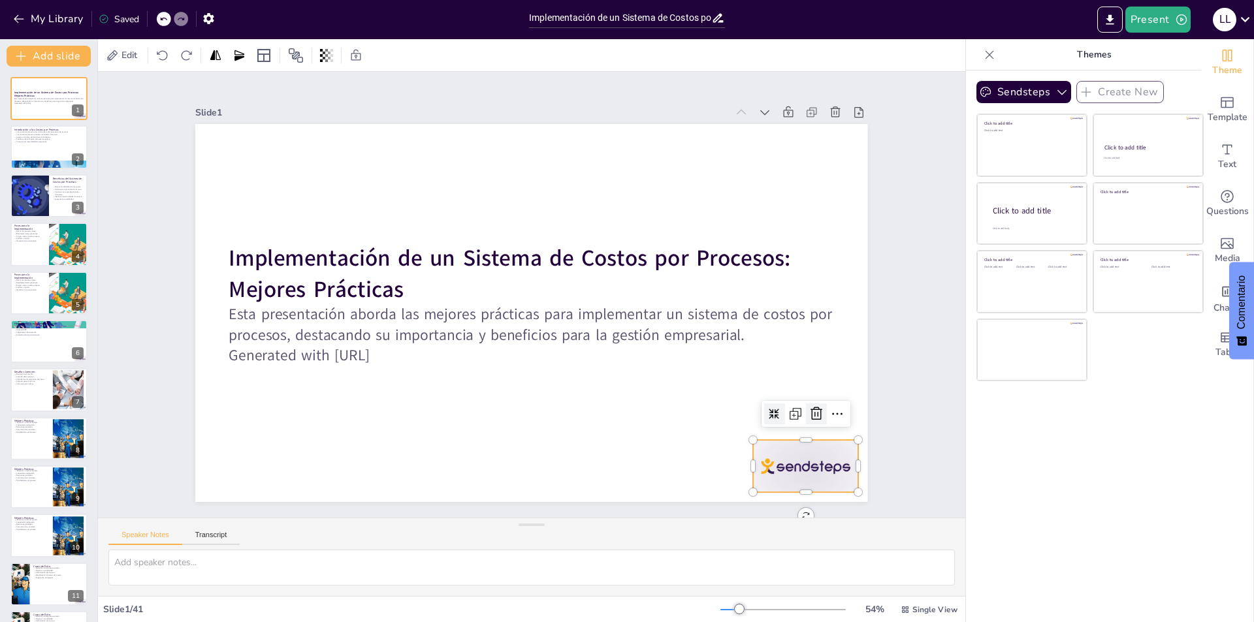
checkbox input "true"
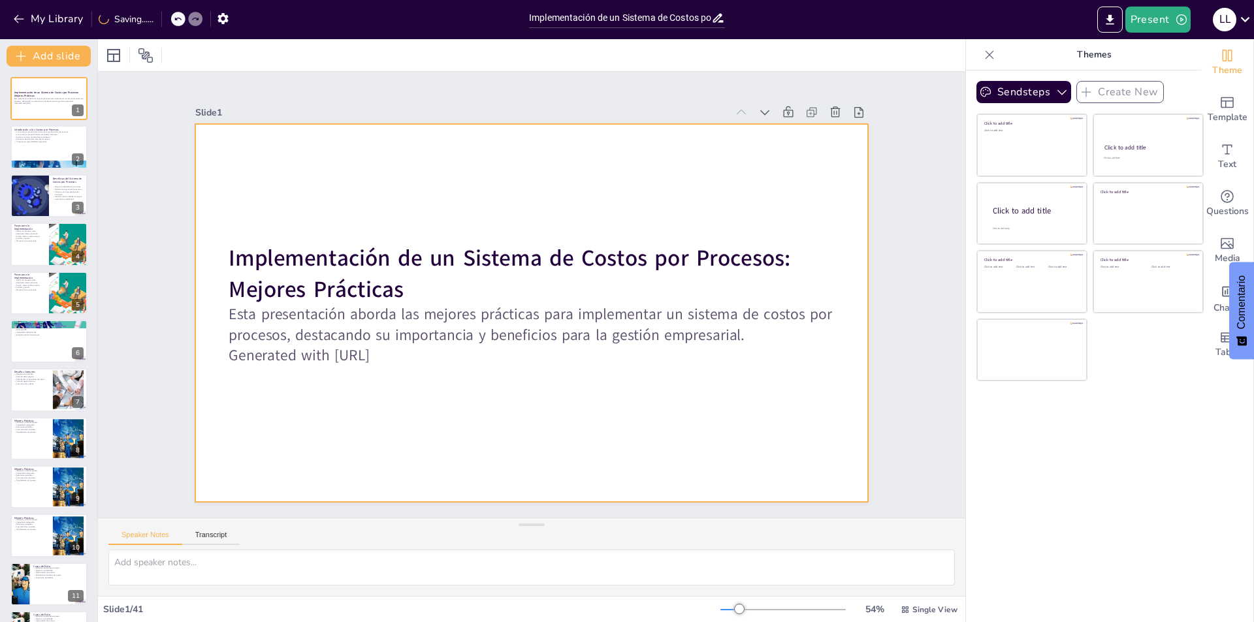
checkbox input "true"
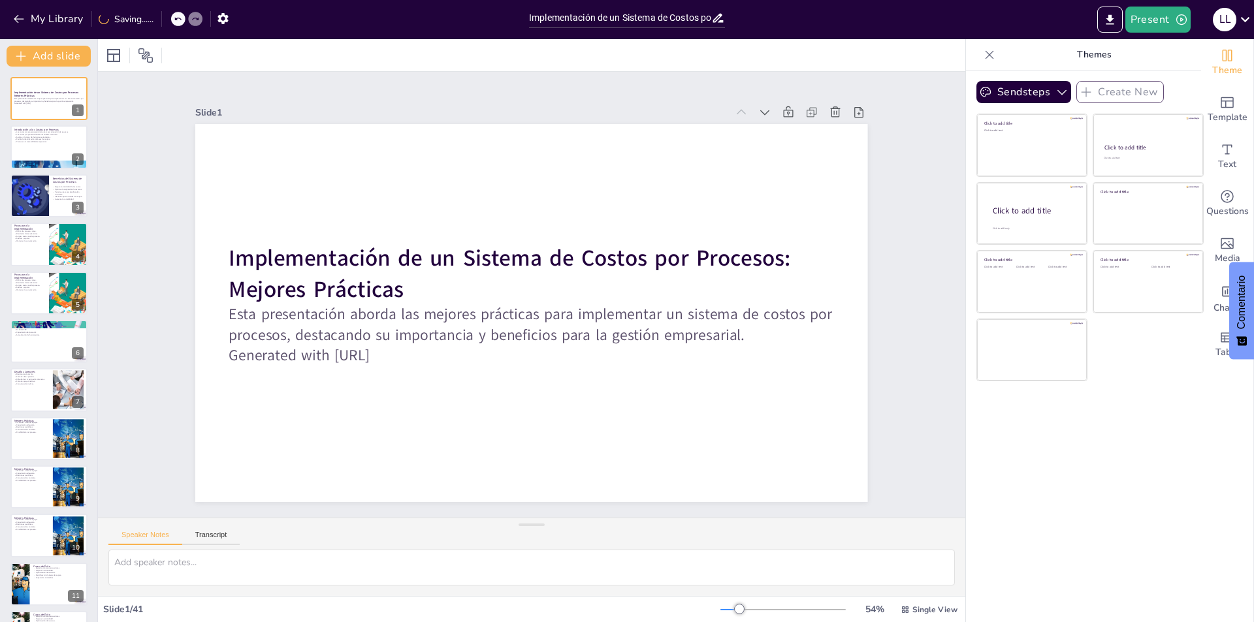
checkbox input "true"
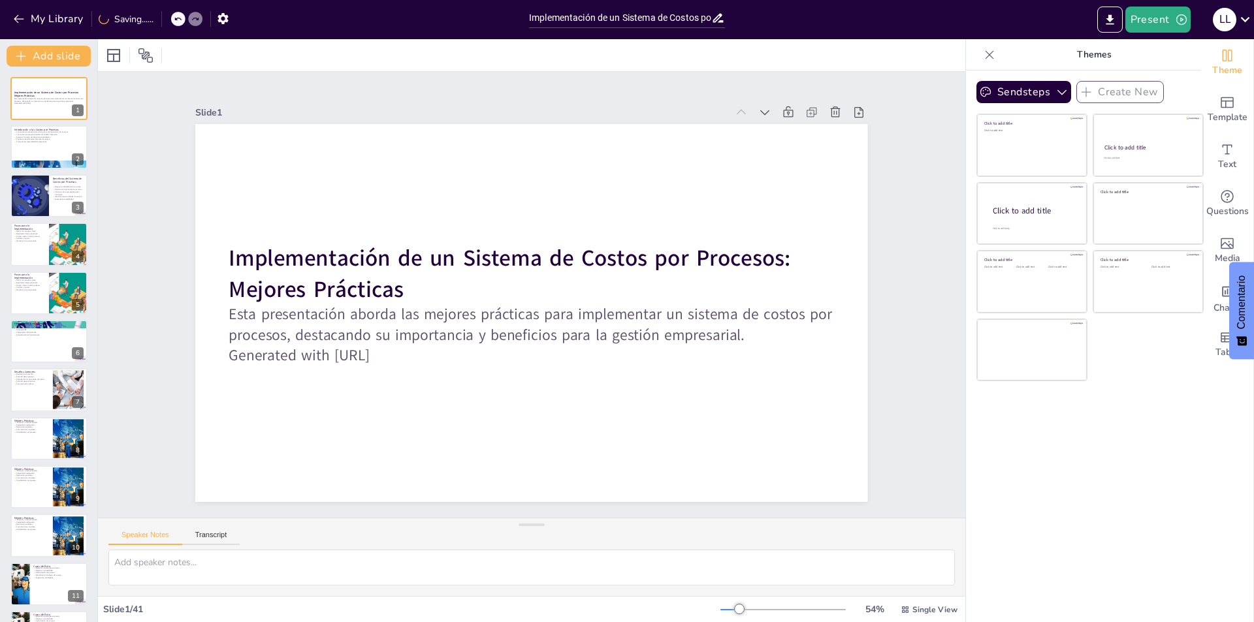
checkbox input "true"
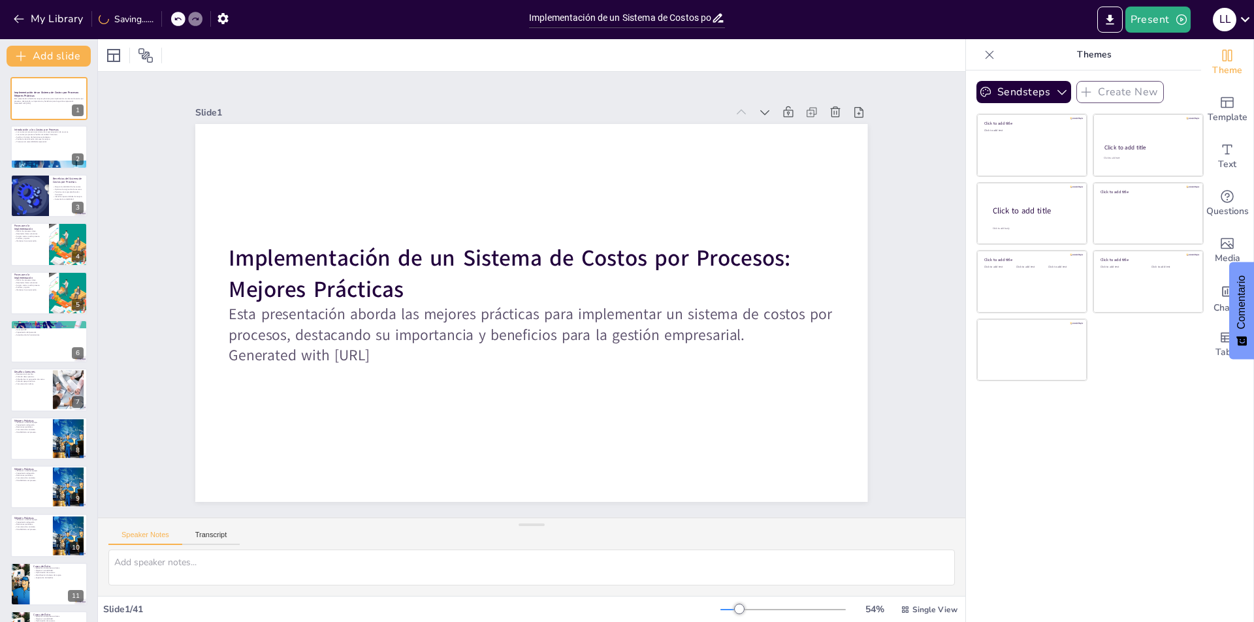
checkbox input "true"
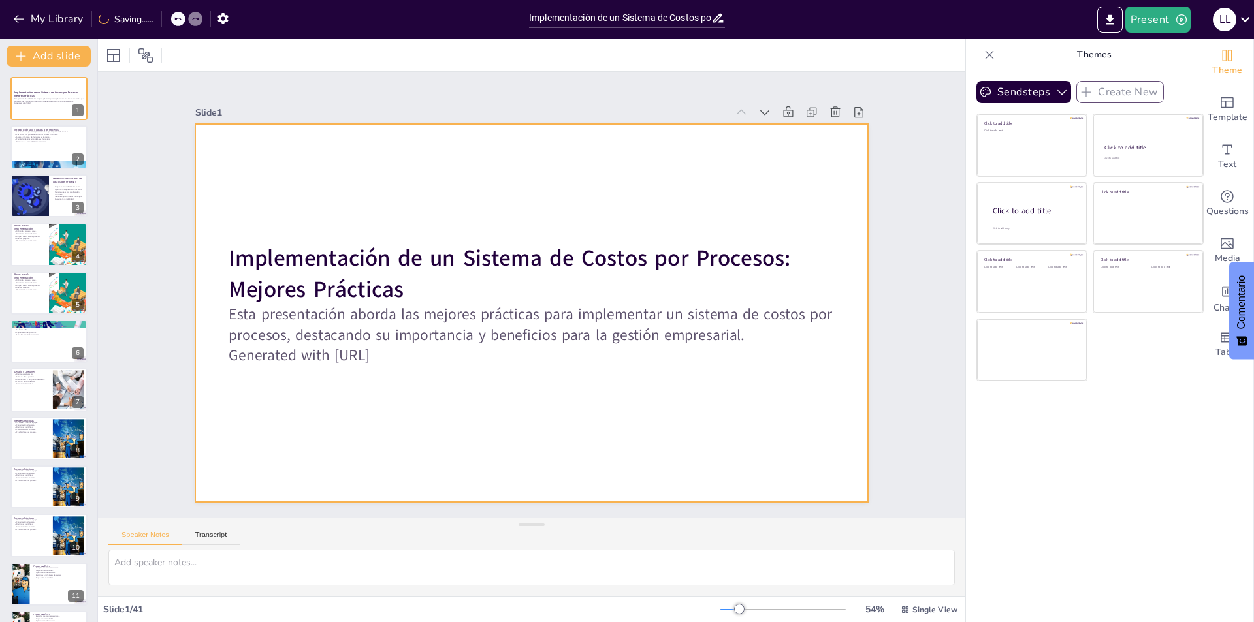
checkbox input "true"
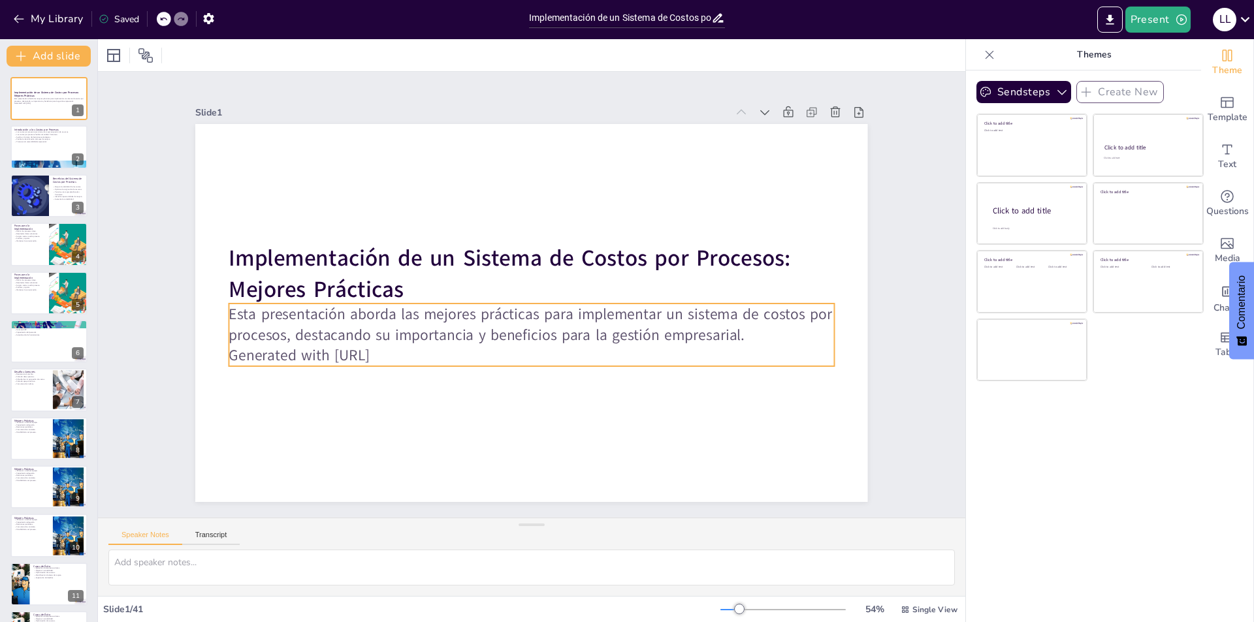
click at [229, 352] on p "Generated with [URL]" at bounding box center [531, 355] width 605 height 21
click at [412, 354] on p "Generated with [URL]" at bounding box center [531, 355] width 605 height 21
click at [407, 353] on p "Generated with [URL]" at bounding box center [531, 355] width 605 height 21
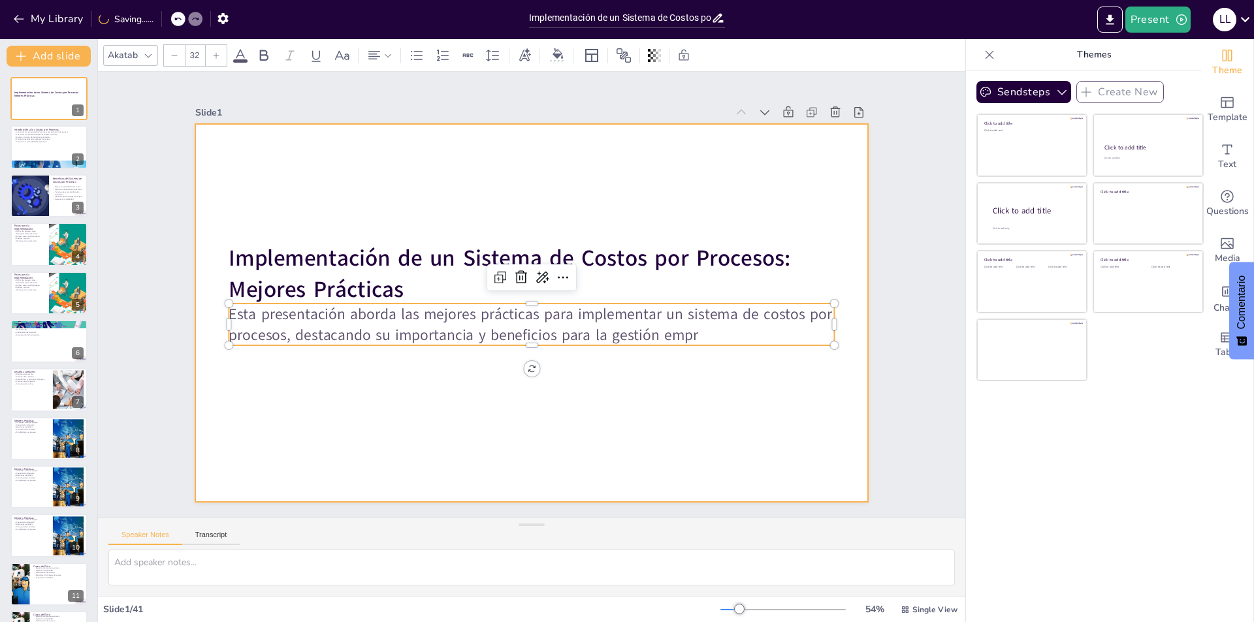
click at [710, 402] on div at bounding box center [531, 313] width 672 height 378
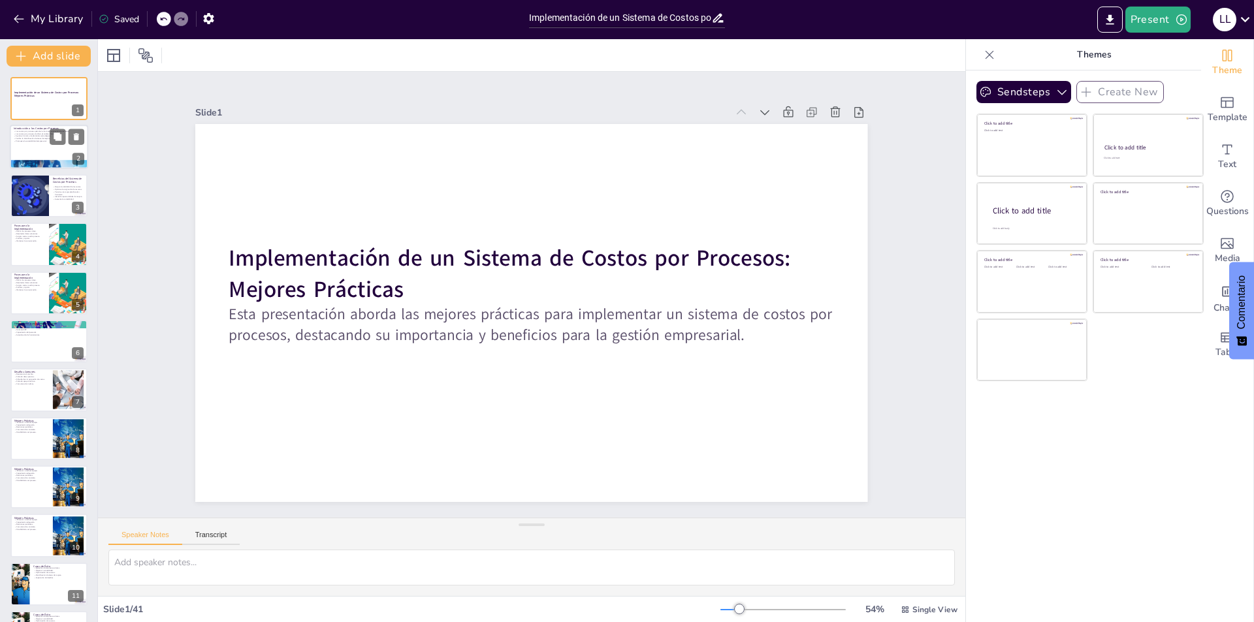
click at [44, 147] on div at bounding box center [49, 147] width 78 height 44
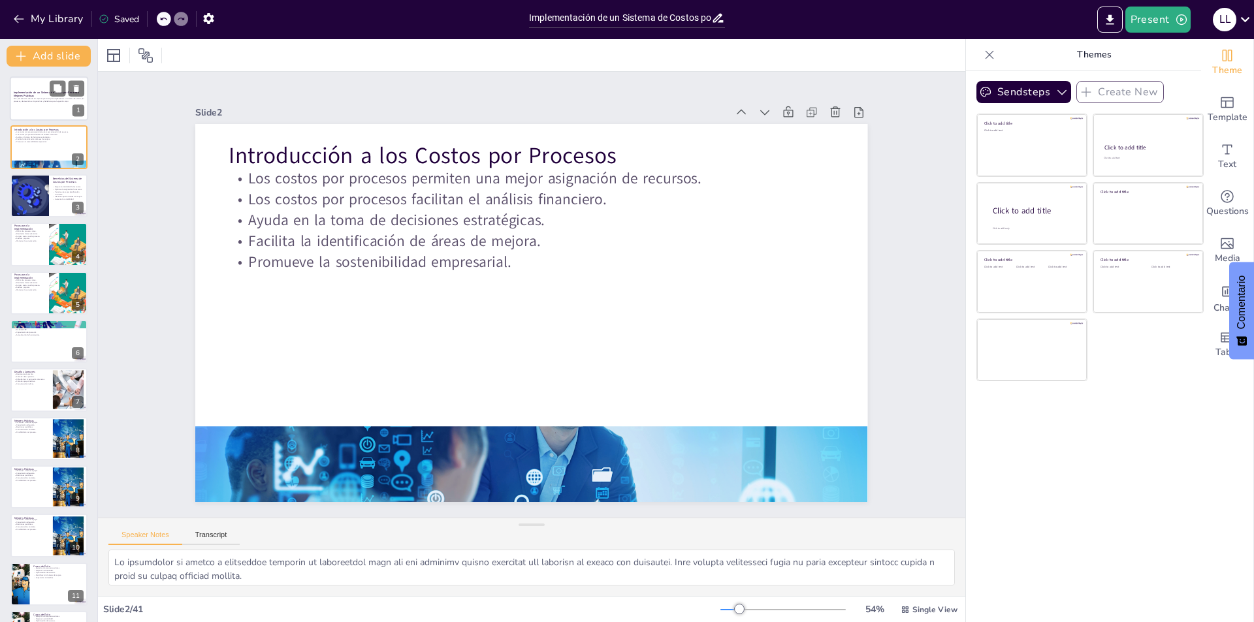
click at [59, 105] on div at bounding box center [49, 98] width 78 height 44
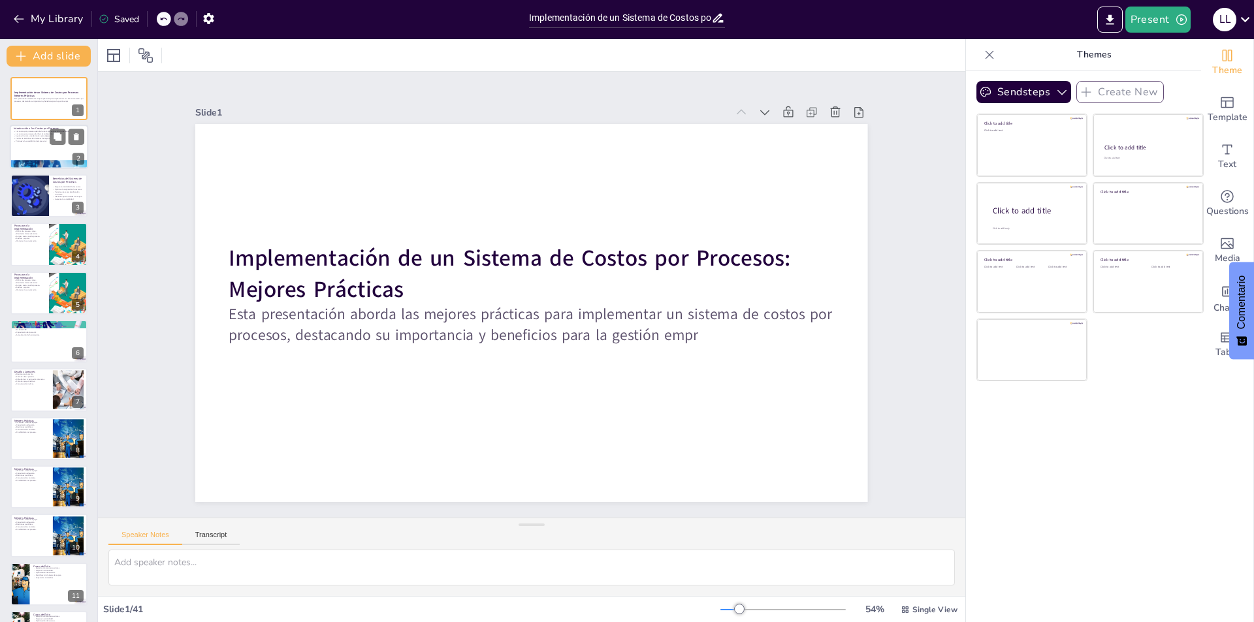
click at [54, 148] on div at bounding box center [49, 147] width 78 height 44
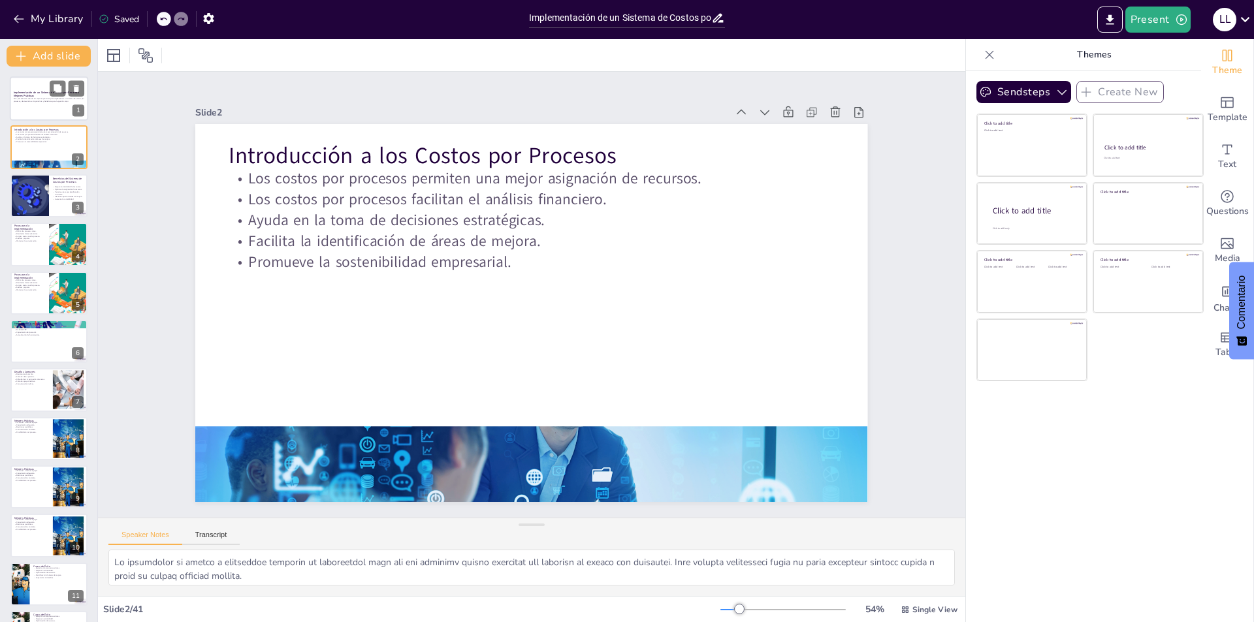
click at [63, 102] on p "Esta presentación aborda las mejores prácticas para implementar un sistema de c…" at bounding box center [49, 99] width 71 height 5
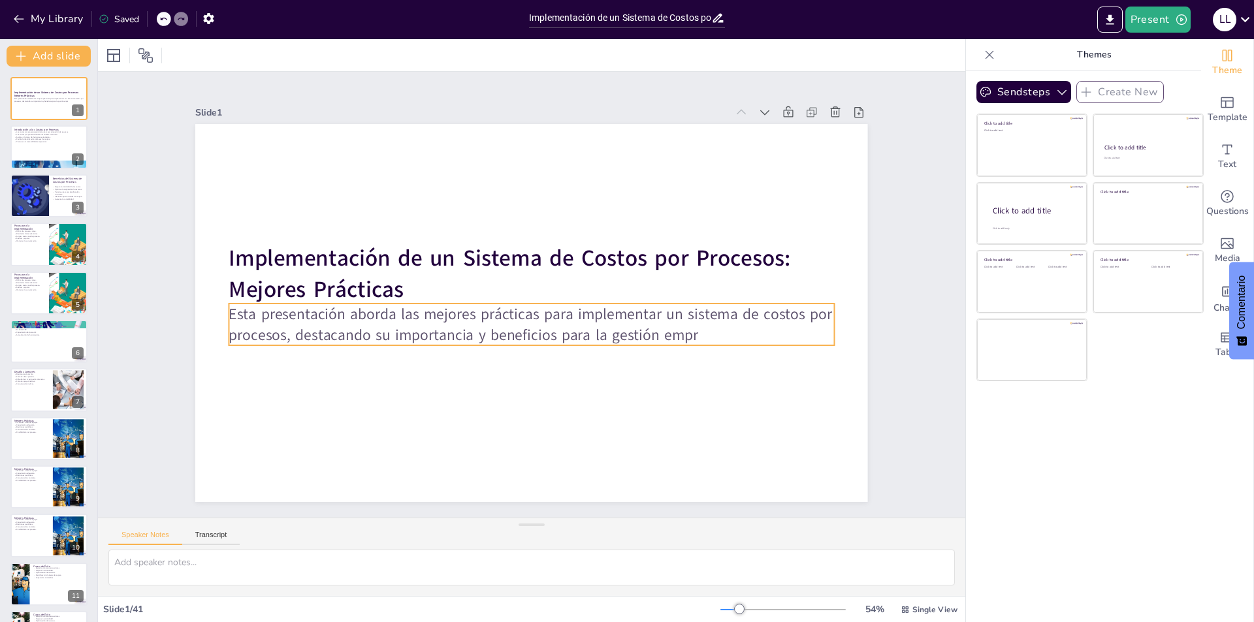
click at [687, 330] on p "Esta presentación aborda las mejores prácticas para implementar un sistema de c…" at bounding box center [528, 324] width 606 height 105
click at [689, 330] on p "Esta presentación aborda las mejores prácticas para implementar un sistema de c…" at bounding box center [525, 323] width 600 height 166
click at [689, 330] on p "Esta presentación aborda las mejores prácticas para implementar un sistema de c…" at bounding box center [528, 324] width 606 height 104
click at [686, 332] on p "Esta presentación aborda las mejores prácticas para implementar un sistema de c…" at bounding box center [509, 314] width 436 height 477
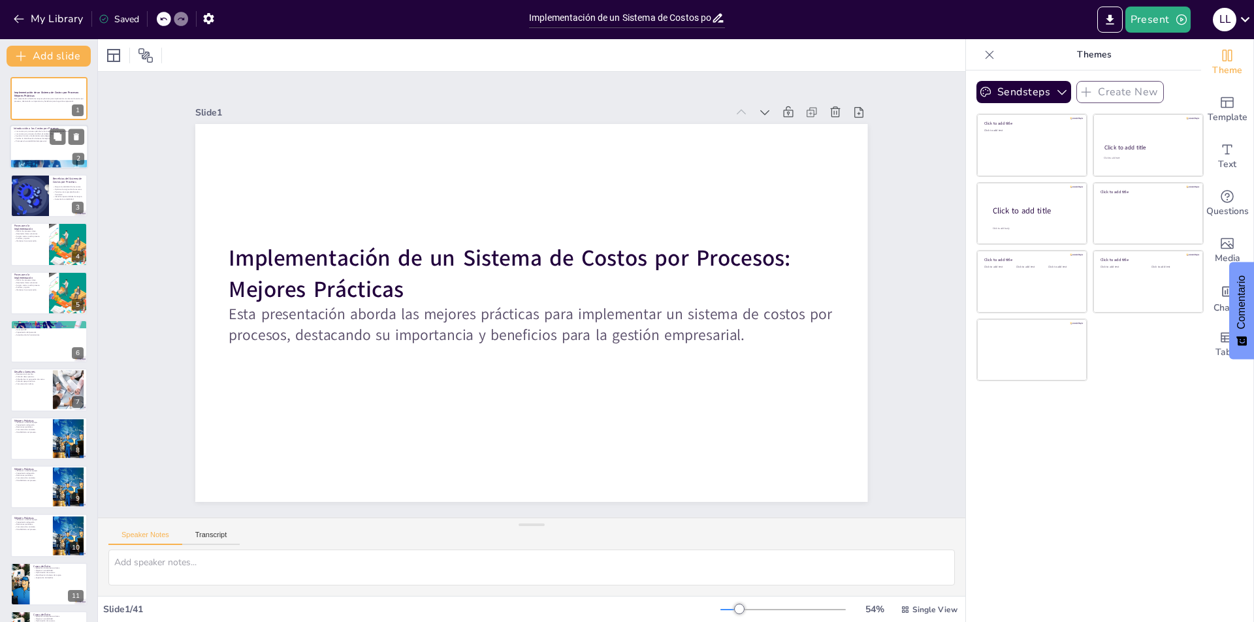
click at [37, 144] on div at bounding box center [49, 147] width 78 height 44
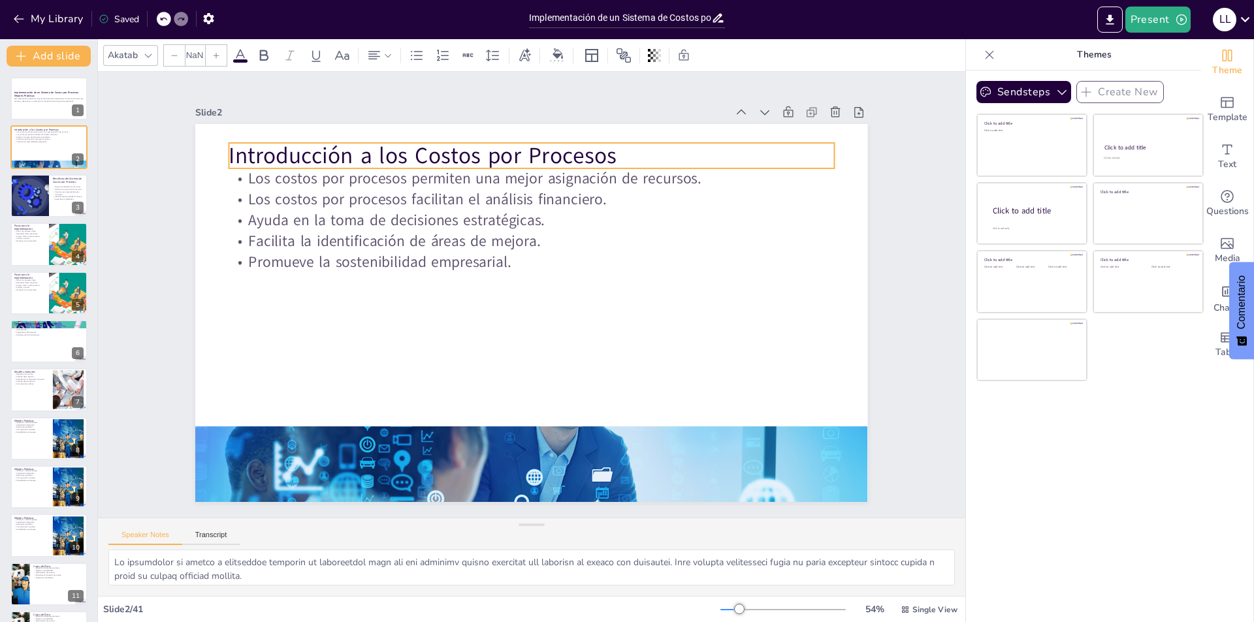
click at [615, 148] on p "Introducción a los Costos por Procesos" at bounding box center [546, 156] width 605 height 94
click at [613, 150] on p "Introducción a los Costos por Procesos" at bounding box center [546, 156] width 605 height 95
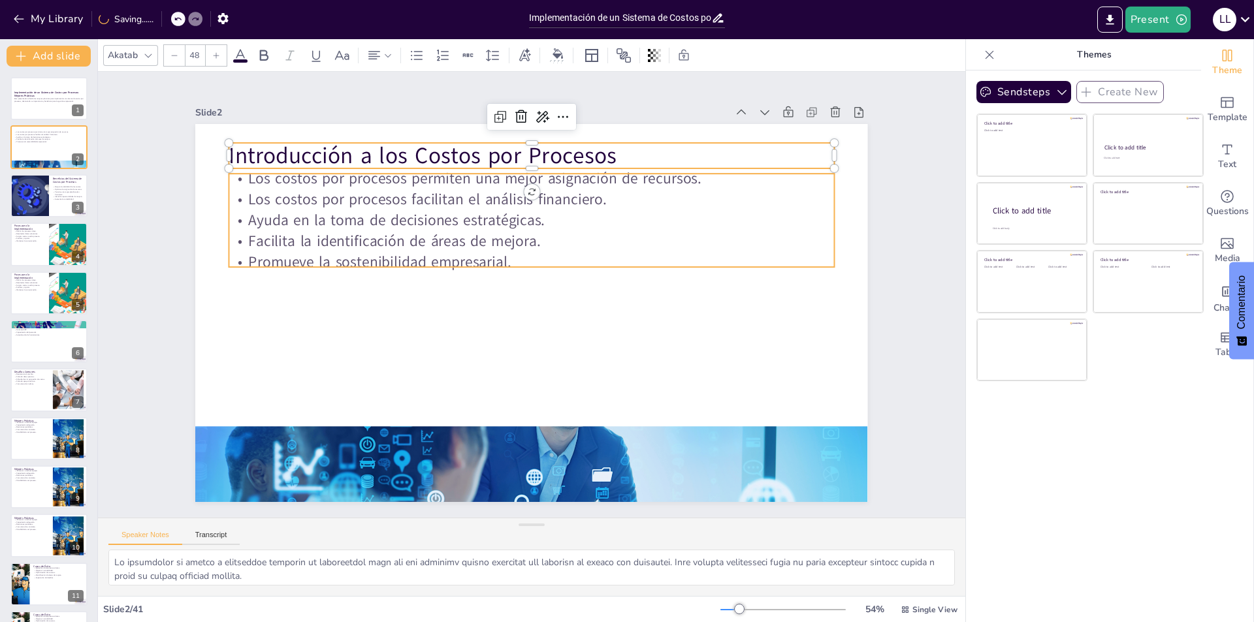
click at [486, 201] on p "Los costos por procesos facilitan el análisis financiero." at bounding box center [618, 256] width 265 height 561
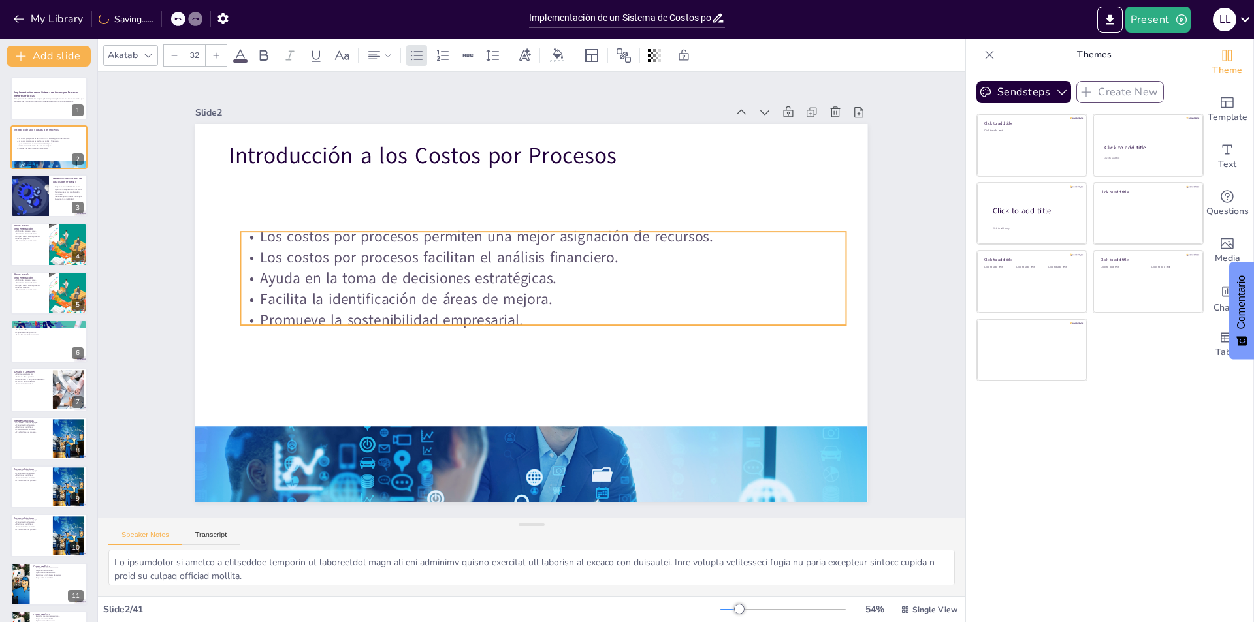
drag, startPoint x: 417, startPoint y: 202, endPoint x: 437, endPoint y: 237, distance: 40.7
click at [432, 266] on p "Los costos por procesos facilitan el análisis financiero." at bounding box center [560, 268] width 534 height 321
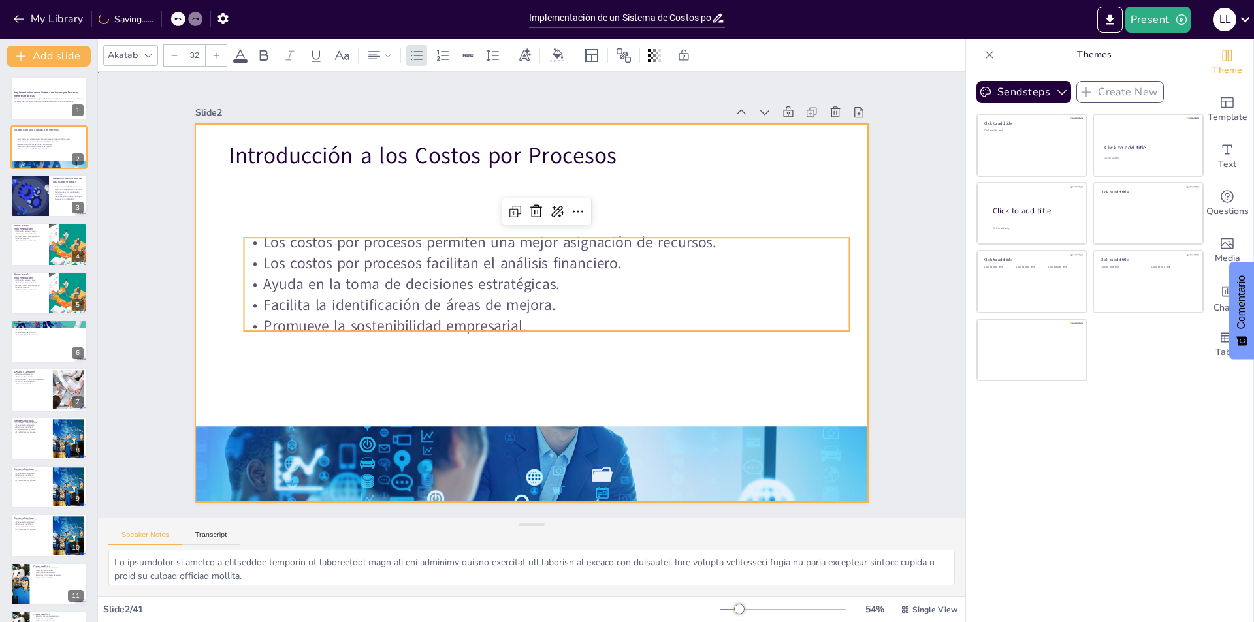
click at [443, 219] on div at bounding box center [526, 312] width 756 height 567
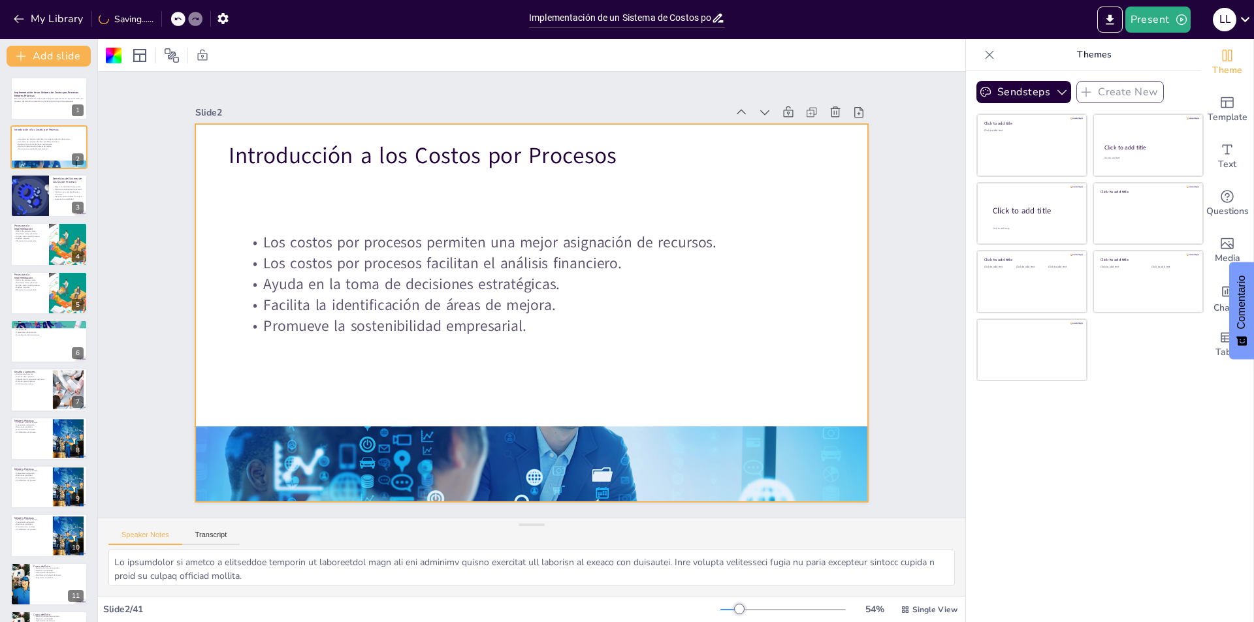
click at [603, 366] on div at bounding box center [530, 313] width 708 height 446
click at [51, 104] on div at bounding box center [49, 98] width 78 height 44
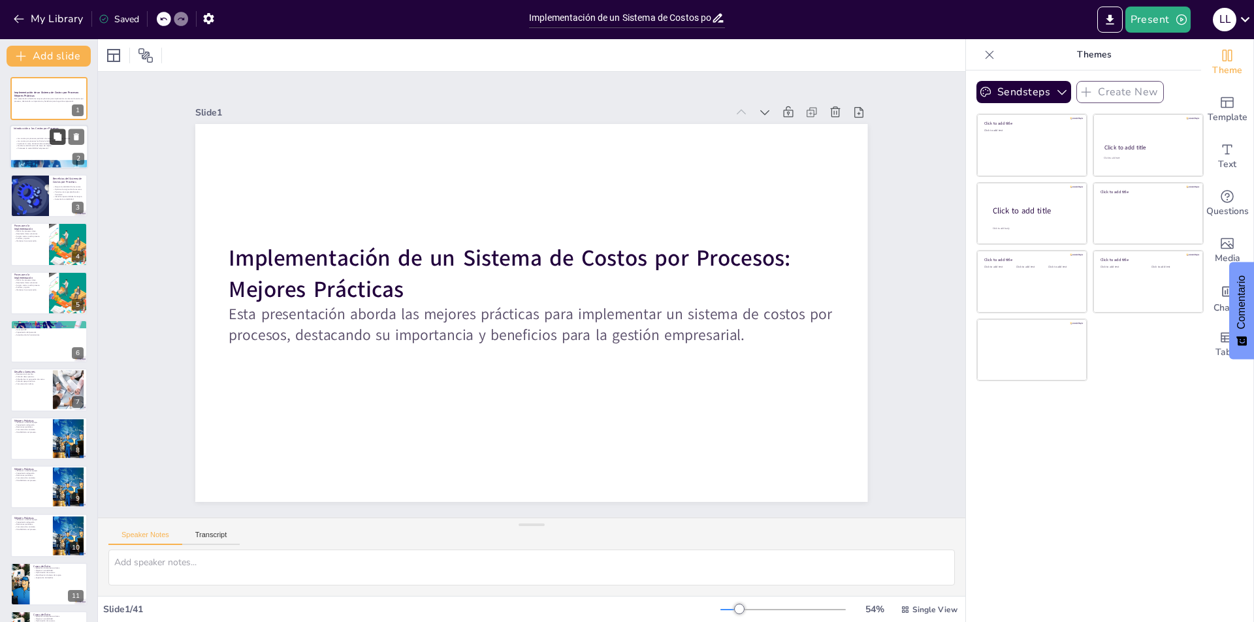
click at [55, 144] on button at bounding box center [58, 137] width 16 height 16
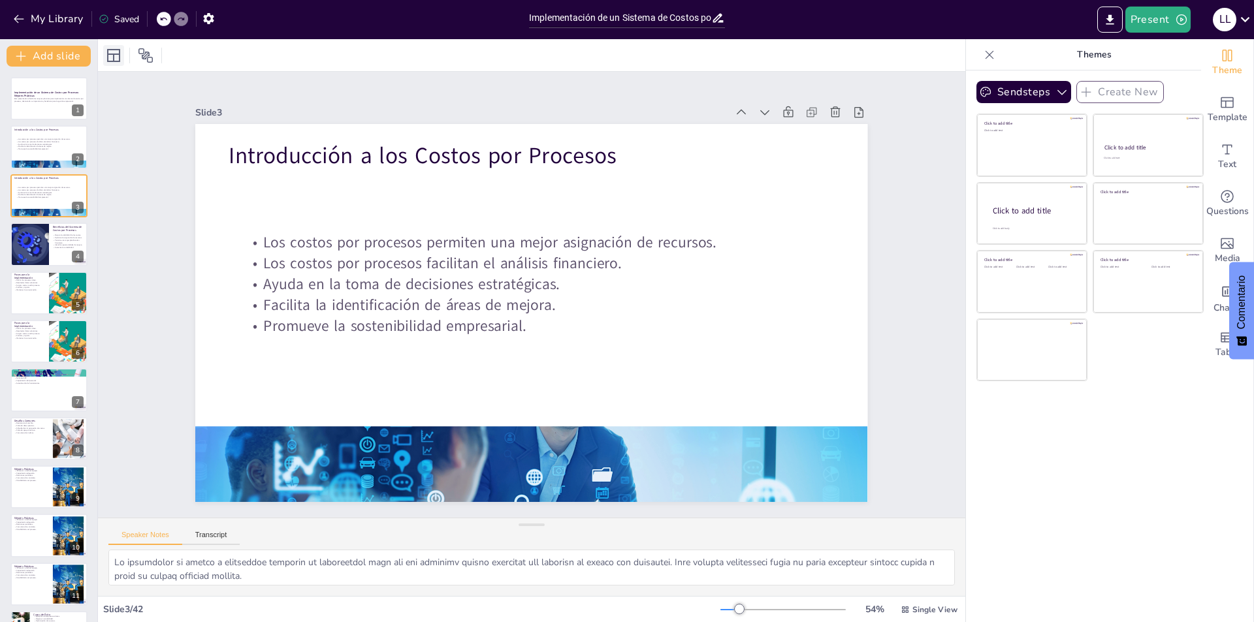
click at [111, 55] on icon at bounding box center [114, 56] width 16 height 16
click at [112, 56] on icon at bounding box center [114, 56] width 16 height 16
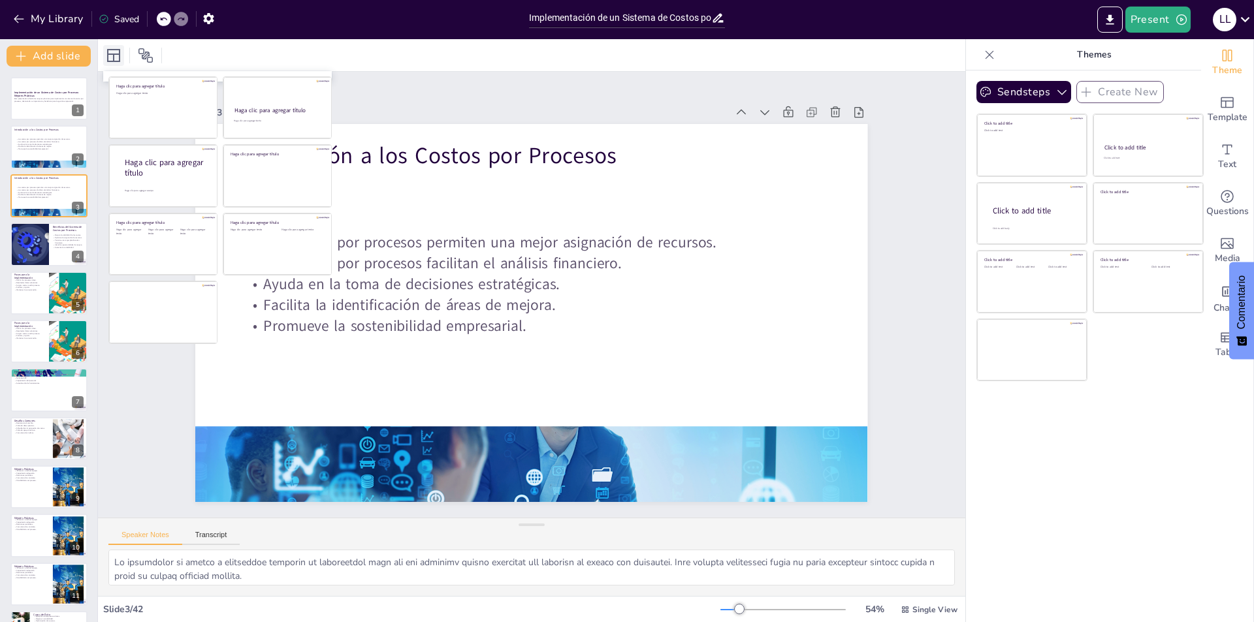
click at [112, 56] on icon at bounding box center [114, 56] width 16 height 16
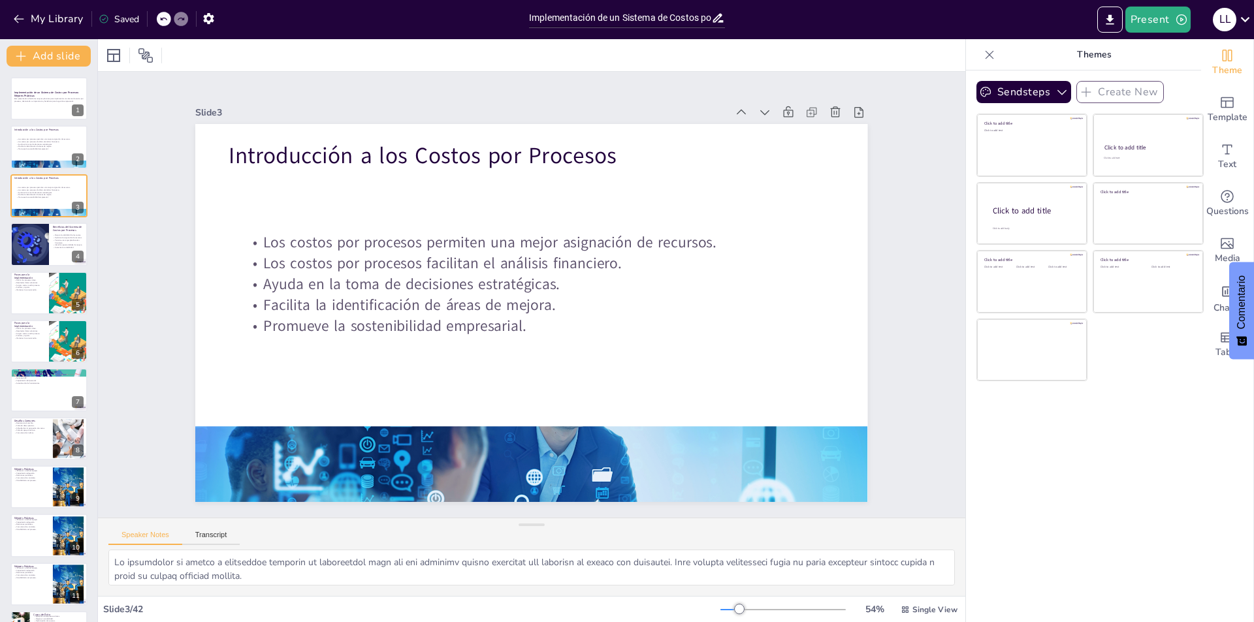
click at [192, 47] on div at bounding box center [531, 55] width 867 height 32
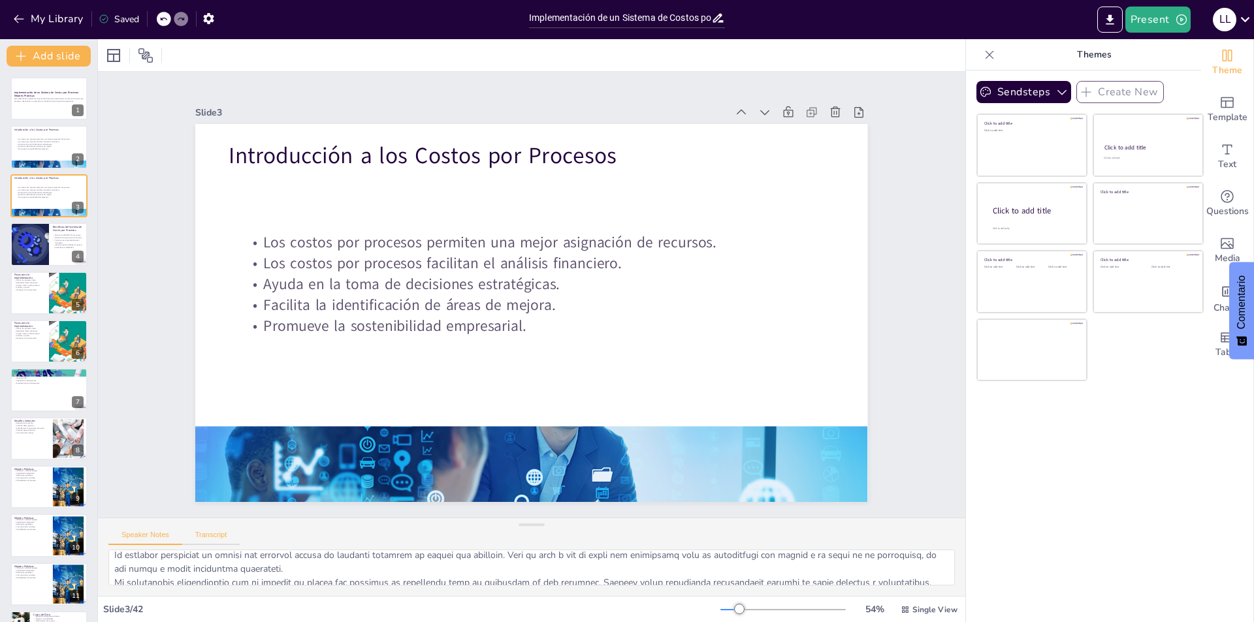
scroll to position [65, 0]
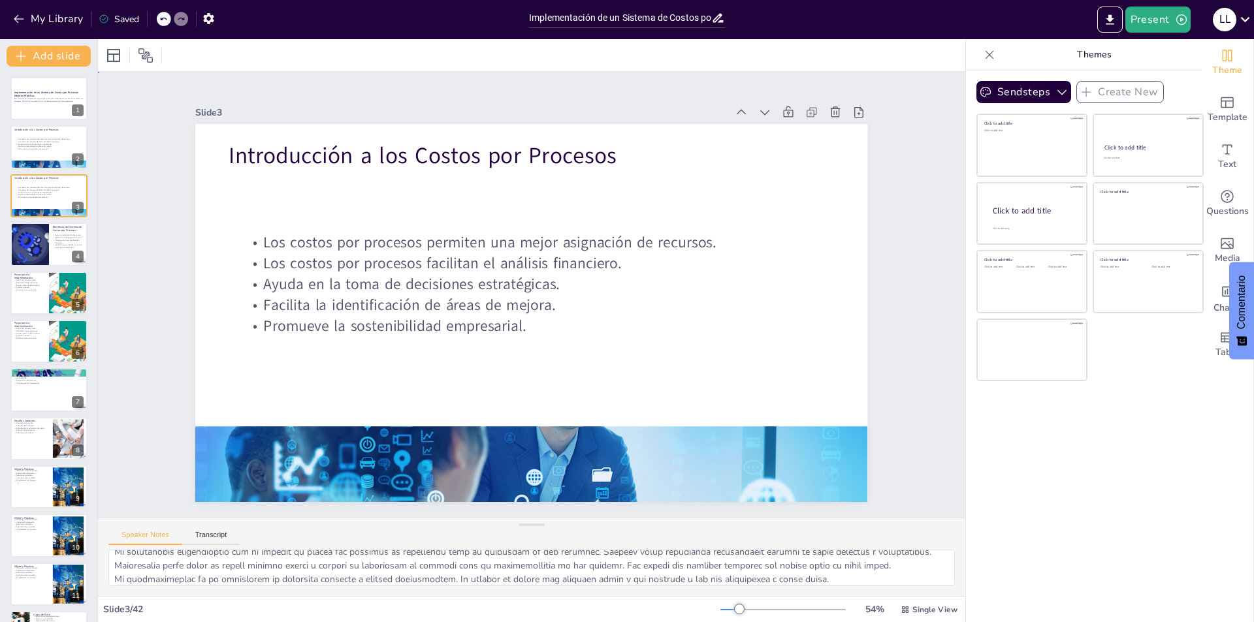
click at [134, 215] on div "Slide 1 Implementación de un Sistema de Costos por Procesos: Mejores Prácticas …" at bounding box center [531, 294] width 909 height 534
click at [1163, 9] on button "Present" at bounding box center [1157, 20] width 65 height 26
click at [1178, 71] on li "Presentación del juego" at bounding box center [1192, 80] width 132 height 21
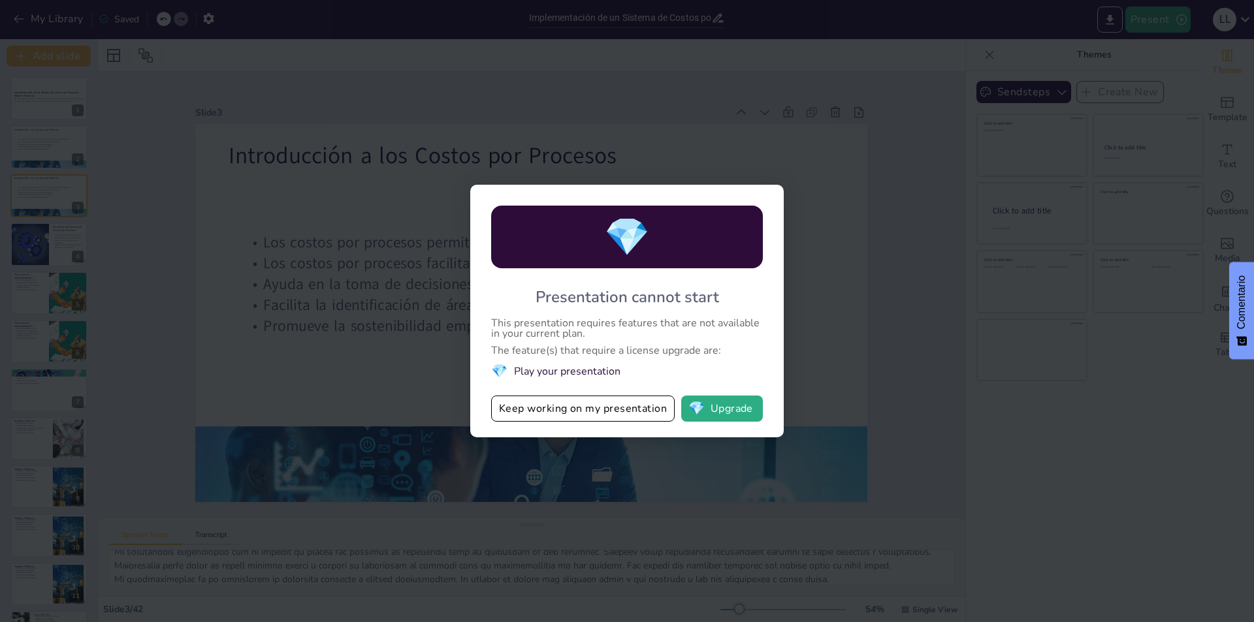
click at [904, 206] on div "💎 Presentation cannot start This presentation requires features that are not av…" at bounding box center [627, 311] width 1254 height 622
click at [602, 403] on button "Keep working on my presentation" at bounding box center [582, 409] width 183 height 26
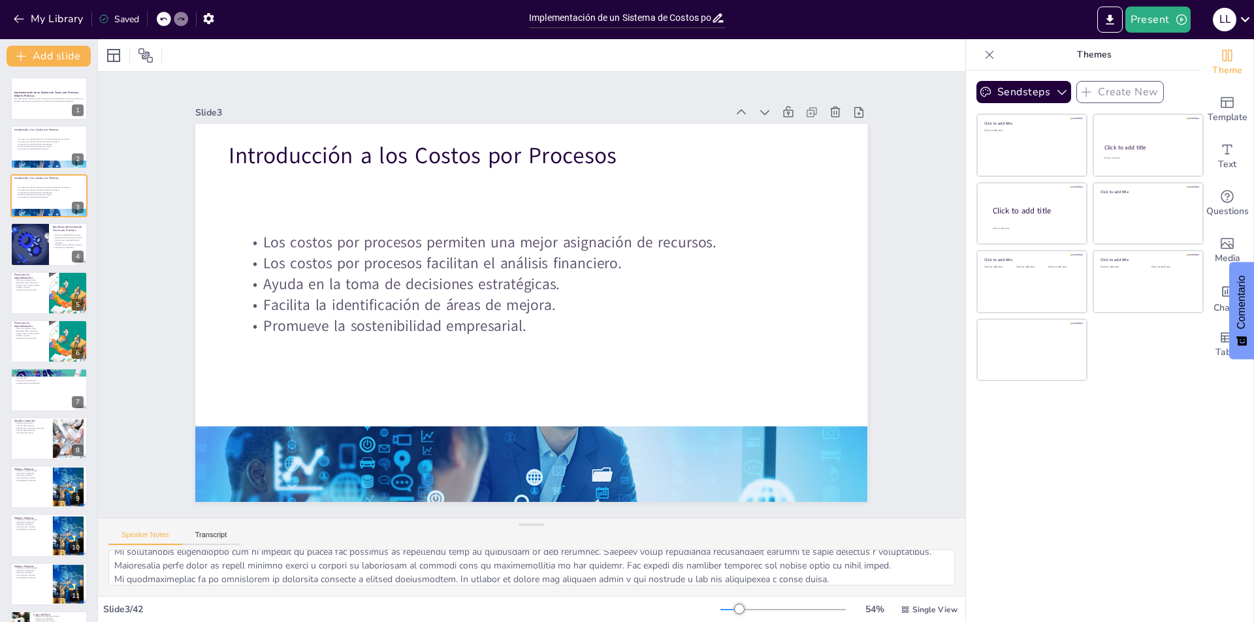
click at [314, 86] on div "Slide 1 Implementación de un Sistema de Costos por Procesos: Mejores Prácticas …" at bounding box center [532, 294] width 744 height 545
click at [27, 101] on p "Esta presentación aborda las mejores prácticas para implementar un sistema de c…" at bounding box center [49, 99] width 71 height 5
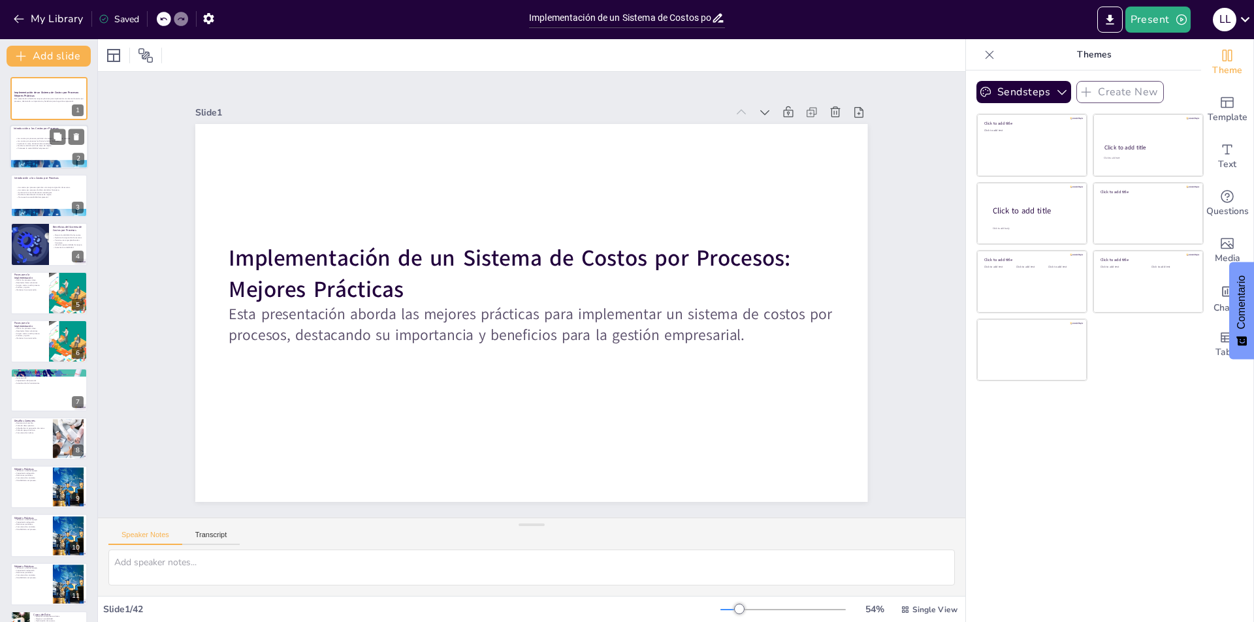
scroll to position [0, 0]
click at [37, 145] on p "Facilita la identificación de áreas de mejora." at bounding box center [51, 146] width 71 height 3
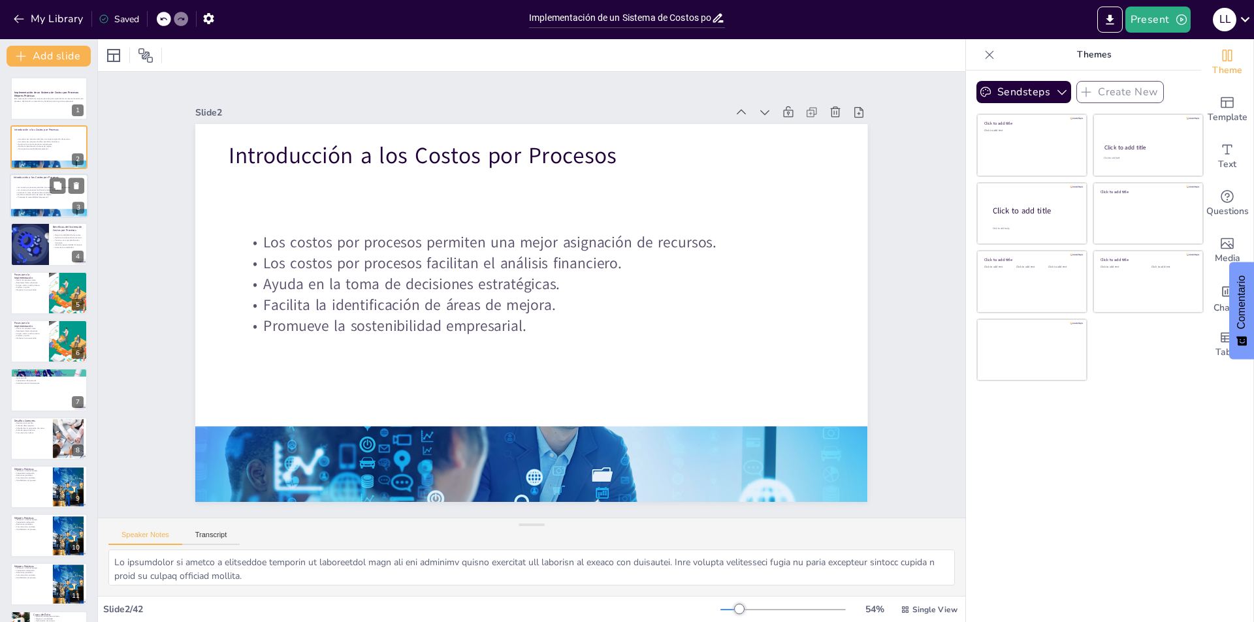
click at [42, 176] on p "Introducción a los Costos por Procesos" at bounding box center [49, 178] width 71 height 4
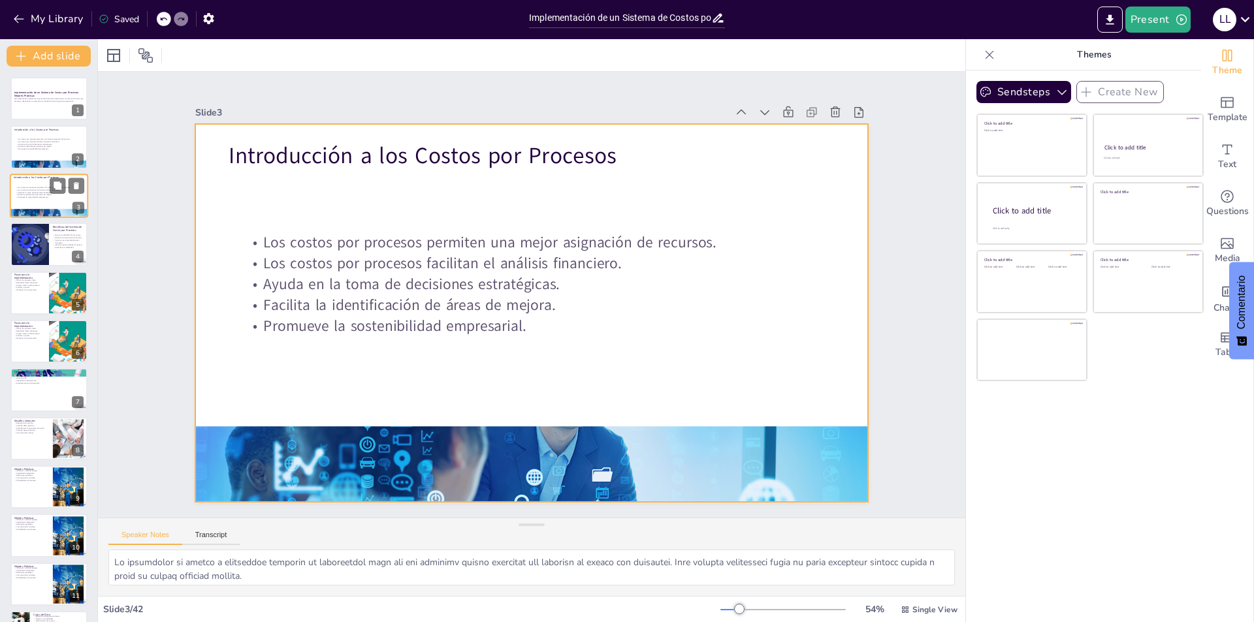
click at [35, 183] on div at bounding box center [49, 196] width 78 height 44
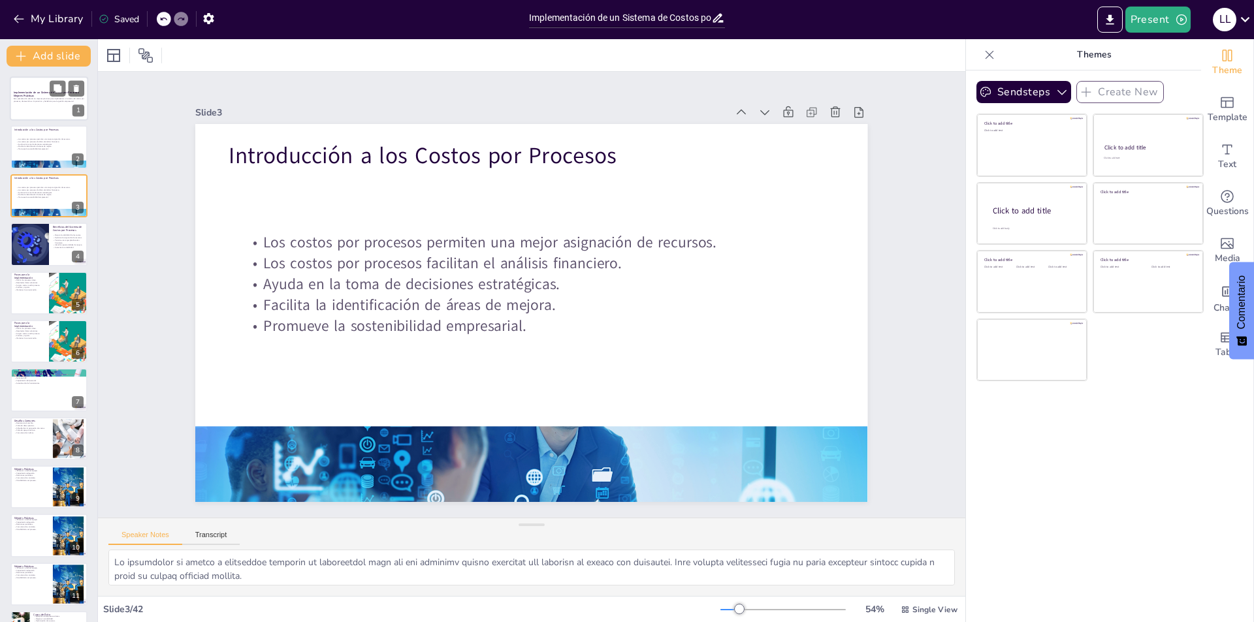
click at [39, 95] on p "Implementación de un Sistema de Costos por Procesos: Mejores Prácticas" at bounding box center [49, 94] width 71 height 7
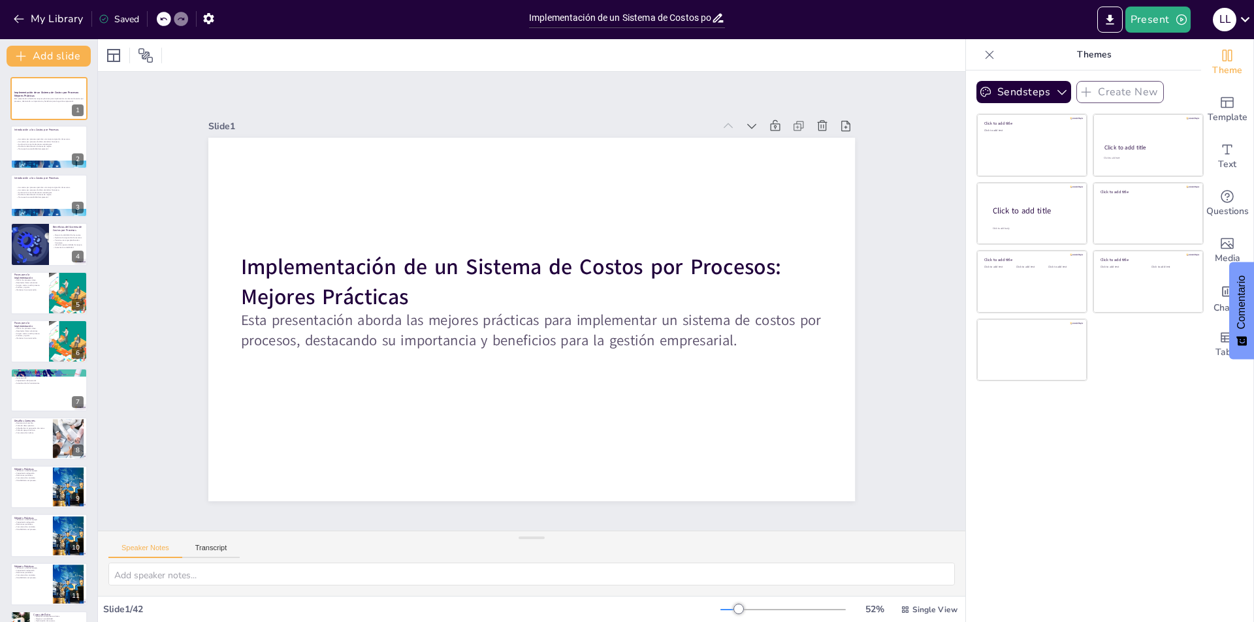
drag, startPoint x: 528, startPoint y: 527, endPoint x: 520, endPoint y: 569, distance: 43.0
click at [523, 569] on div "Speaker Notes Transcript" at bounding box center [531, 563] width 867 height 65
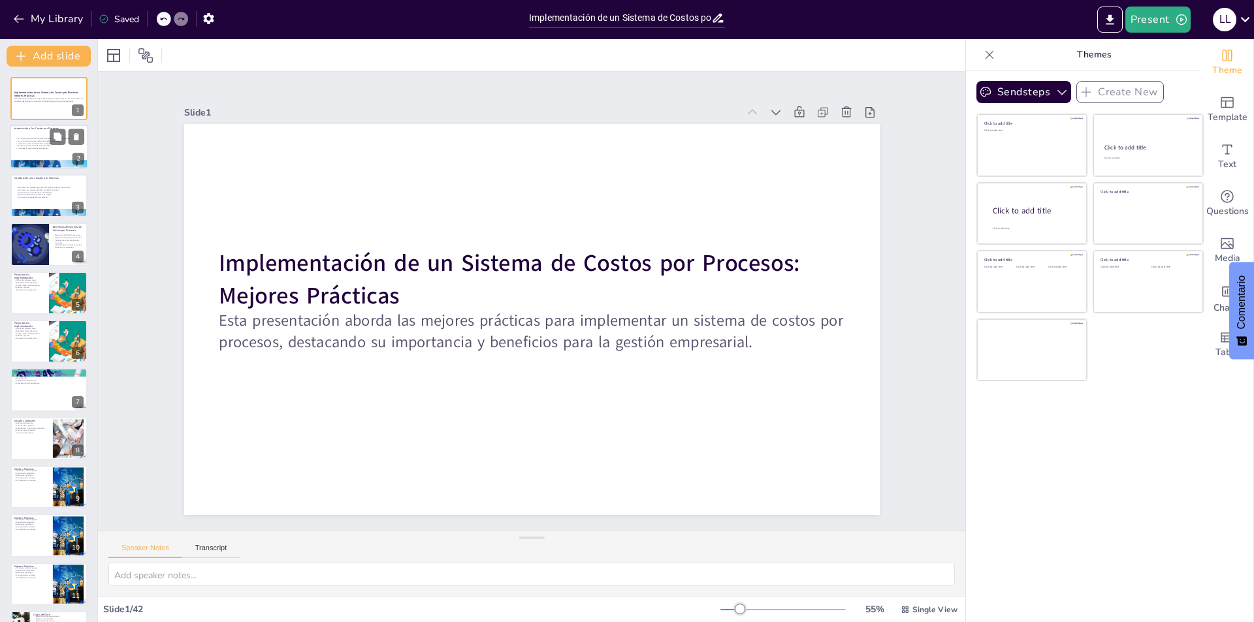
click at [34, 149] on p "Promueve la sostenibilidad empresarial." at bounding box center [51, 149] width 71 height 3
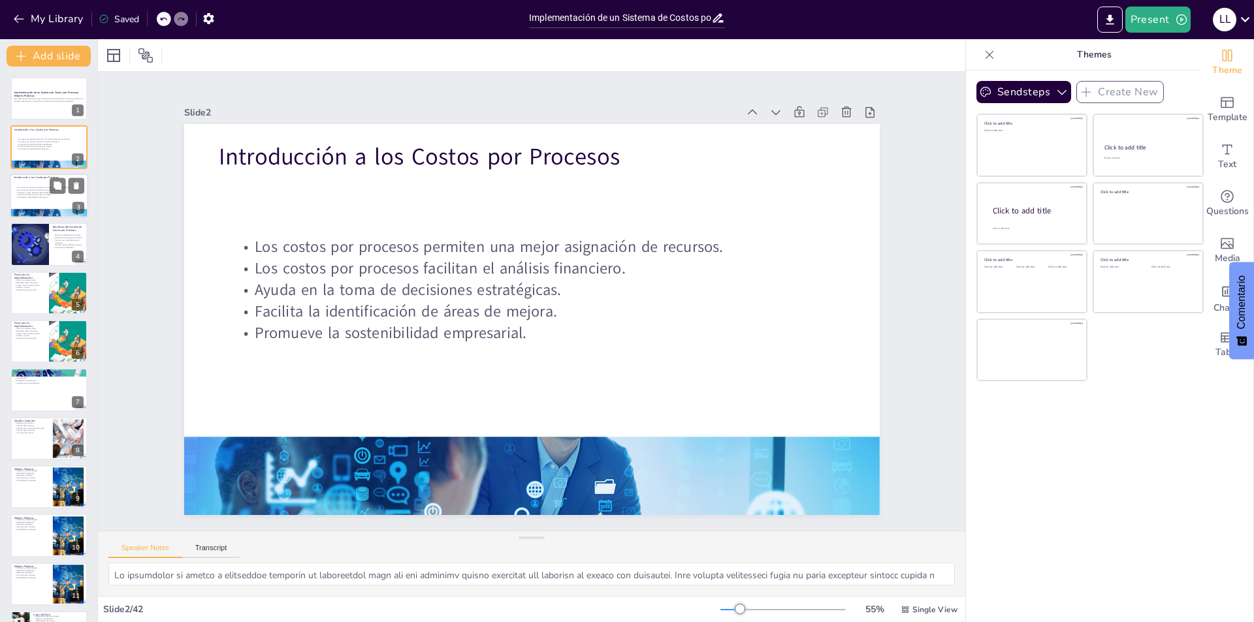
click at [38, 182] on div at bounding box center [49, 196] width 78 height 44
click at [40, 233] on div at bounding box center [30, 244] width 76 height 44
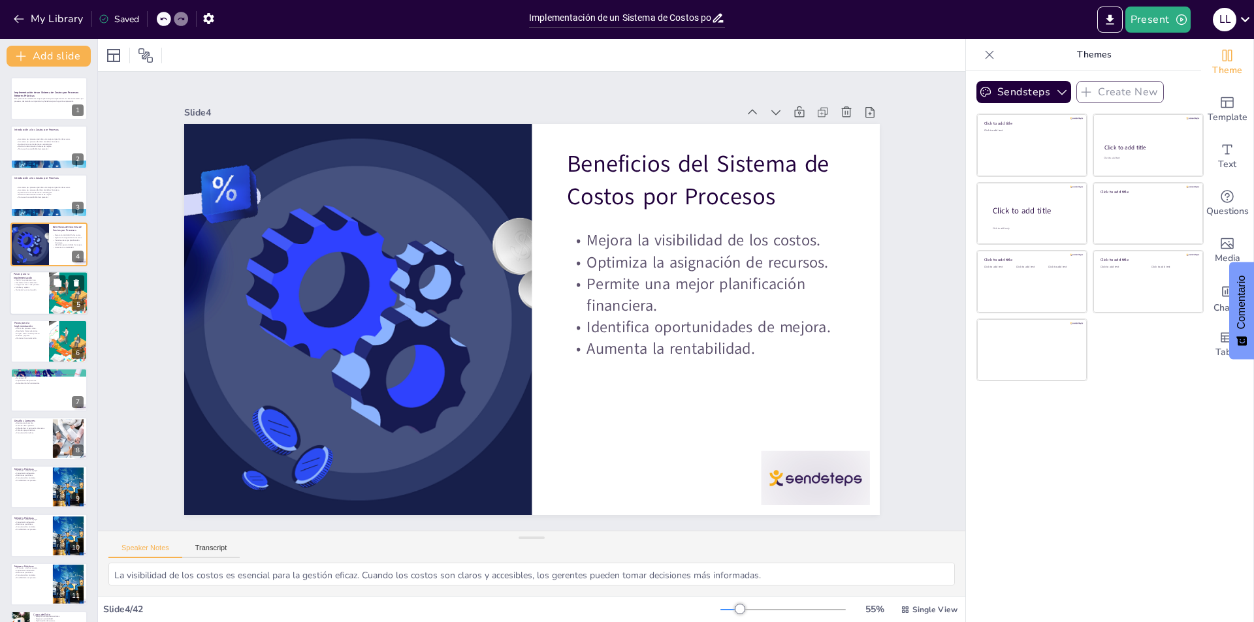
click at [45, 278] on div at bounding box center [49, 293] width 78 height 44
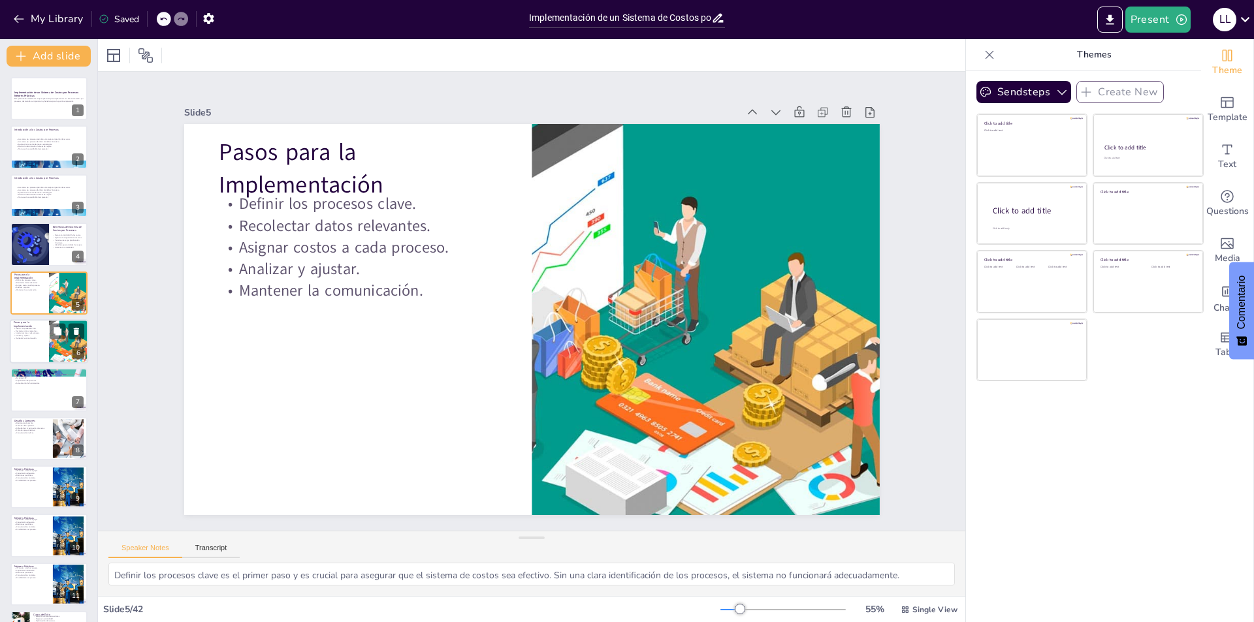
click at [33, 322] on p "Pasos para la Implementación" at bounding box center [29, 324] width 31 height 7
click at [33, 379] on p "Capacitación del personal." at bounding box center [49, 380] width 71 height 3
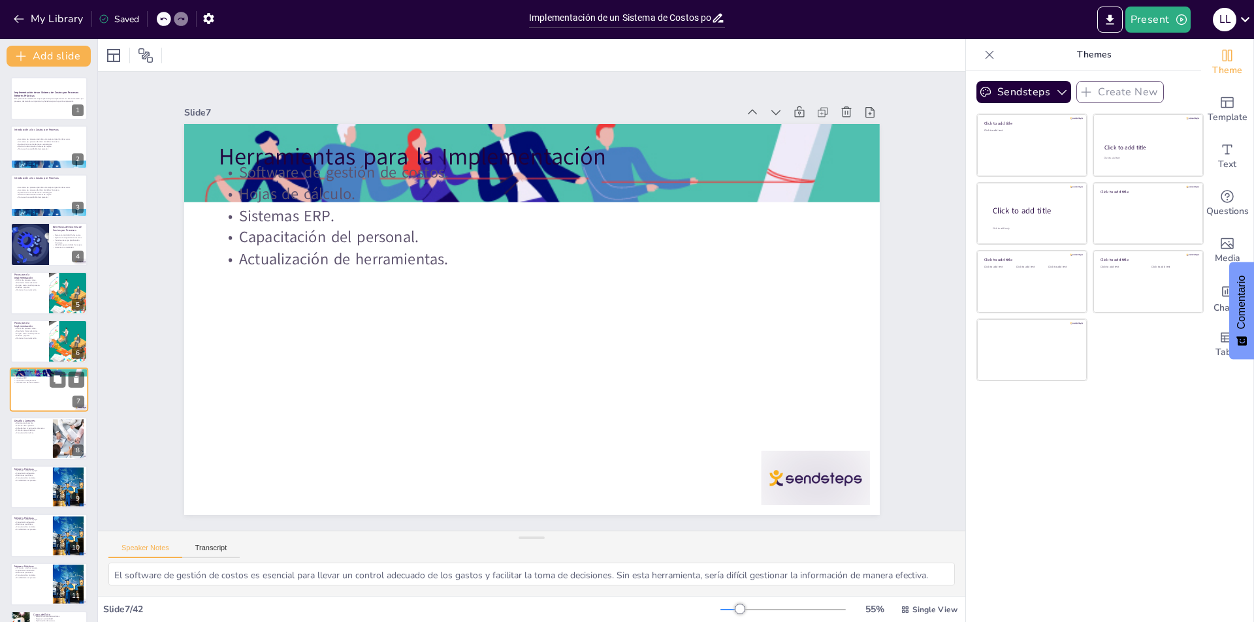
scroll to position [46, 0]
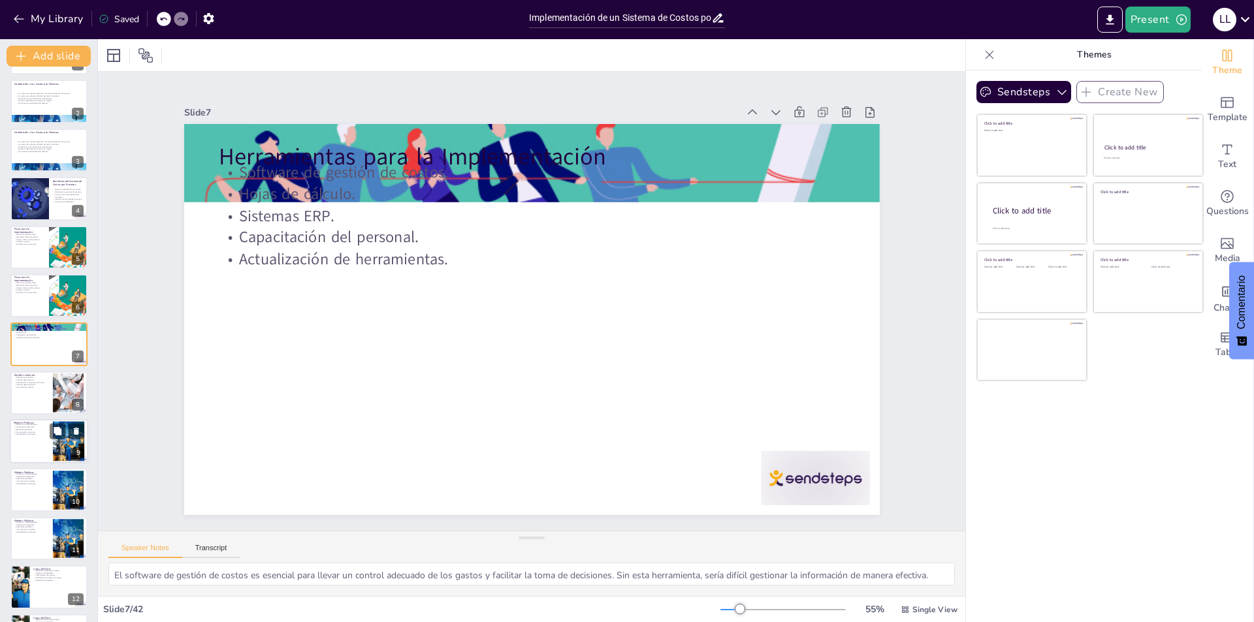
click at [35, 444] on div at bounding box center [49, 441] width 78 height 44
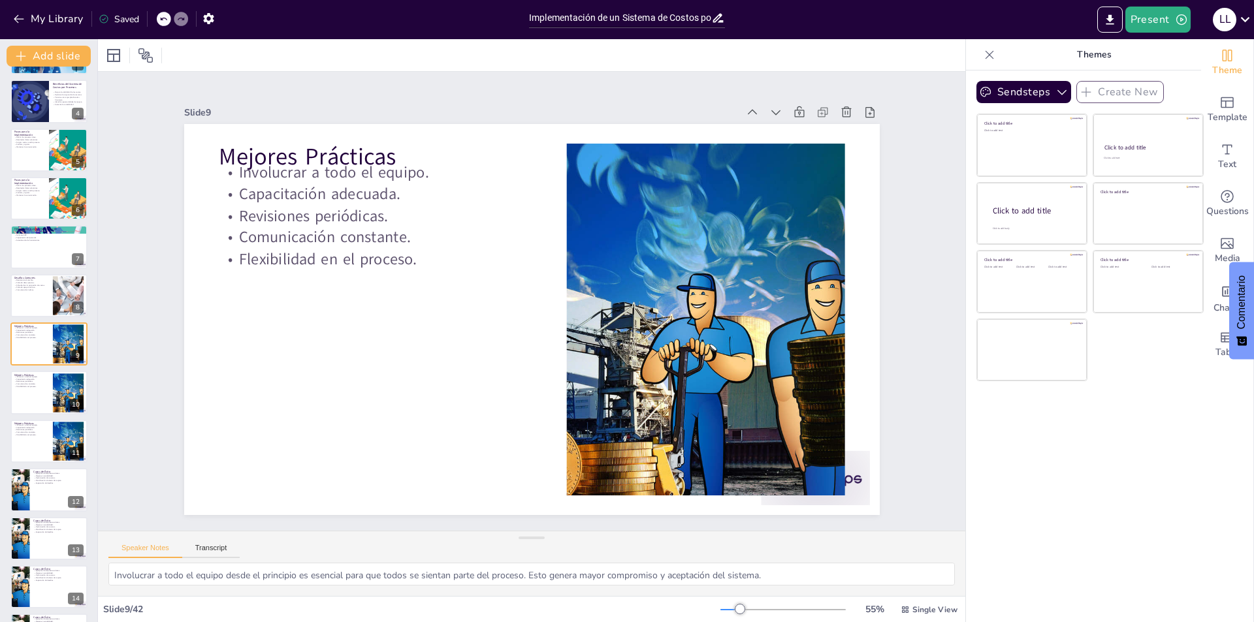
scroll to position [0, 0]
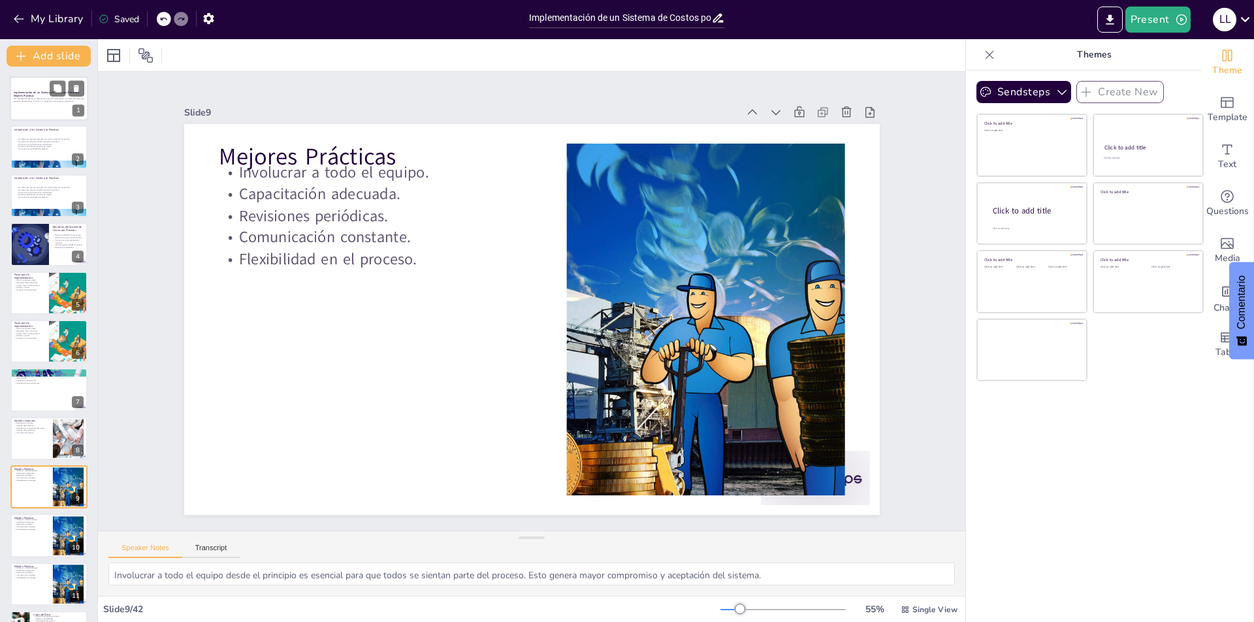
click at [40, 103] on div at bounding box center [49, 98] width 78 height 44
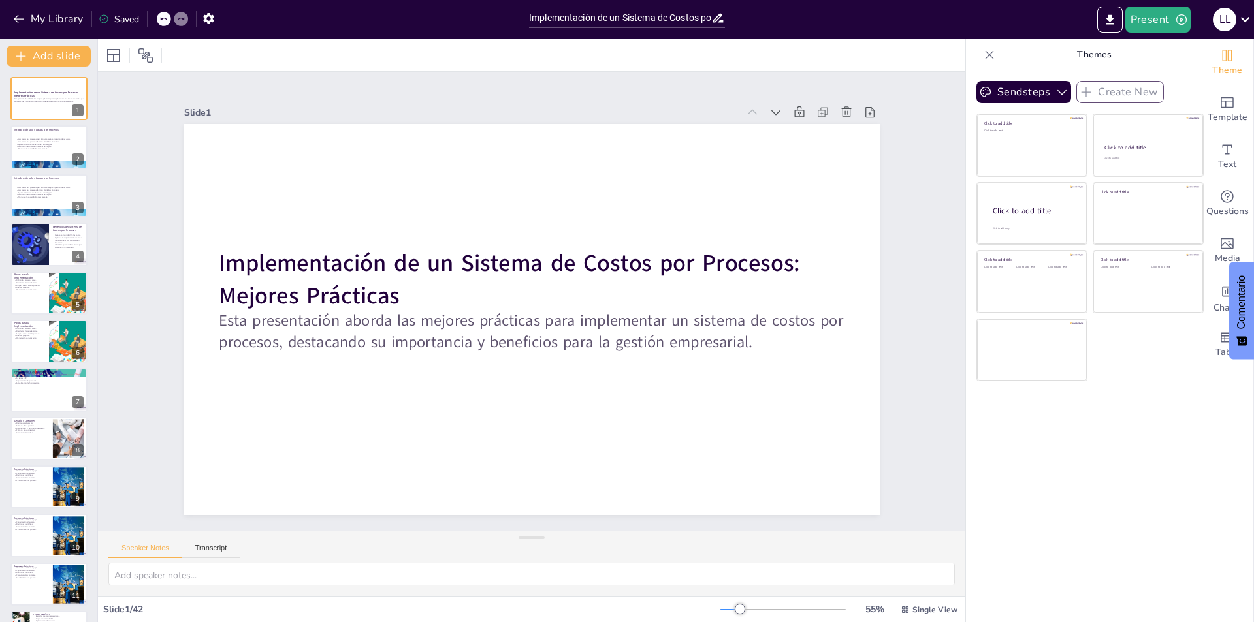
click at [263, 69] on div at bounding box center [531, 55] width 867 height 32
click at [902, 609] on icon at bounding box center [905, 609] width 7 height 7
click at [919, 580] on font "Vista de lista" at bounding box center [911, 581] width 53 height 12
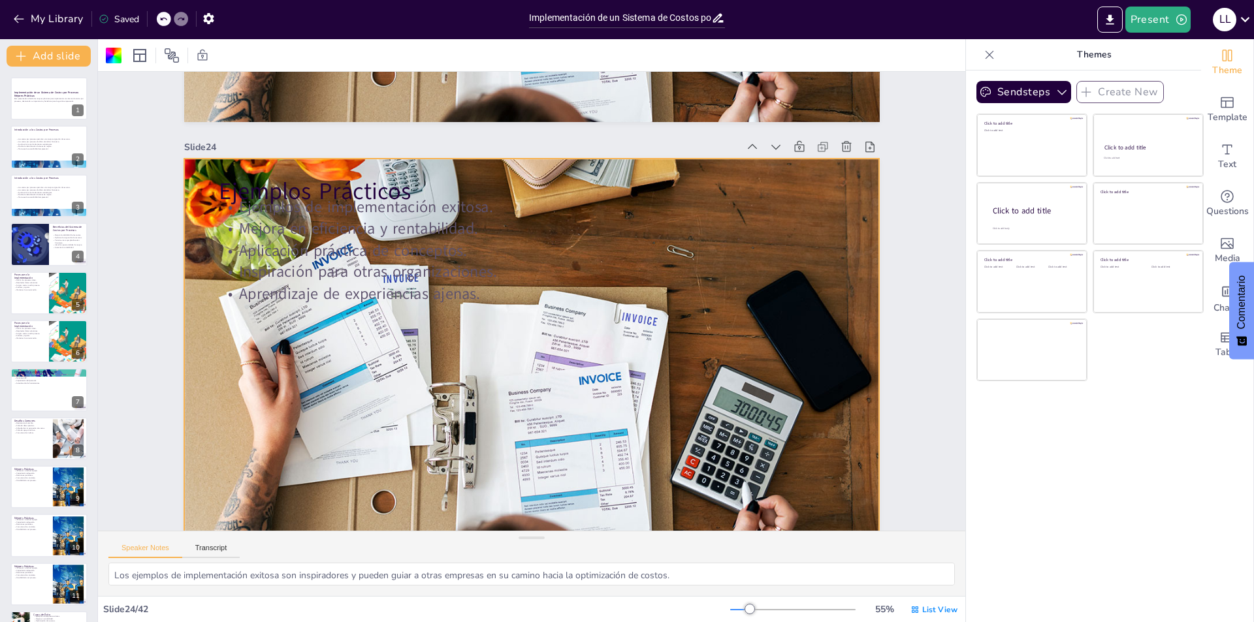
scroll to position [9859, 0]
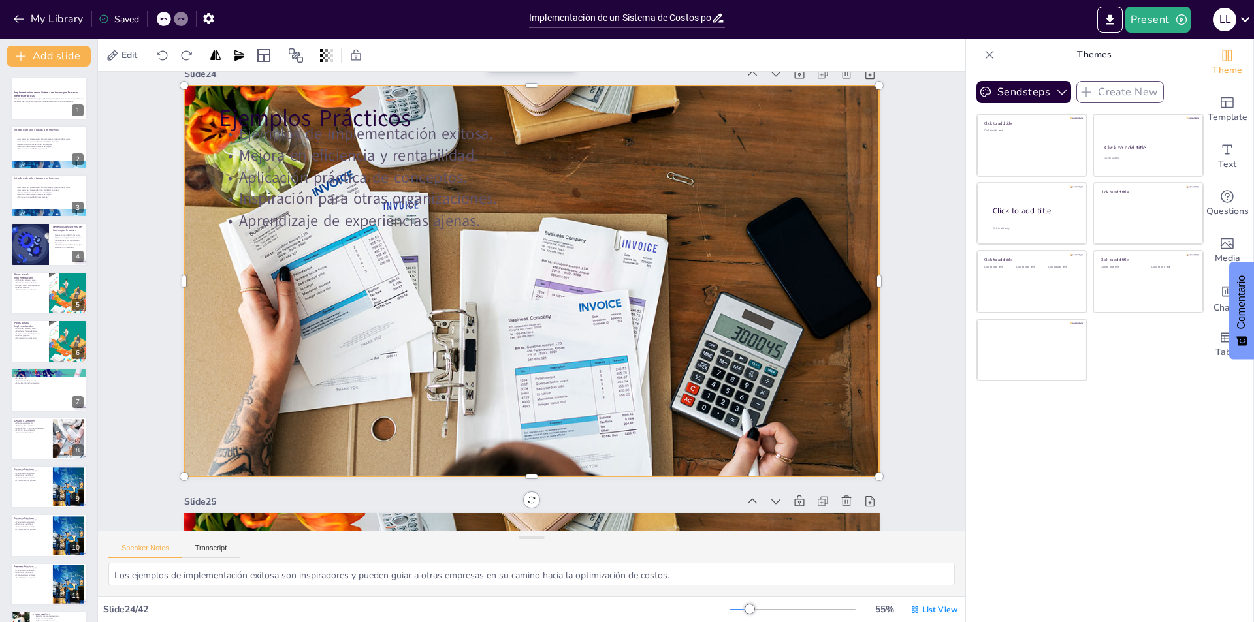
click at [452, 302] on div at bounding box center [535, 281] width 781 height 619
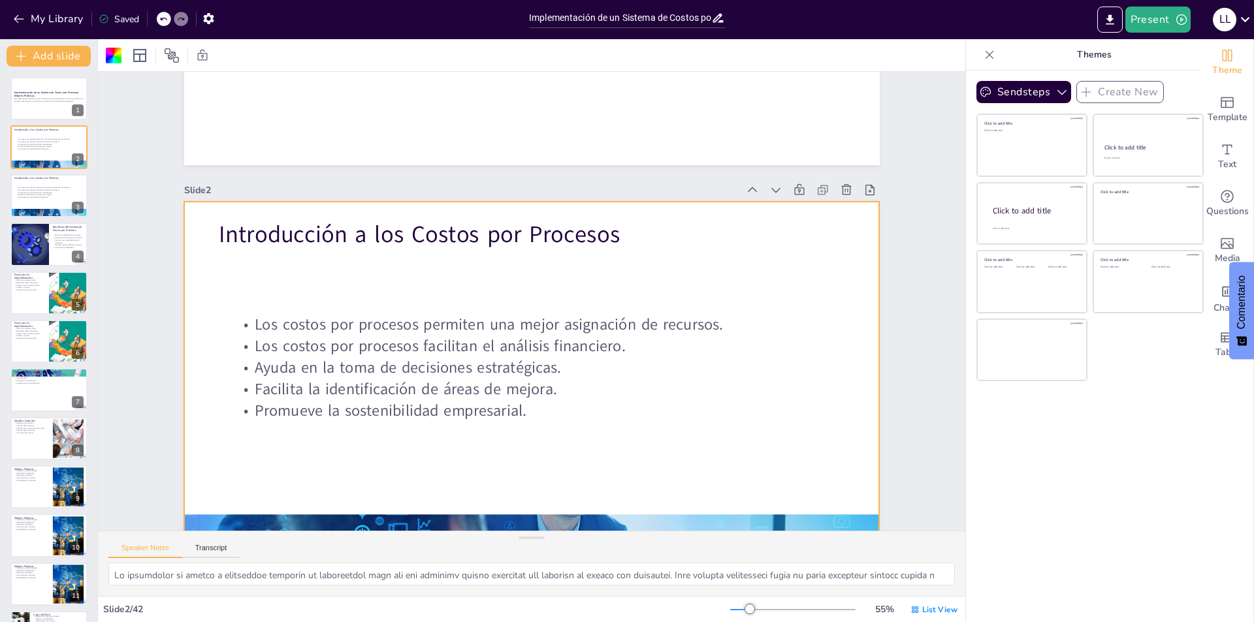
scroll to position [0, 0]
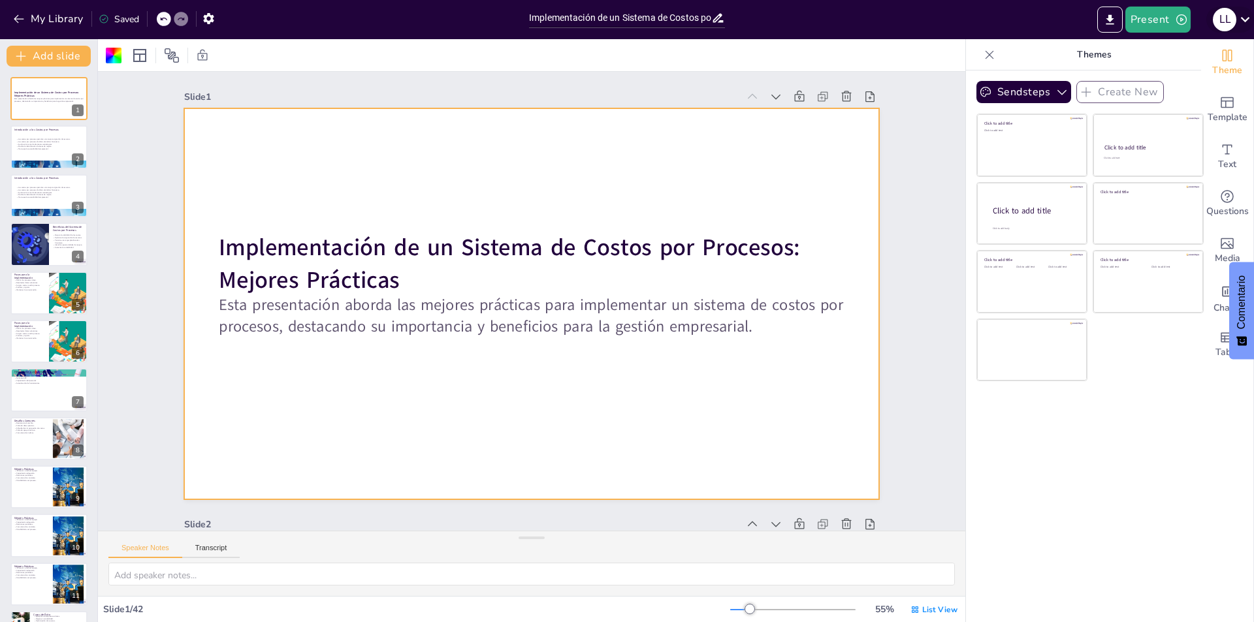
click at [1242, 24] on icon at bounding box center [1245, 19] width 18 height 18
click at [872, 373] on div at bounding box center [627, 311] width 1254 height 622
